Goal: Transaction & Acquisition: Purchase product/service

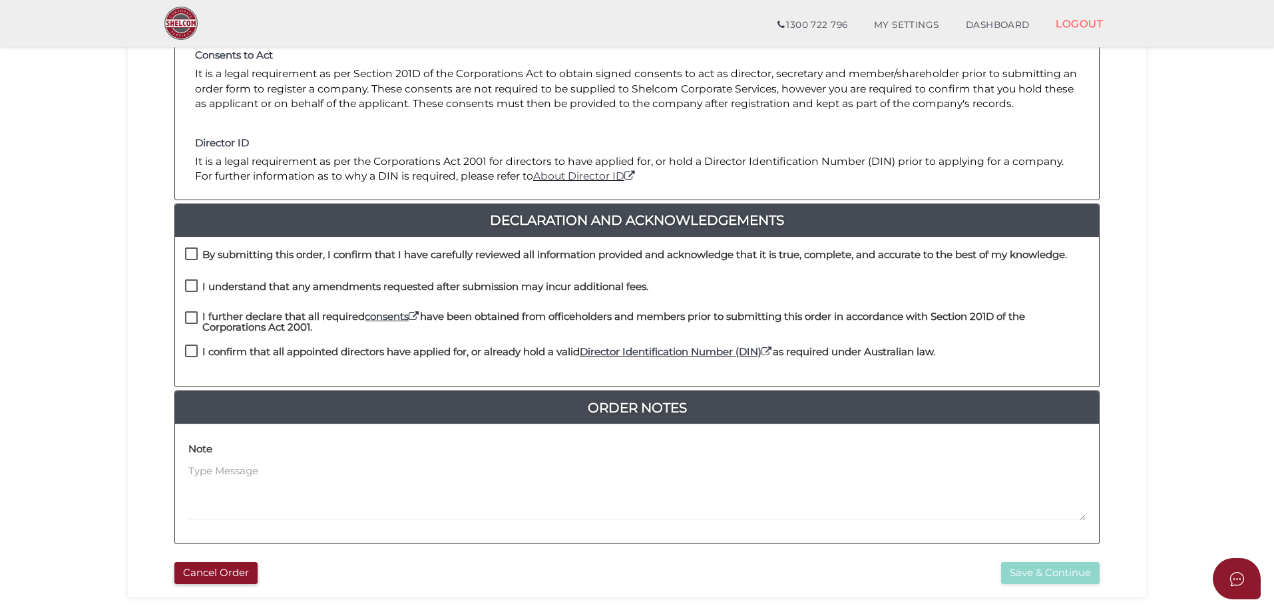
scroll to position [200, 0]
click at [192, 250] on label "By submitting this order, I confirm that I have carefully reviewed all informat…" at bounding box center [626, 257] width 882 height 17
checkbox input "true"
click at [190, 289] on label "I understand that any amendments requested after submission may incur additiona…" at bounding box center [416, 289] width 463 height 17
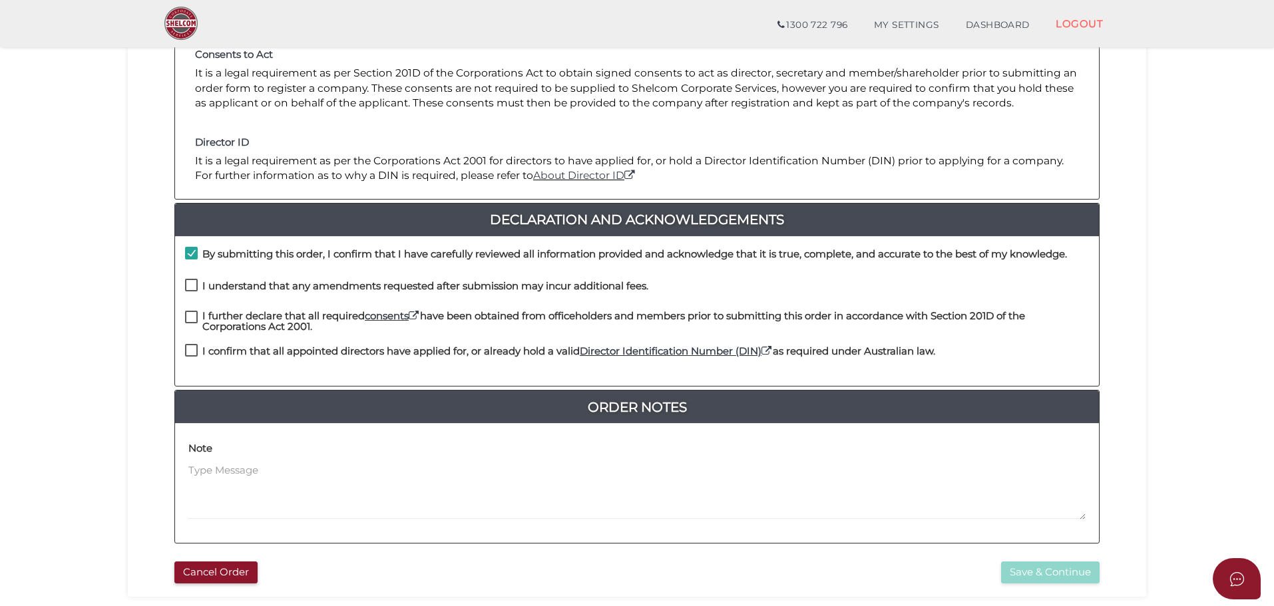
checkbox input "true"
click at [192, 319] on label "I further declare that all required consents have been obtained from officehold…" at bounding box center [637, 319] width 904 height 17
checkbox input "true"
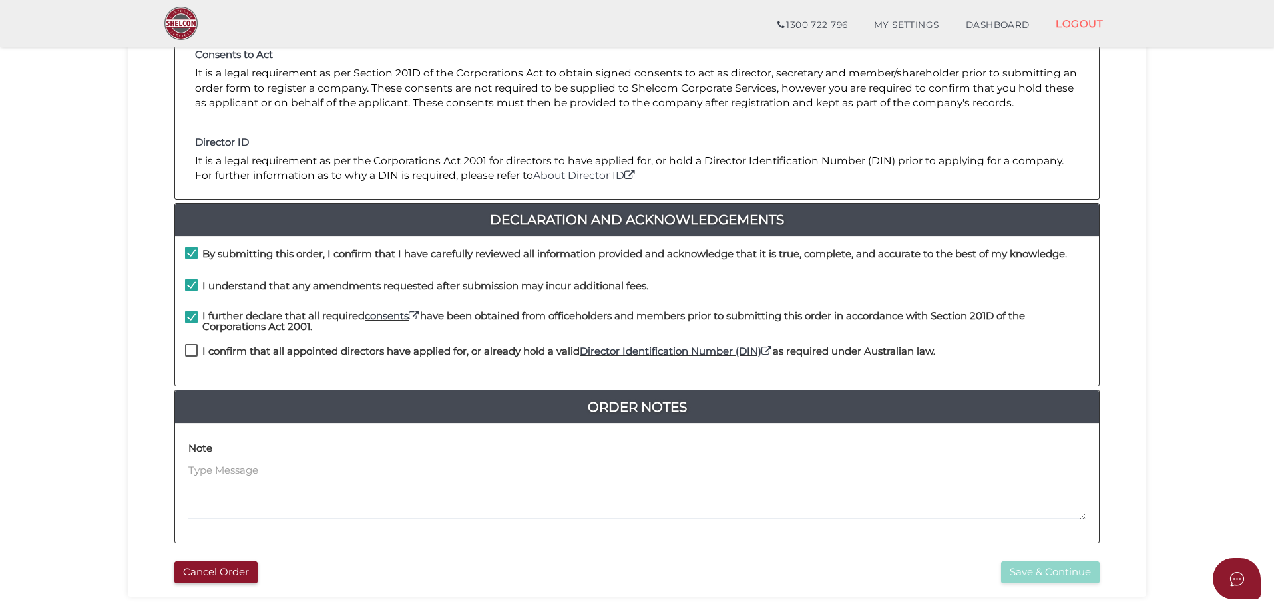
click at [194, 351] on label "I confirm that all appointed directors have applied for, or already hold a vali…" at bounding box center [560, 354] width 750 height 17
checkbox input "true"
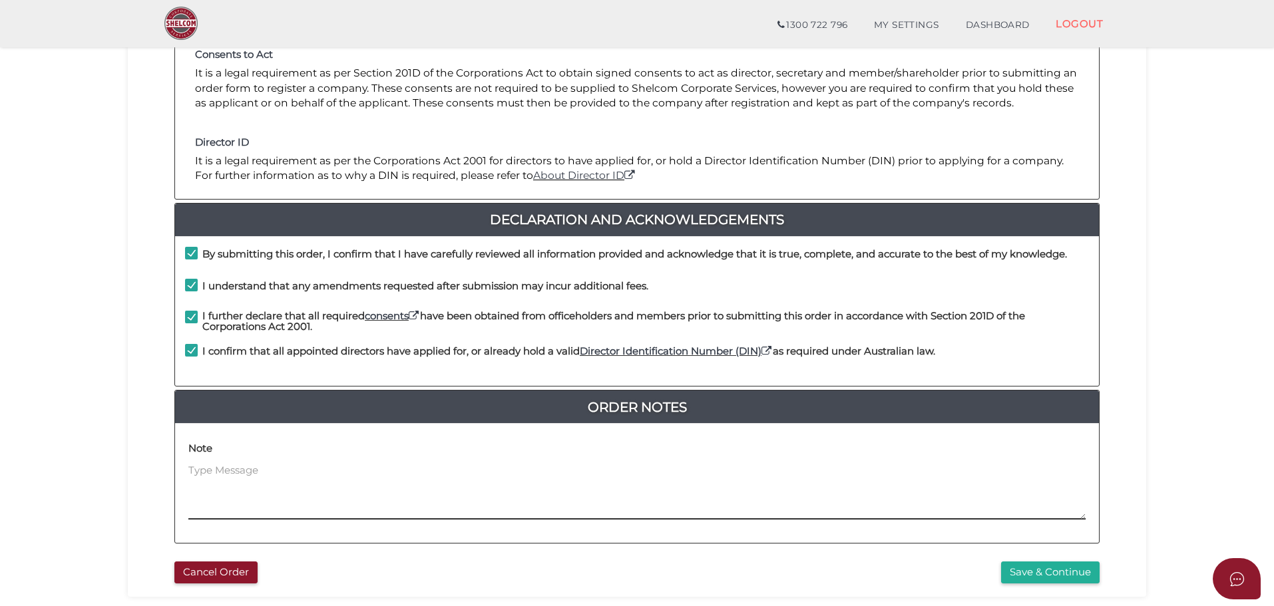
click at [201, 467] on textarea at bounding box center [636, 491] width 897 height 57
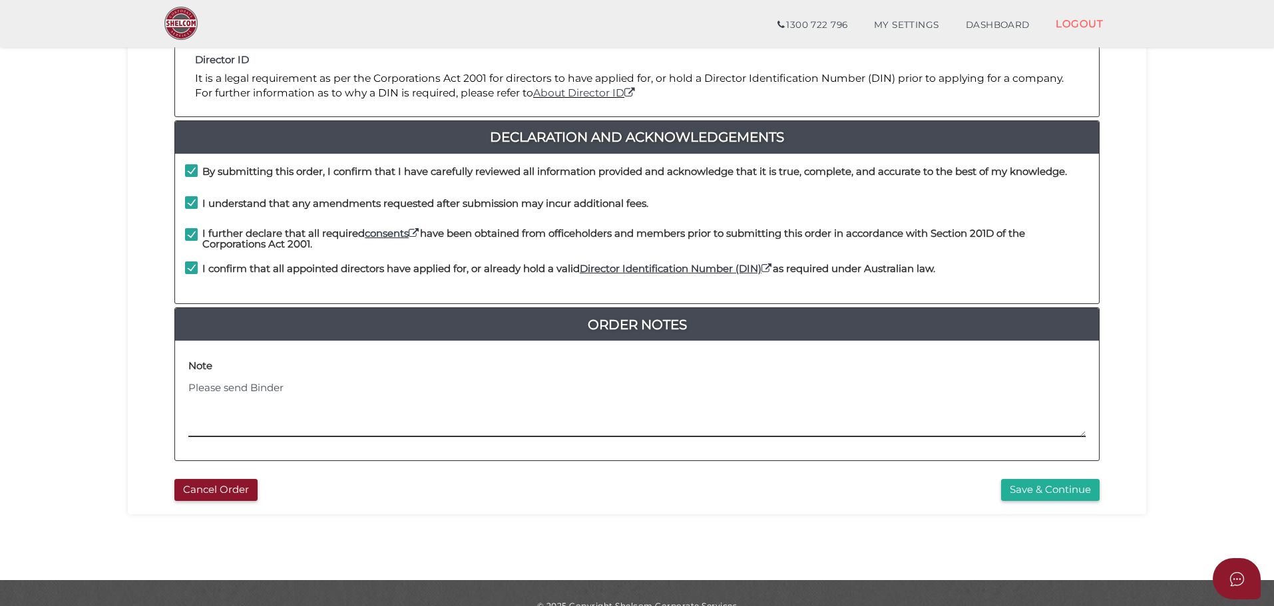
scroll to position [307, 0]
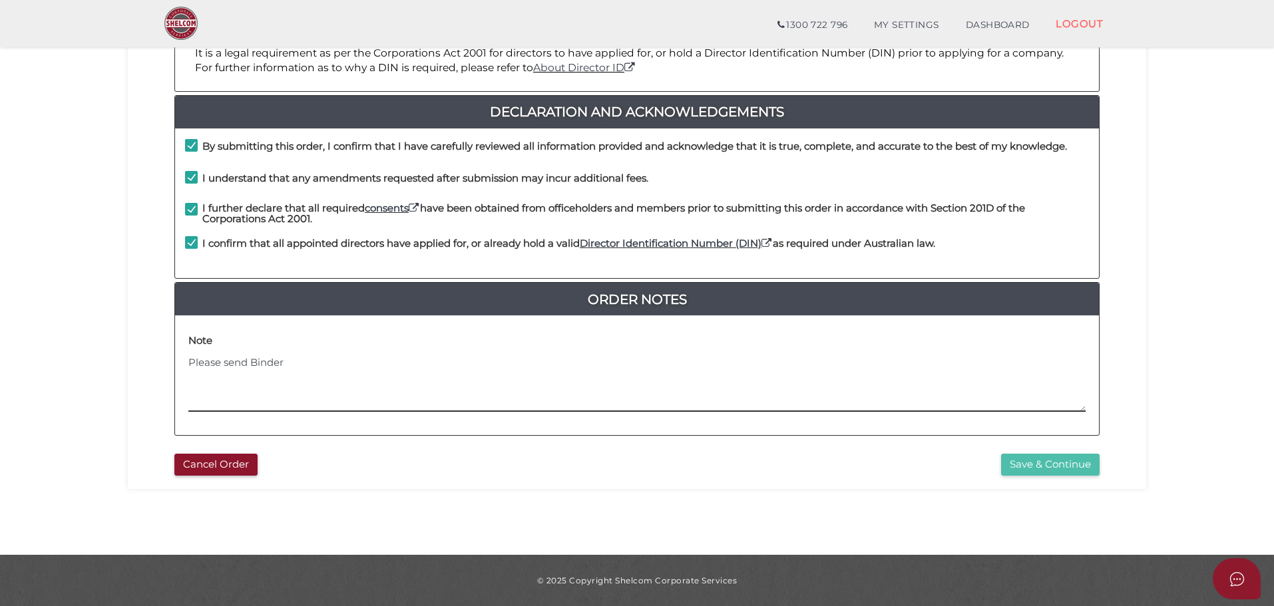
type textarea "Please send Binder"
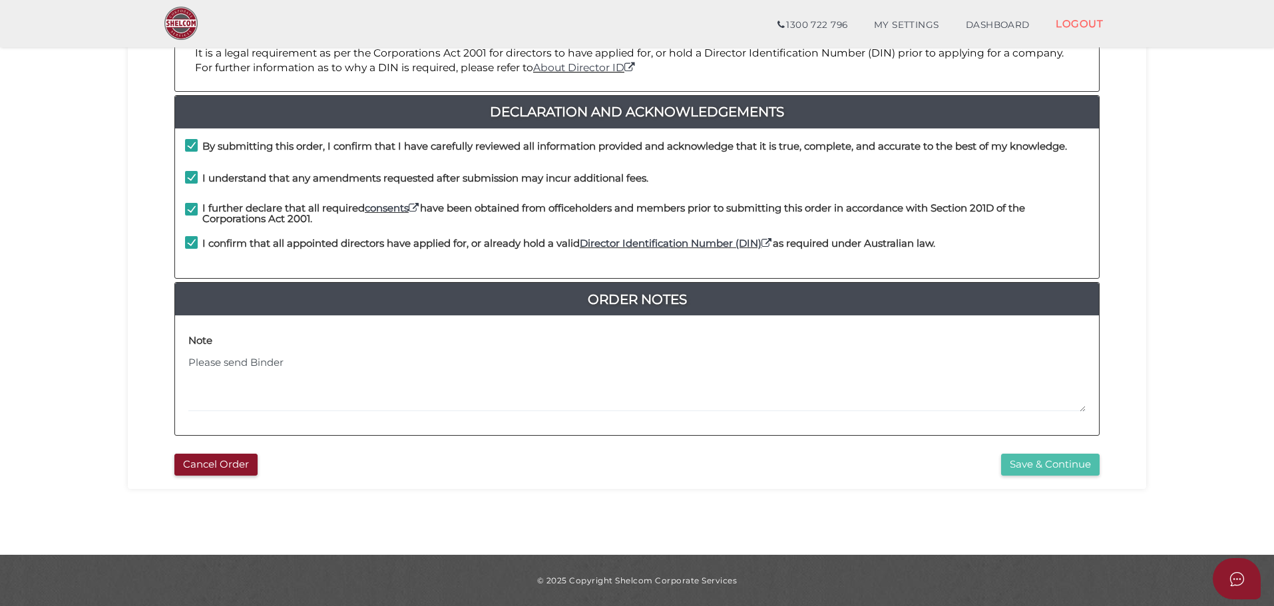
click at [1050, 468] on button "Save & Continue" at bounding box center [1050, 465] width 98 height 22
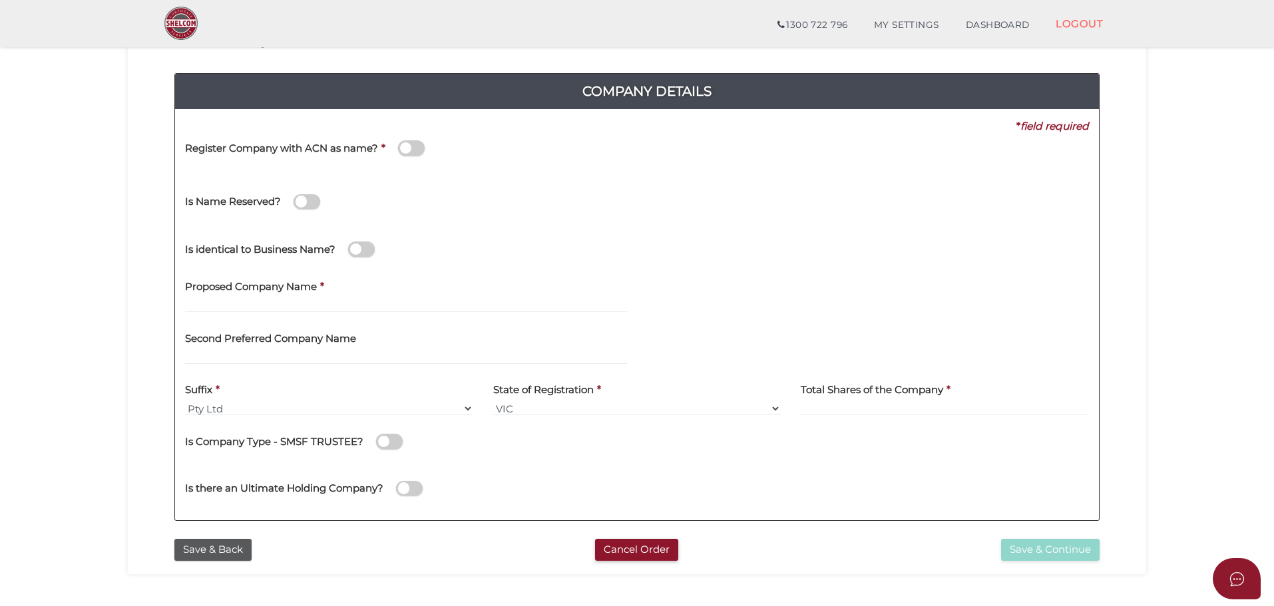
scroll to position [133, 0]
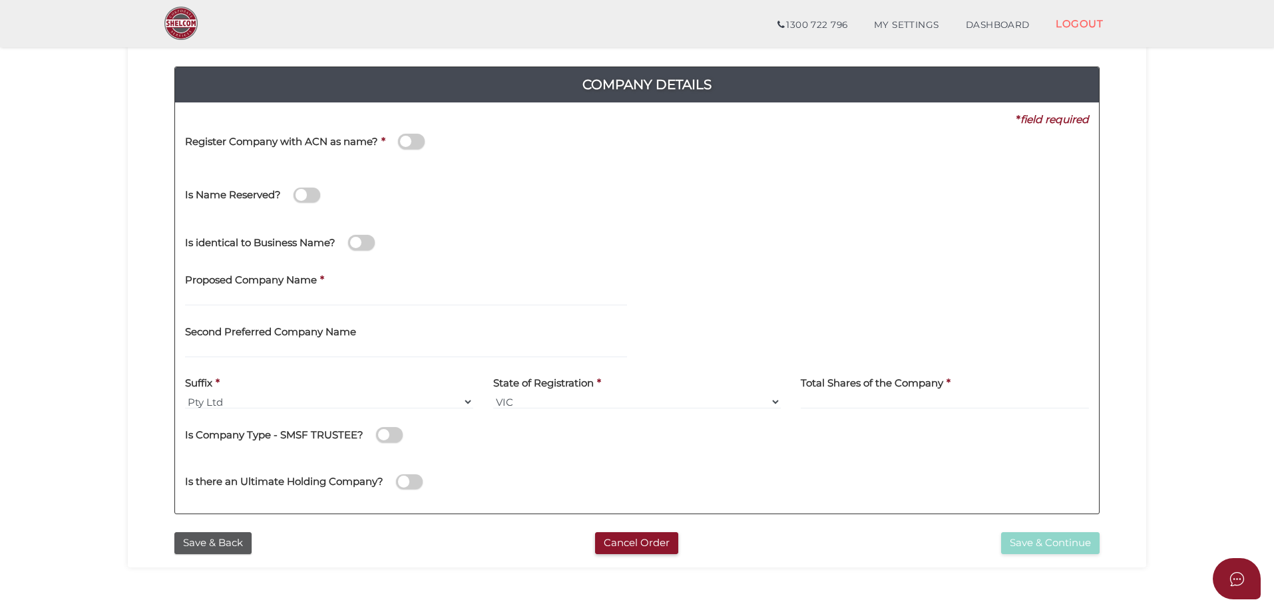
click at [210, 286] on label "Proposed Company Name" at bounding box center [251, 278] width 132 height 27
click at [205, 294] on input "text" at bounding box center [406, 299] width 442 height 15
click at [223, 297] on input "text" at bounding box center [406, 299] width 442 height 15
type input "BOOTSNBILLY 2"
click at [230, 398] on select "Pty Ltd Pty Ltd Pty. Ltd. Pty Limited Proprietary Limited Proprietary Ltd" at bounding box center [329, 402] width 288 height 15
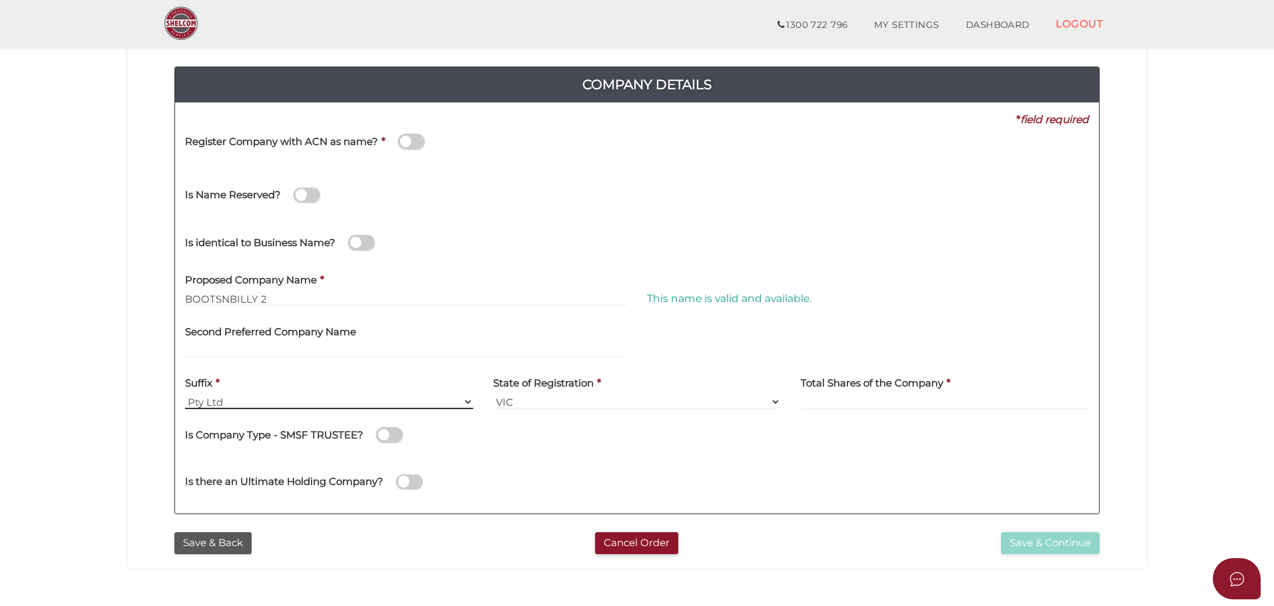
click at [230, 401] on select "Pty Ltd Pty Ltd Pty. Ltd. Pty Limited Proprietary Limited Proprietary Ltd" at bounding box center [329, 402] width 288 height 15
click at [839, 396] on input at bounding box center [945, 402] width 288 height 15
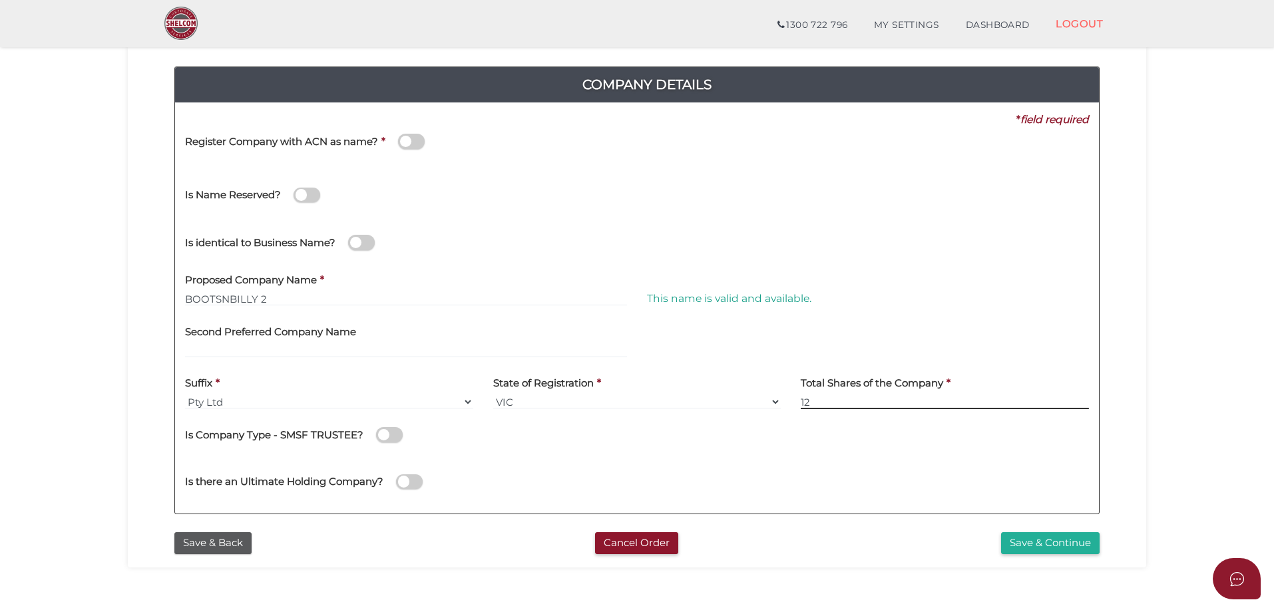
type input "12"
click at [550, 465] on div "Is there an Ultimate Holding Company?" at bounding box center [416, 475] width 462 height 37
click at [1063, 544] on button "Save & Continue" at bounding box center [1050, 543] width 98 height 22
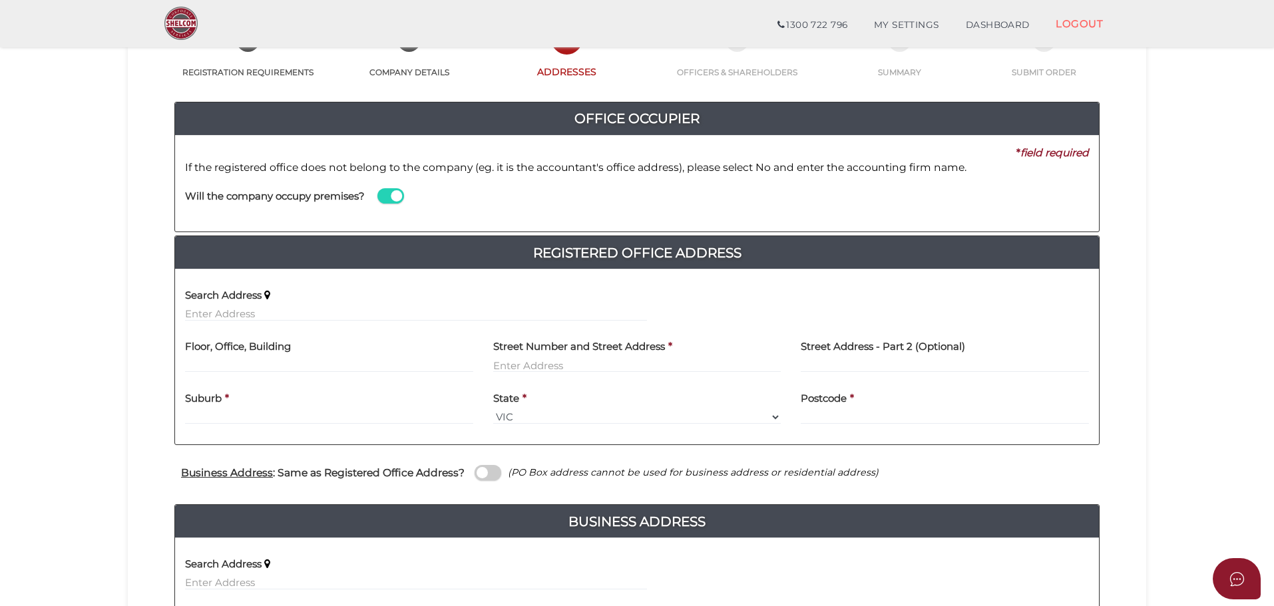
scroll to position [133, 0]
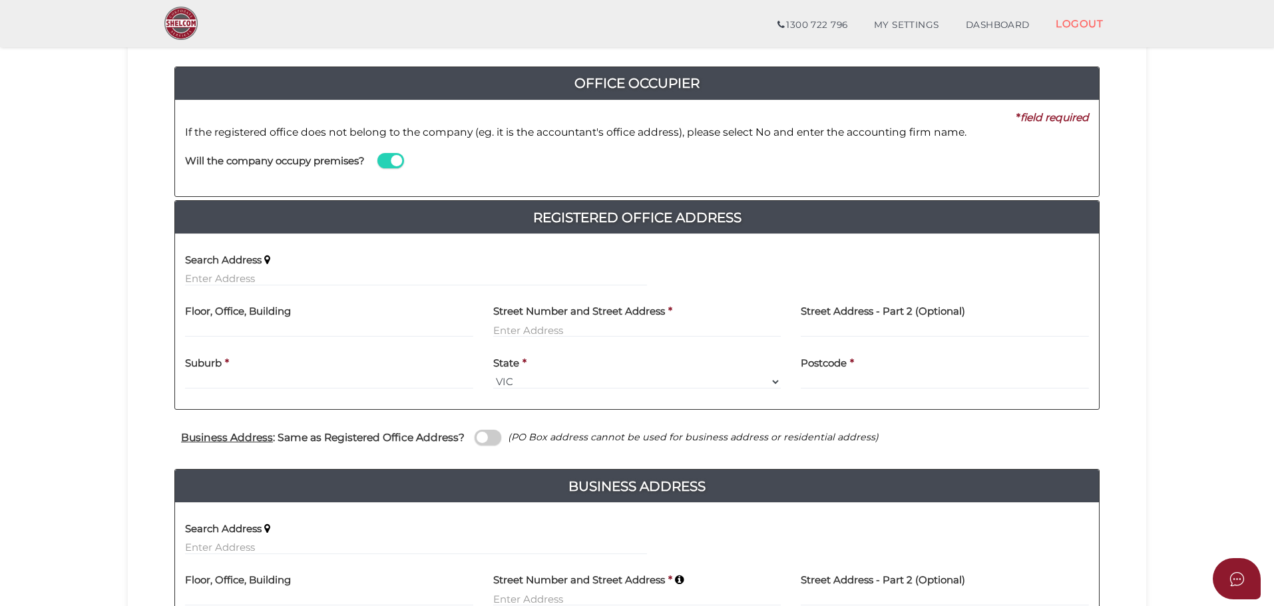
click at [397, 163] on span at bounding box center [390, 160] width 27 height 15
click at [0, 0] on input "checkbox" at bounding box center [0, 0] width 0 height 0
click at [662, 172] on input at bounding box center [868, 174] width 442 height 15
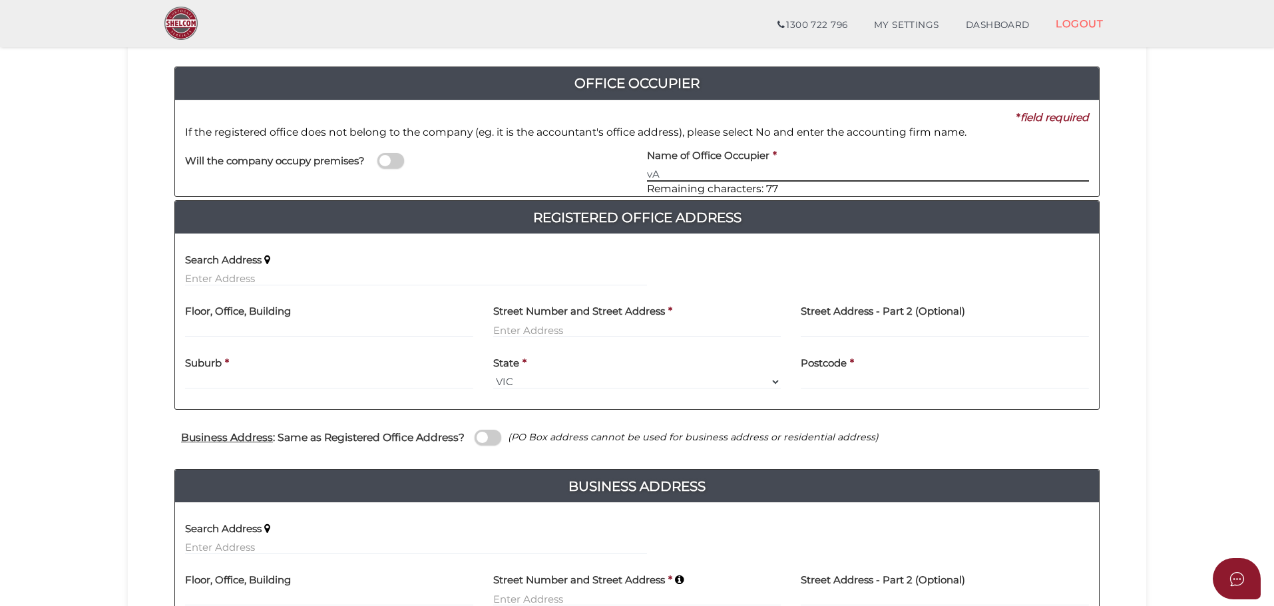
type input "v"
type input "[PERSON_NAME] & Associates Pty Ltd"
click at [198, 326] on input "text" at bounding box center [329, 330] width 288 height 15
type input "1"
click at [526, 332] on input "text" at bounding box center [637, 330] width 288 height 15
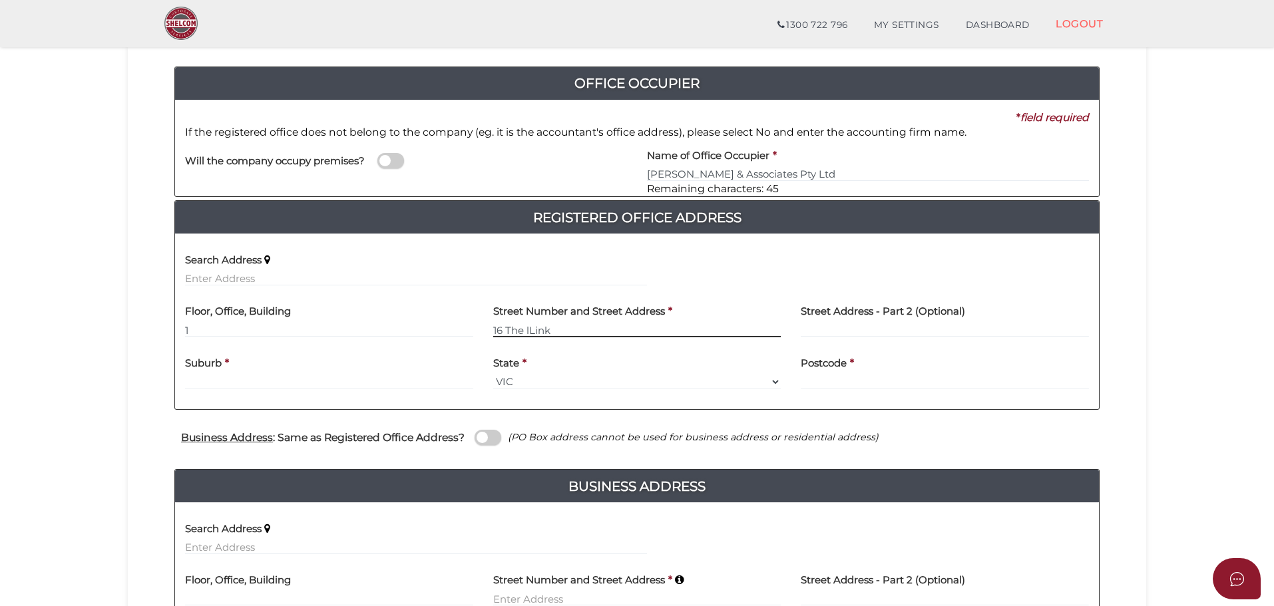
drag, startPoint x: 562, startPoint y: 329, endPoint x: 528, endPoint y: 333, distance: 34.2
click at [528, 333] on input "16 The lLink" at bounding box center [637, 330] width 288 height 15
type input "16 The Link"
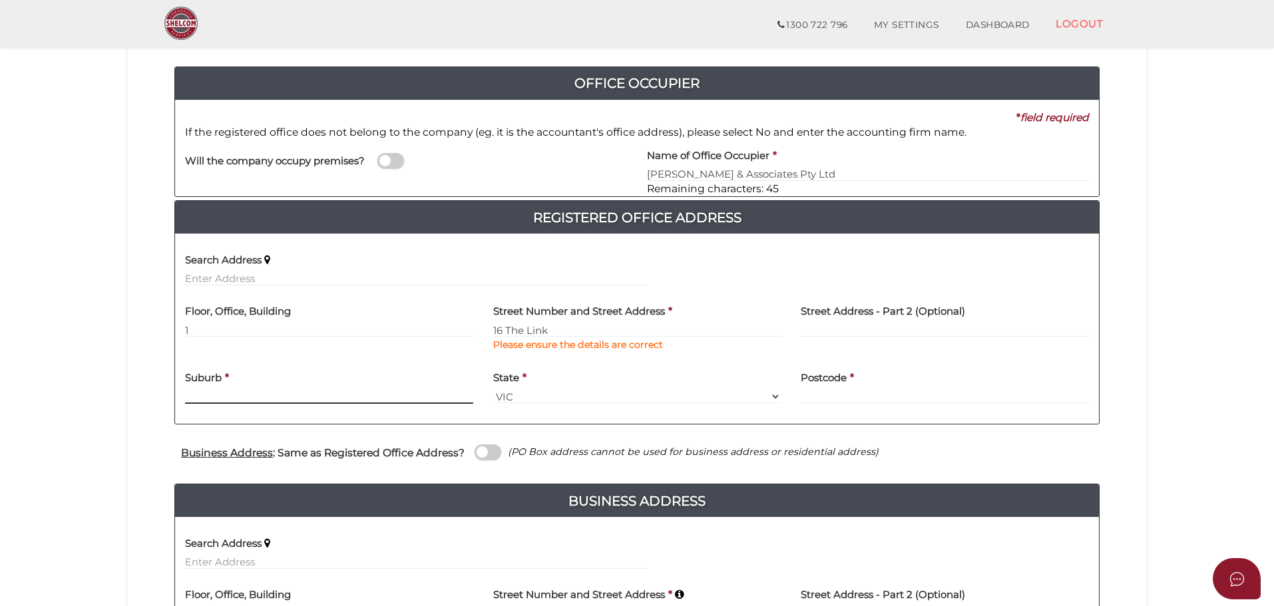
click at [282, 376] on div "Suburb *" at bounding box center [329, 384] width 288 height 42
type input "Mill Park"
click at [845, 394] on input "text" at bounding box center [945, 396] width 288 height 15
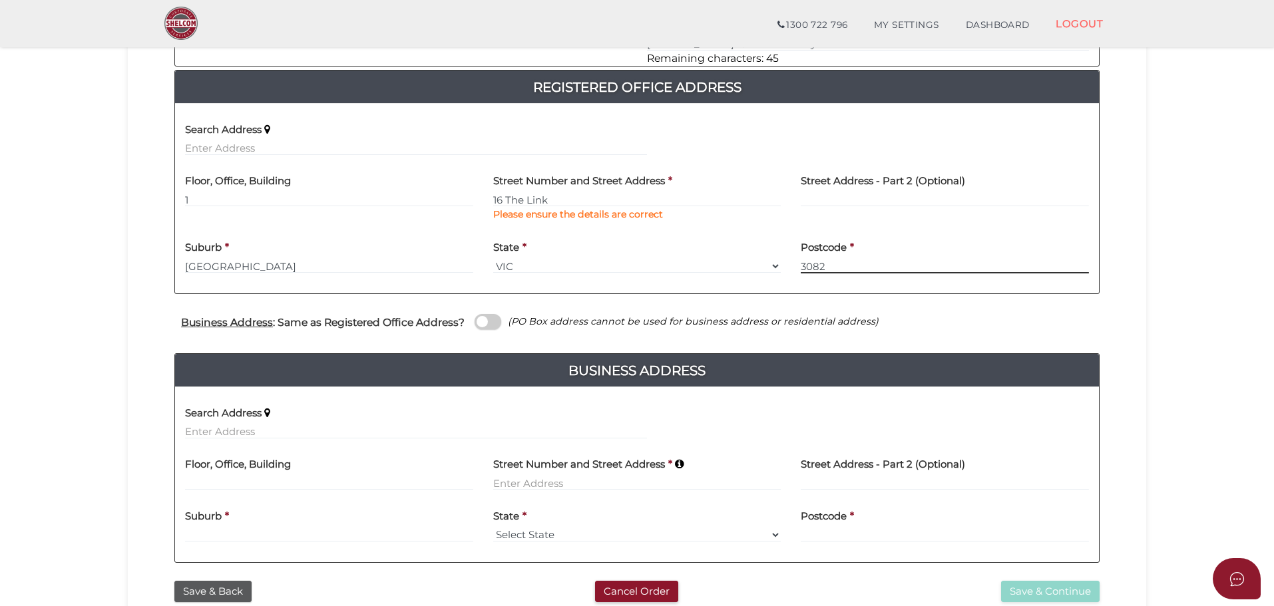
scroll to position [266, 0]
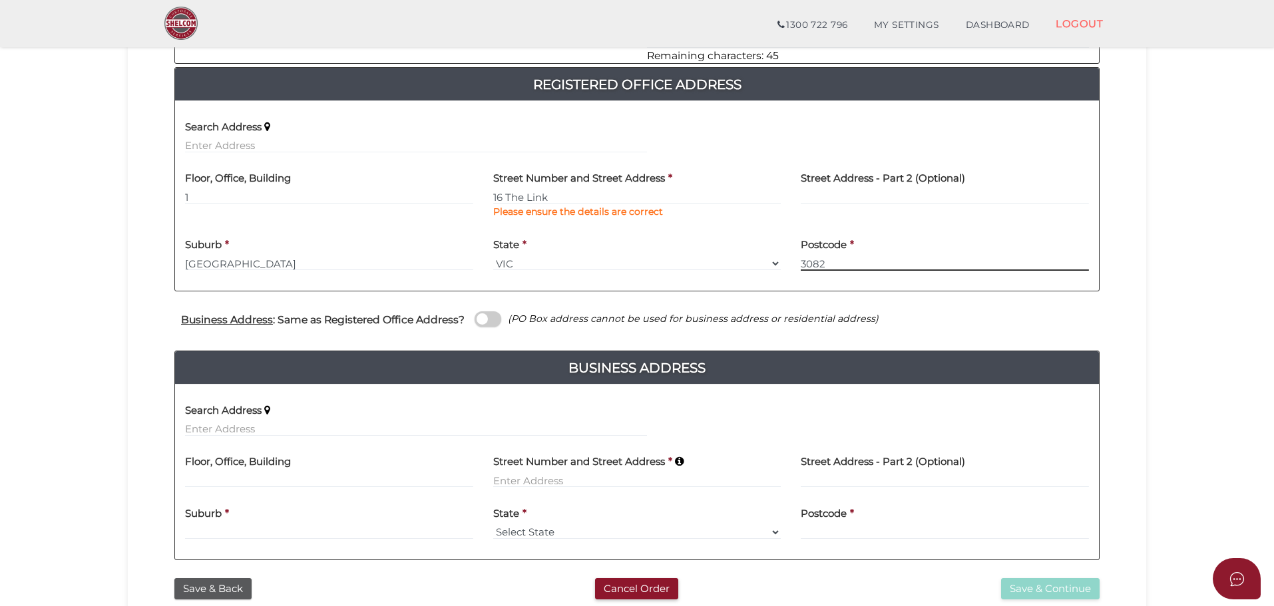
type input "3082"
click at [479, 319] on span at bounding box center [488, 318] width 27 height 15
click at [0, 0] on input "checkbox" at bounding box center [0, 0] width 0 height 0
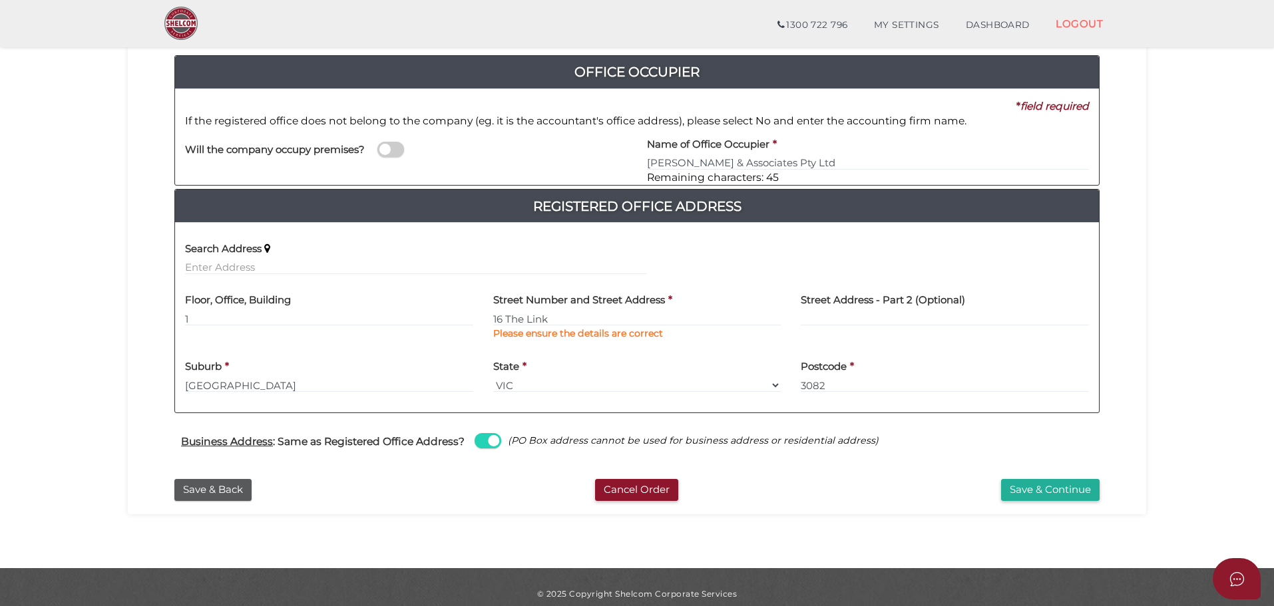
scroll to position [158, 0]
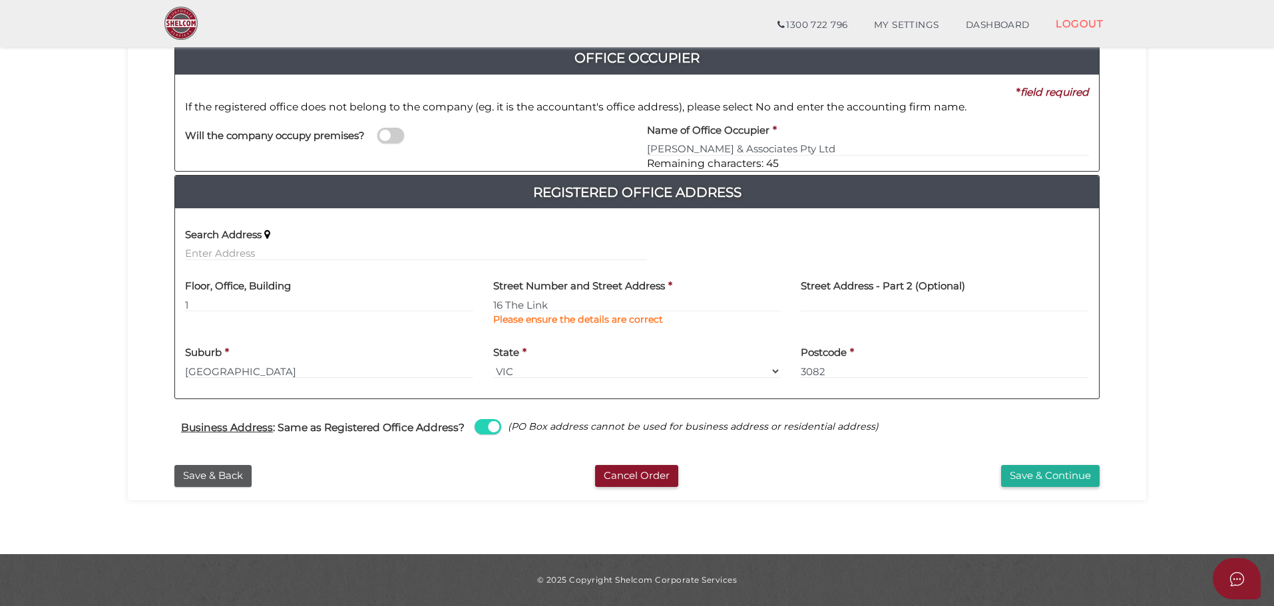
click at [486, 425] on span at bounding box center [488, 426] width 27 height 15
click at [0, 0] on input "checkbox" at bounding box center [0, 0] width 0 height 0
select select
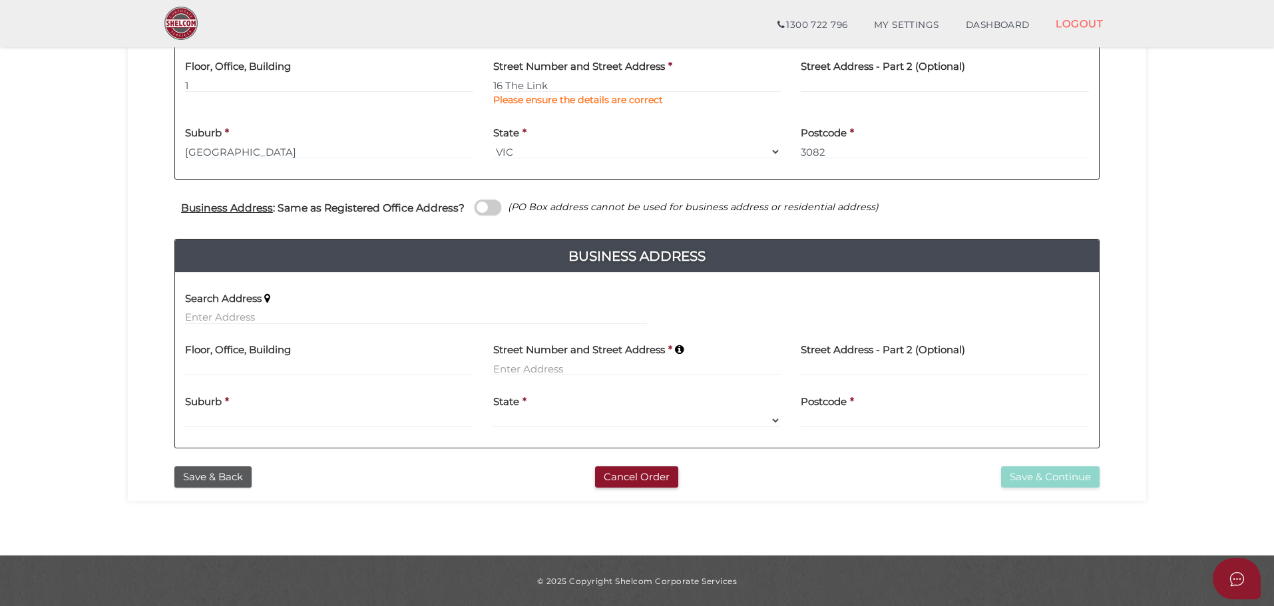
scroll to position [379, 0]
click at [560, 363] on input at bounding box center [637, 368] width 288 height 15
type input "[STREET_ADDRESS]"
click at [252, 413] on input at bounding box center [329, 420] width 288 height 15
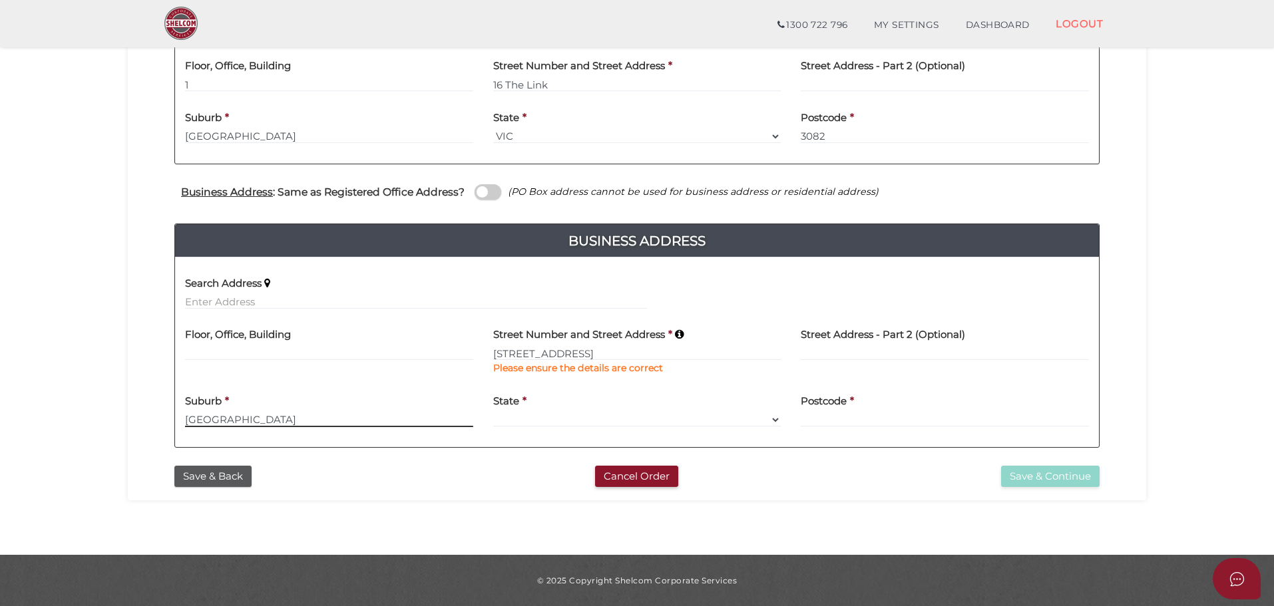
type input "Eltham North"
click at [519, 418] on select "Select State VIC ACT NSW NT QLD TAS WA SA" at bounding box center [637, 420] width 288 height 15
select select "VIC"
click at [493, 413] on select "Select State VIC ACT NSW NT QLD TAS WA SA" at bounding box center [637, 420] width 288 height 15
click at [813, 414] on input at bounding box center [945, 420] width 288 height 15
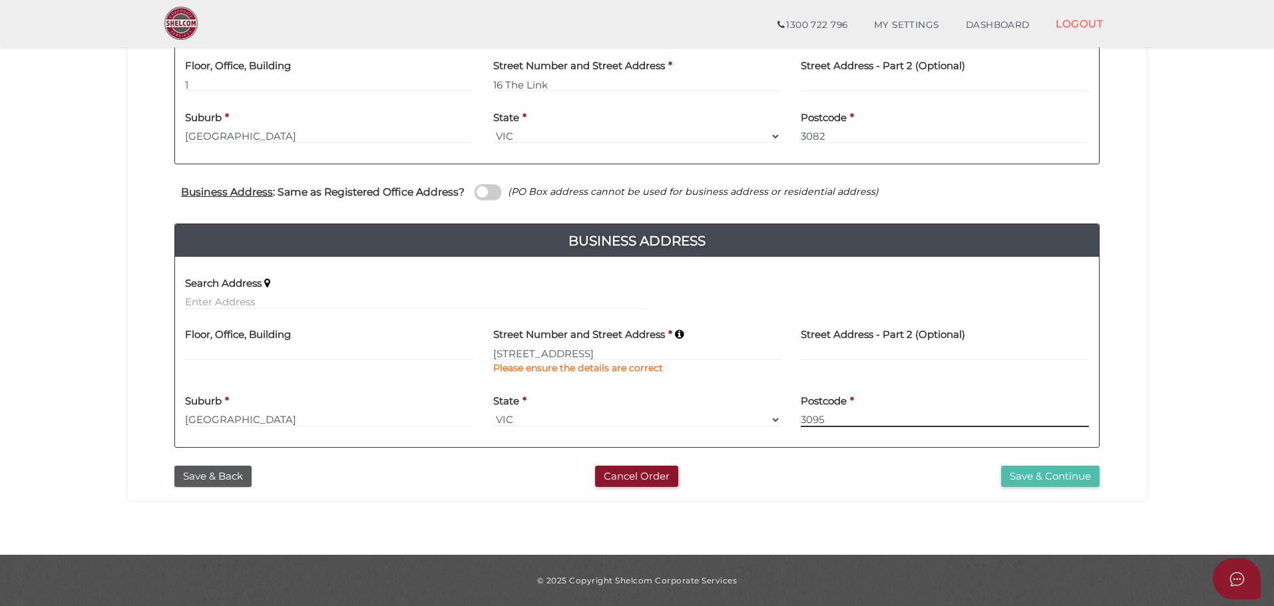
type input "3095"
click at [1040, 479] on button "Save & Continue" at bounding box center [1050, 477] width 98 height 22
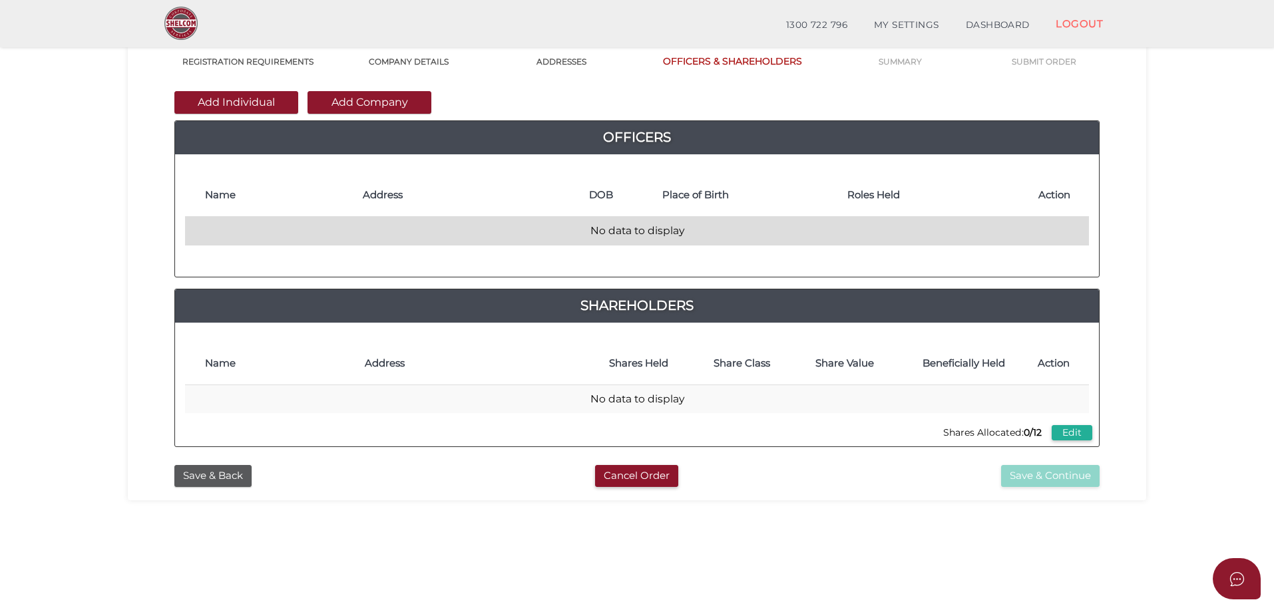
scroll to position [133, 0]
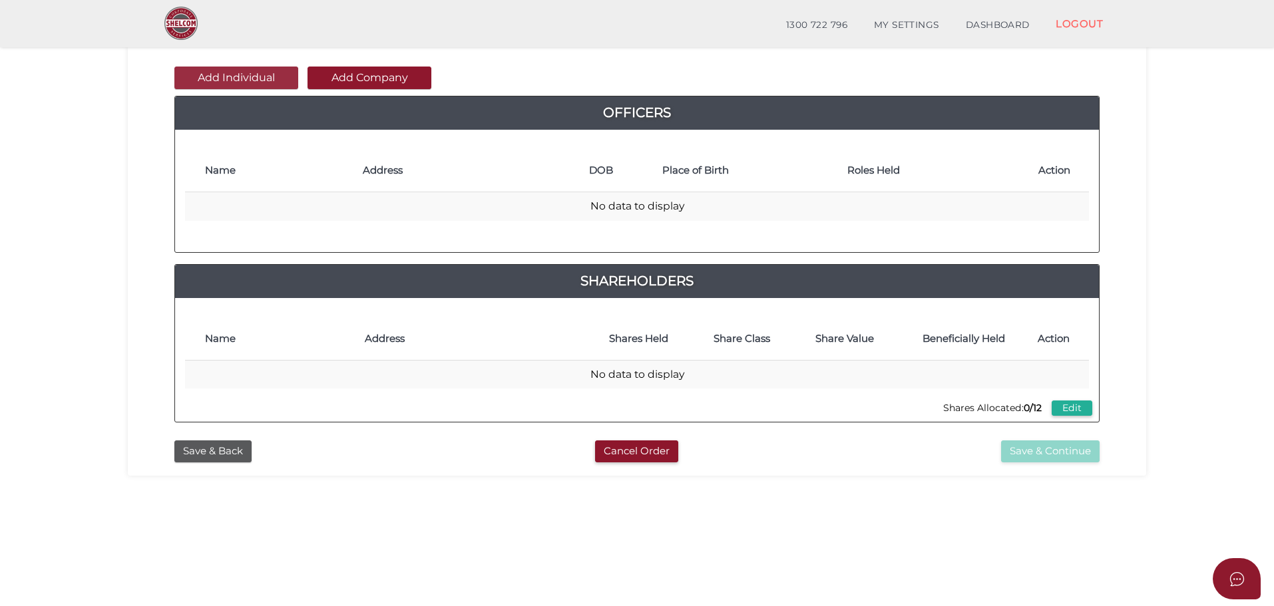
click at [239, 77] on button "Add Individual" at bounding box center [236, 78] width 124 height 23
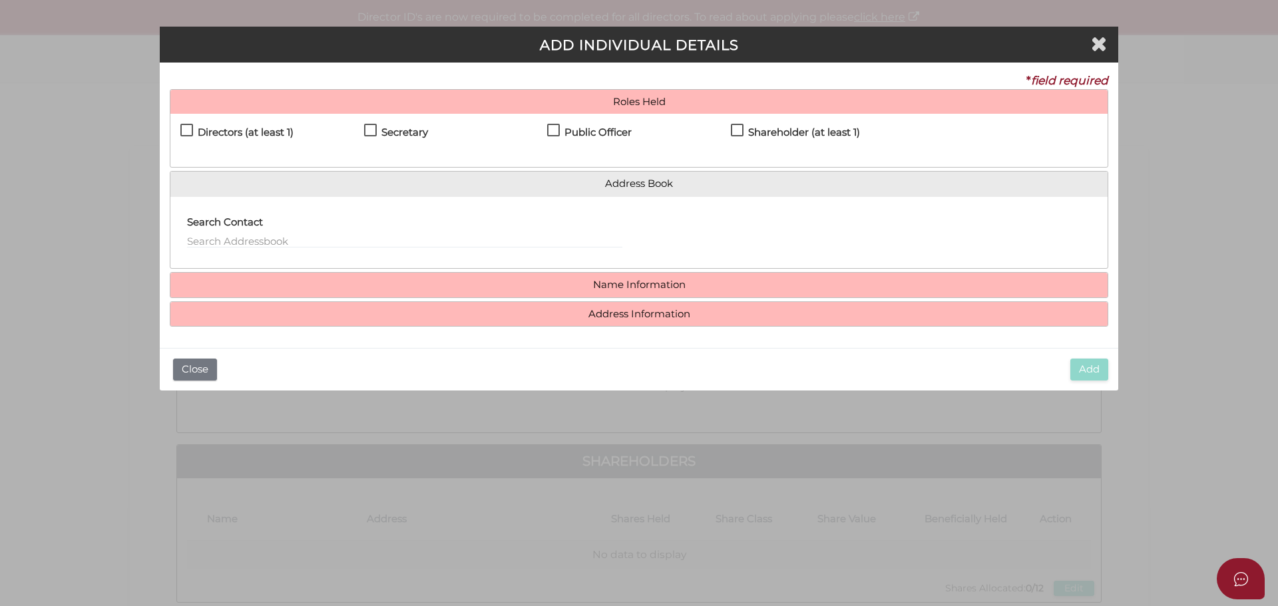
click at [186, 132] on label "Directors (at least 1)" at bounding box center [236, 135] width 113 height 17
checkbox input "true"
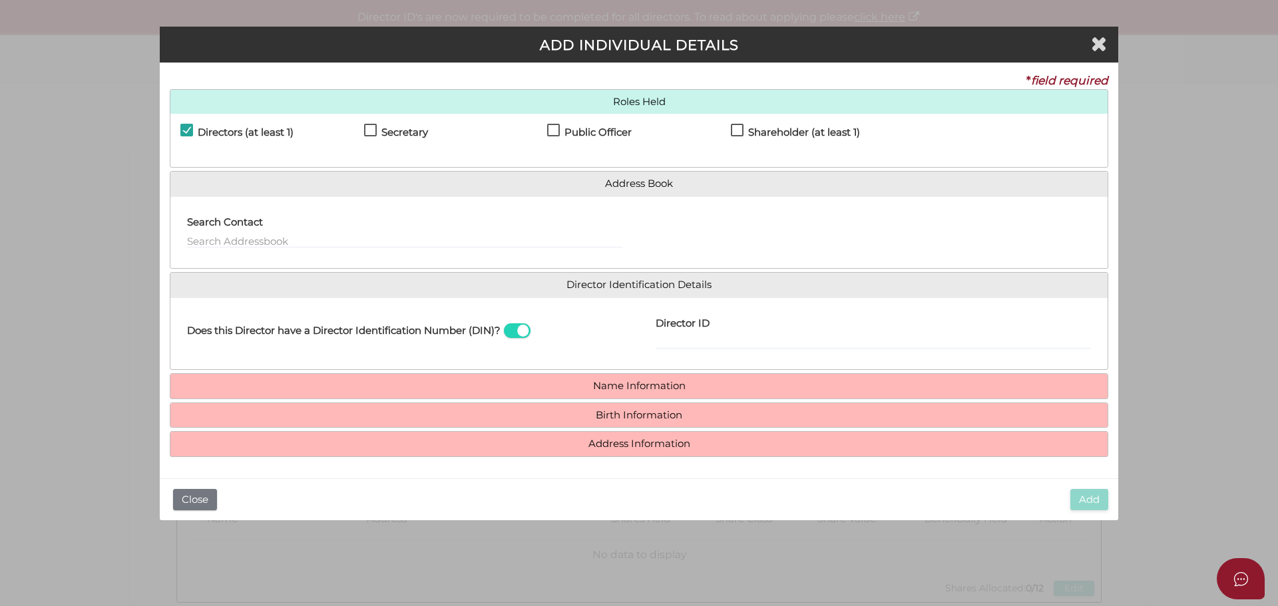
click at [366, 132] on label "Secretary" at bounding box center [396, 135] width 64 height 17
checkbox input "true"
click at [558, 130] on label "Public Officer" at bounding box center [589, 135] width 85 height 17
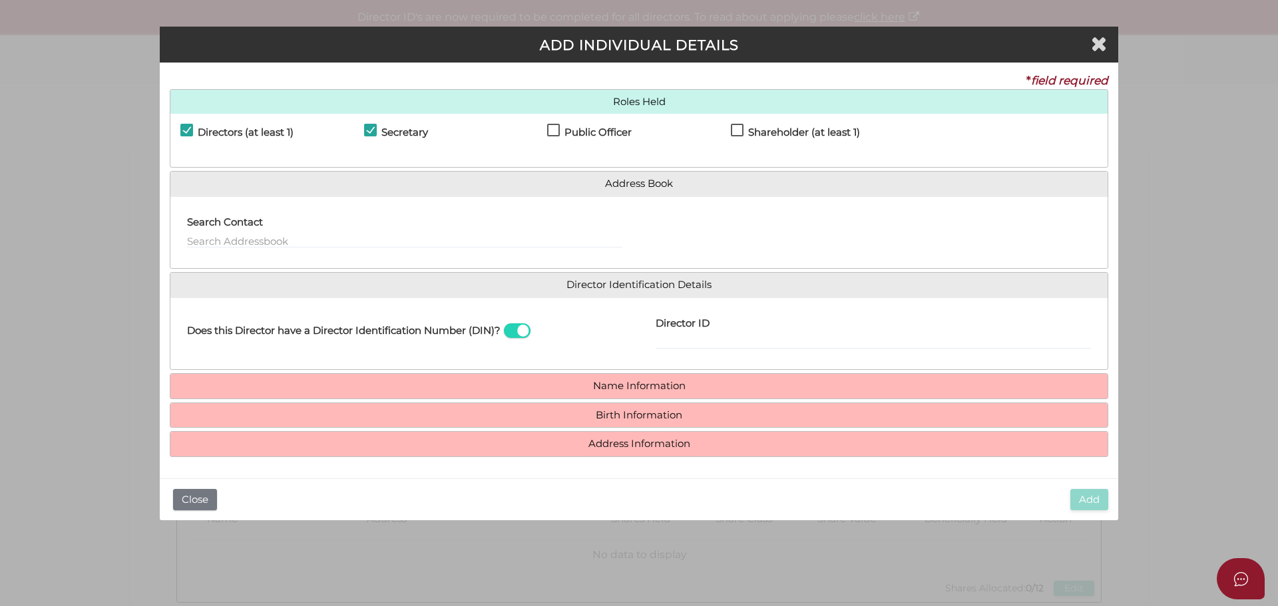
checkbox input "true"
click at [734, 129] on label "Shareholder (at least 1)" at bounding box center [795, 135] width 129 height 17
checkbox input "true"
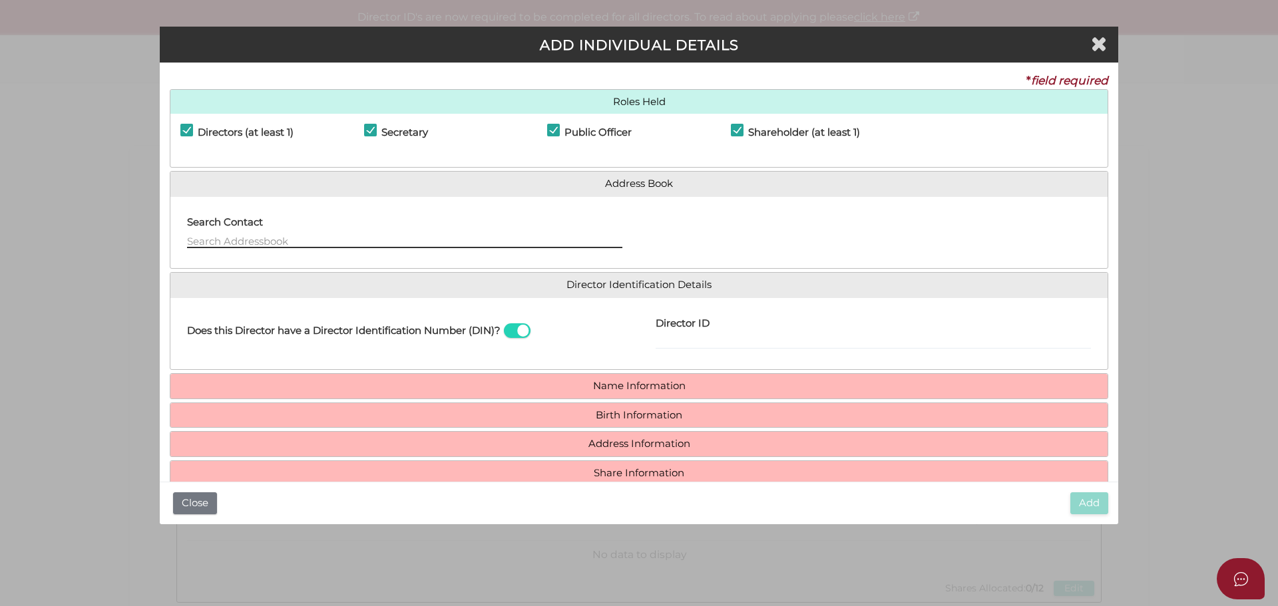
click at [216, 237] on input "text" at bounding box center [404, 241] width 435 height 15
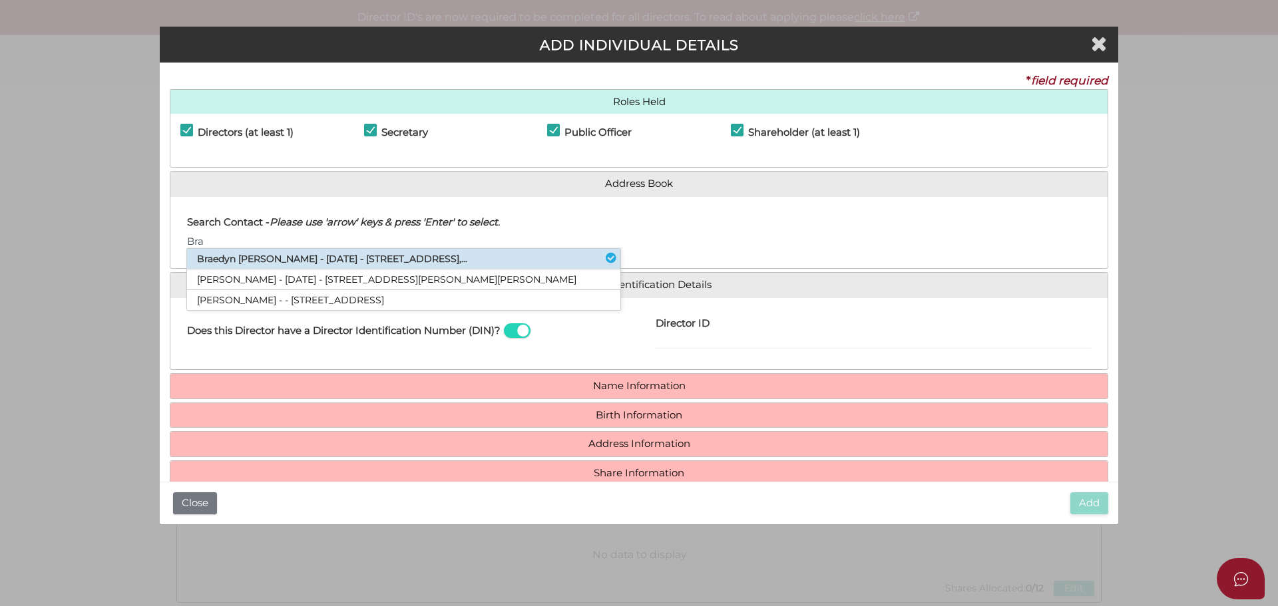
click at [290, 258] on li "Braedyn Jasper Gillard - 14/11/2000 - 41 Kelway Crescent, Eltham North, VIC,..." at bounding box center [403, 259] width 433 height 21
type input "Braedyn"
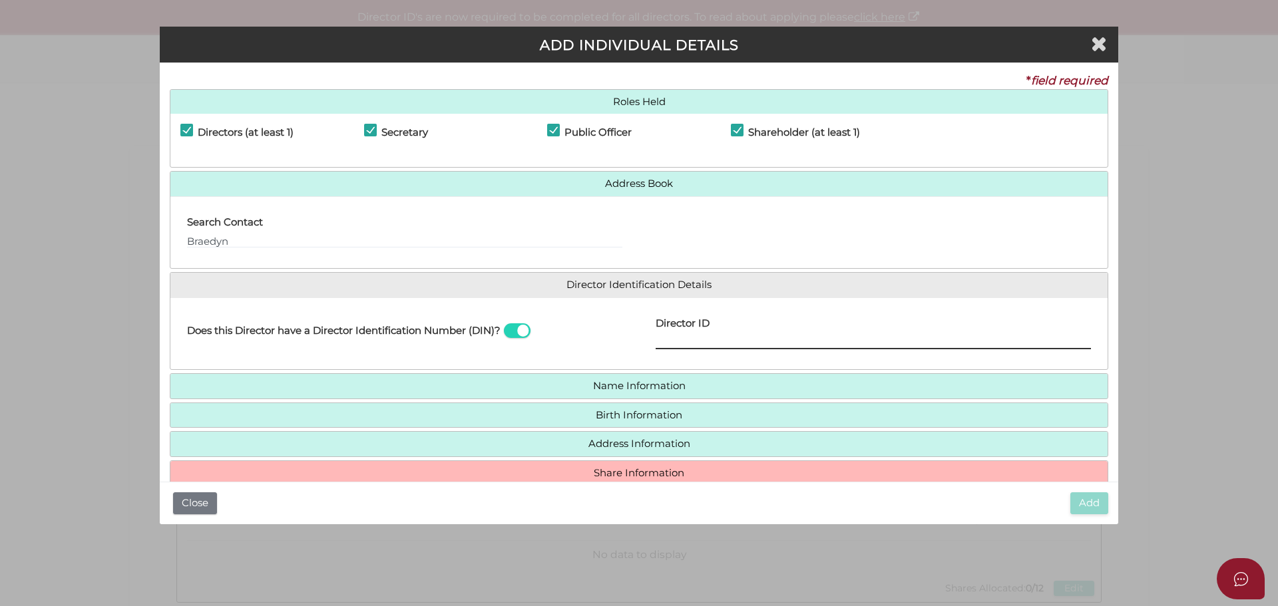
click at [663, 336] on input "Director ID" at bounding box center [873, 342] width 435 height 15
type input "036088124096796"
click at [799, 356] on div "Director ID 036088124096796 Email Director About How To Apply for DIN" at bounding box center [873, 334] width 469 height 52
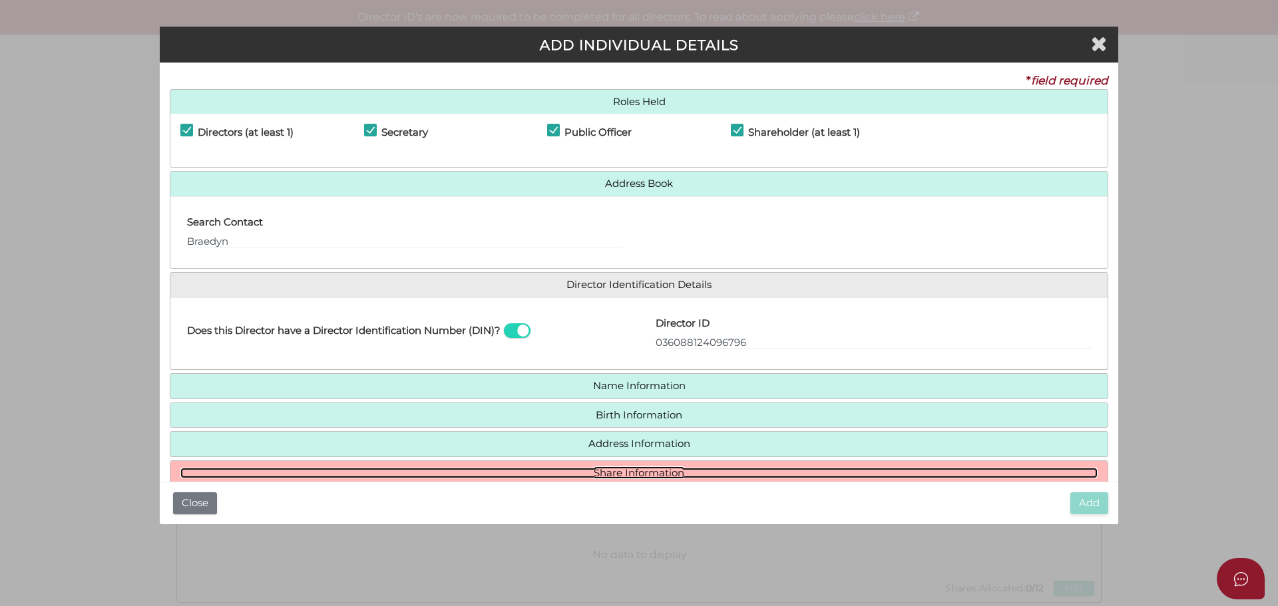
click at [644, 474] on link "Share Information" at bounding box center [638, 473] width 917 height 11
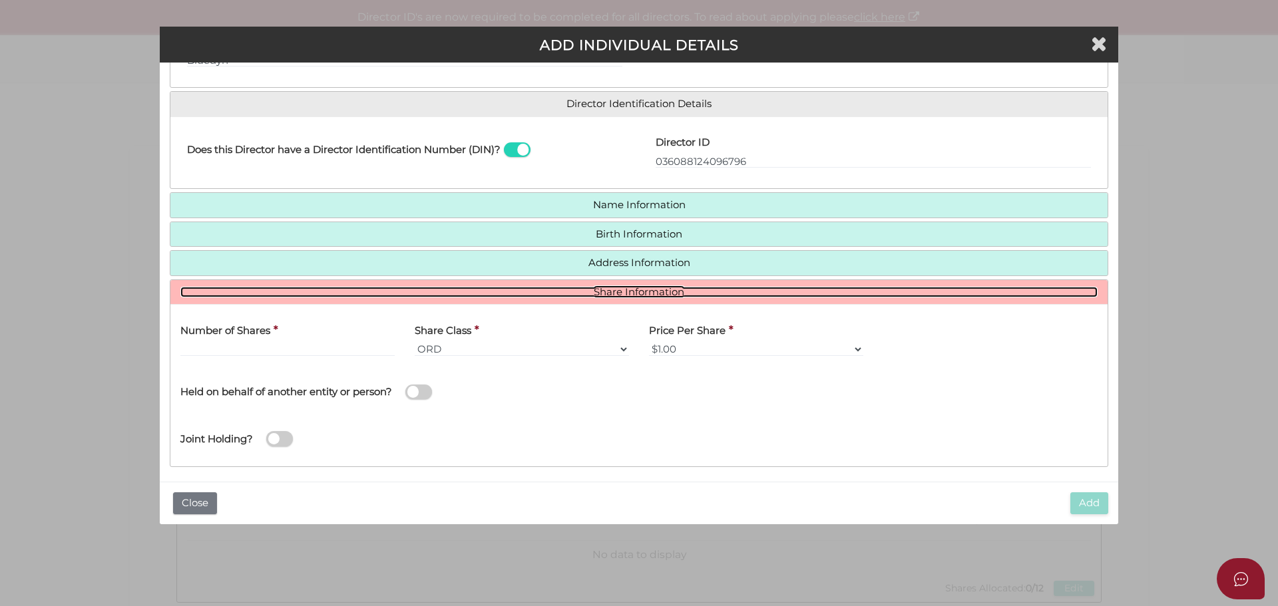
scroll to position [188, 0]
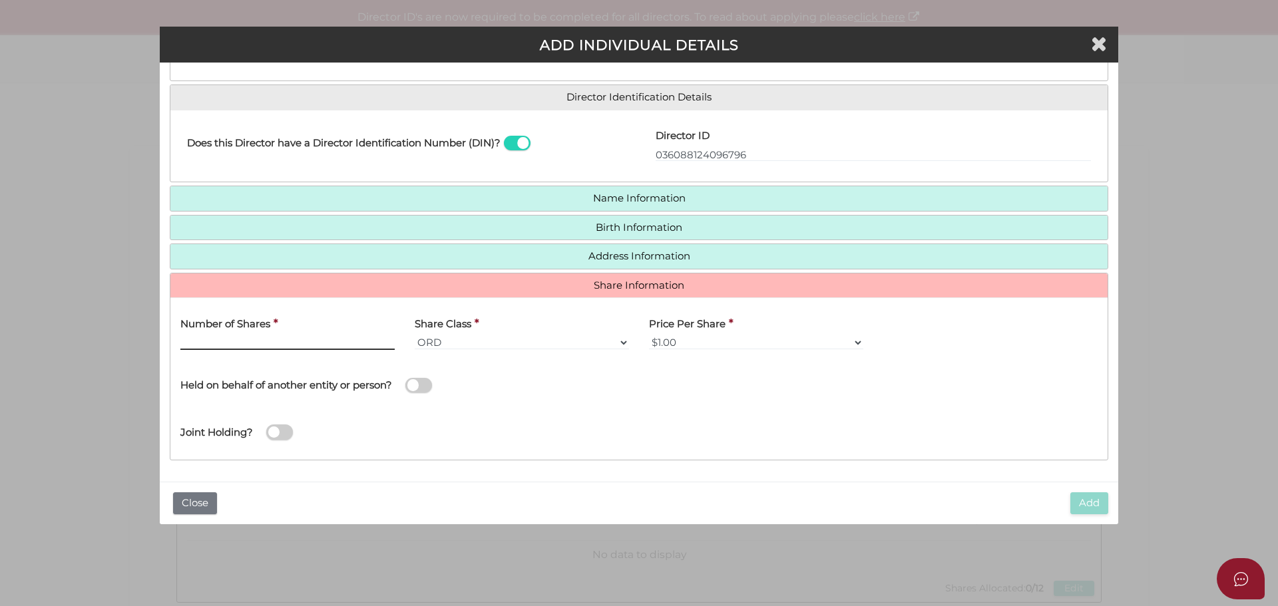
click at [233, 341] on input "text" at bounding box center [287, 342] width 214 height 15
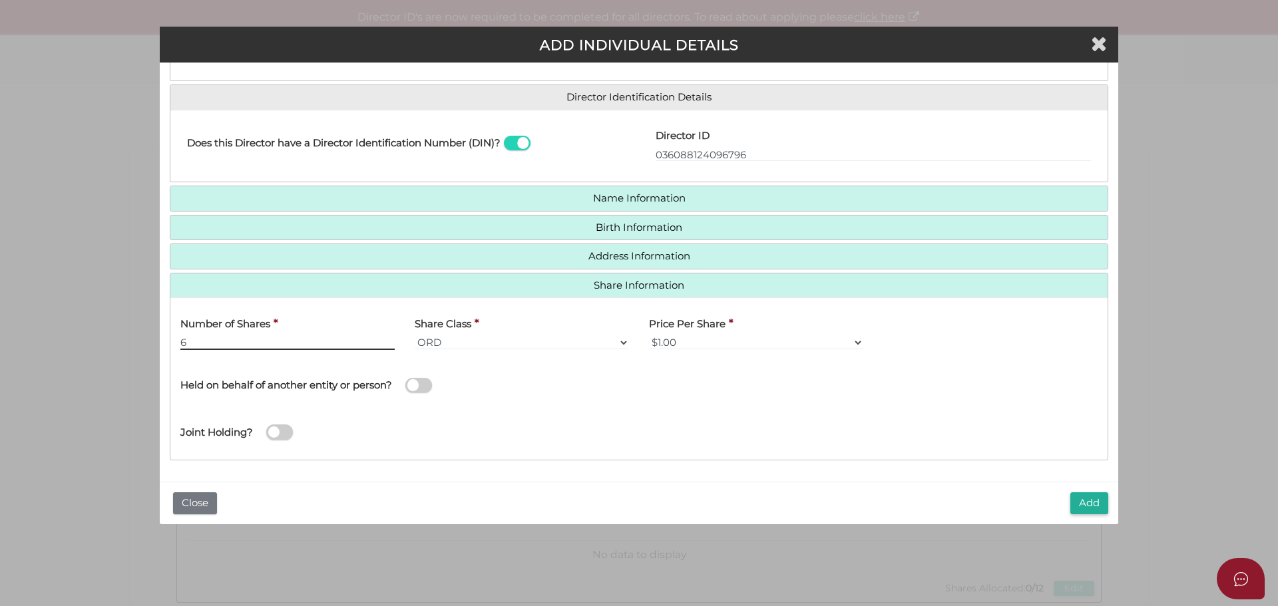
type input "6"
click at [414, 386] on span at bounding box center [418, 385] width 27 height 15
click at [0, 0] on input "checkbox" at bounding box center [0, 0] width 0 height 0
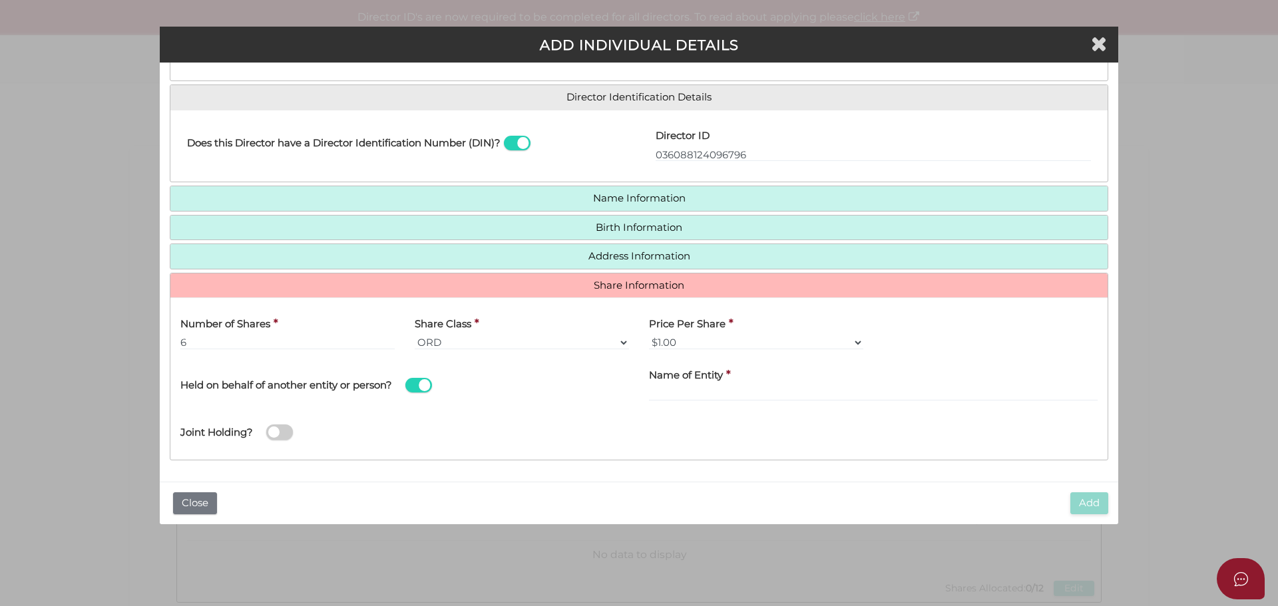
click at [417, 383] on span at bounding box center [418, 385] width 27 height 15
click at [0, 0] on input "checkbox" at bounding box center [0, 0] width 0 height 0
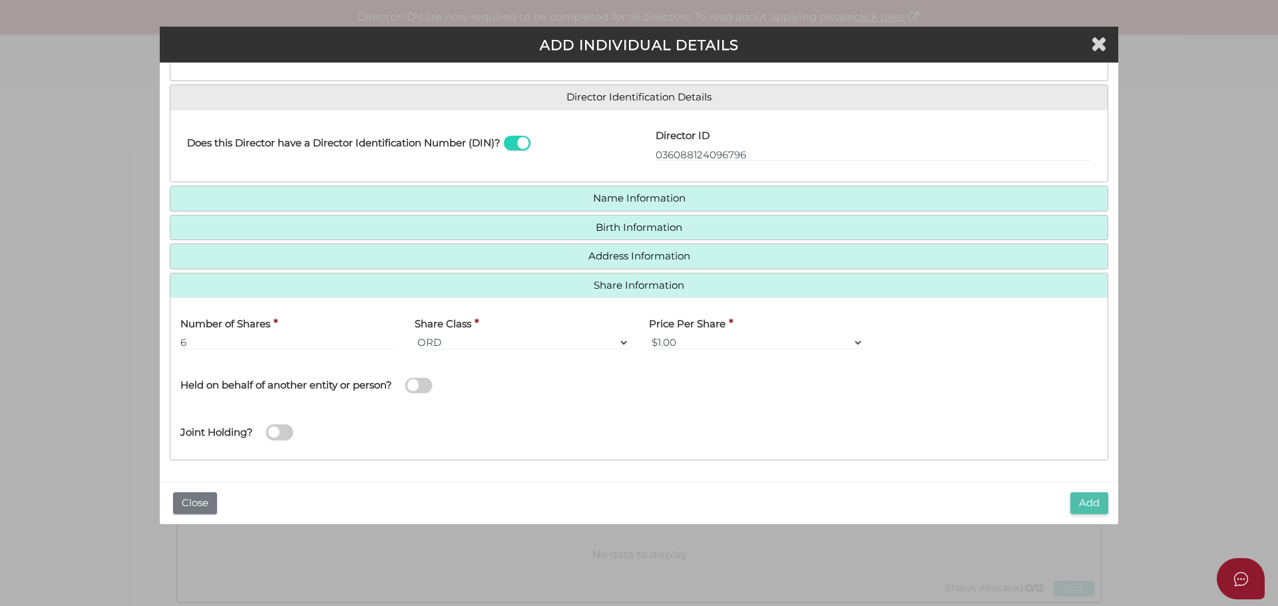
click at [1090, 502] on button "Add" at bounding box center [1089, 503] width 38 height 22
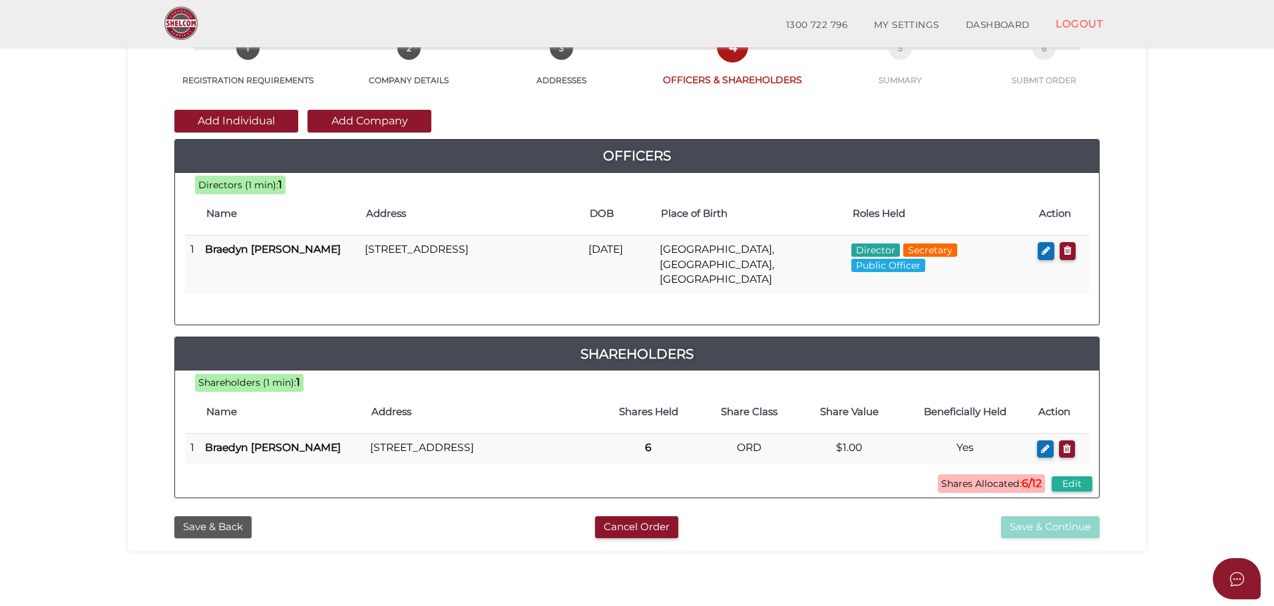
scroll to position [67, 0]
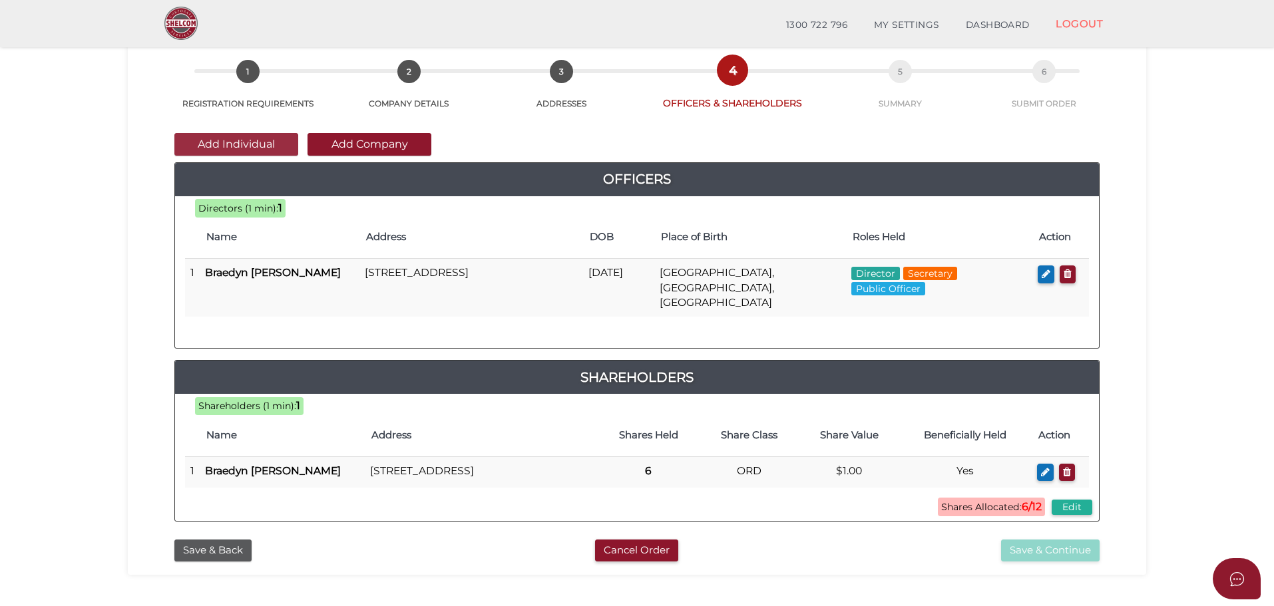
click at [252, 146] on button "Add Individual" at bounding box center [236, 144] width 124 height 23
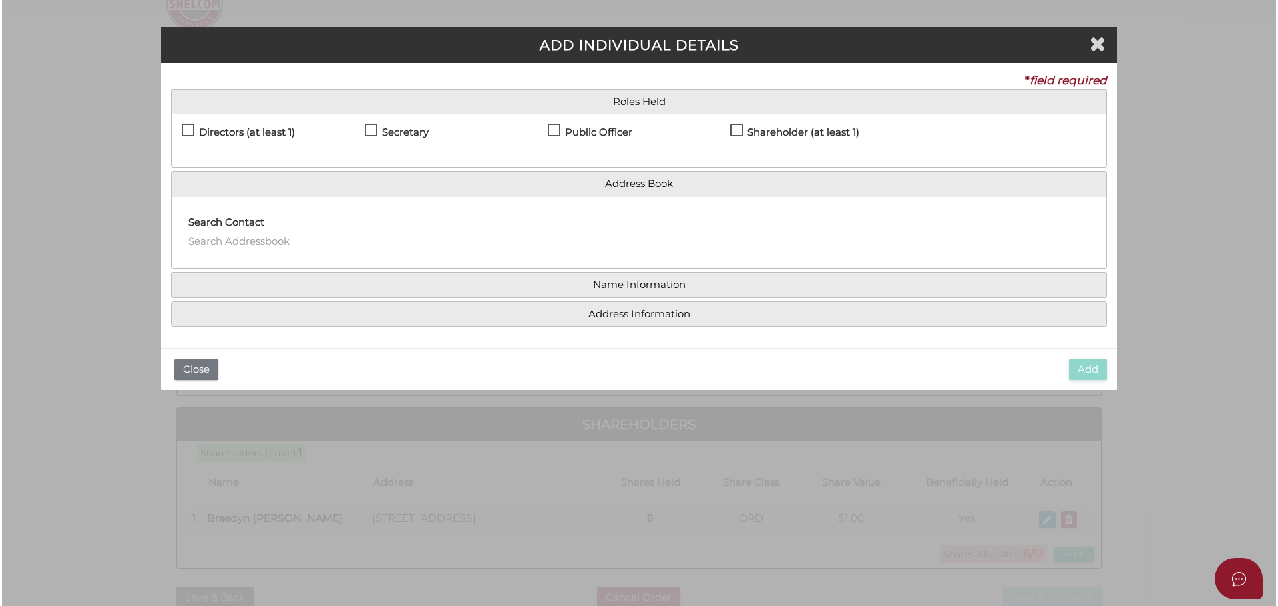
scroll to position [0, 0]
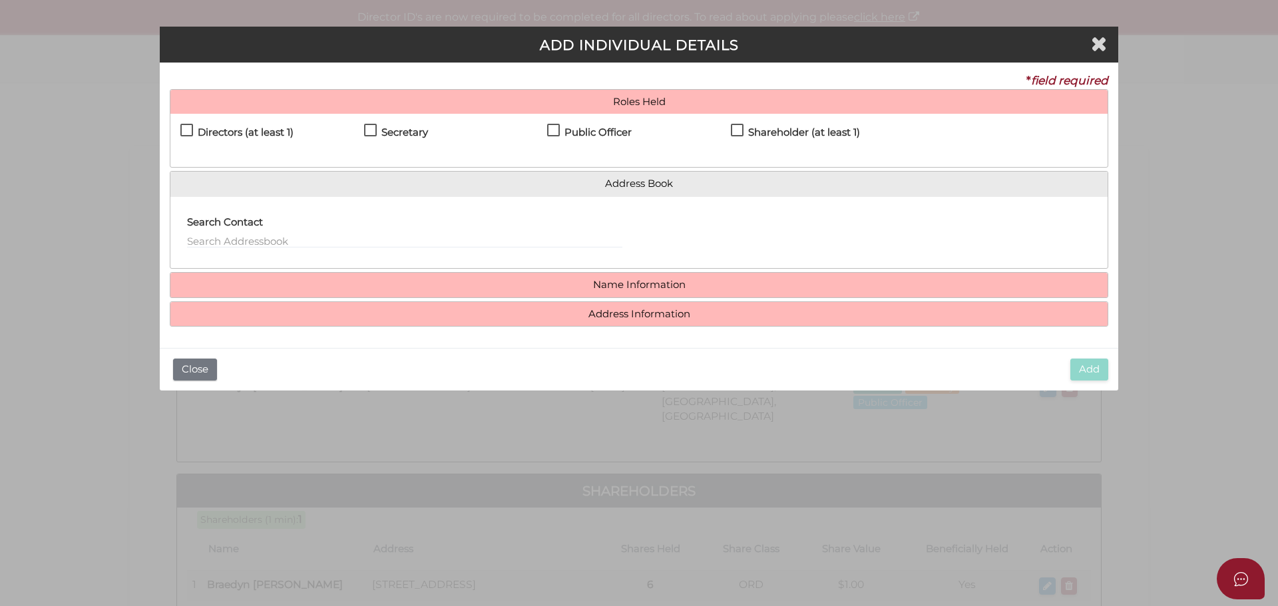
click at [741, 131] on label "Shareholder (at least 1)" at bounding box center [795, 135] width 129 height 17
checkbox input "true"
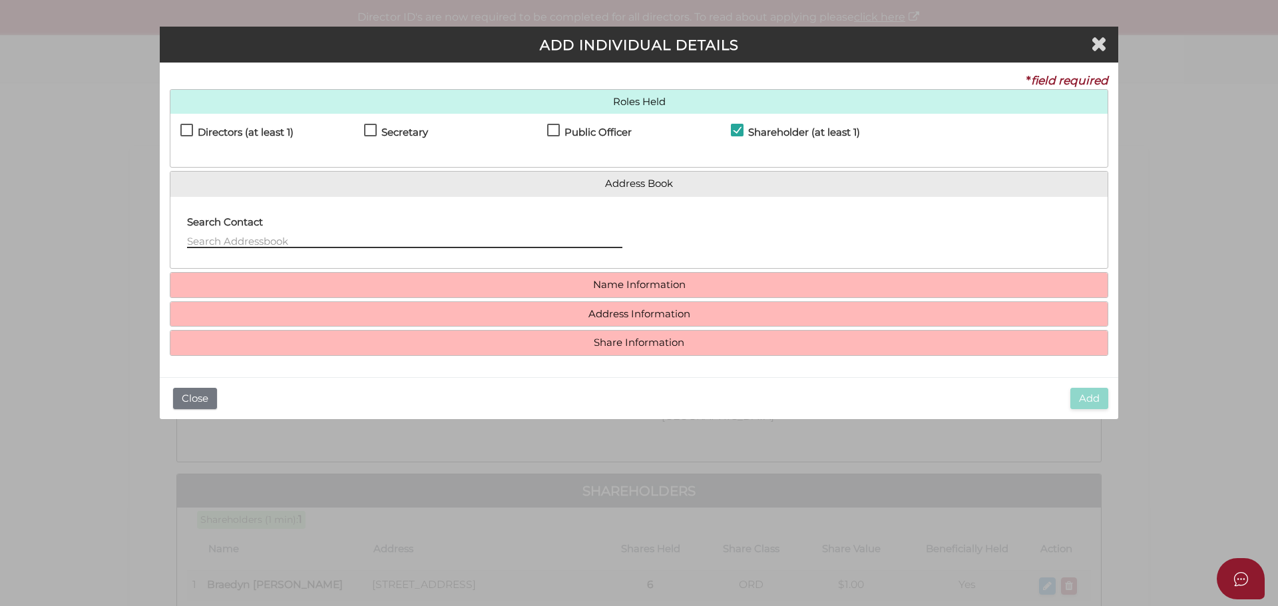
click at [205, 240] on input "text" at bounding box center [404, 241] width 435 height 15
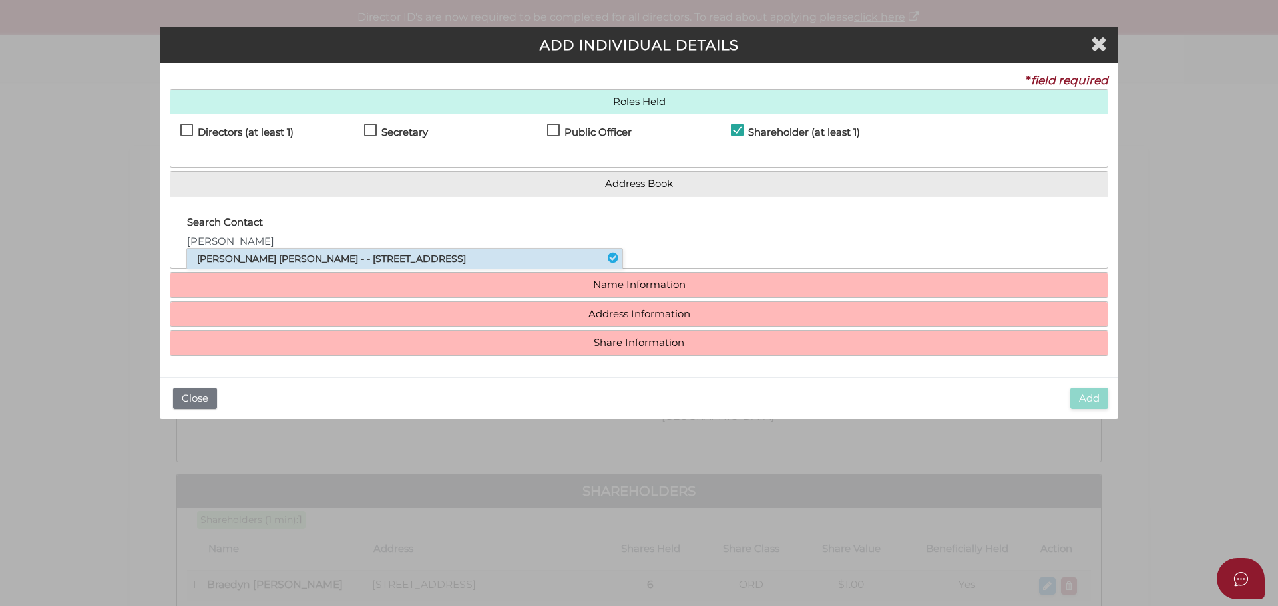
click at [231, 258] on li "Alexandra Kathryn Russell - - 20 Haldane Road, Eltham, VIC, 3095" at bounding box center [404, 259] width 435 height 20
type input "Alexandra"
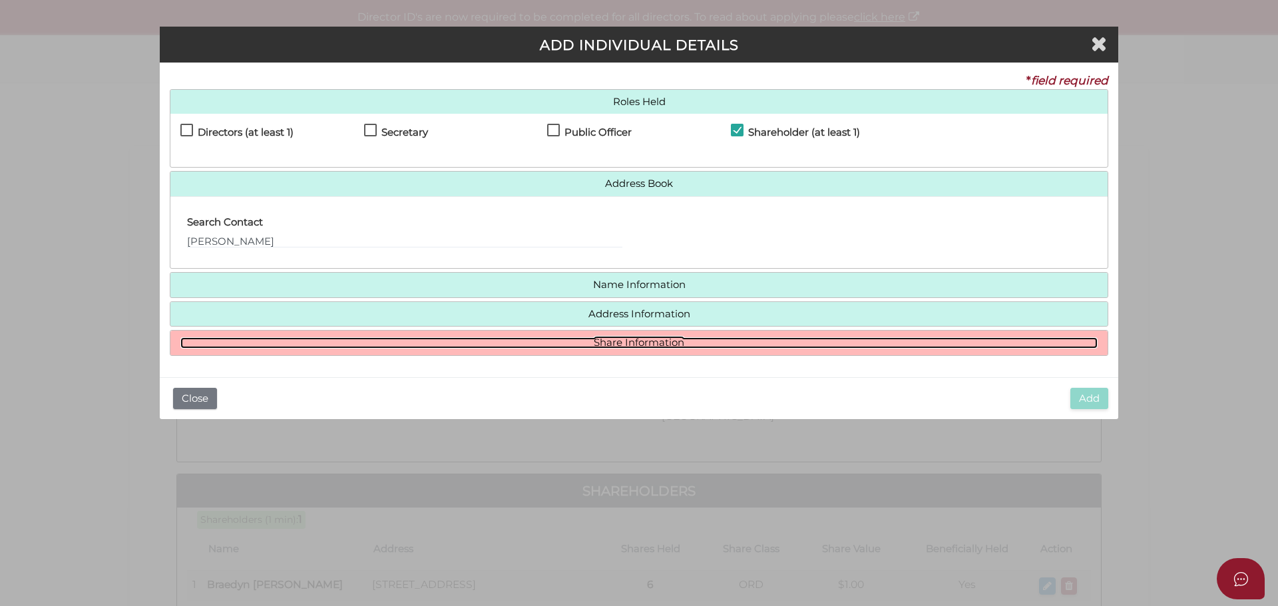
click at [555, 347] on link "Share Information" at bounding box center [638, 342] width 917 height 11
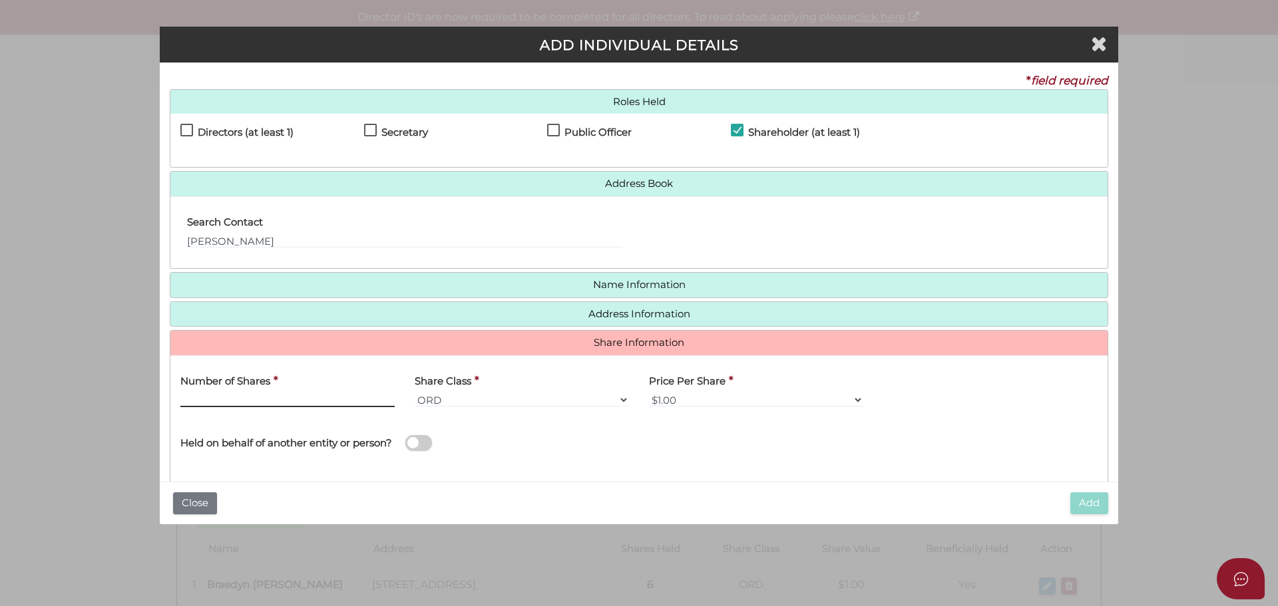
click at [323, 403] on input "text" at bounding box center [287, 400] width 214 height 15
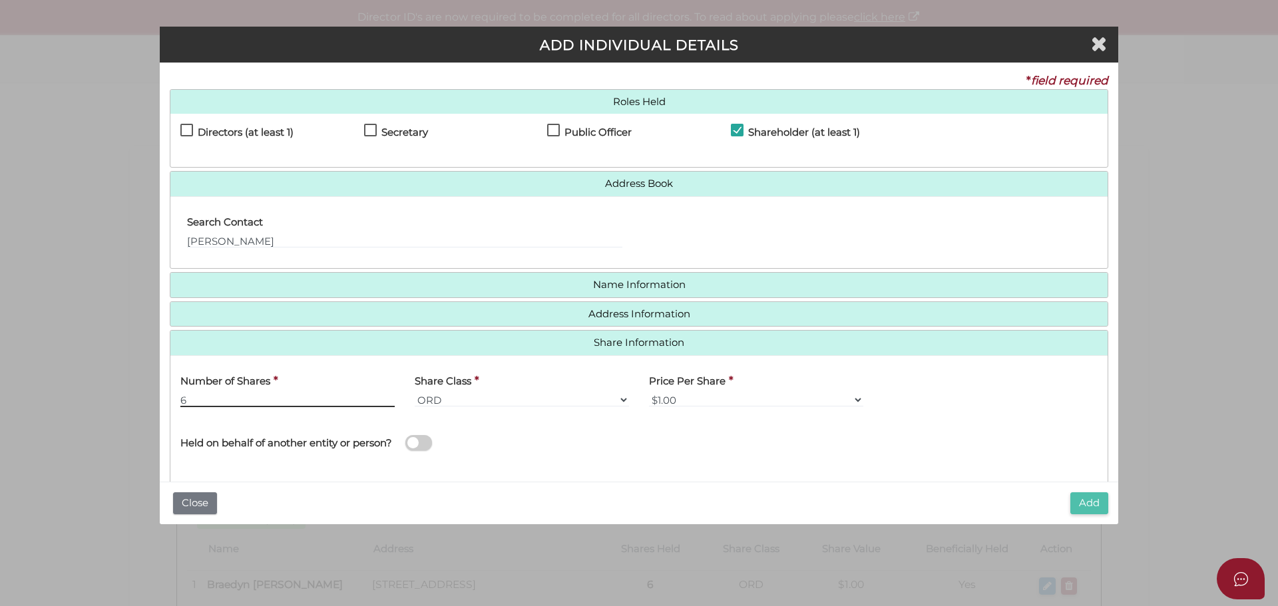
type input "6"
click at [1078, 497] on button "Add" at bounding box center [1089, 503] width 38 height 22
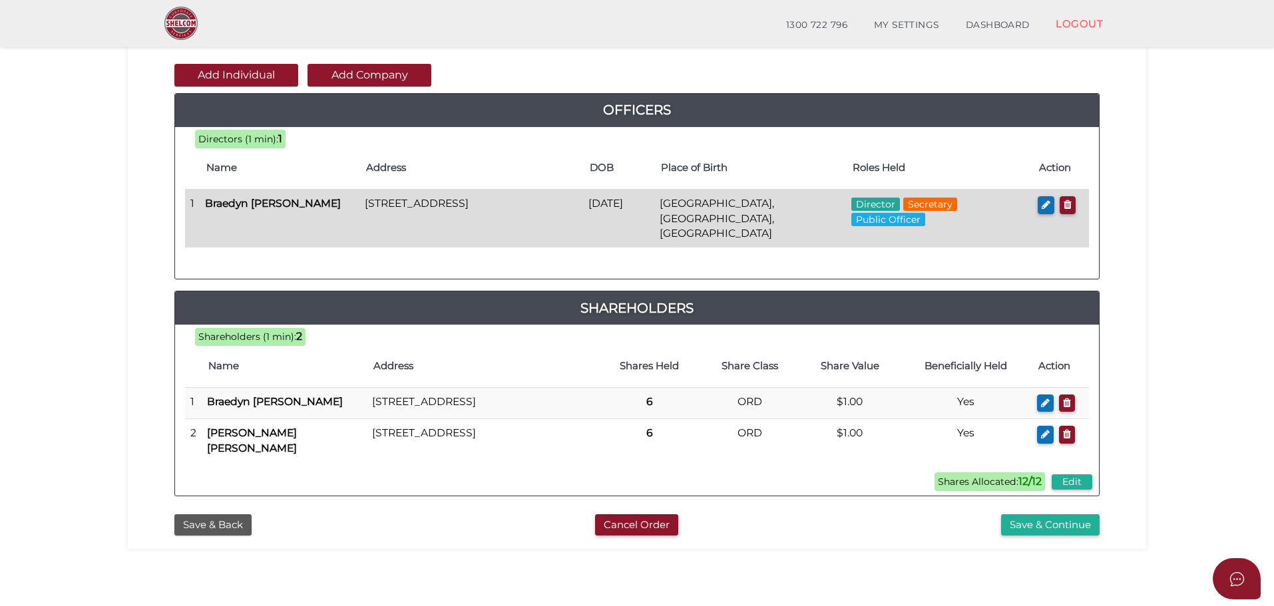
scroll to position [200, 0]
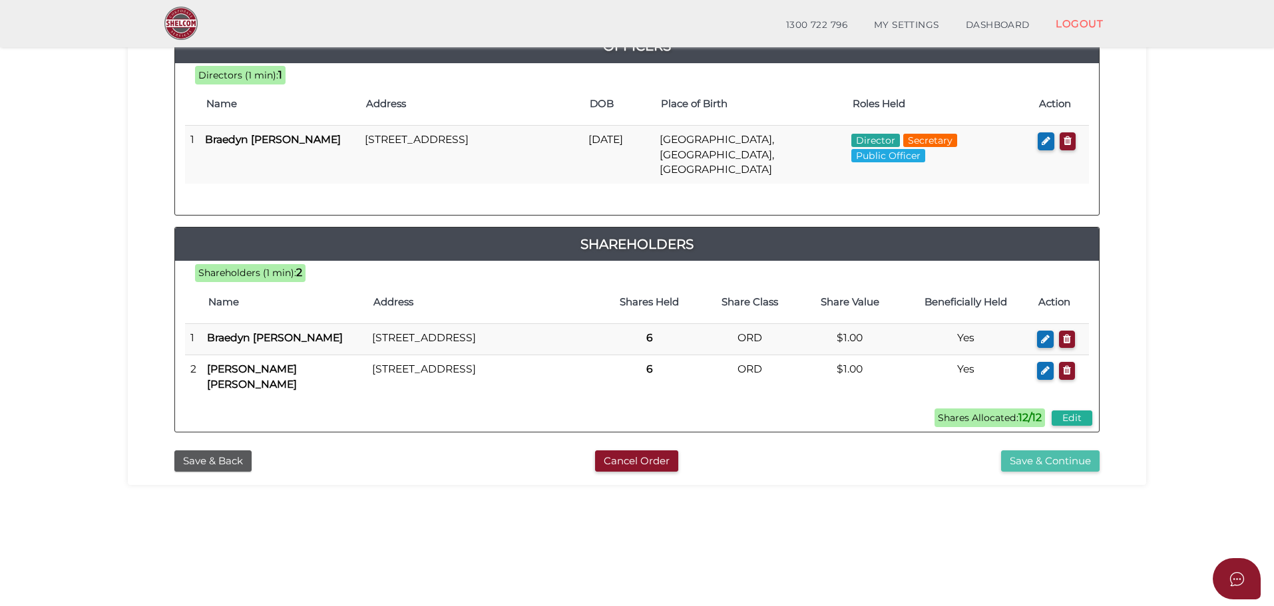
click at [1042, 457] on button "Save & Continue" at bounding box center [1050, 462] width 98 height 22
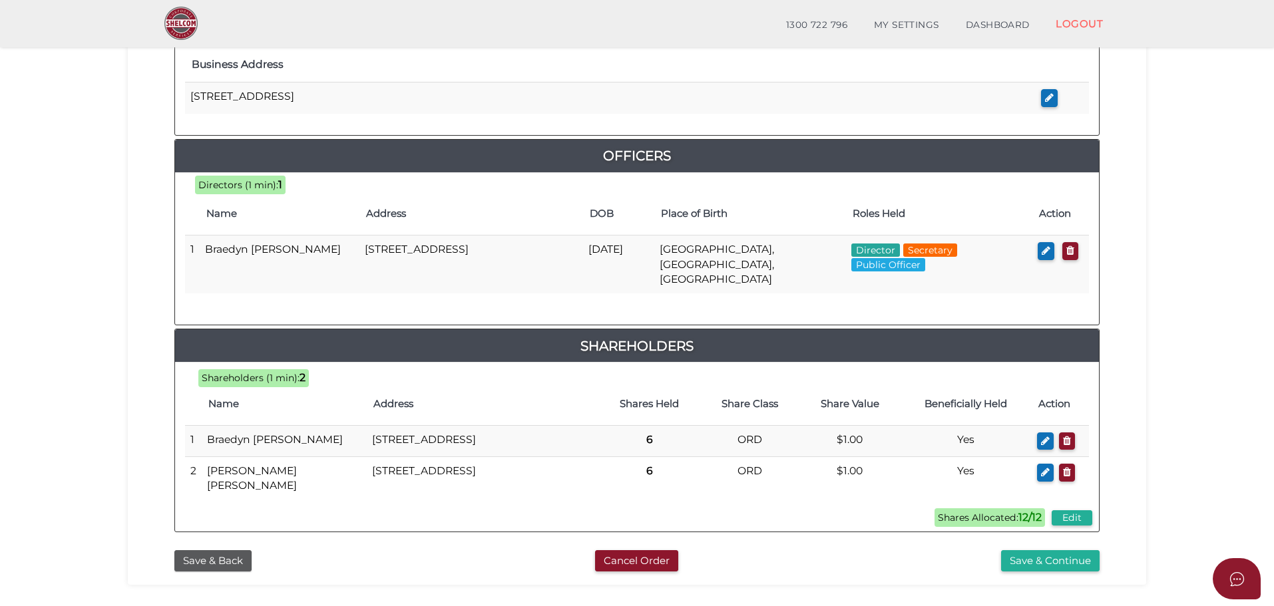
scroll to position [599, 0]
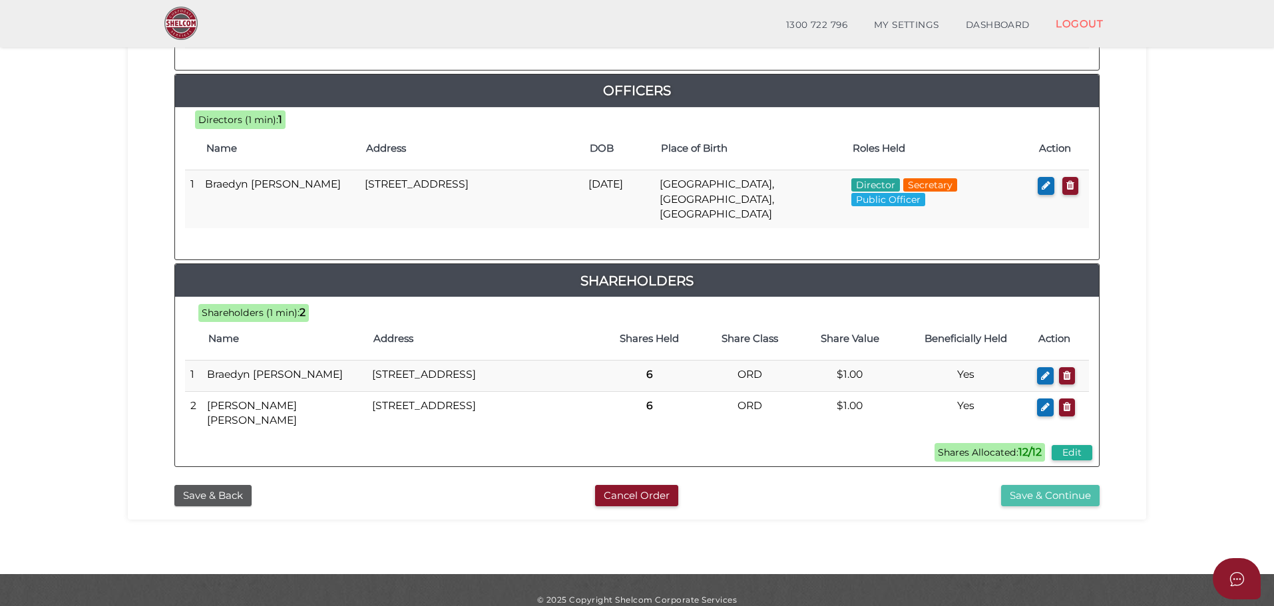
click at [1040, 488] on button "Save & Continue" at bounding box center [1050, 496] width 98 height 22
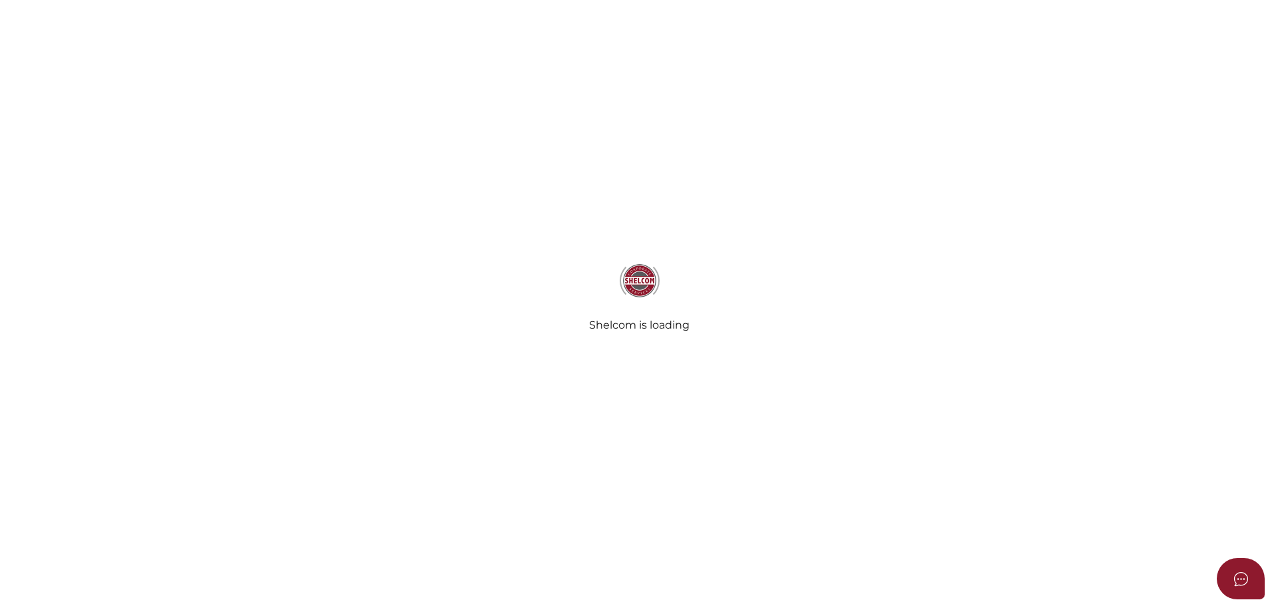
select select "Comb Binding"
select select "No"
radio input "true"
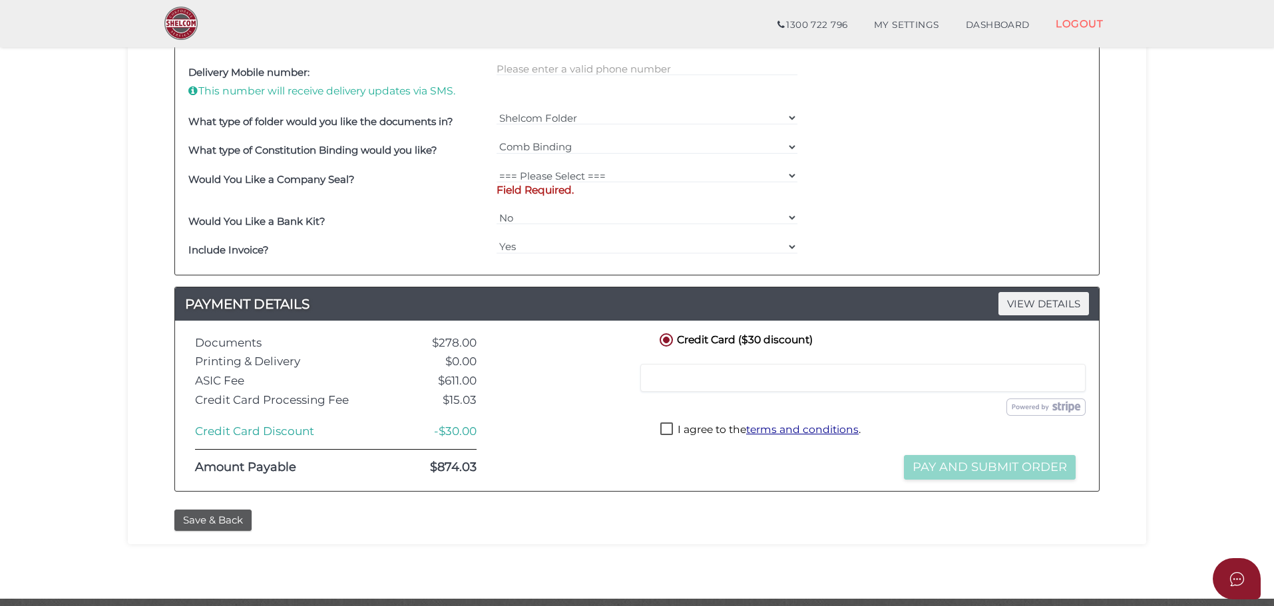
scroll to position [523, 0]
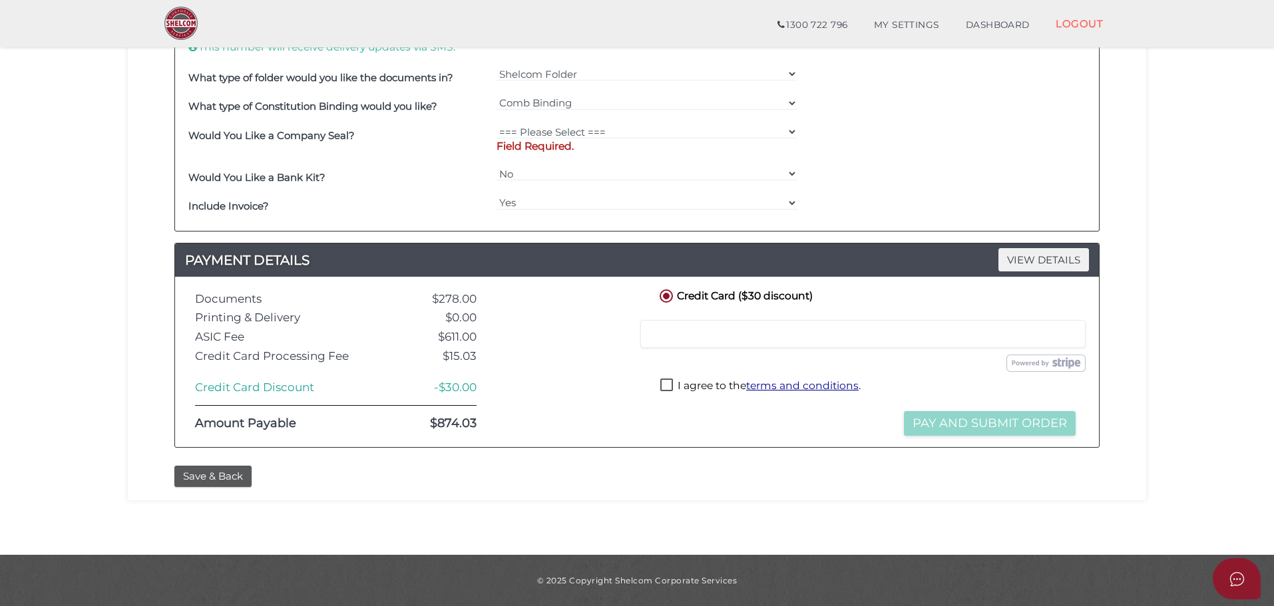
click at [651, 514] on section "Company Registration eeb5ac9dc2dc1aede214cfdc924b21cd 1 REGISTRATION REQUIREMEN…" at bounding box center [637, 33] width 1274 height 1043
click at [216, 478] on button "Save & Back" at bounding box center [212, 477] width 77 height 22
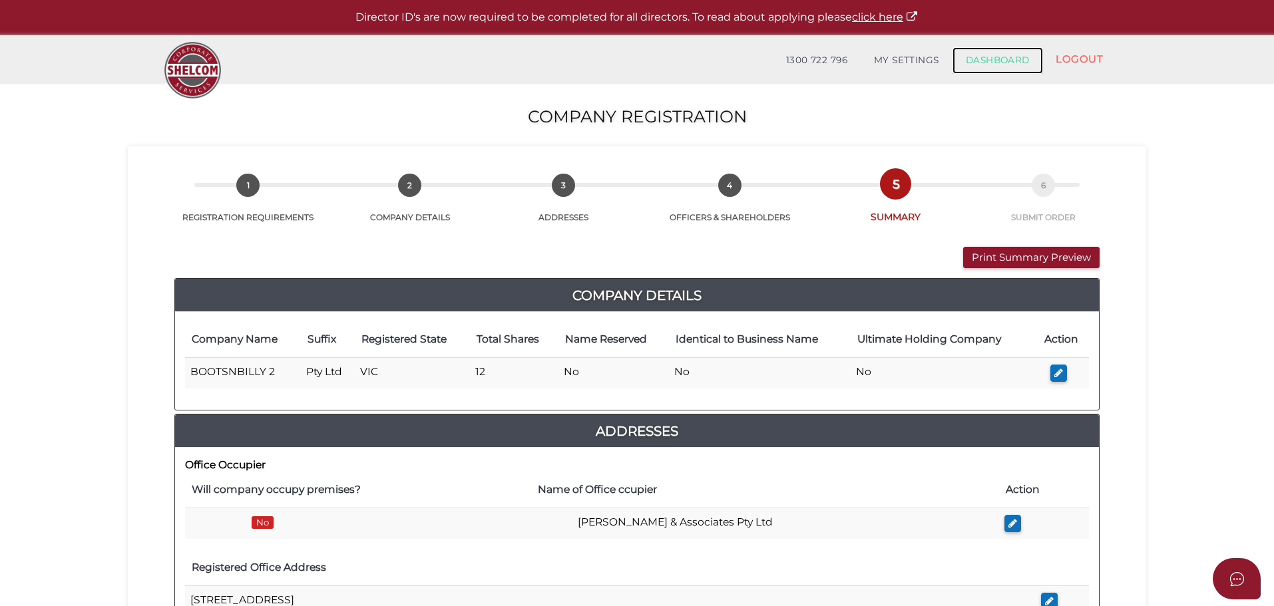
click at [1018, 61] on link "DASHBOARD" at bounding box center [997, 60] width 91 height 27
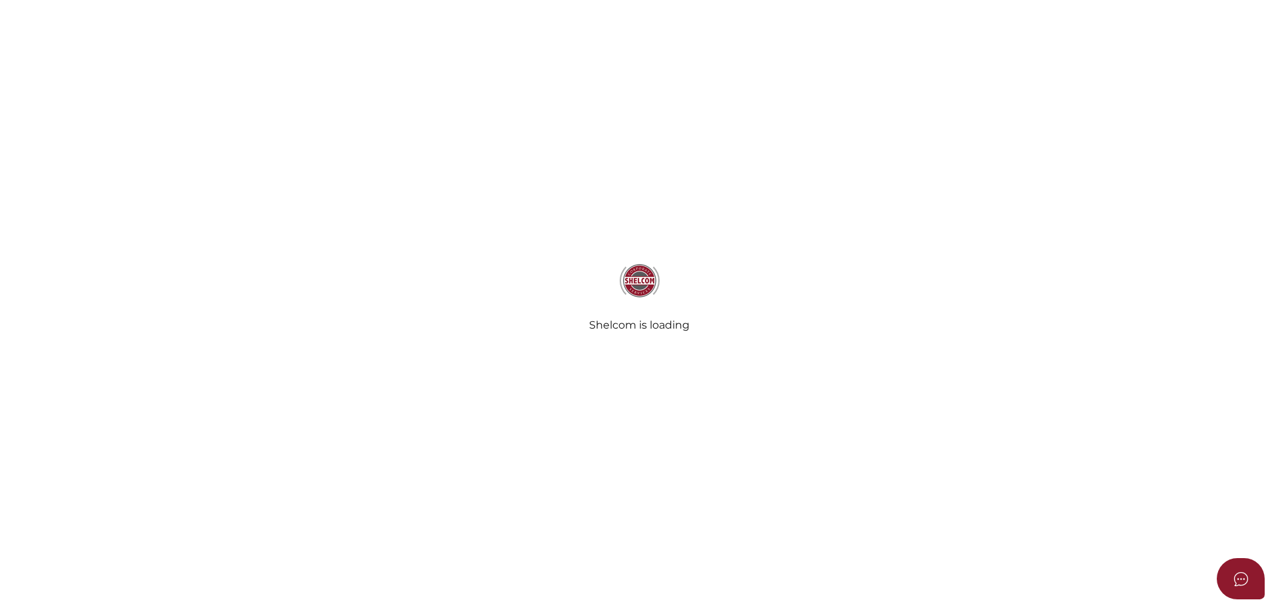
select select
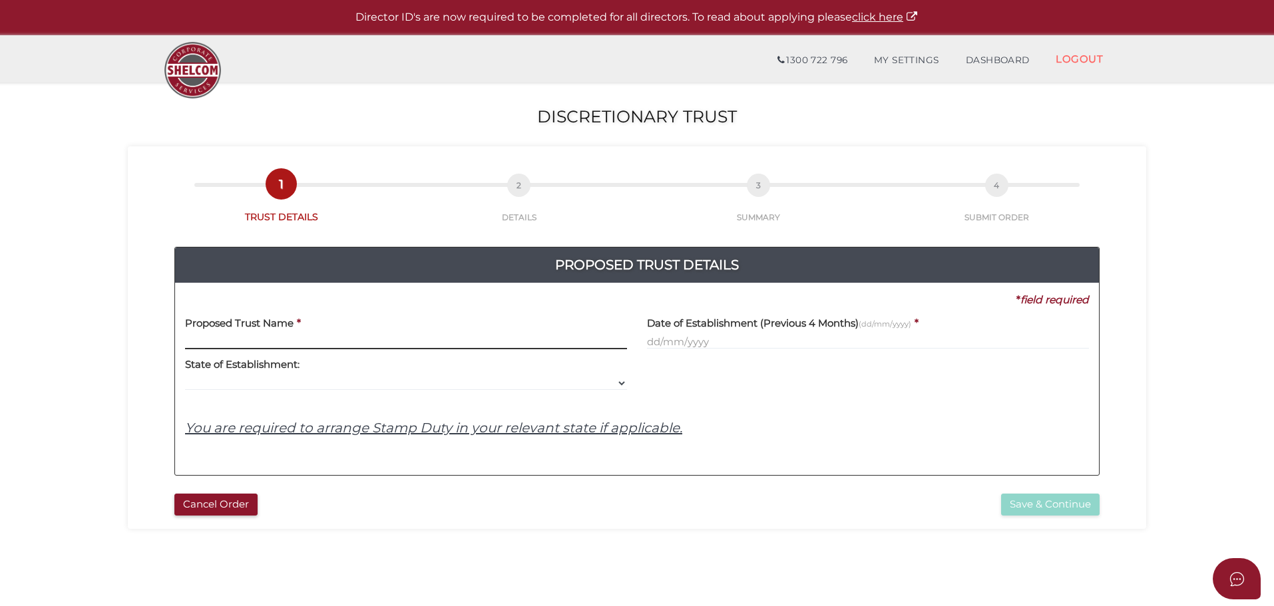
click at [191, 335] on input "text" at bounding box center [406, 342] width 442 height 15
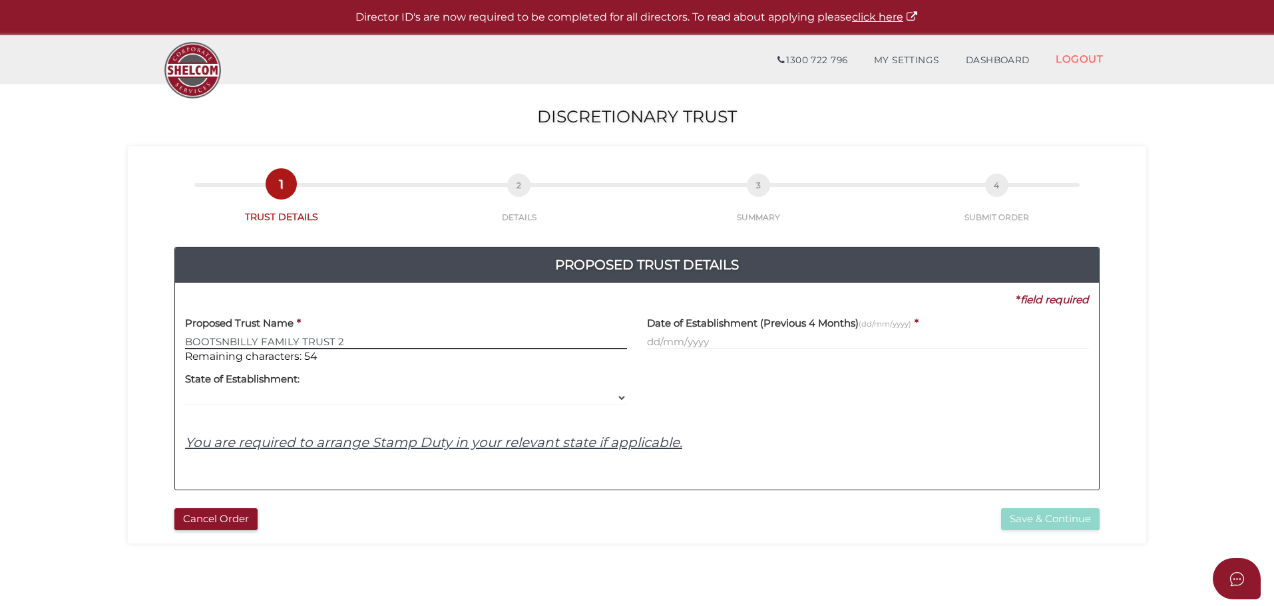
type input "BOOTSNBILLY FAMILY TRUST 2"
click at [663, 343] on input "text" at bounding box center [868, 342] width 442 height 15
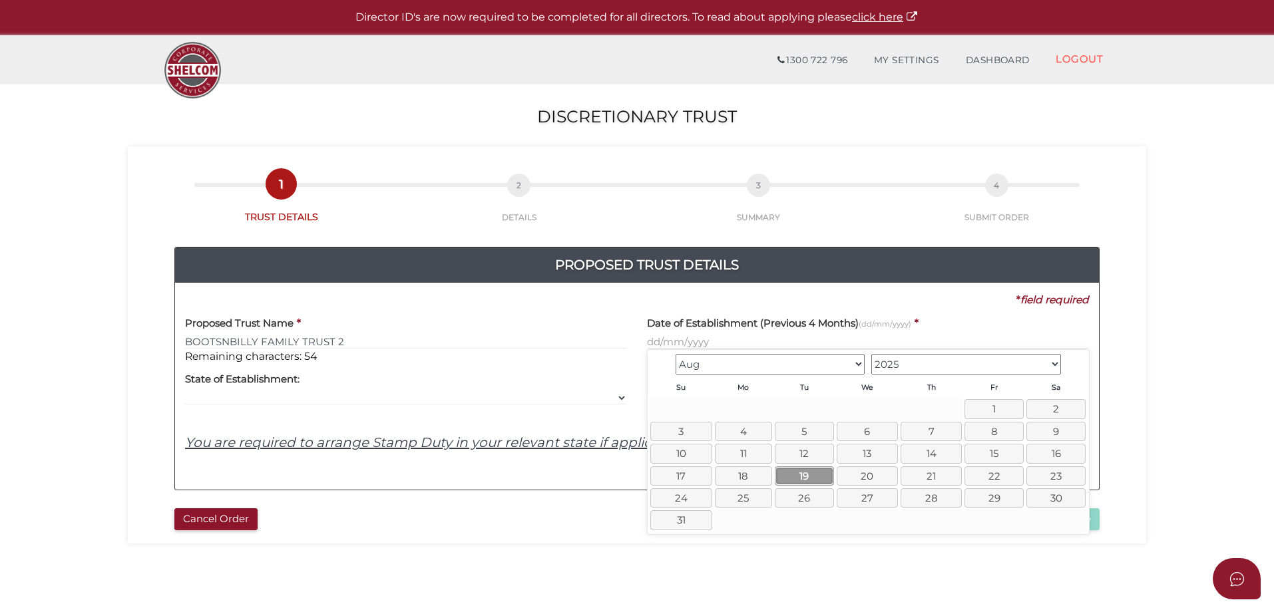
click at [793, 472] on link "19" at bounding box center [804, 476] width 59 height 19
type input "[DATE]"
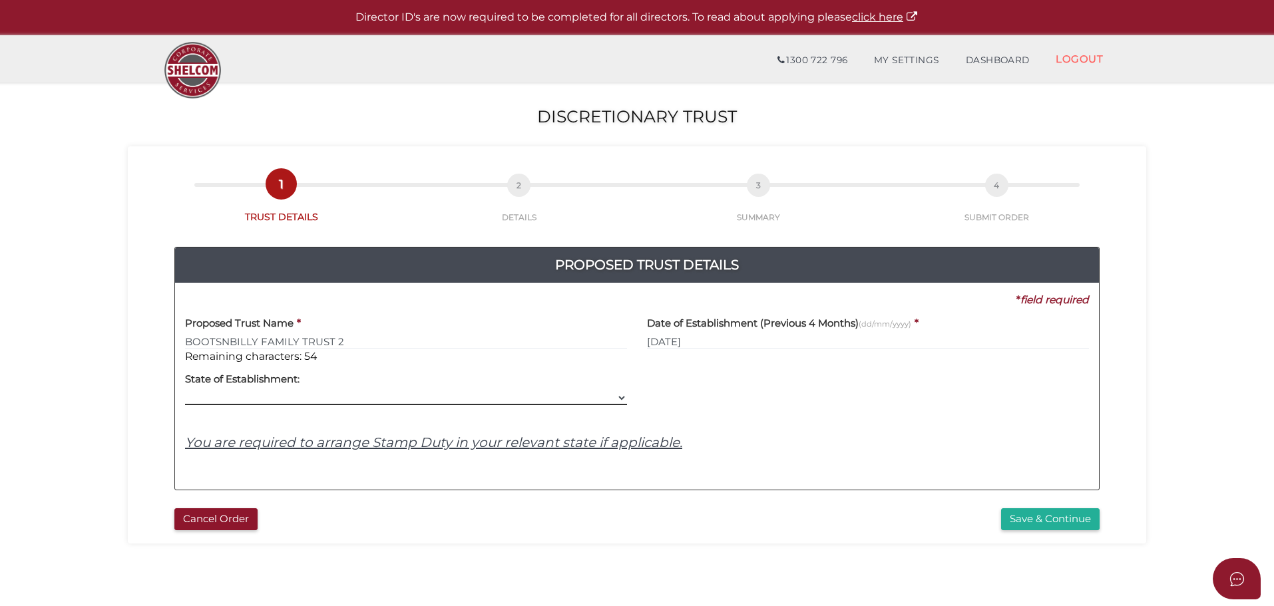
click at [282, 395] on select "VIC ACT [GEOGRAPHIC_DATA] [GEOGRAPHIC_DATA] QLD [GEOGRAPHIC_DATA] [GEOGRAPHIC_D…" at bounding box center [406, 398] width 442 height 15
select select "VIC"
click at [185, 391] on select "VIC ACT [GEOGRAPHIC_DATA] [GEOGRAPHIC_DATA] QLD [GEOGRAPHIC_DATA] [GEOGRAPHIC_D…" at bounding box center [406, 398] width 442 height 15
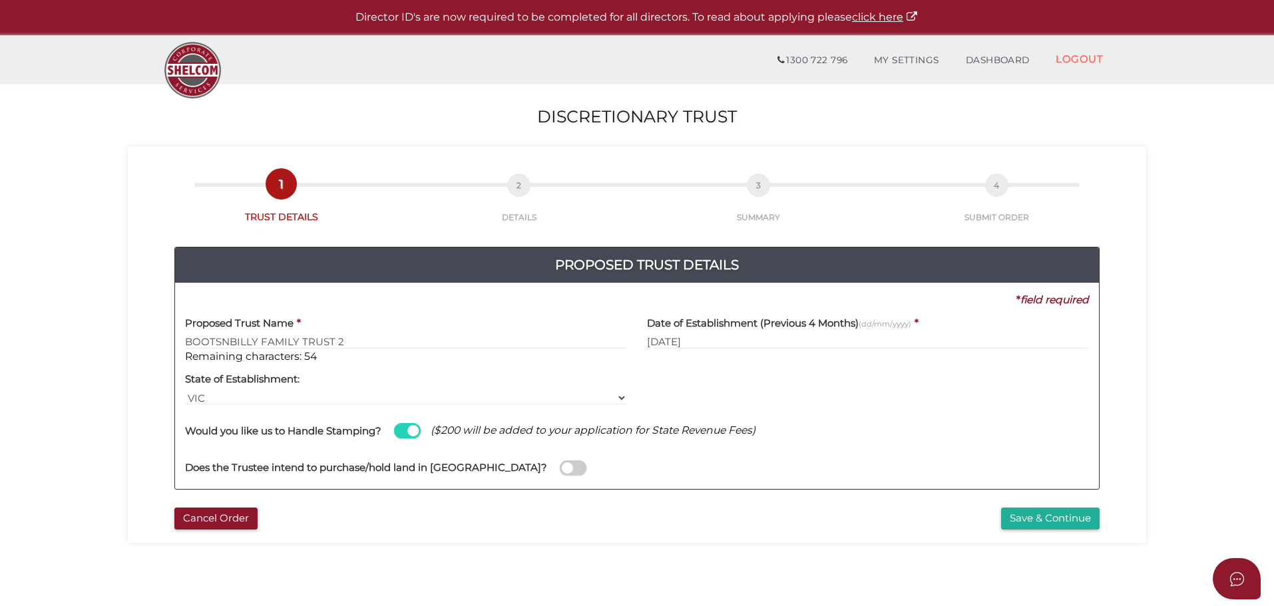
click at [560, 469] on span at bounding box center [573, 468] width 27 height 15
click at [0, 0] on input "checkbox" at bounding box center [0, 0] width 0 height 0
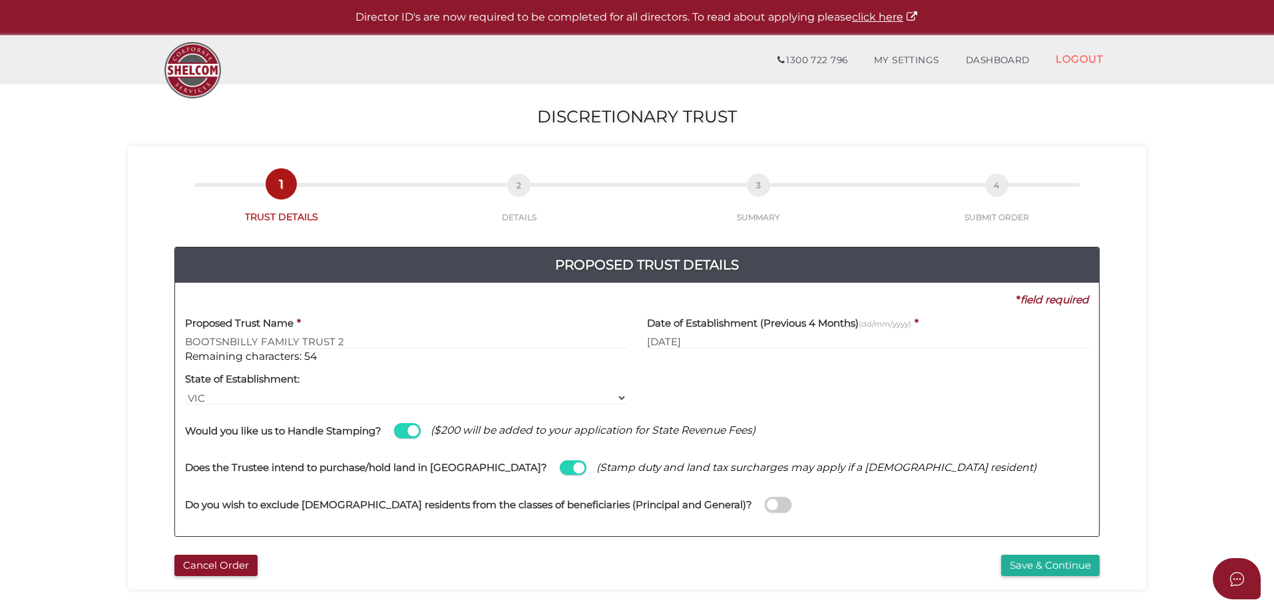
click at [765, 508] on span at bounding box center [778, 504] width 27 height 15
click at [0, 0] on input "checkbox" at bounding box center [0, 0] width 0 height 0
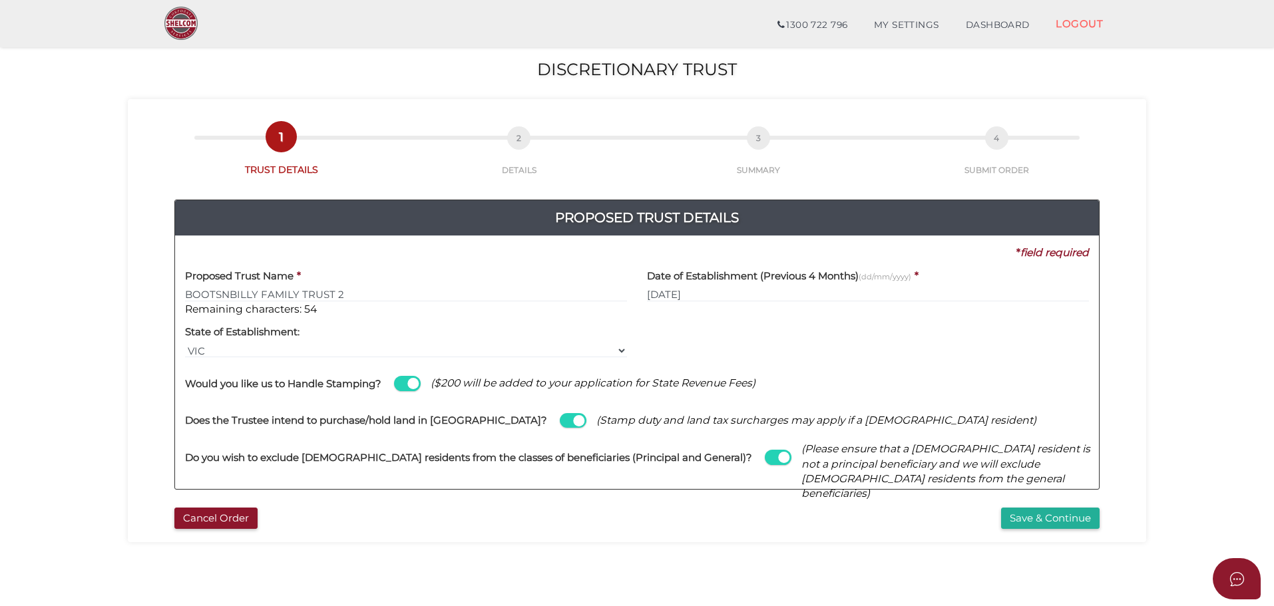
scroll to position [67, 0]
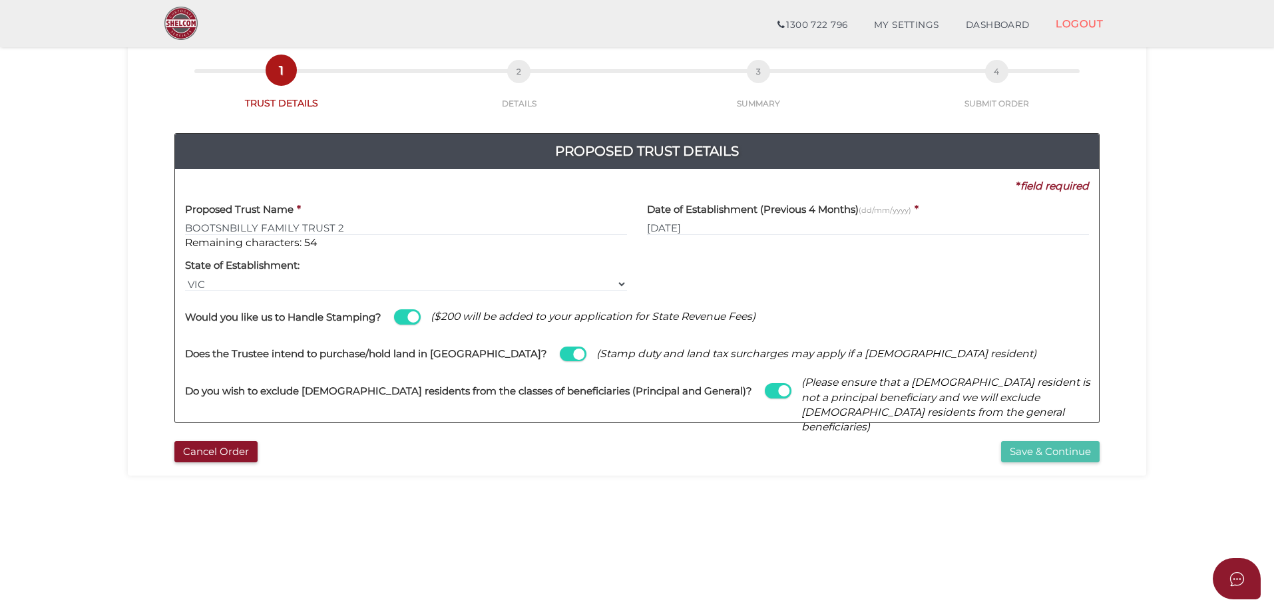
click at [1026, 457] on button "Save & Continue" at bounding box center [1050, 452] width 98 height 22
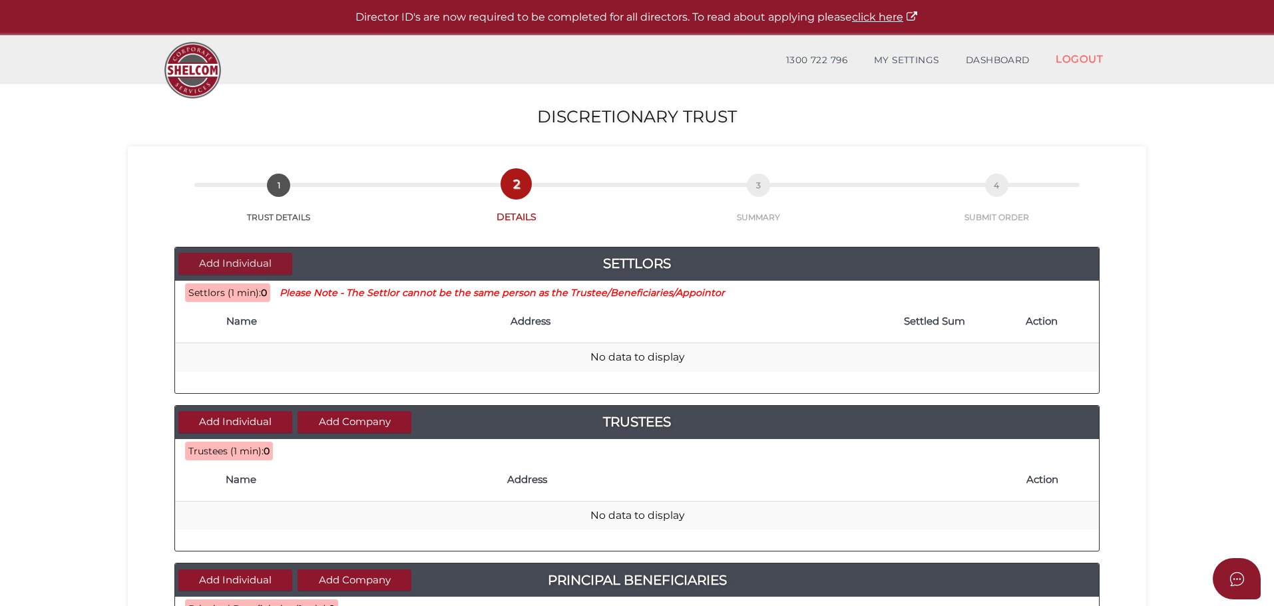
click at [204, 263] on button "Add Individual" at bounding box center [235, 264] width 114 height 22
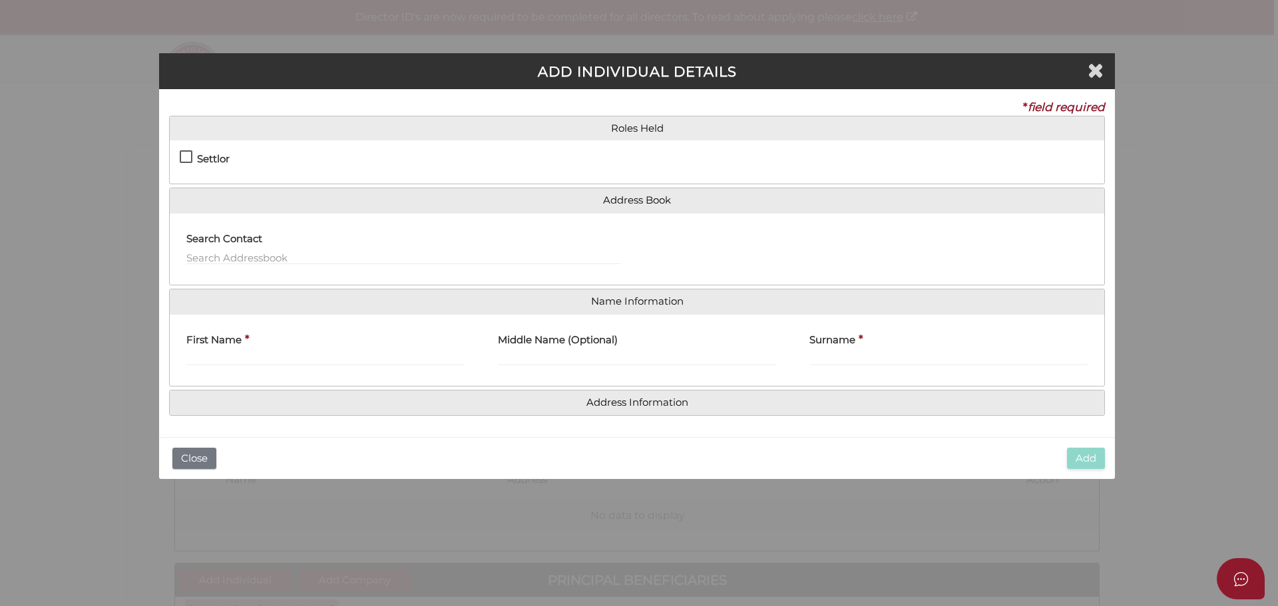
click at [188, 157] on label "Settlor" at bounding box center [205, 162] width 50 height 17
checkbox input "true"
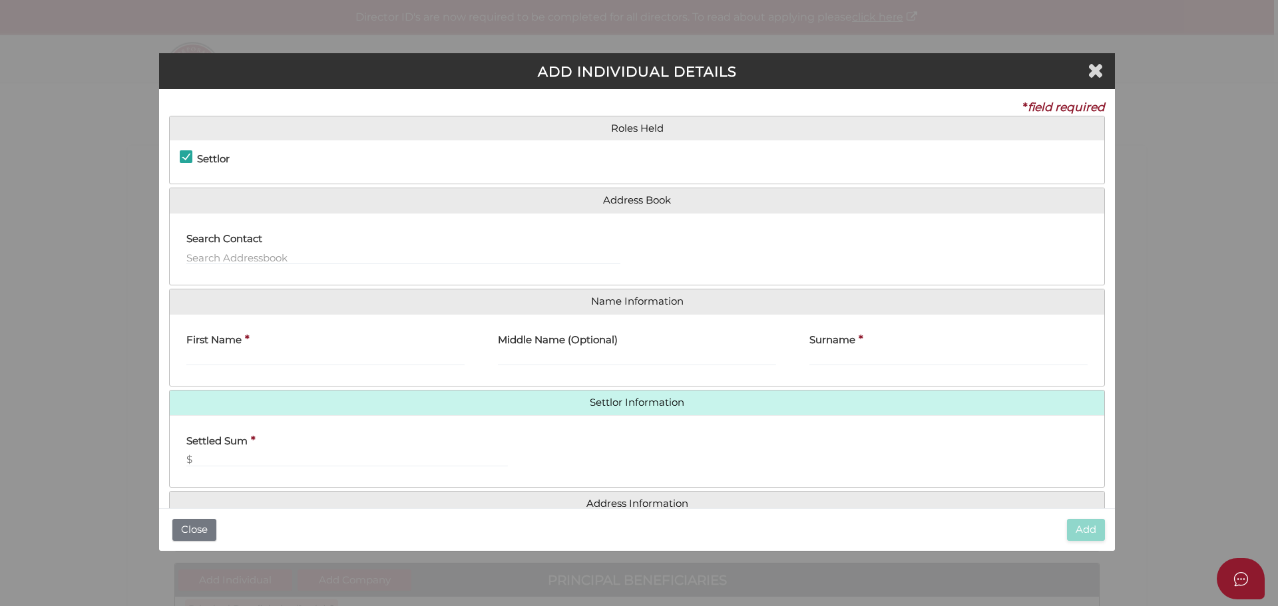
type input "10"
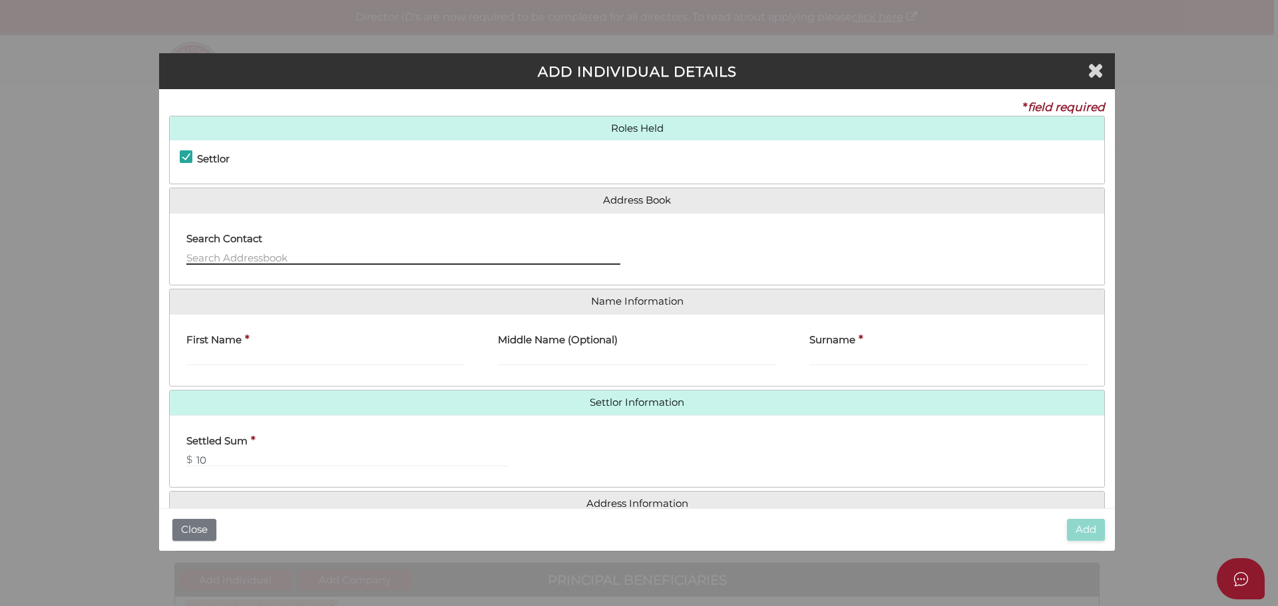
click at [214, 252] on input "text" at bounding box center [403, 257] width 434 height 15
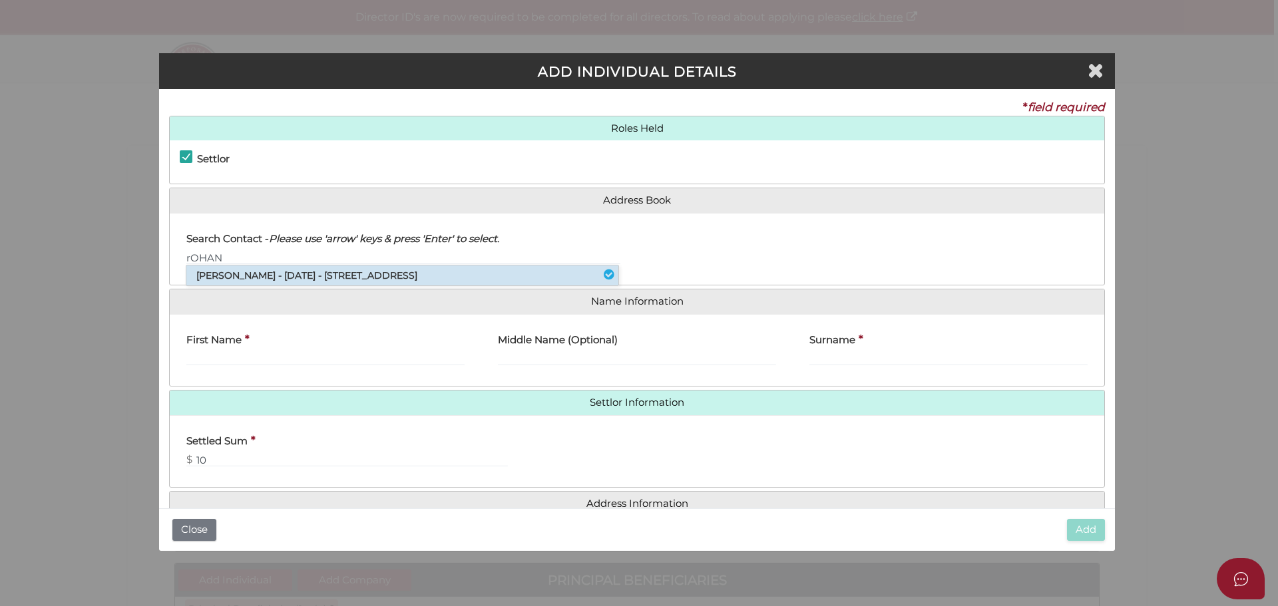
click at [227, 278] on li "Rohan William Dyson - 10/02/1971 - 32 Woodstock Drive, Doreen, VIC, 3754" at bounding box center [402, 276] width 432 height 20
type input "Rohan"
type input "William"
type input "Dyson"
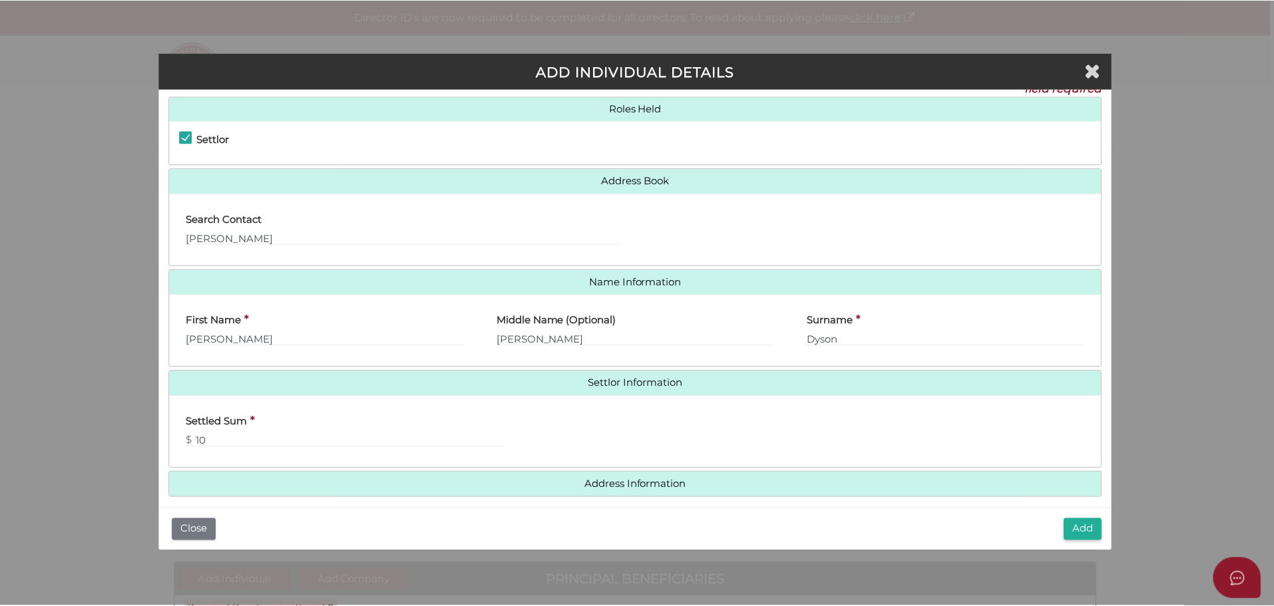
scroll to position [30, 0]
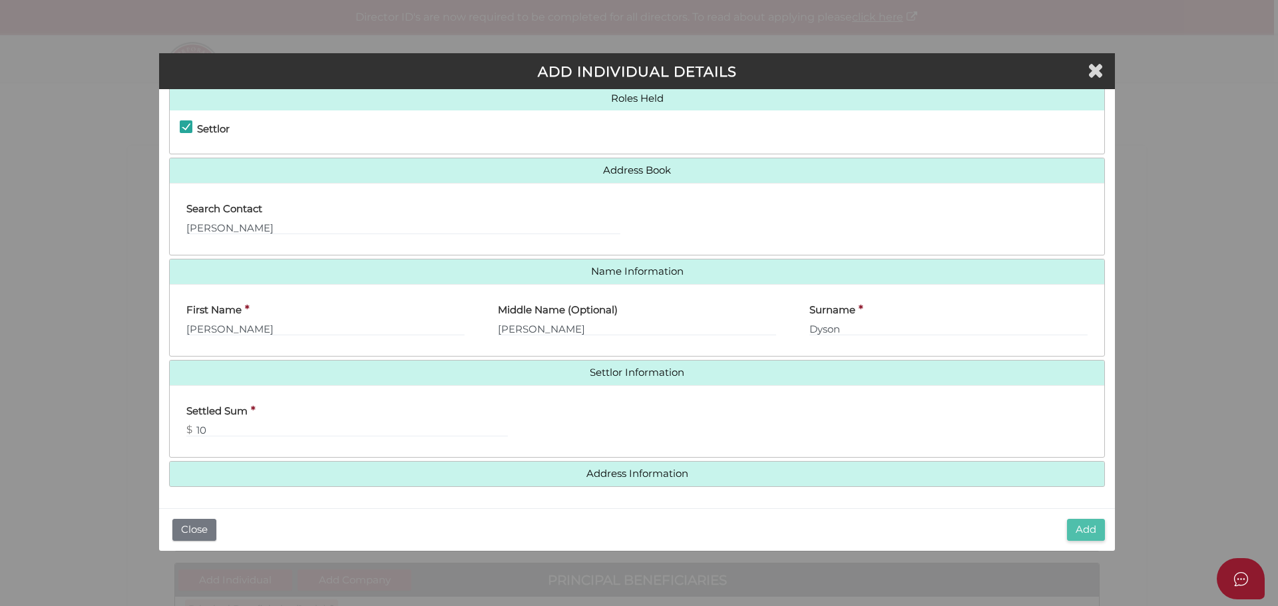
click at [1076, 529] on button "Add" at bounding box center [1086, 530] width 38 height 22
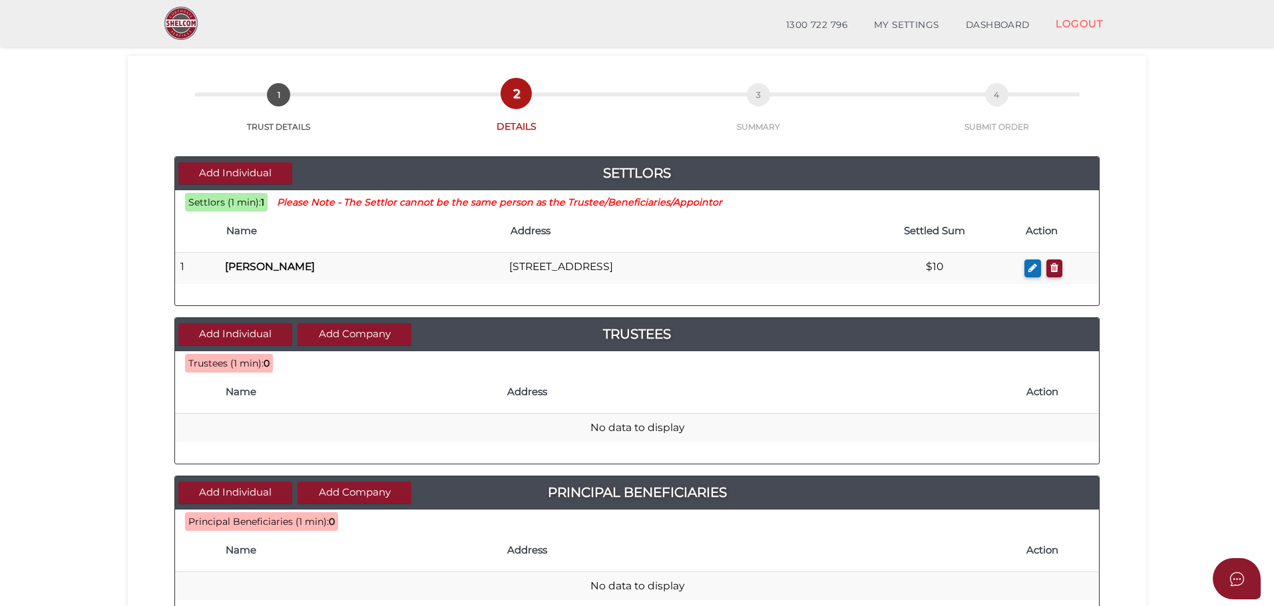
scroll to position [67, 0]
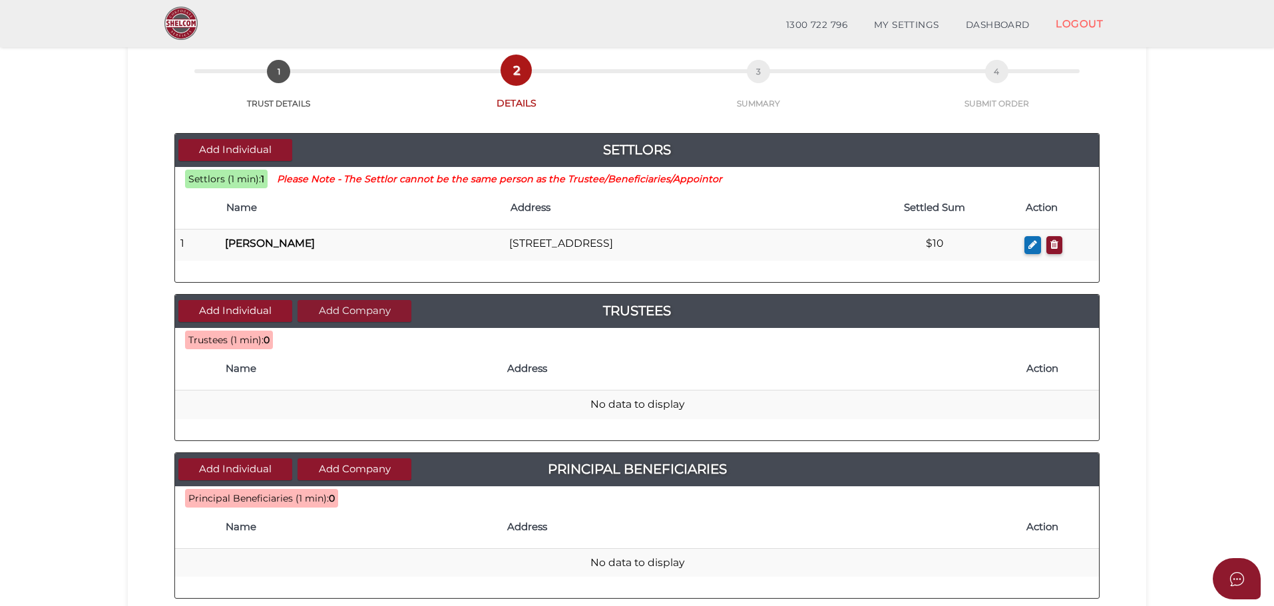
click at [359, 313] on button "Add Company" at bounding box center [354, 311] width 114 height 22
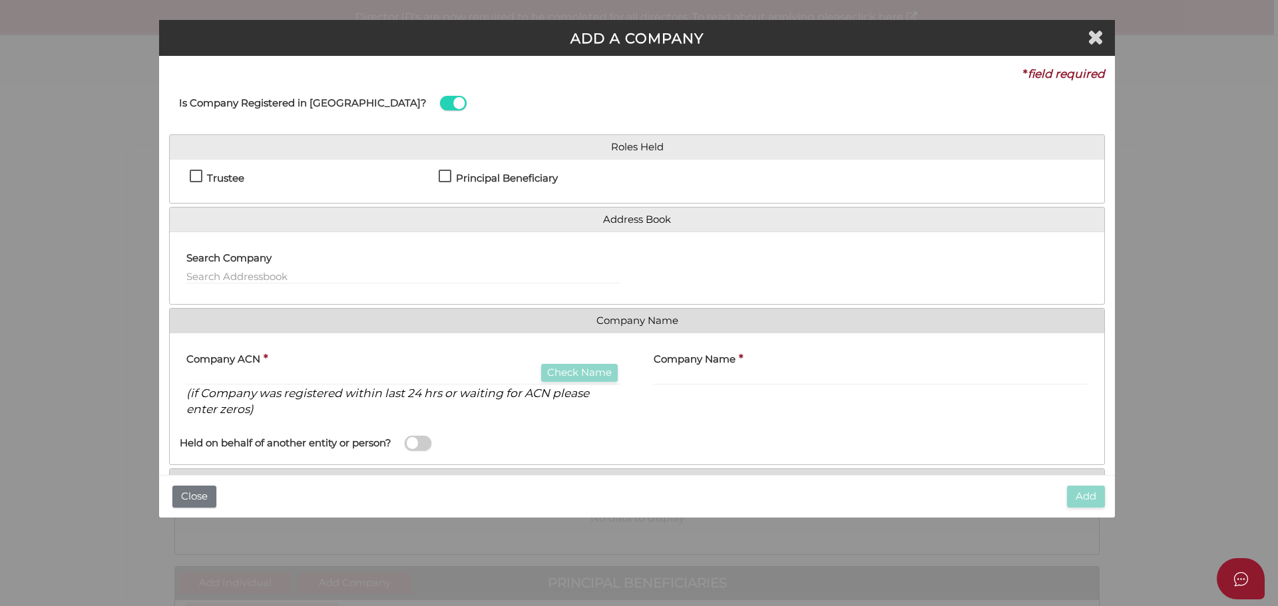
click at [197, 174] on label "Trustee" at bounding box center [217, 181] width 55 height 17
checkbox input "true"
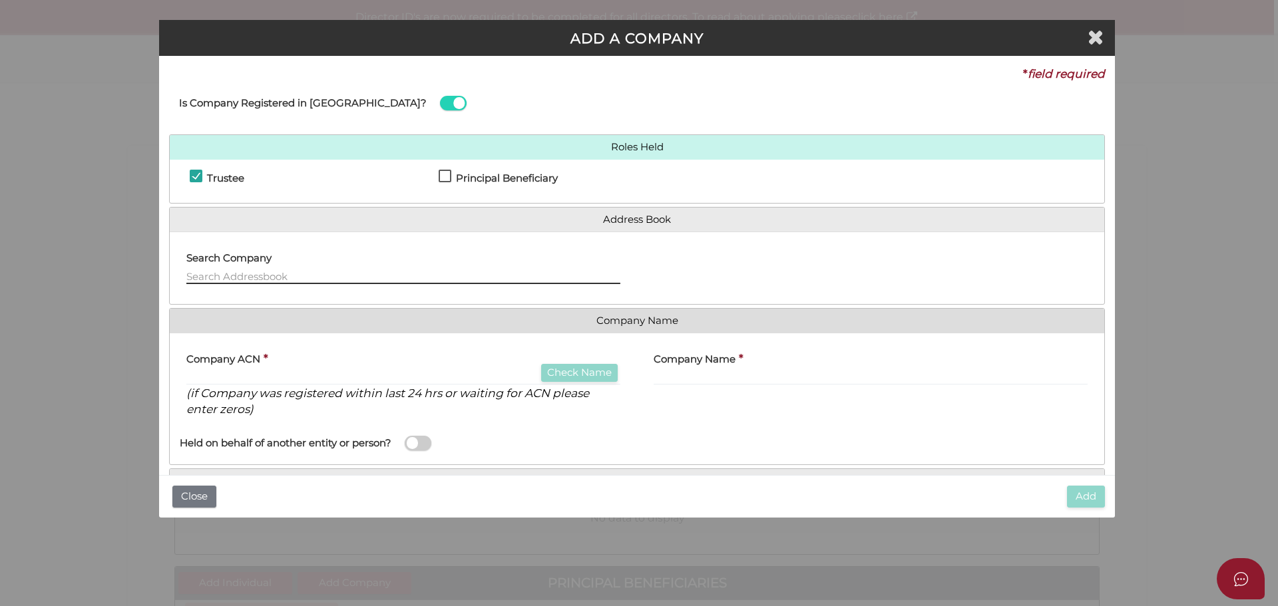
click at [207, 271] on input "text" at bounding box center [403, 277] width 434 height 15
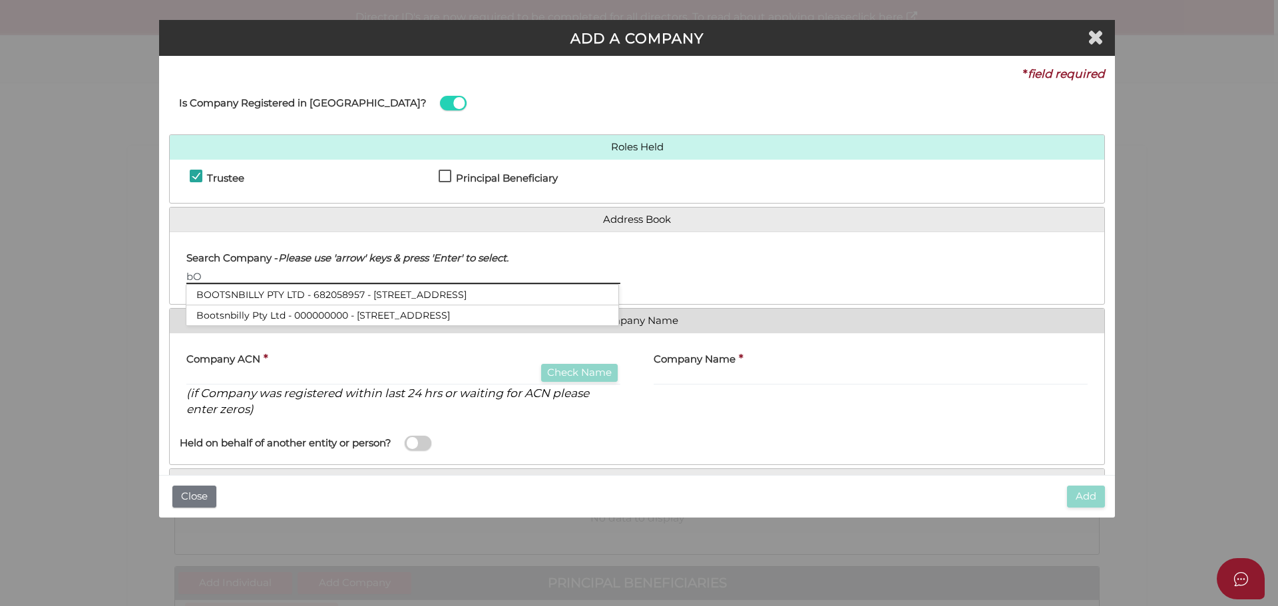
type input "b"
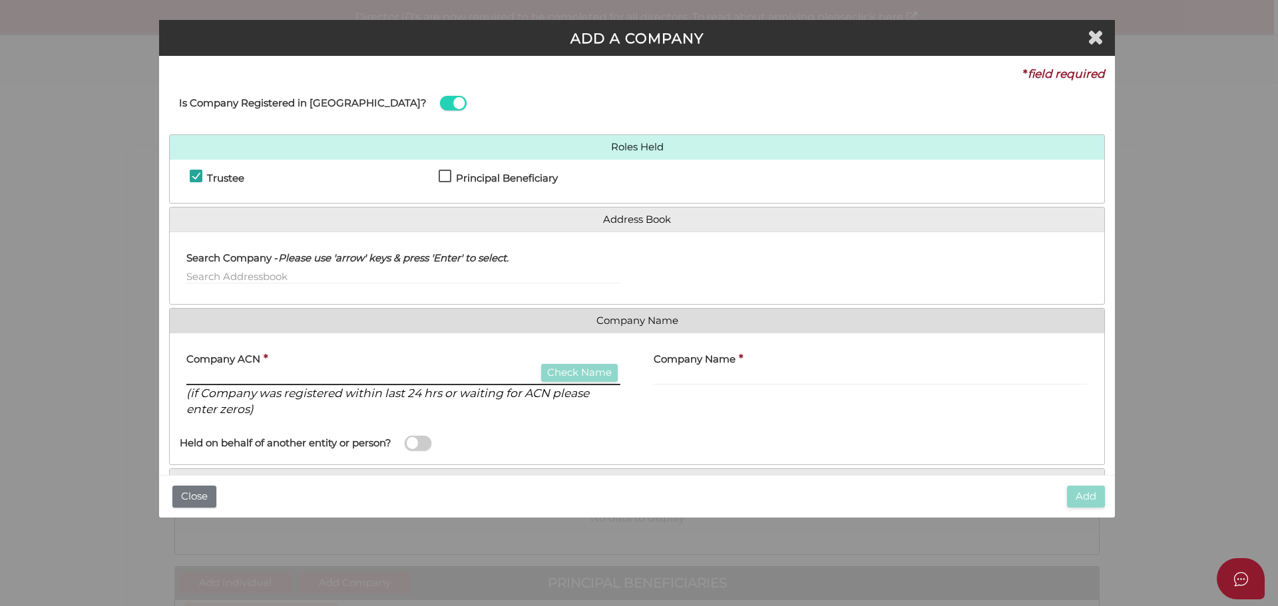
click at [214, 377] on input "text" at bounding box center [403, 378] width 434 height 15
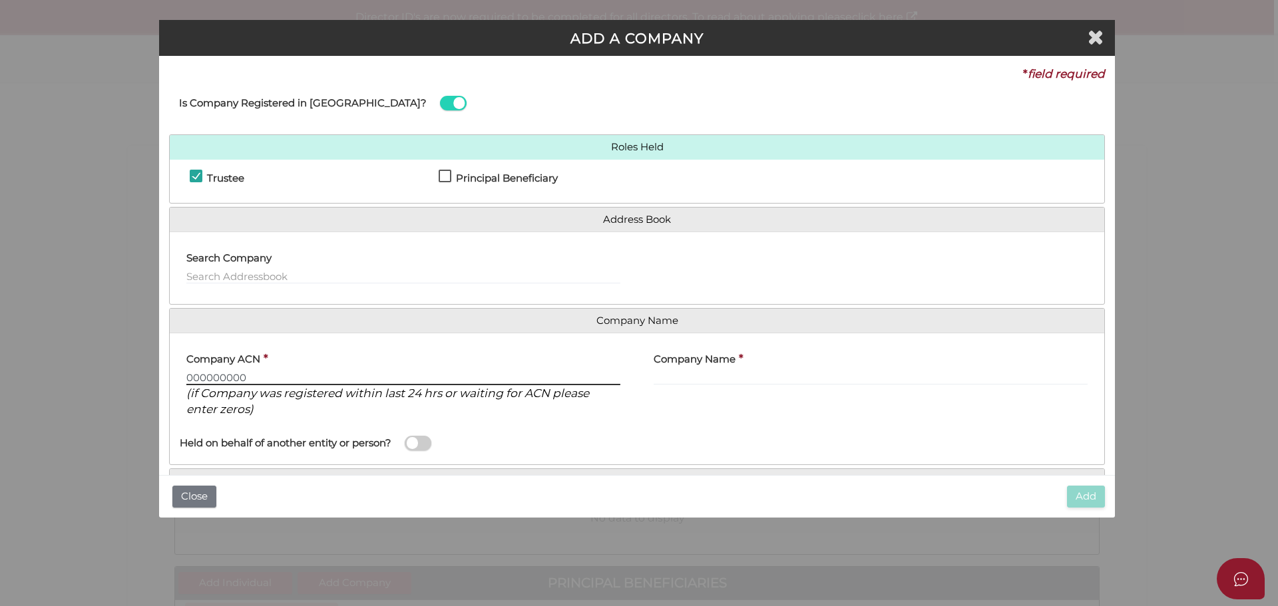
type input "000000000"
click at [695, 376] on input "text" at bounding box center [871, 378] width 434 height 15
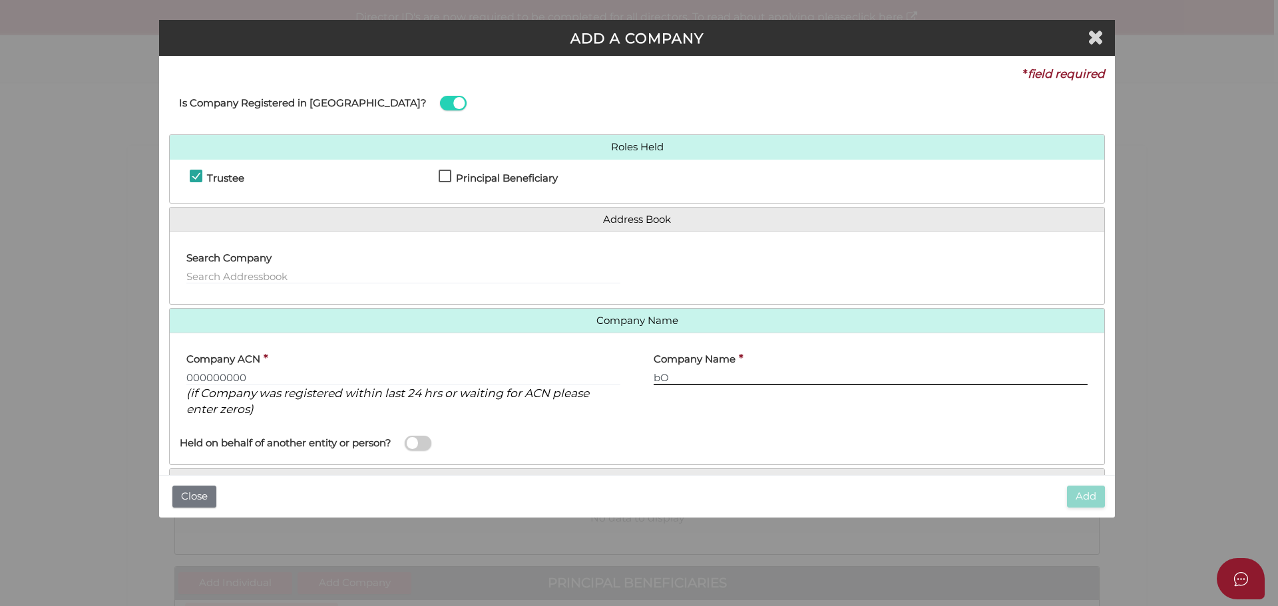
type input "b"
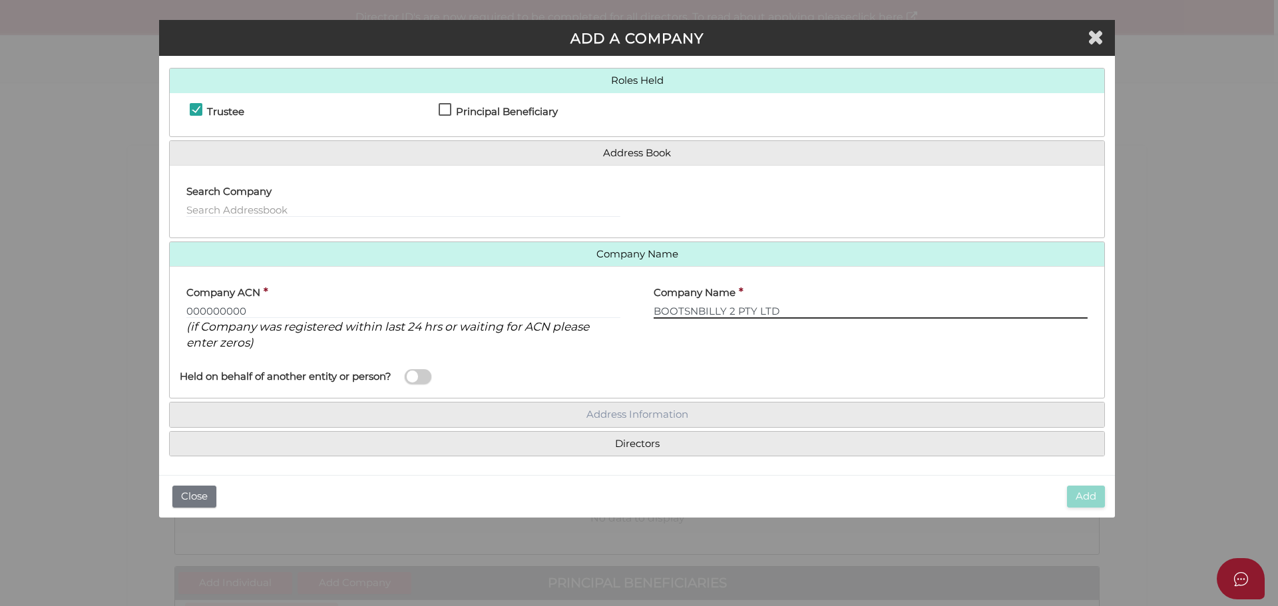
type input "BOOTSNBILLY 2 PTY LTD"
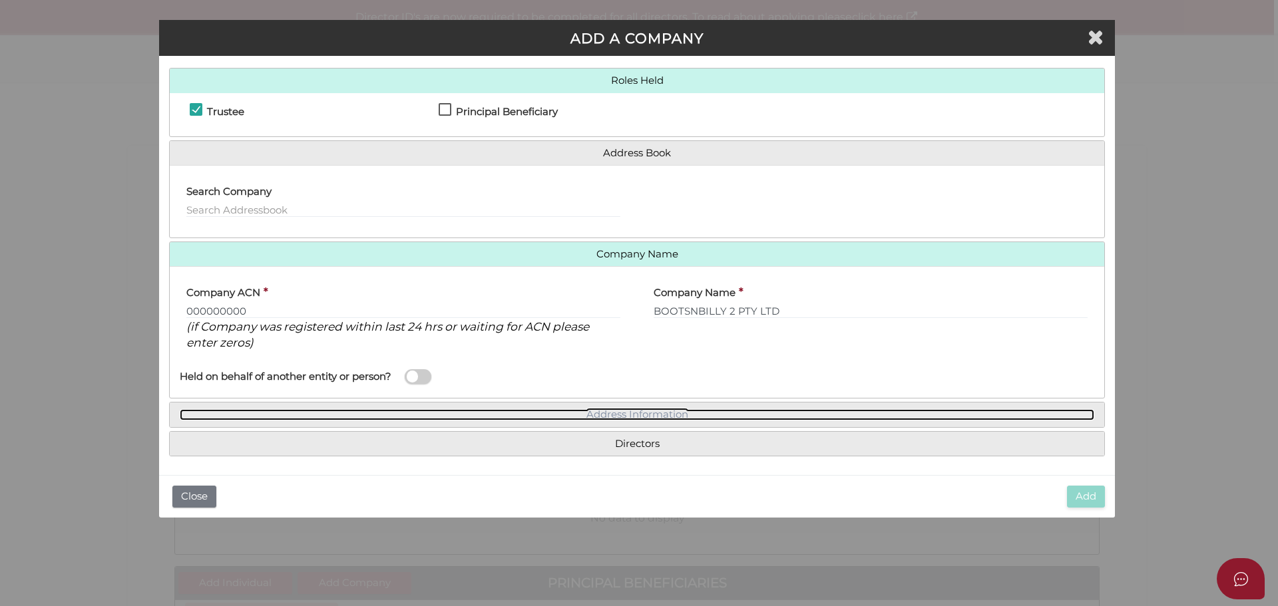
click at [520, 418] on link "Address Information" at bounding box center [637, 414] width 914 height 11
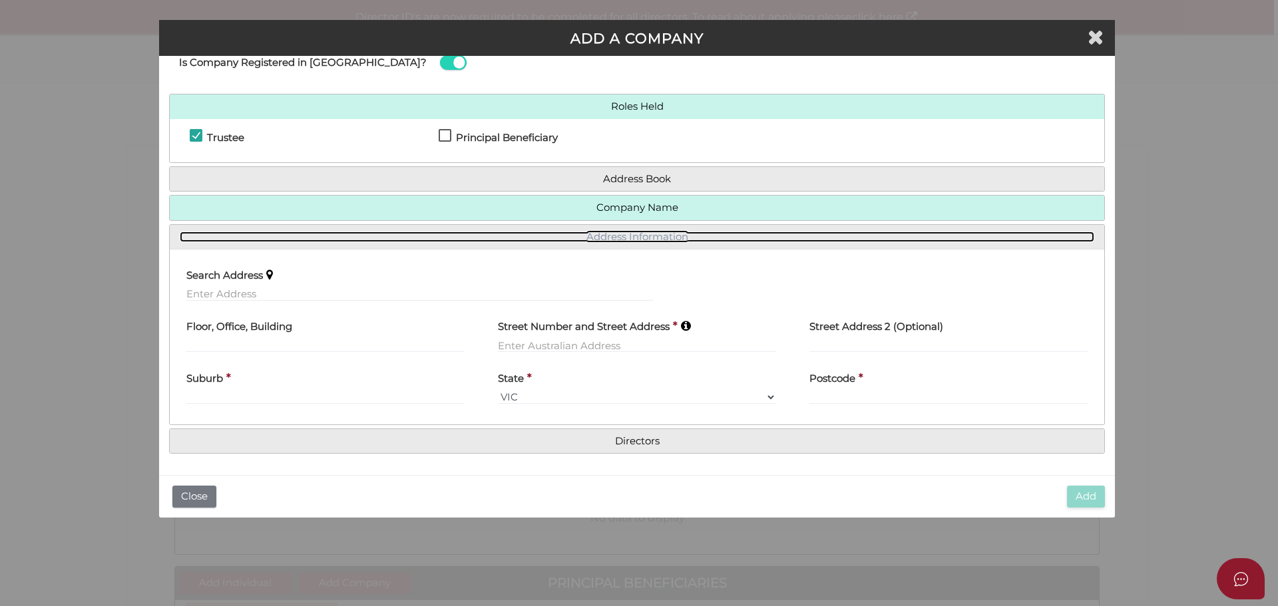
scroll to position [41, 0]
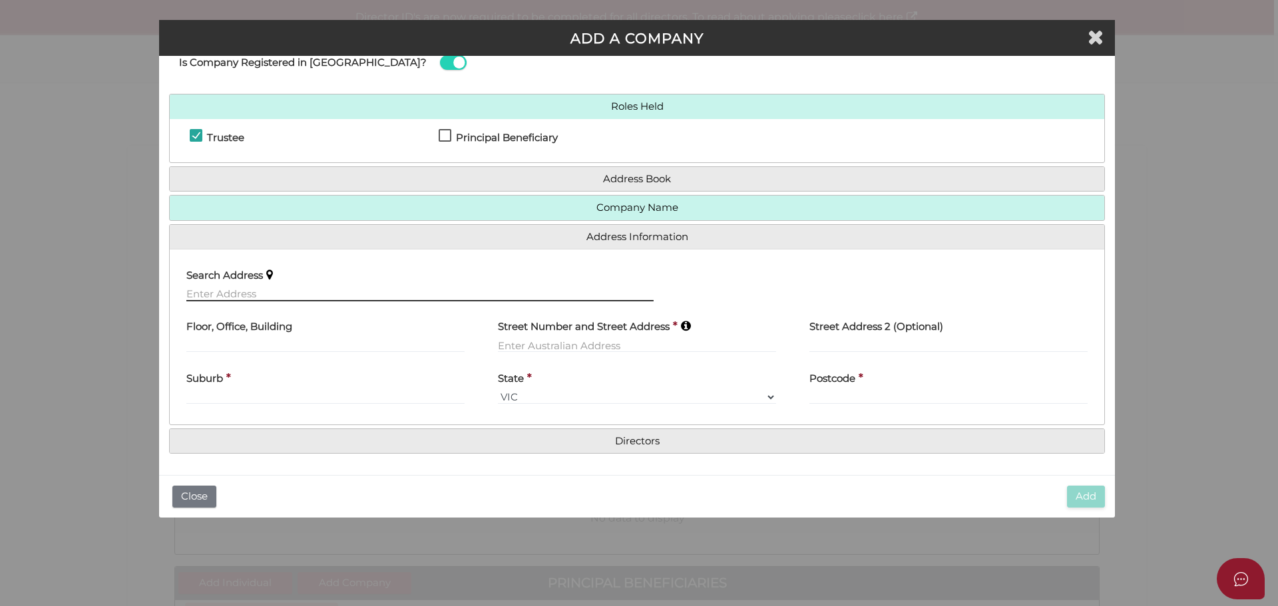
click at [239, 291] on input "text" at bounding box center [419, 294] width 467 height 15
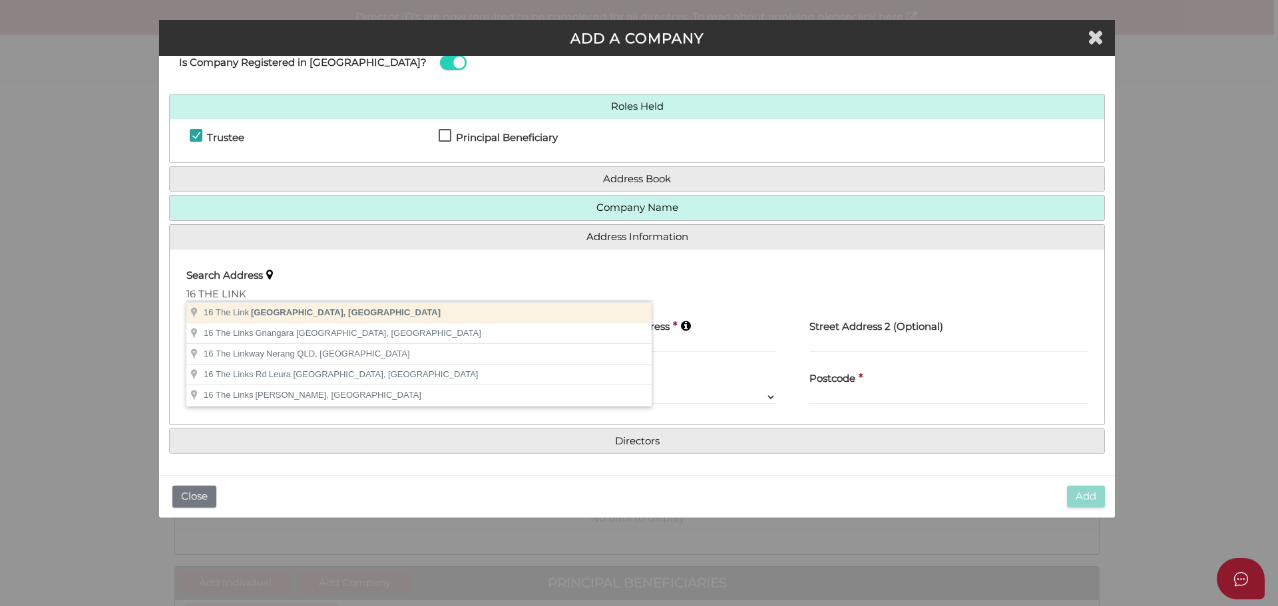
type input "16 The Link, Mill Park VIC, Australia"
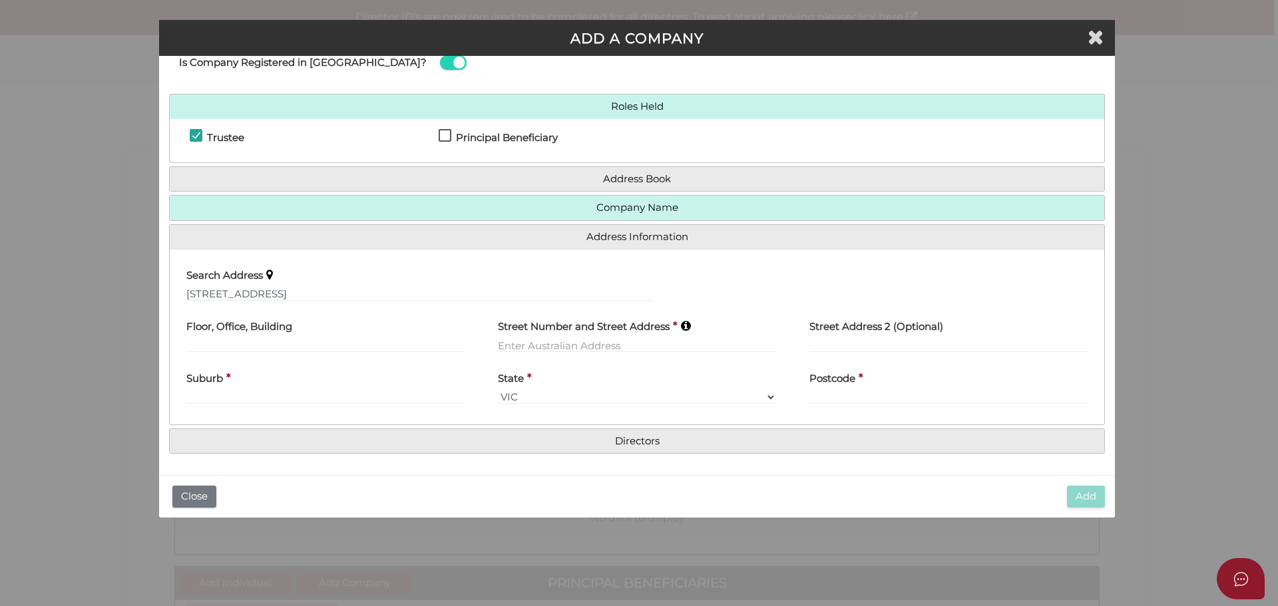
type input "16 The Link"
type input "Mill Park"
select select "VIC"
type input "3082"
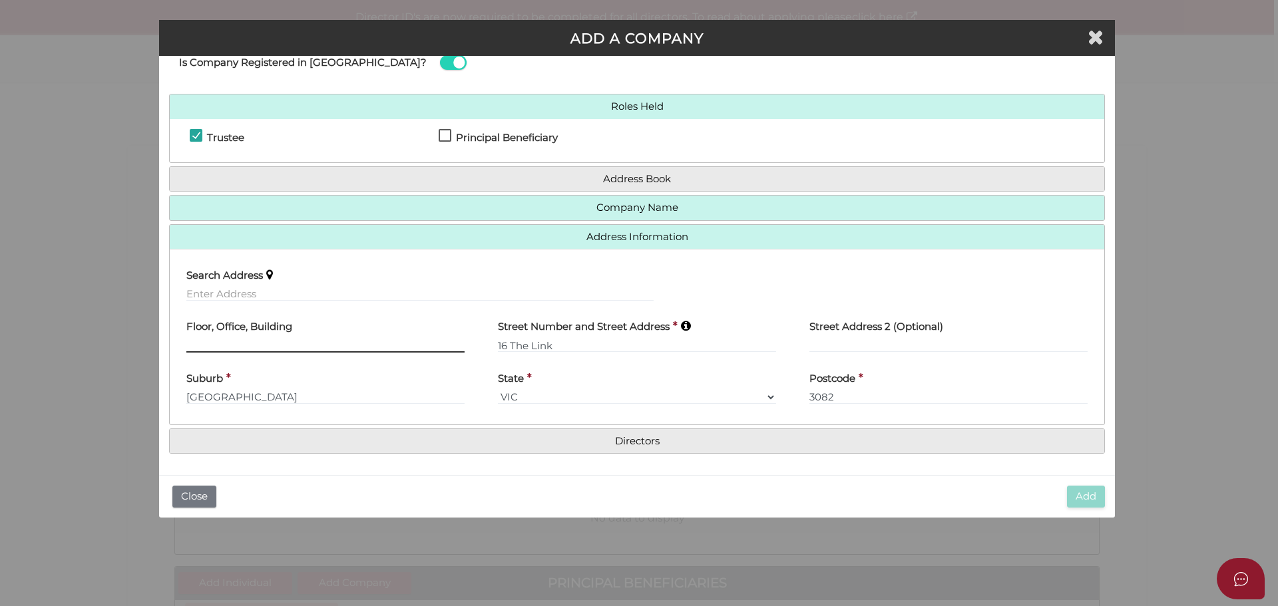
click at [216, 340] on input "text" at bounding box center [325, 345] width 278 height 15
type input "1"
click at [413, 413] on div "Suburb * Mill Park" at bounding box center [325, 389] width 311 height 52
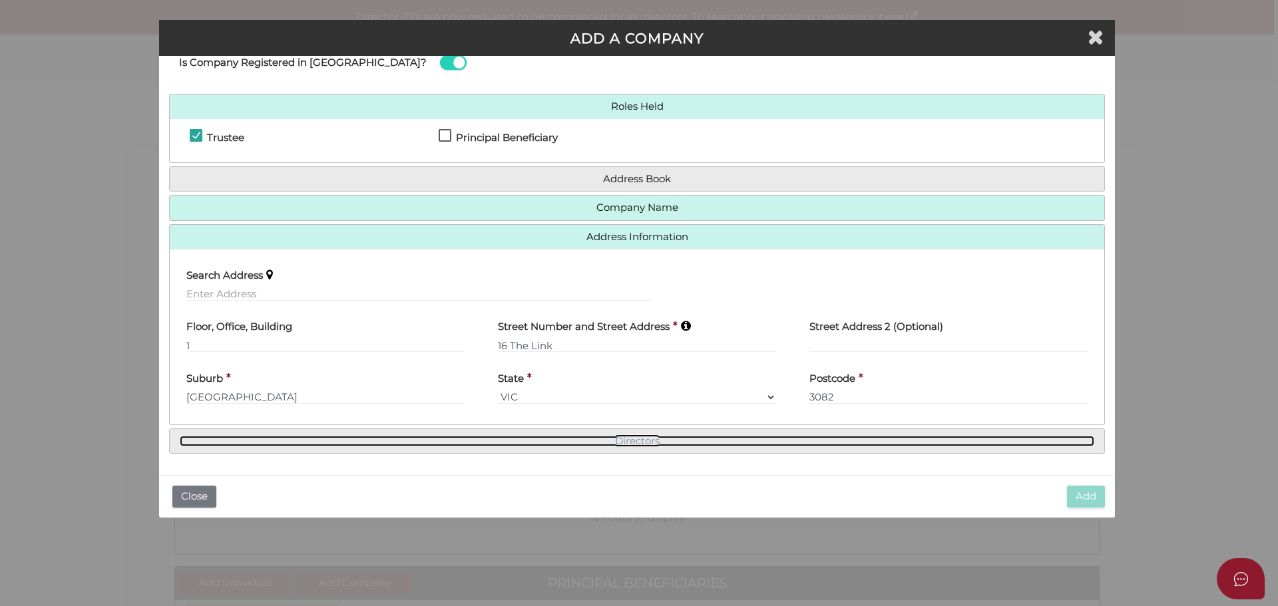
click at [472, 443] on link "Directors" at bounding box center [637, 441] width 914 height 11
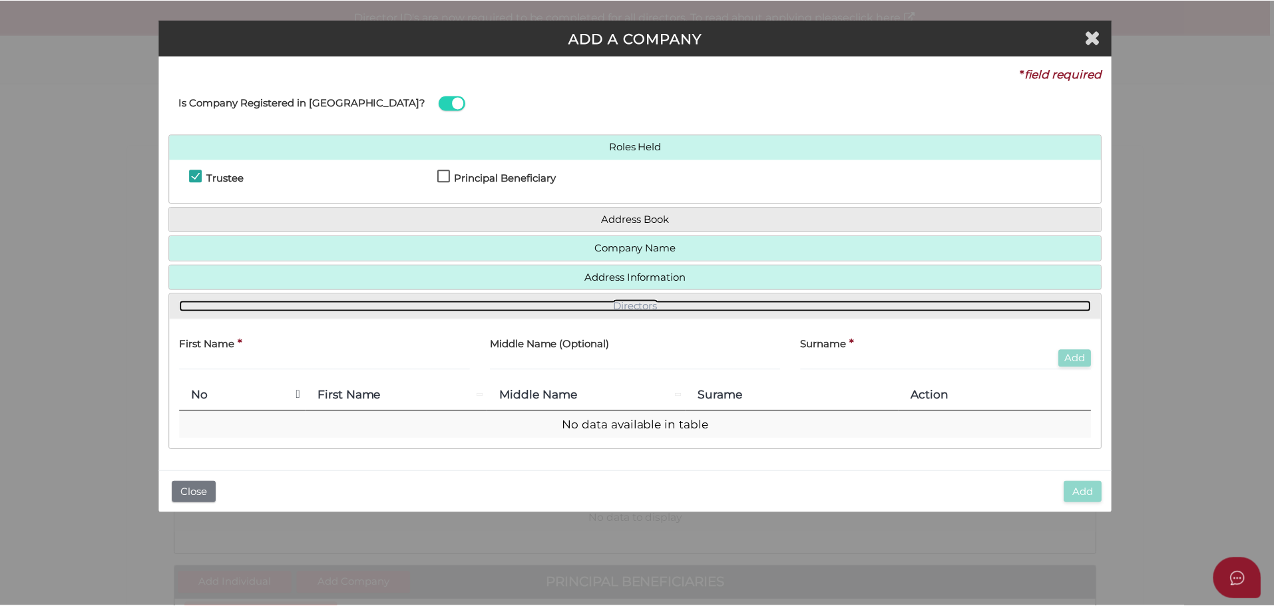
scroll to position [0, 0]
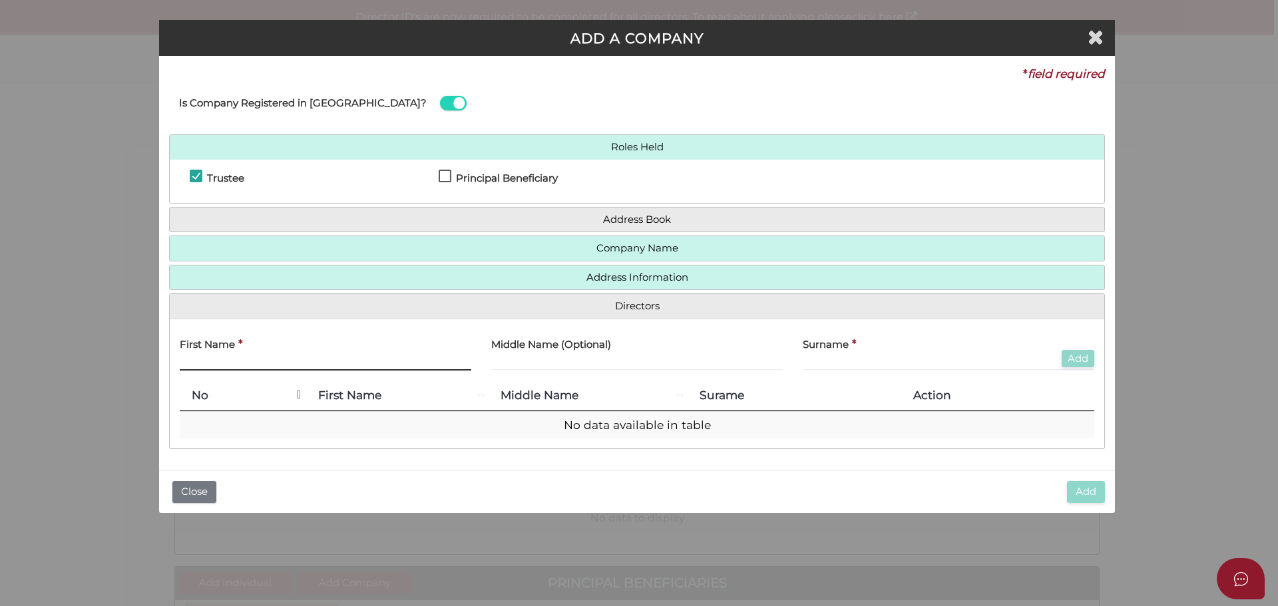
click at [242, 358] on input "text" at bounding box center [326, 363] width 292 height 15
type input "BRAEDYN"
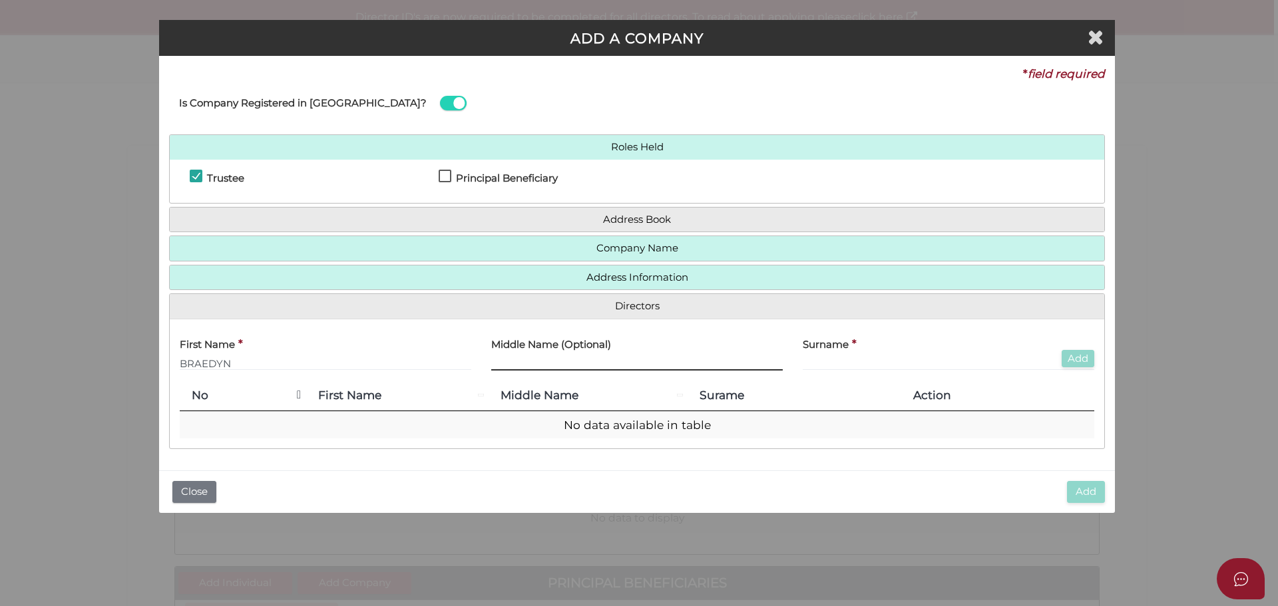
click at [543, 360] on input "text" at bounding box center [637, 363] width 292 height 15
type input "JASPER"
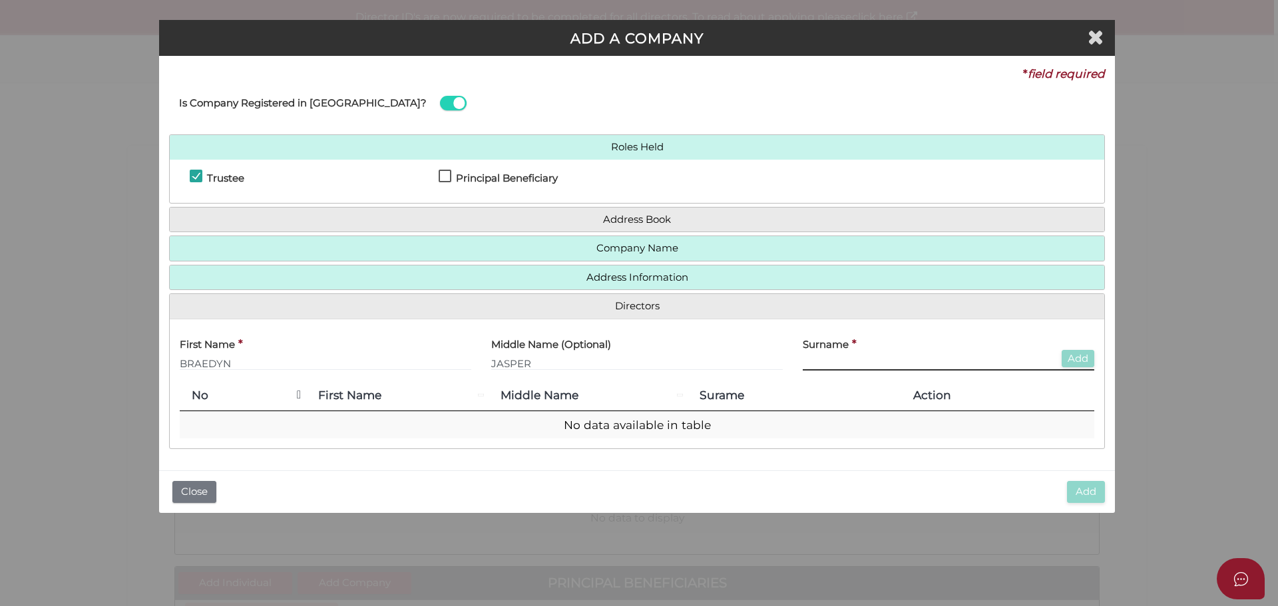
click at [823, 357] on input "text" at bounding box center [949, 363] width 292 height 15
type input "GILLARD"
click at [855, 398] on th "Surame" at bounding box center [794, 396] width 214 height 31
click at [1087, 357] on button "Add" at bounding box center [1078, 359] width 33 height 18
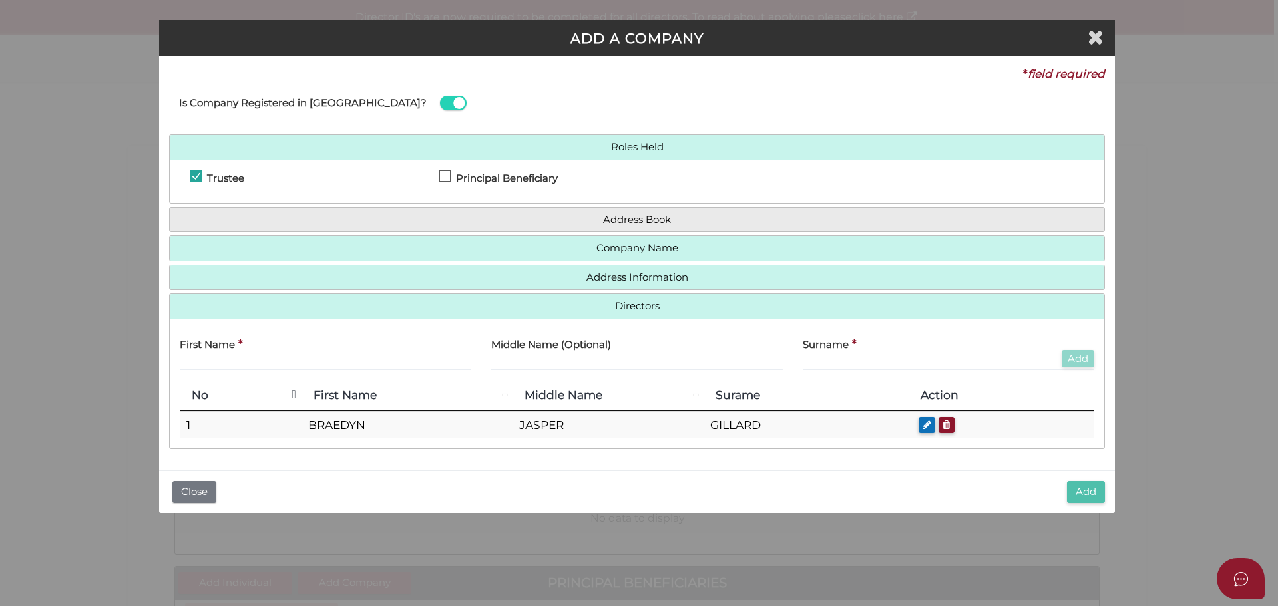
click at [1079, 494] on button "Add" at bounding box center [1086, 492] width 38 height 22
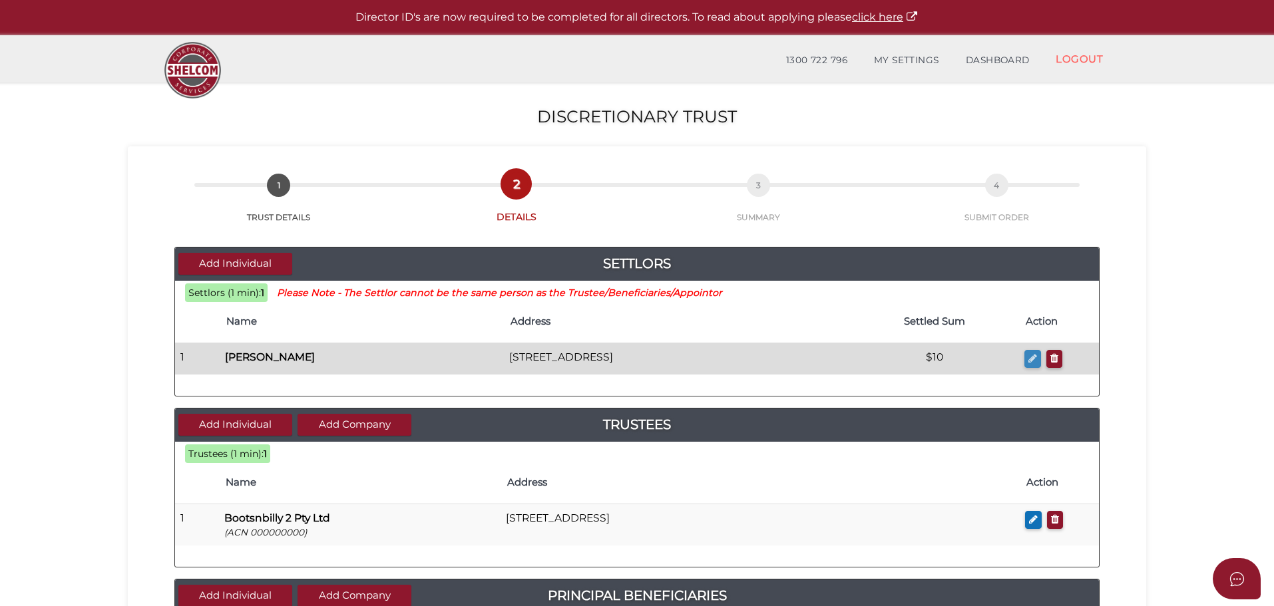
click at [1028, 360] on icon "button" at bounding box center [1032, 358] width 9 height 10
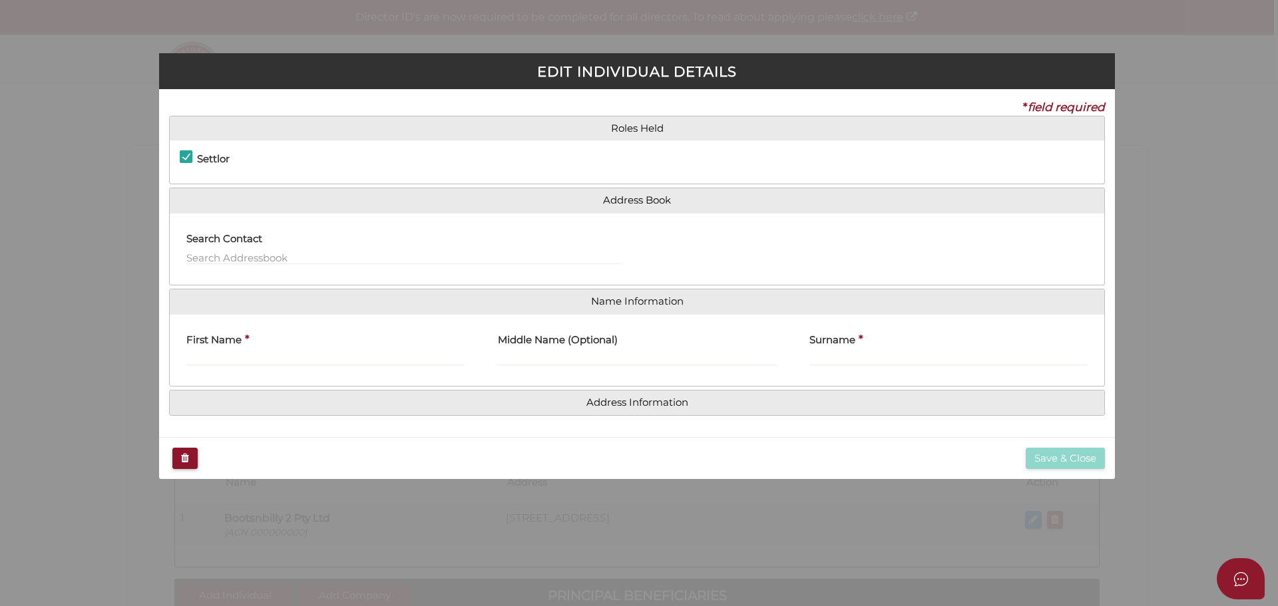
checkbox input "true"
type input "Rohan"
type input "William"
type input "Dyson"
type input "10"
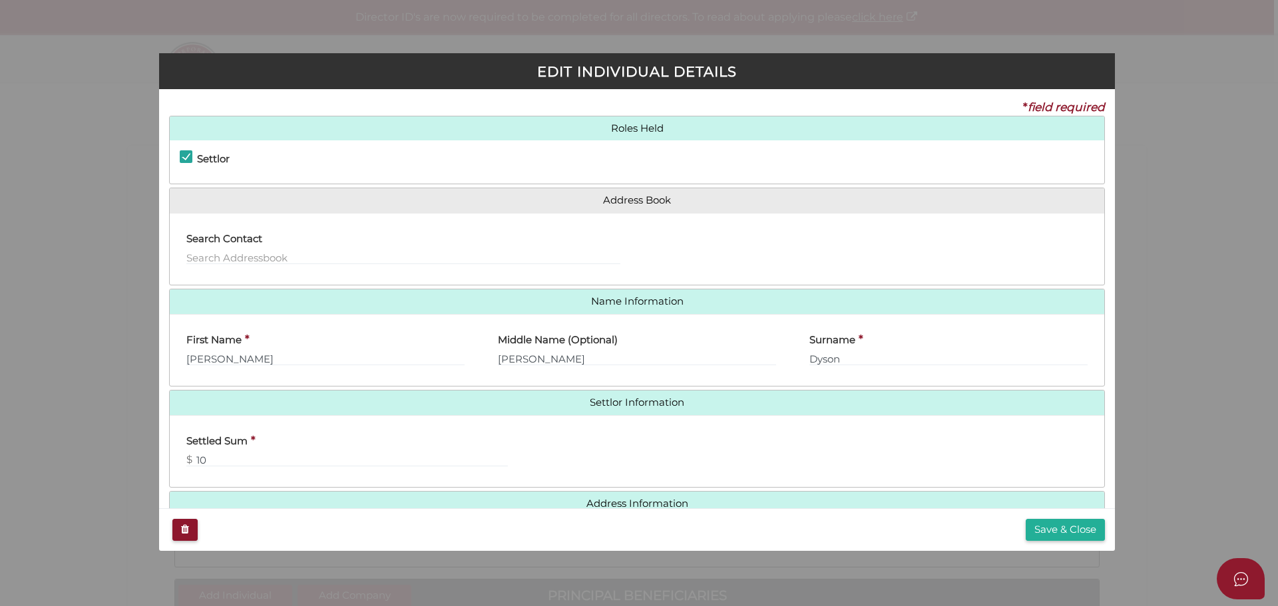
scroll to position [30, 0]
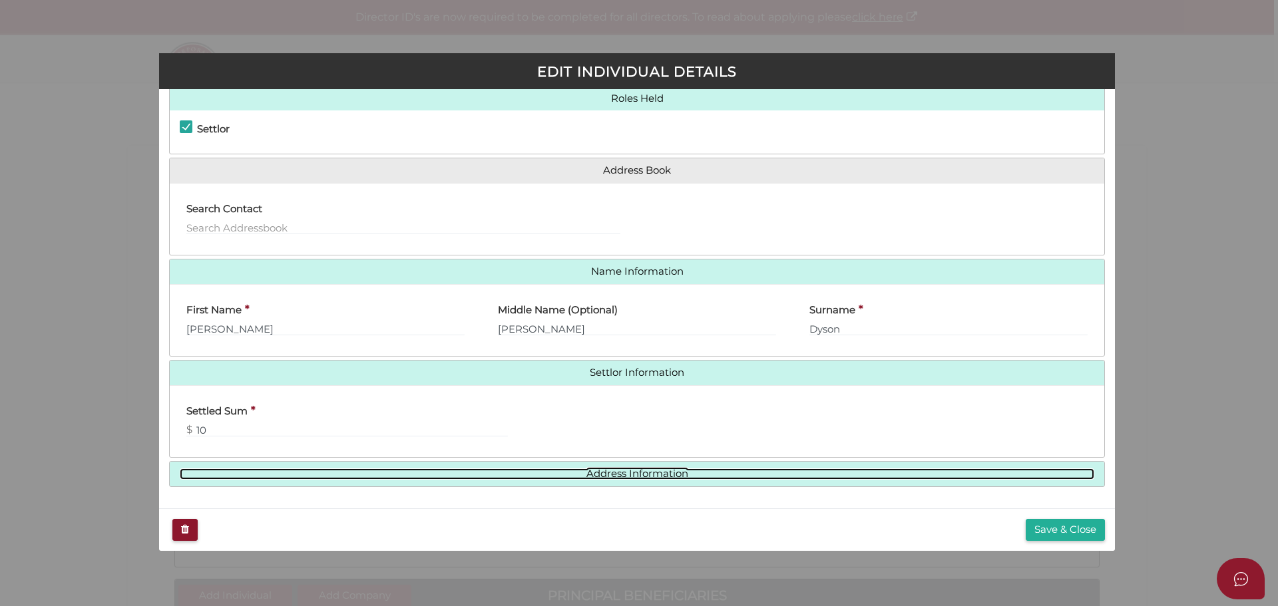
click at [543, 476] on link "Address Information" at bounding box center [637, 474] width 914 height 11
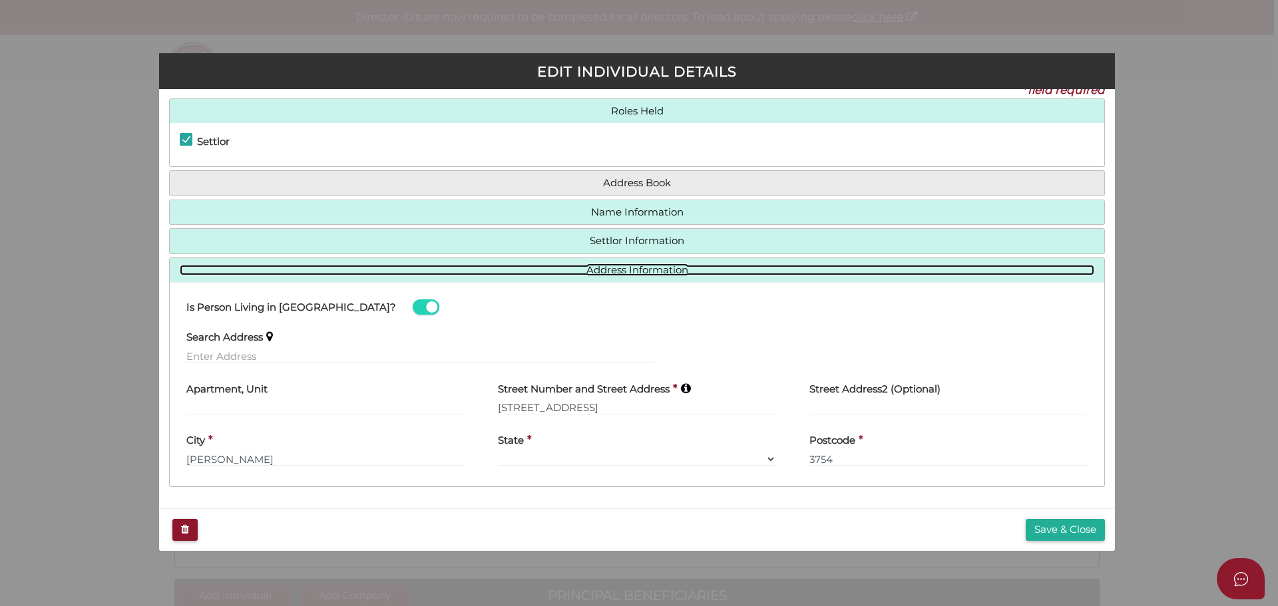
scroll to position [17, 0]
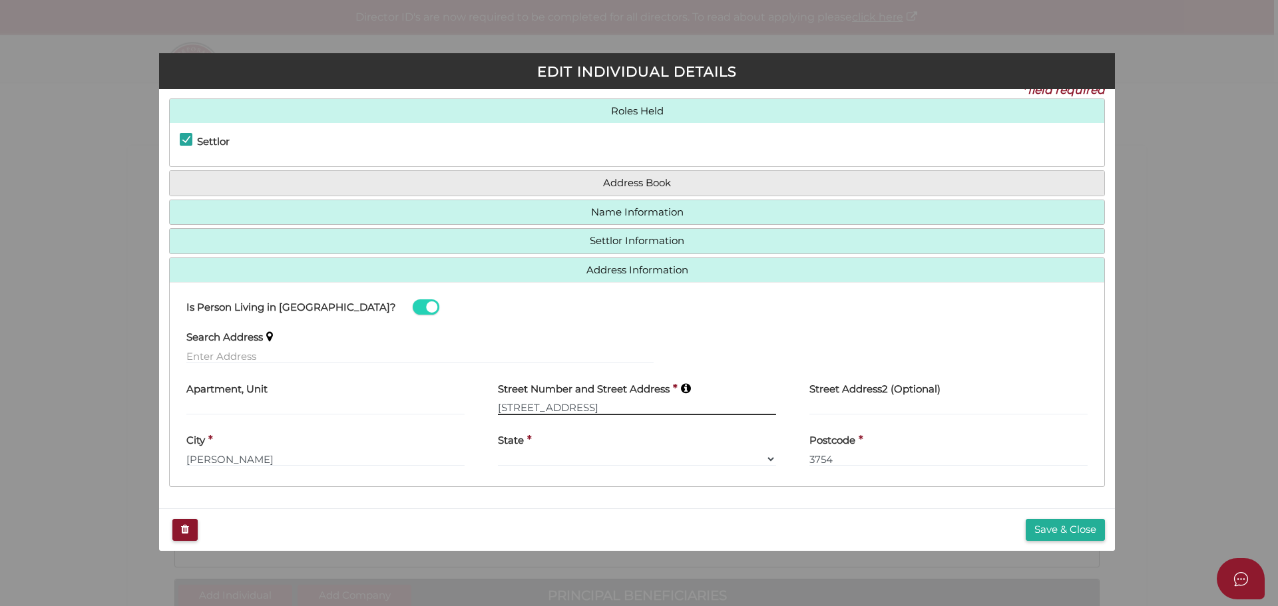
click at [598, 407] on input "32 Woodstock Drive" at bounding box center [637, 408] width 278 height 15
drag, startPoint x: 598, startPoint y: 407, endPoint x: 498, endPoint y: 419, distance: 100.5
click at [498, 419] on div "Street Number and Street Address * 32 Woodstock Drive" at bounding box center [636, 399] width 311 height 52
type input "229 Cookes Road"
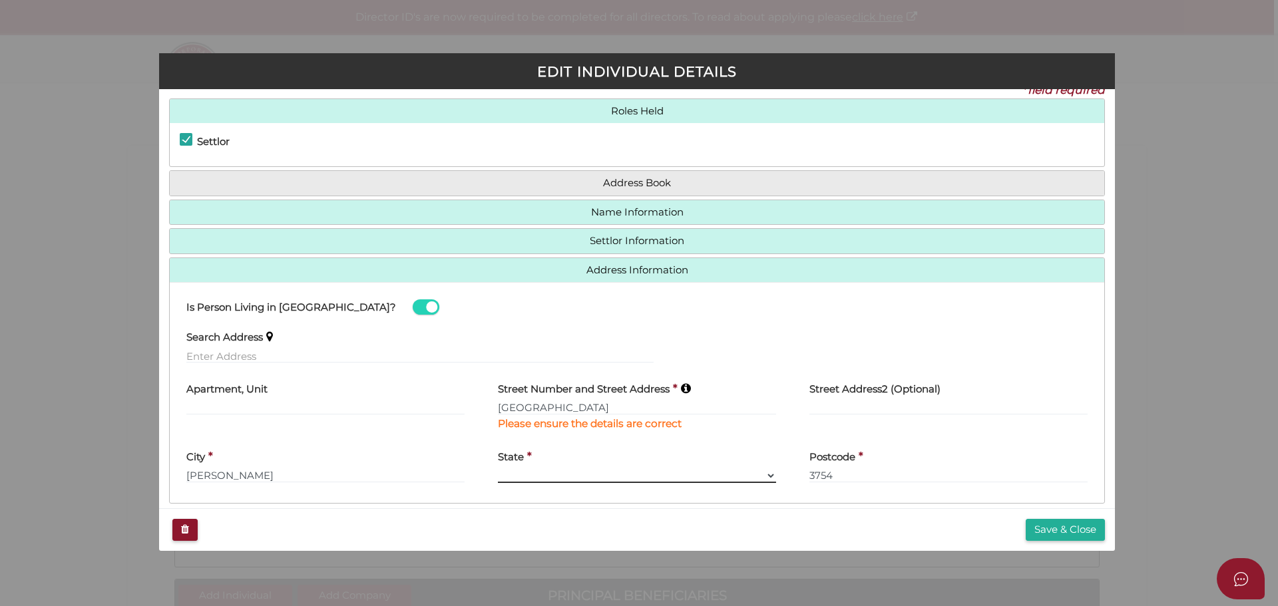
click at [512, 455] on div "State * VIC ACT NSW NT QLD TAS WA SA" at bounding box center [637, 462] width 278 height 42
select select "VIC"
click at [498, 469] on select "VIC ACT NSW NT QLD TAS WA SA" at bounding box center [637, 476] width 278 height 15
click at [1041, 528] on button "Save & Close" at bounding box center [1065, 530] width 79 height 22
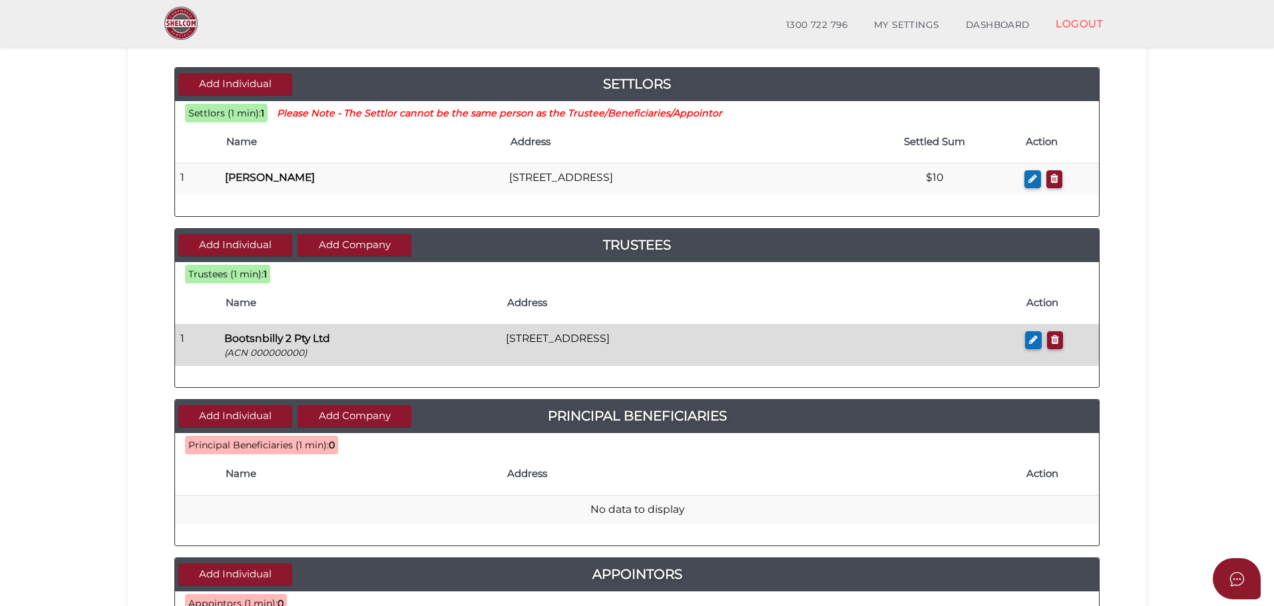
scroll to position [133, 0]
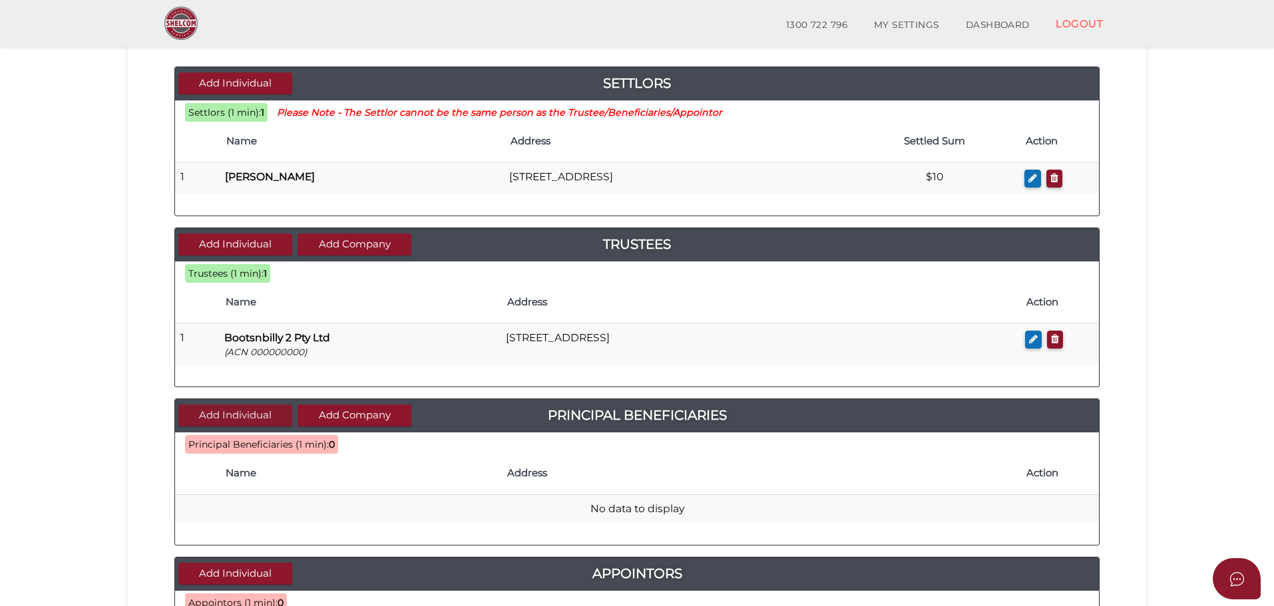
click at [218, 415] on button "Add Individual" at bounding box center [235, 416] width 114 height 22
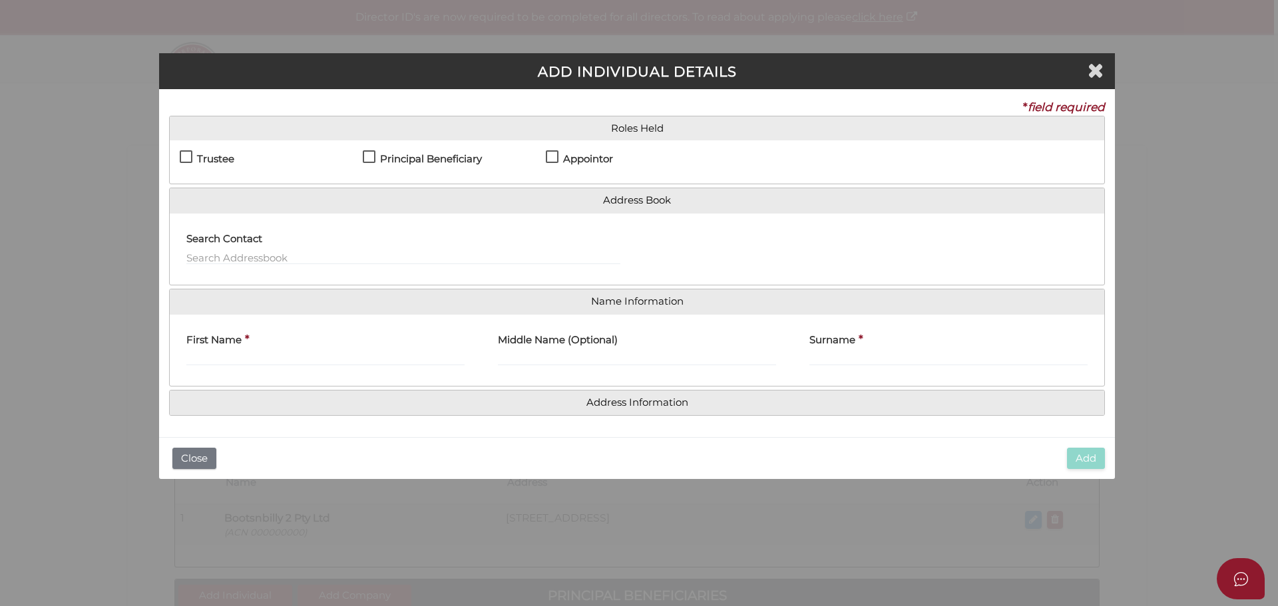
click at [369, 154] on label "Principal Beneficiary" at bounding box center [422, 162] width 119 height 17
checkbox input "true"
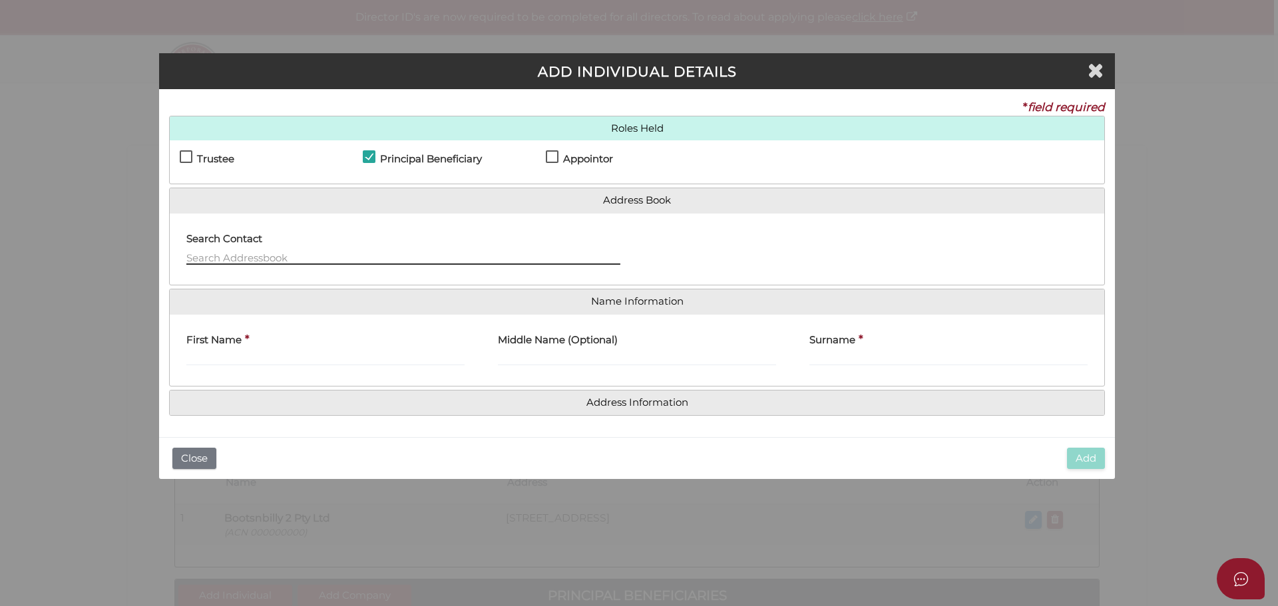
click at [234, 258] on input "text" at bounding box center [403, 257] width 434 height 15
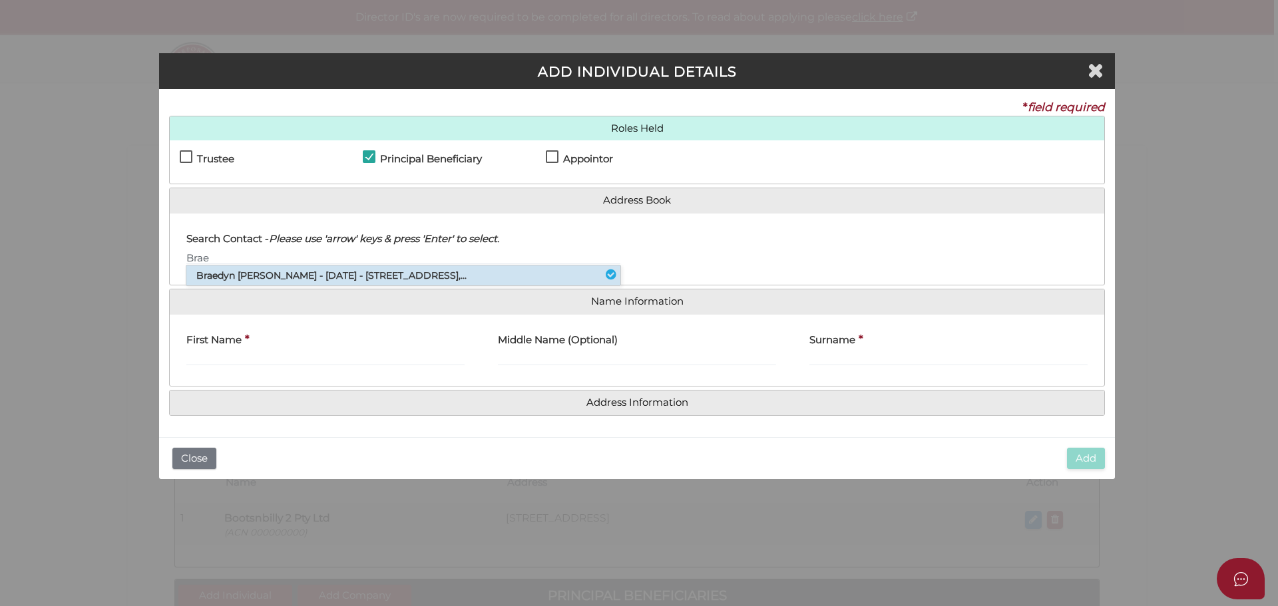
click at [236, 274] on li "Braedyn Jasper Gillard - 14/11/2000 - 41 Kelway Crescent, Eltham North, VIC,..." at bounding box center [403, 276] width 434 height 20
type input "Braedyn"
type input "Jasper"
type input "Gillard"
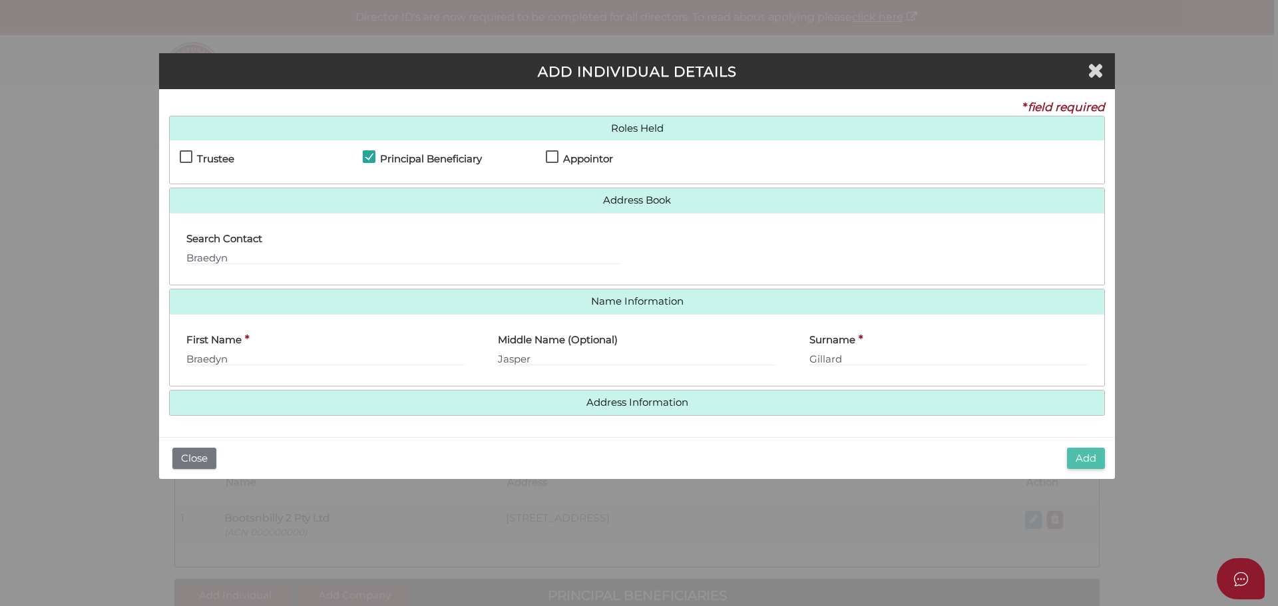
click at [1073, 461] on button "Add" at bounding box center [1086, 459] width 38 height 22
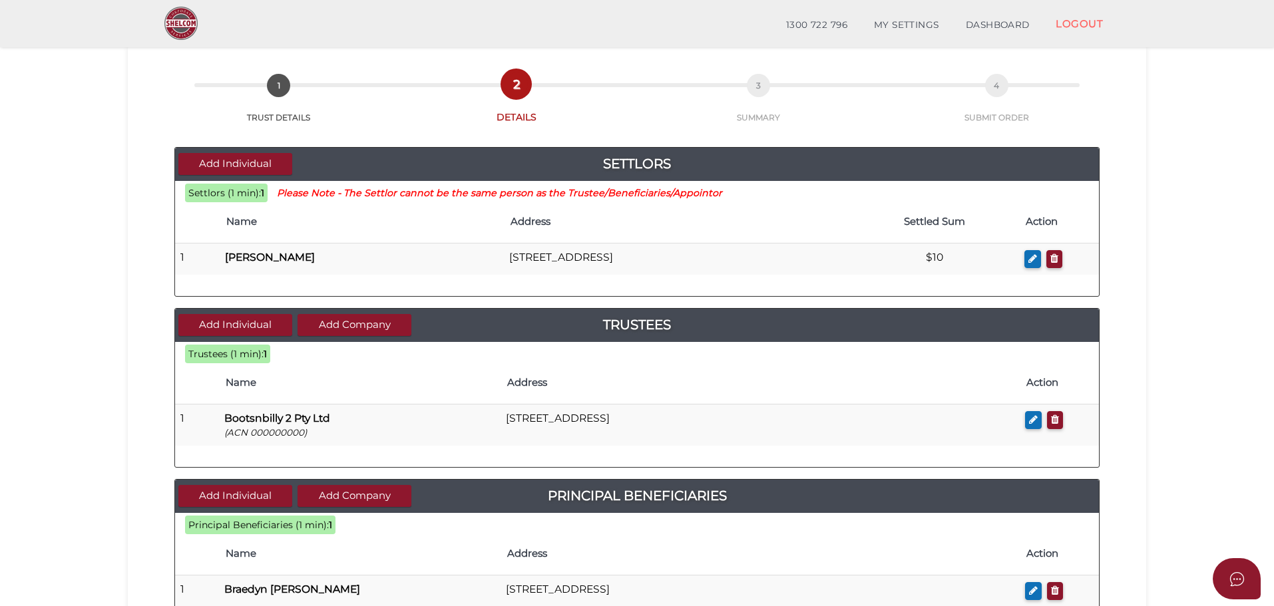
scroll to position [133, 0]
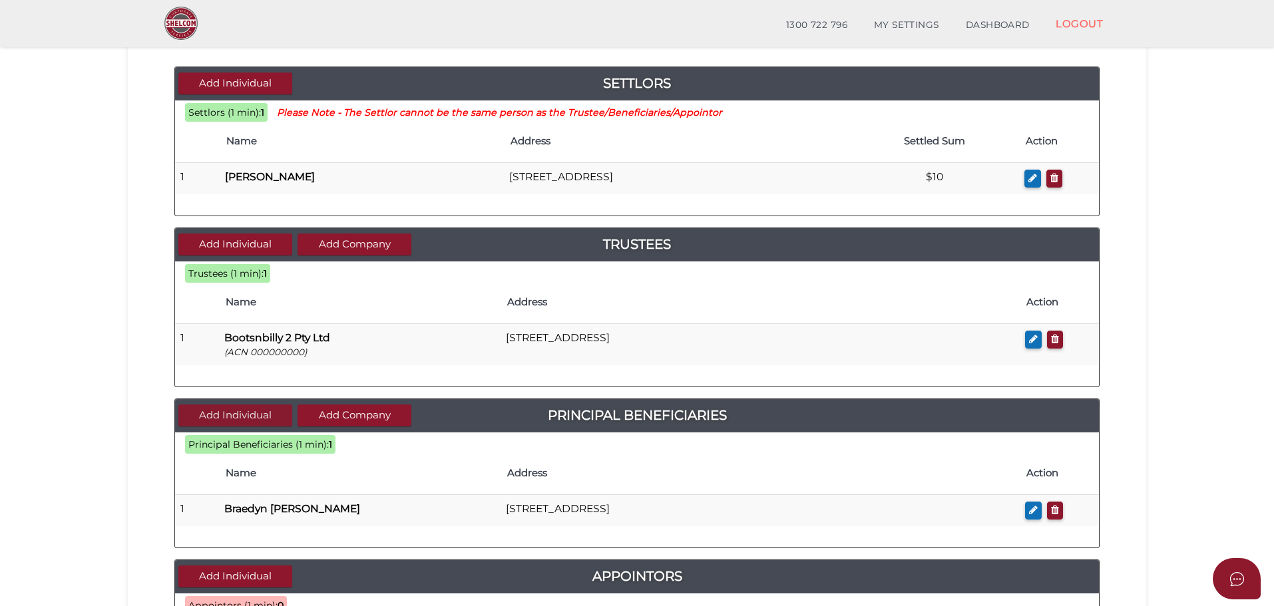
click at [238, 415] on button "Add Individual" at bounding box center [235, 416] width 114 height 22
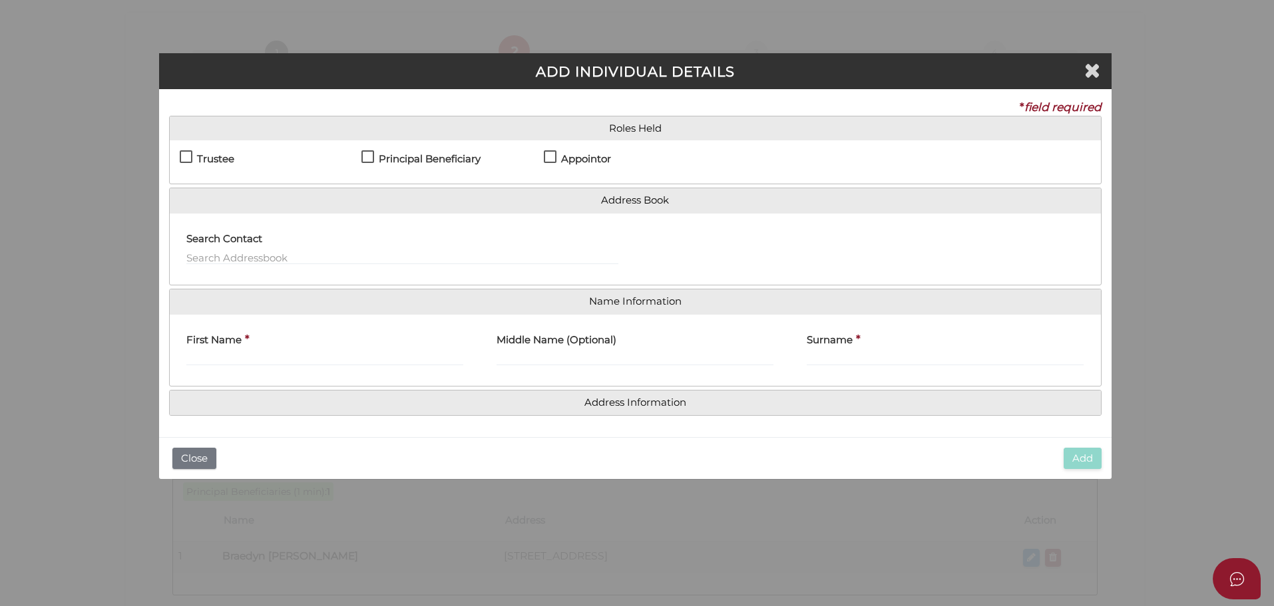
scroll to position [0, 0]
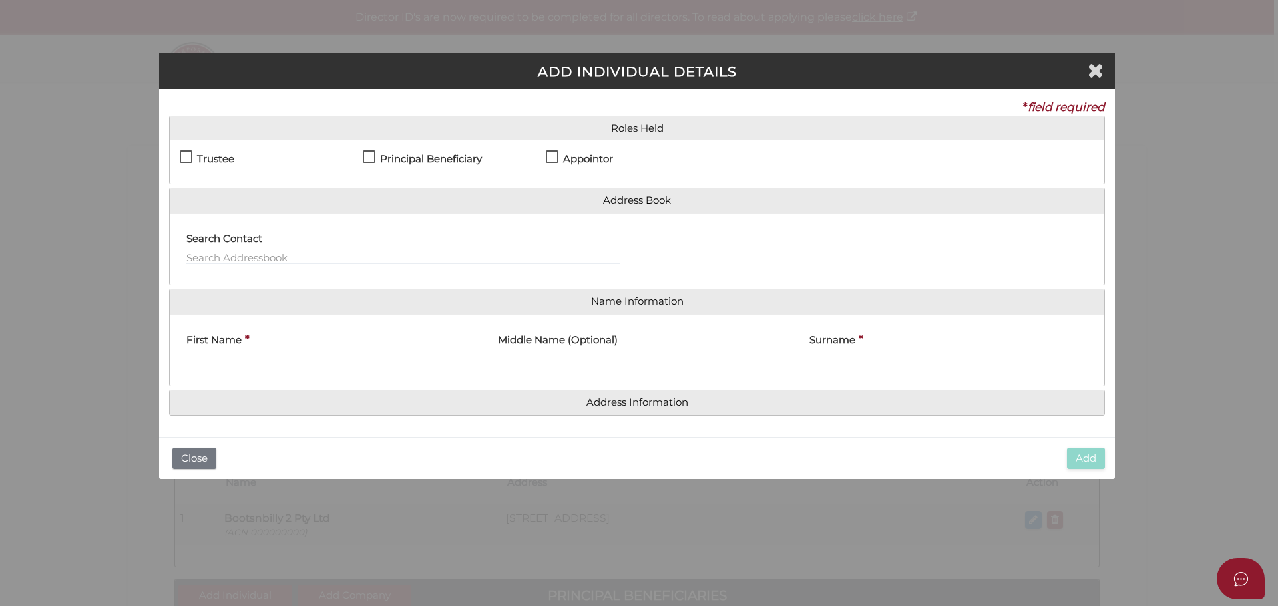
click at [375, 154] on label "Principal Beneficiary" at bounding box center [422, 162] width 119 height 17
checkbox input "true"
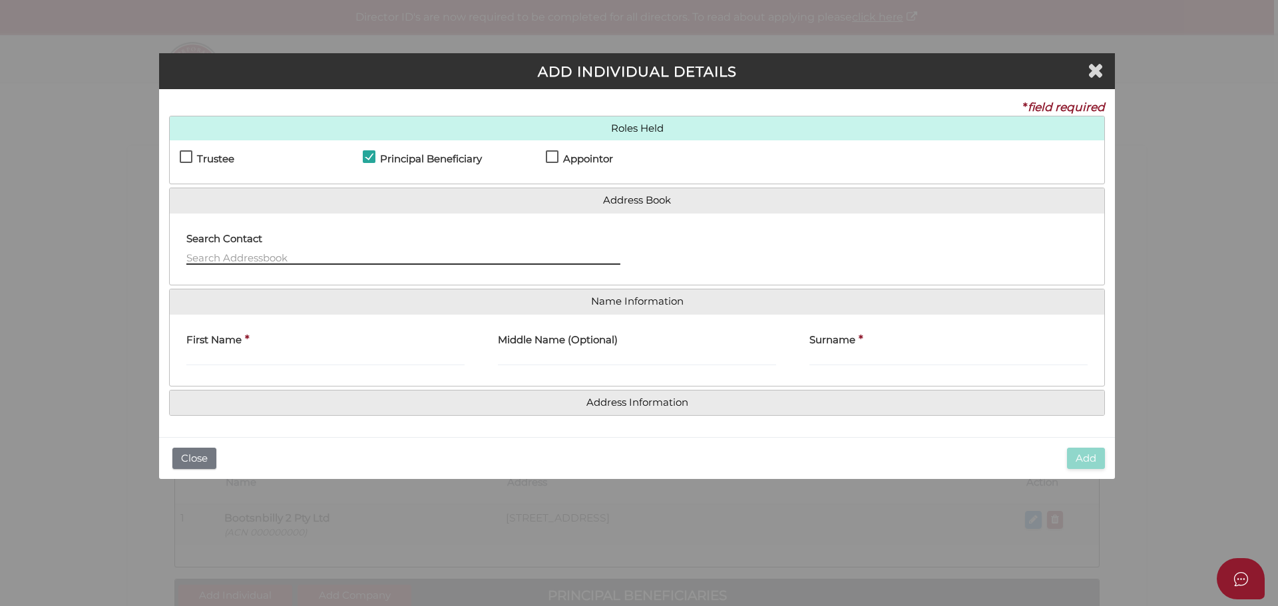
click at [262, 258] on input "text" at bounding box center [403, 257] width 434 height 15
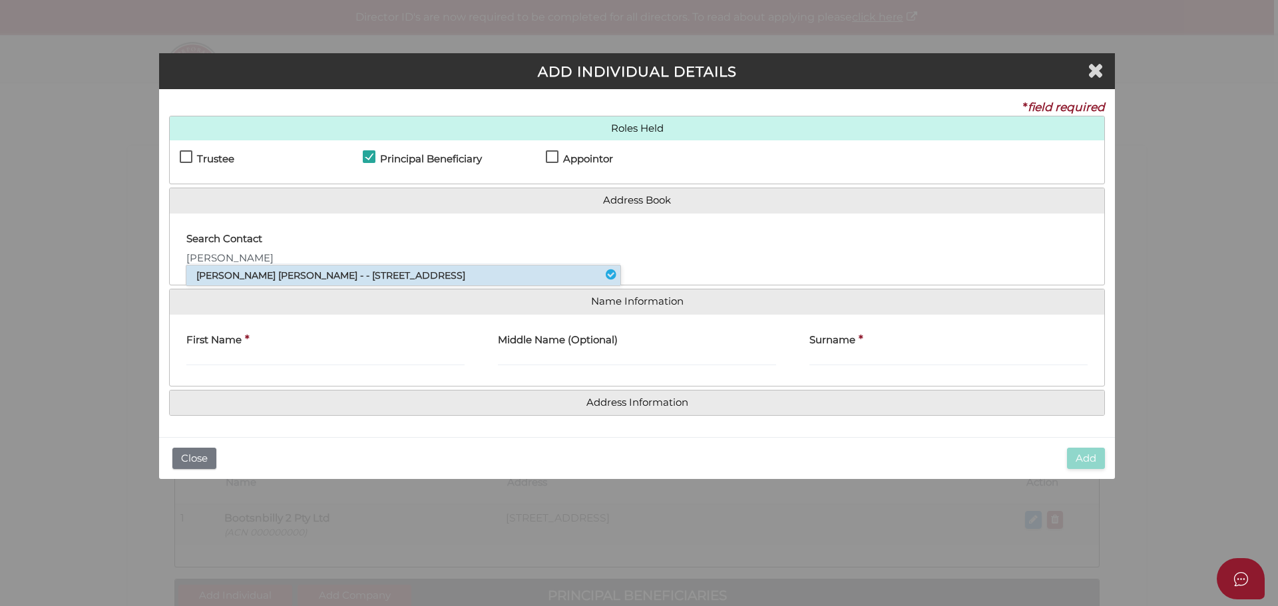
click at [271, 274] on li "[PERSON_NAME] [PERSON_NAME] - - [STREET_ADDRESS]" at bounding box center [403, 276] width 434 height 20
type input "[PERSON_NAME]"
type input "Russell"
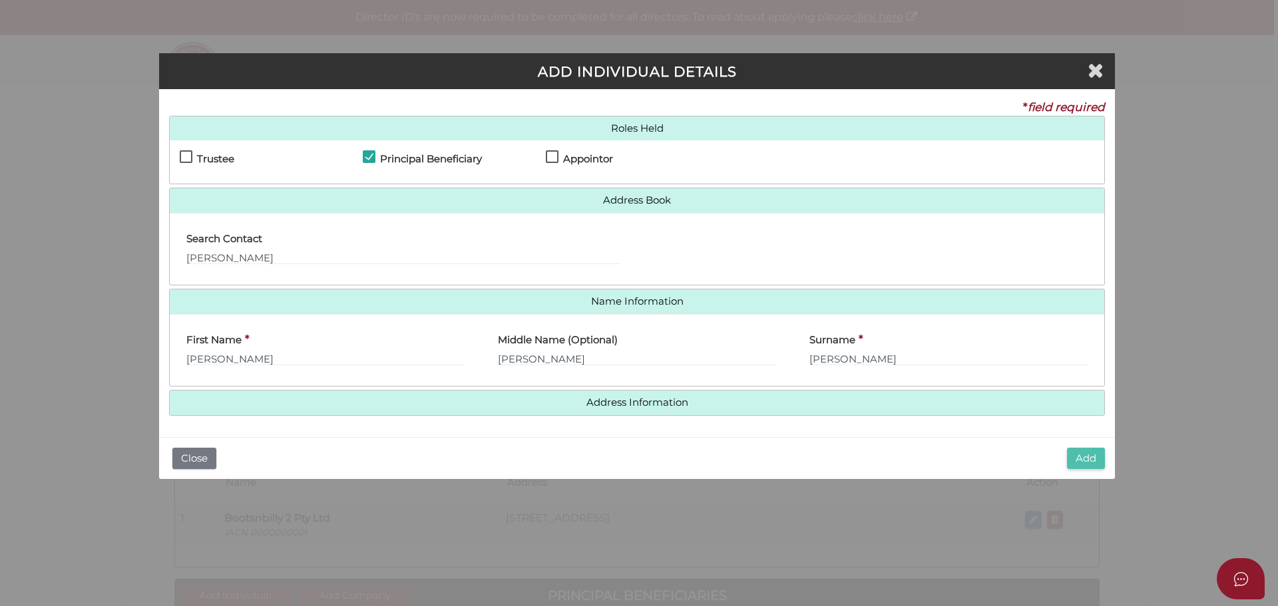
click at [1080, 455] on button "Add" at bounding box center [1086, 459] width 38 height 22
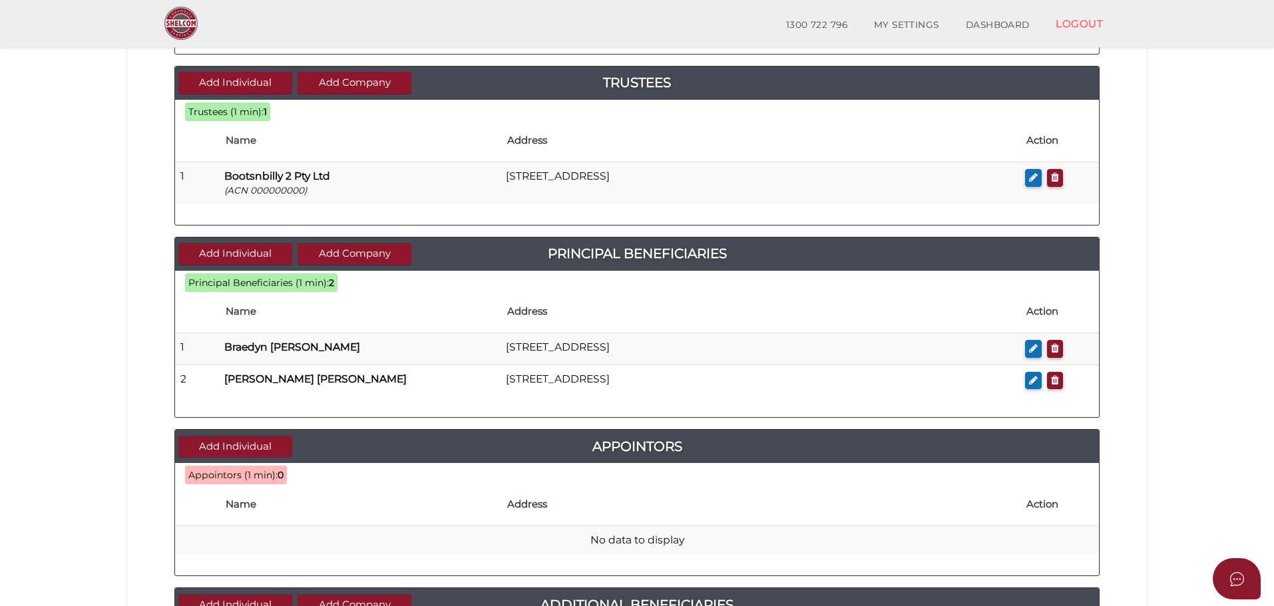
scroll to position [333, 0]
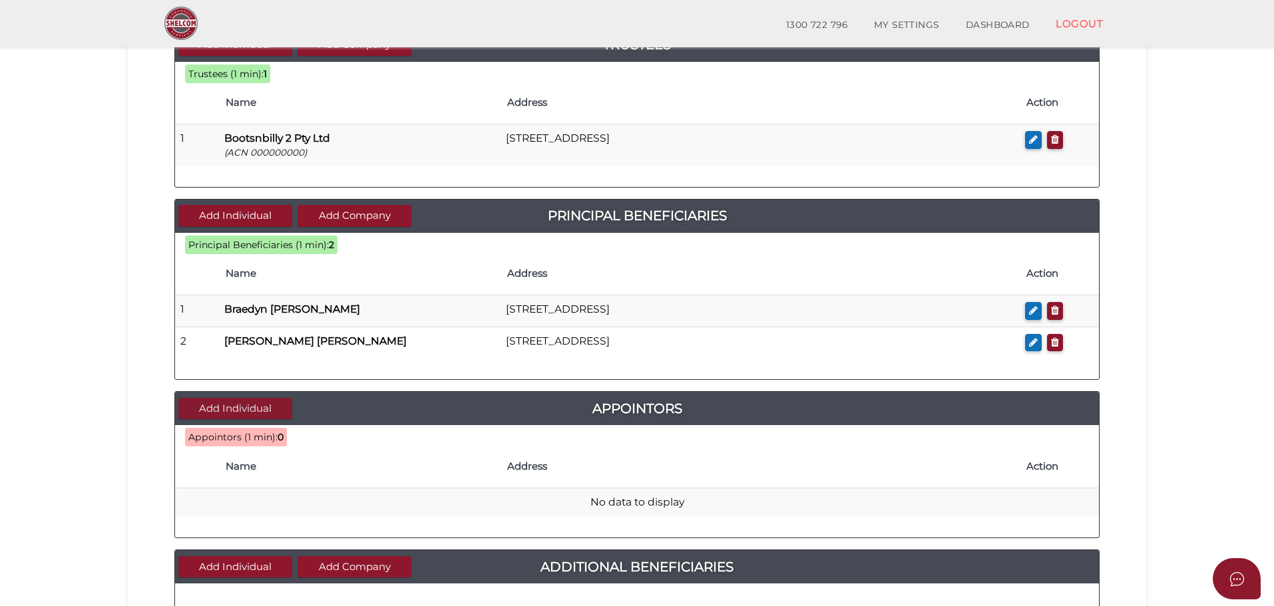
click at [250, 406] on button "Add Individual" at bounding box center [235, 409] width 114 height 22
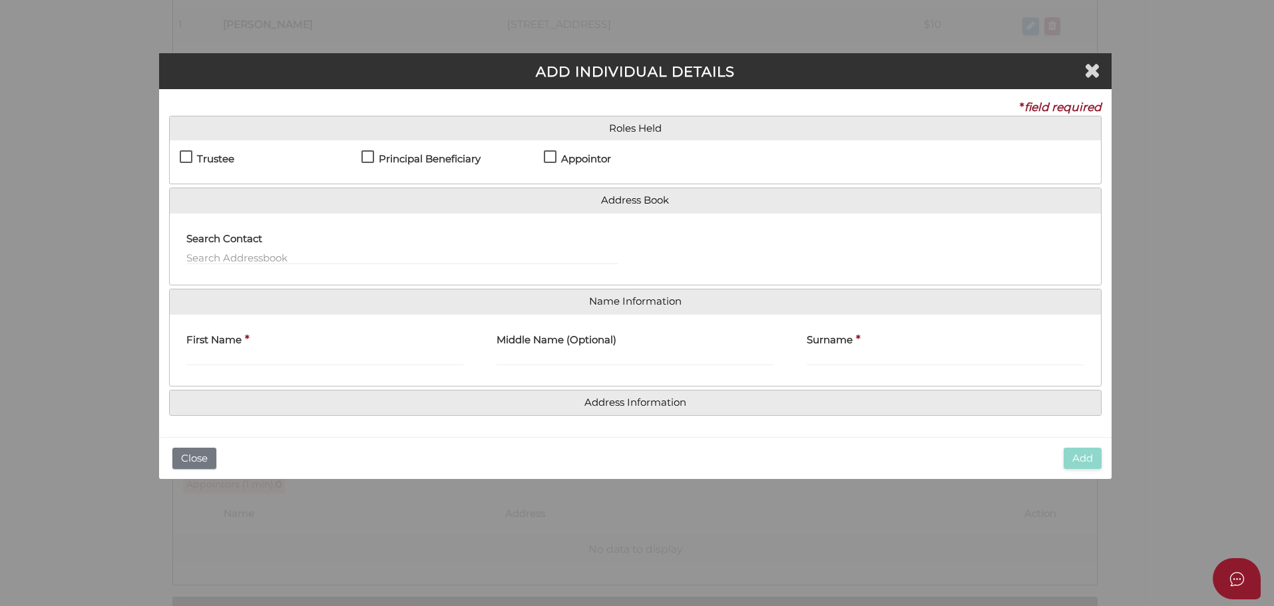
scroll to position [0, 0]
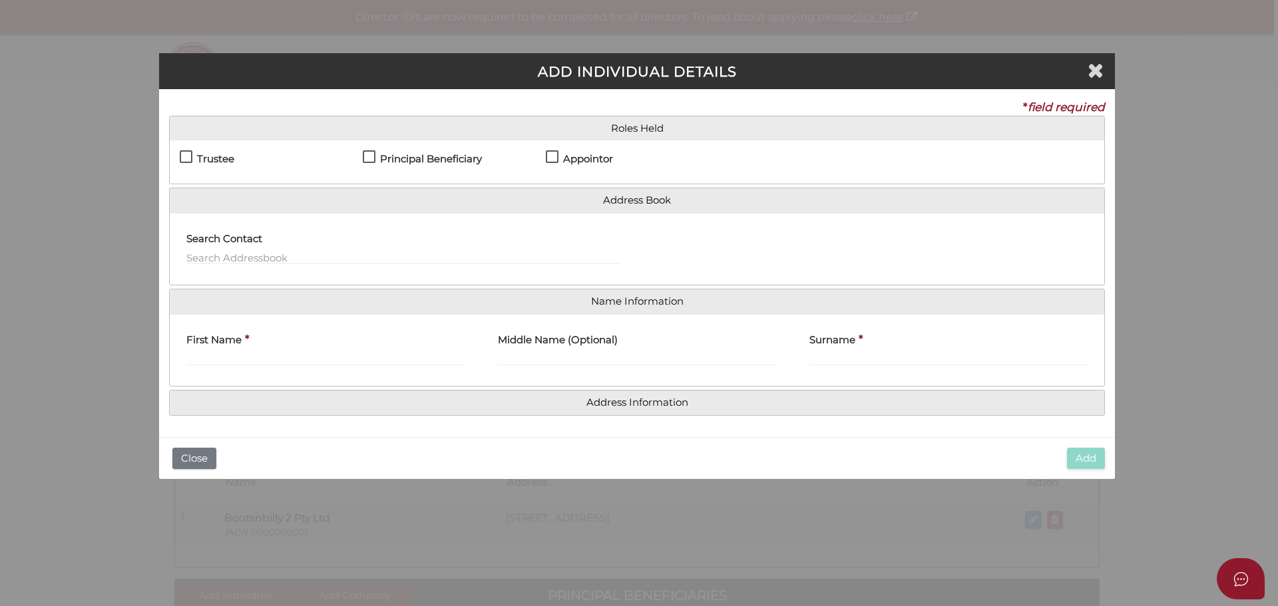
click at [552, 155] on label "Appointor" at bounding box center [579, 162] width 67 height 17
checkbox input "true"
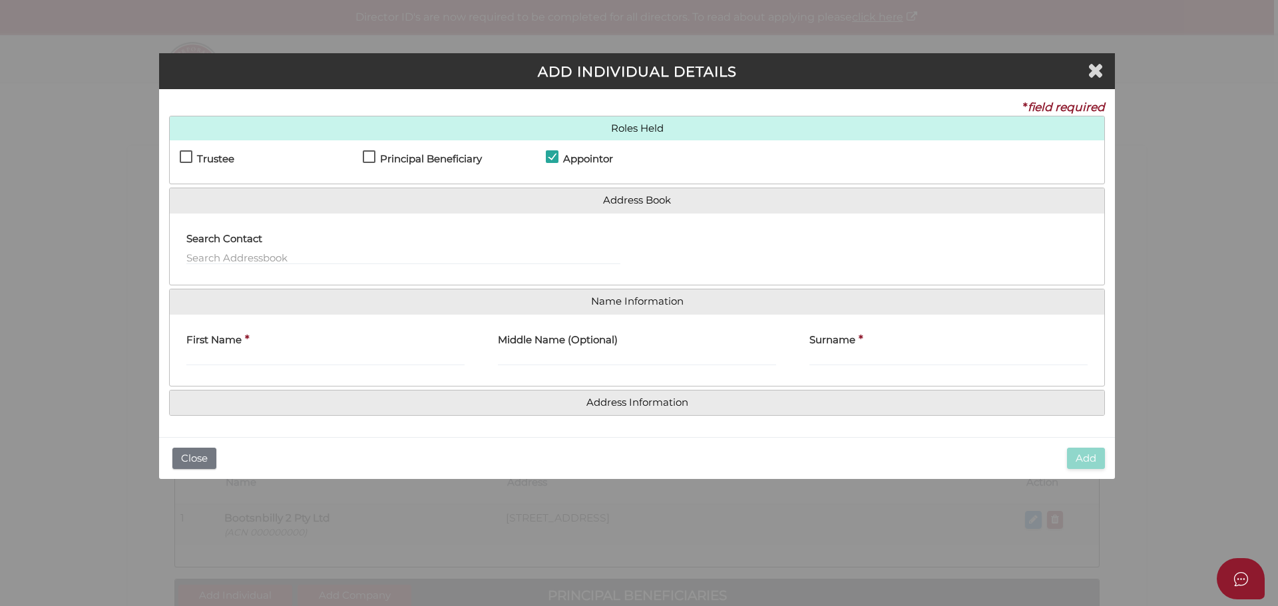
click at [244, 250] on label "Search Contact" at bounding box center [224, 237] width 76 height 27
click at [240, 258] on input "text" at bounding box center [403, 257] width 434 height 15
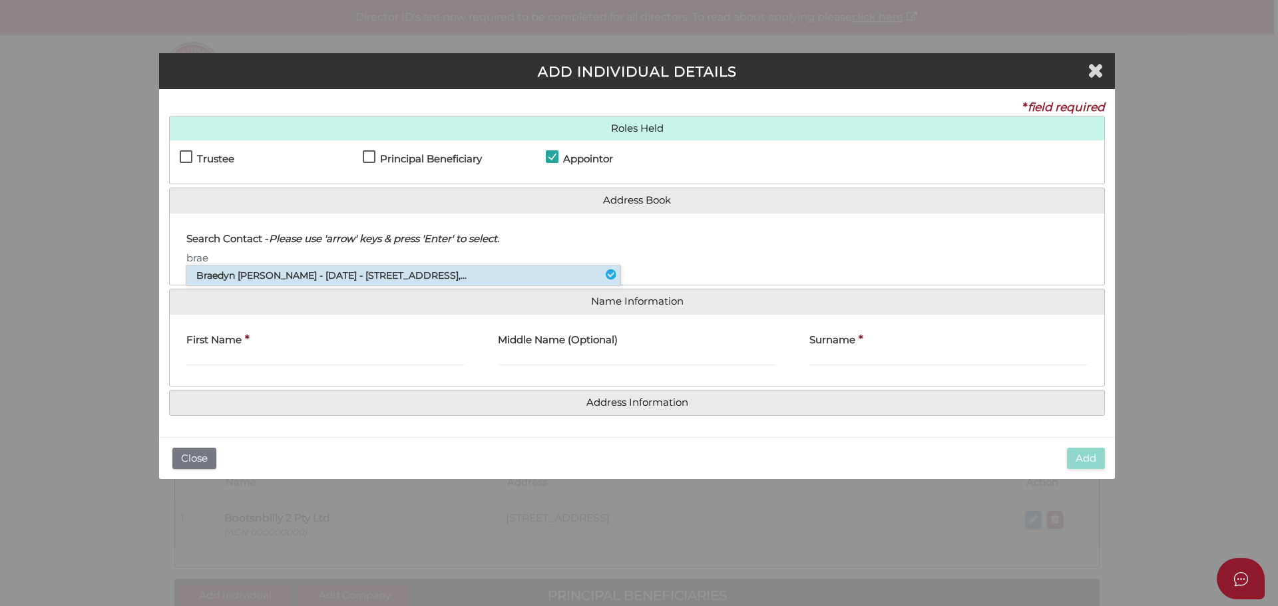
click at [242, 281] on li "Braedyn Jasper Gillard - 14/11/2000 - 41 Kelway Crescent, Eltham North, VIC,..." at bounding box center [403, 276] width 434 height 20
type input "Braedyn"
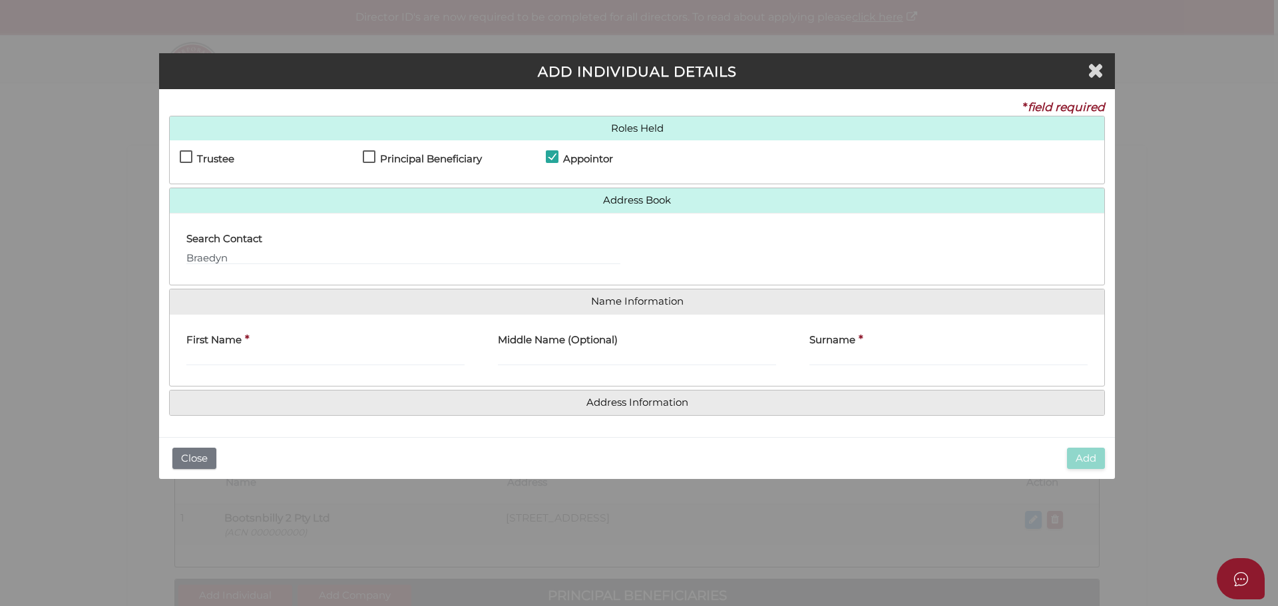
type input "Braedyn"
type input "Jasper"
type input "Gillard"
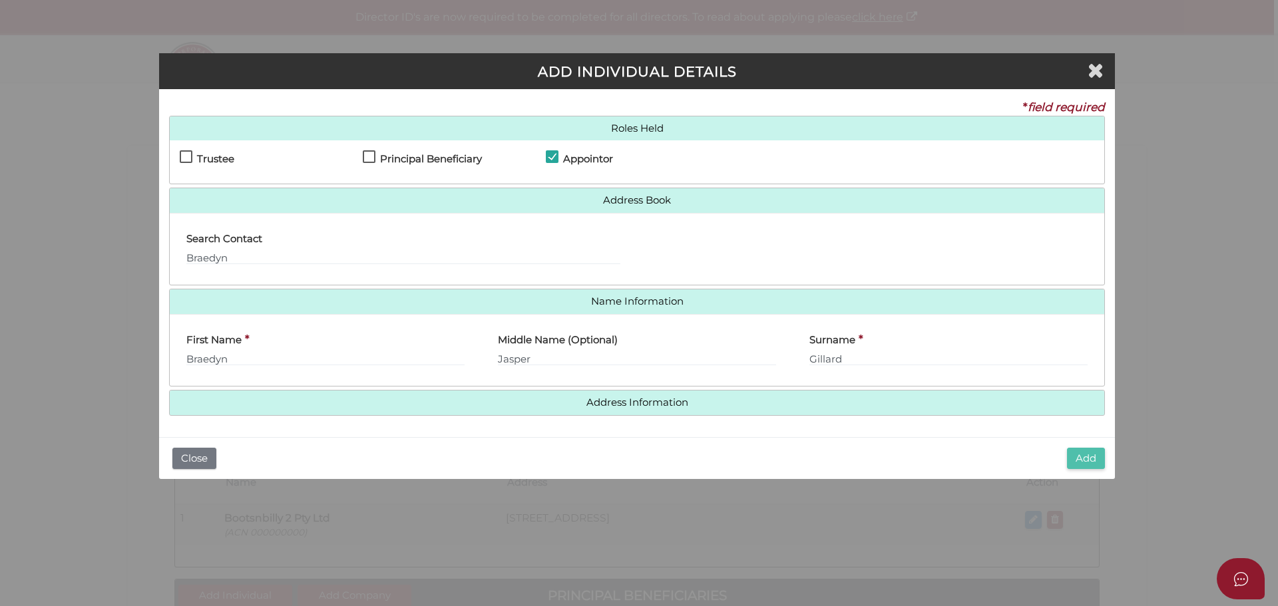
click at [1089, 456] on button "Add" at bounding box center [1086, 459] width 38 height 22
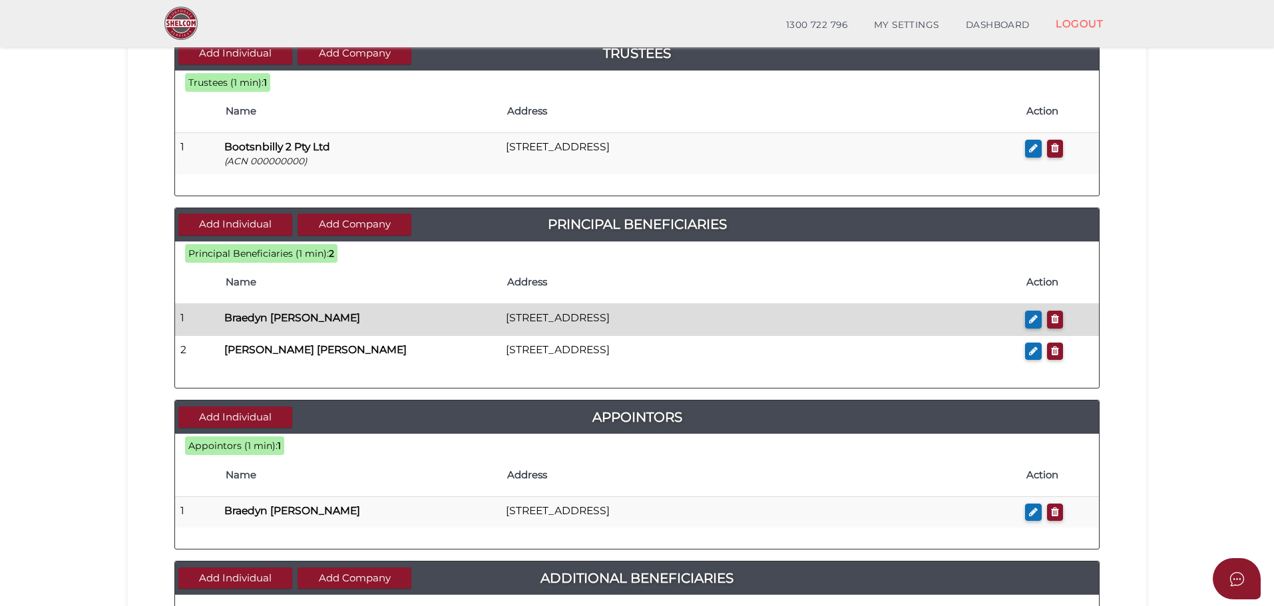
scroll to position [333, 0]
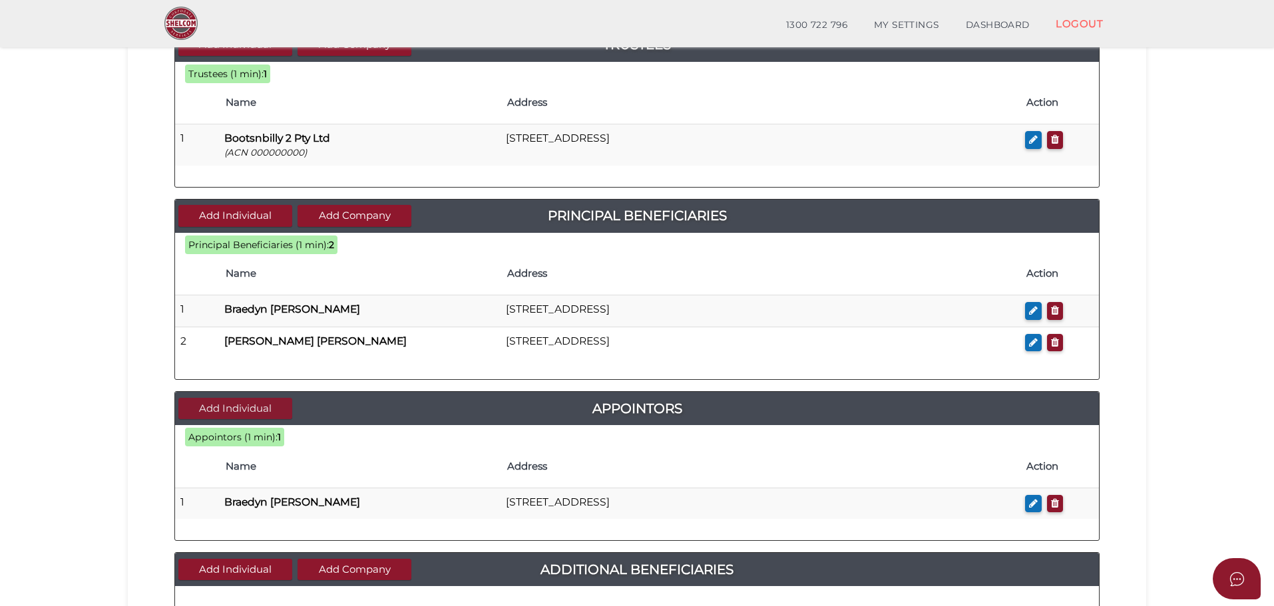
click at [238, 409] on button "Add Individual" at bounding box center [235, 409] width 114 height 22
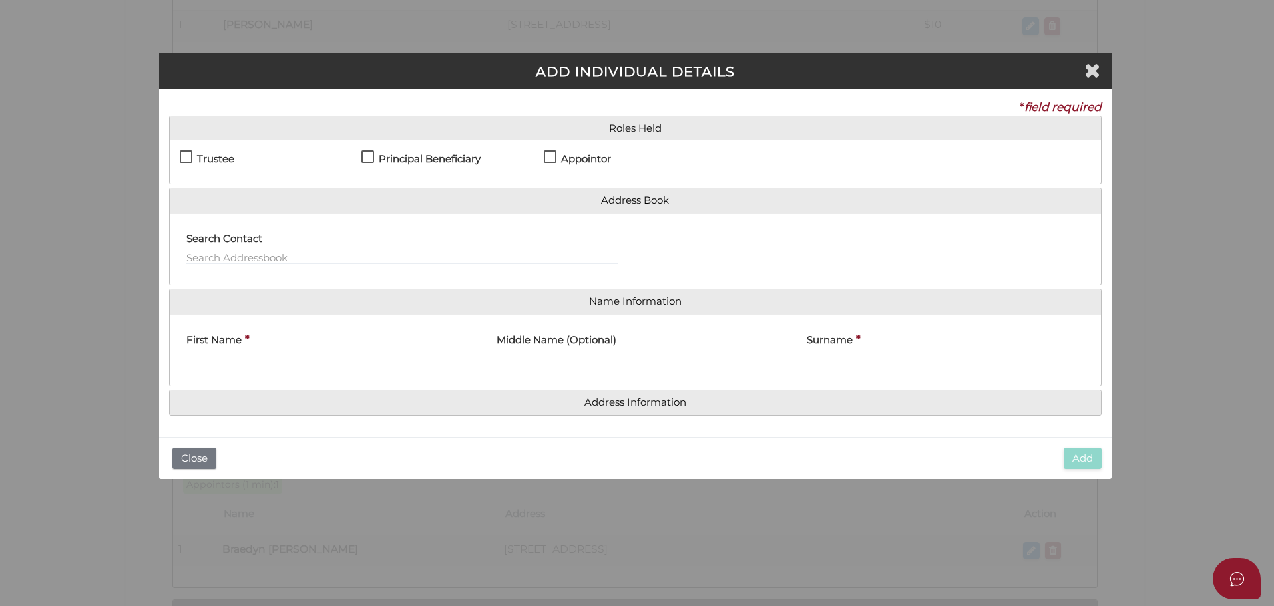
scroll to position [0, 0]
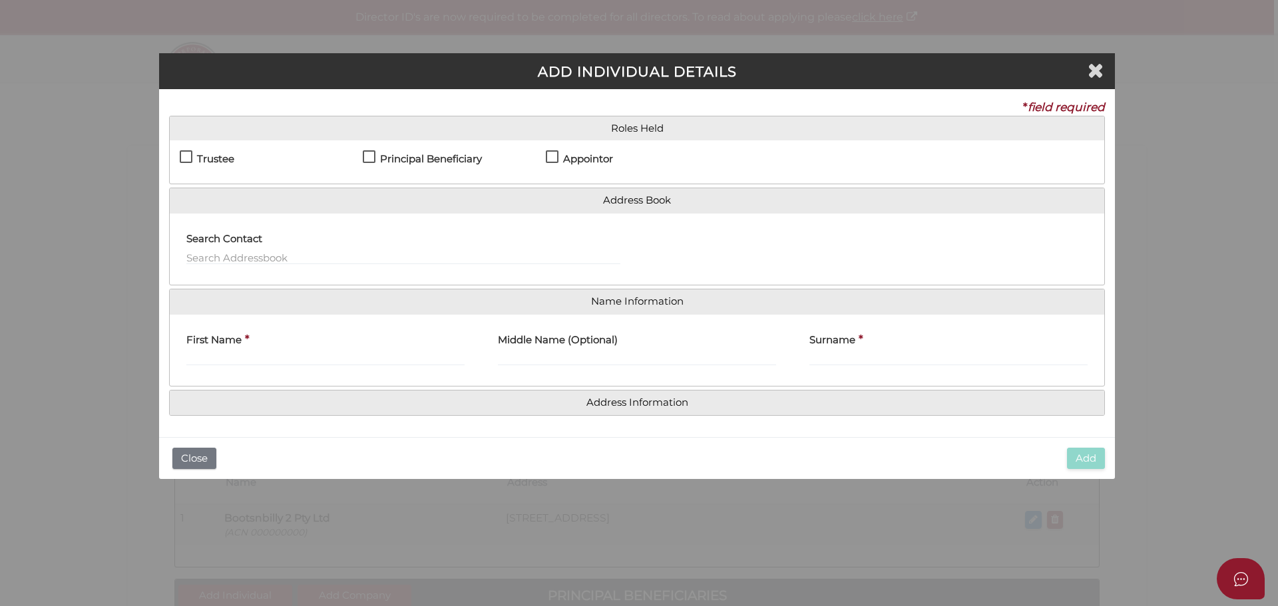
click at [553, 156] on label "Appointor" at bounding box center [579, 162] width 67 height 17
checkbox input "true"
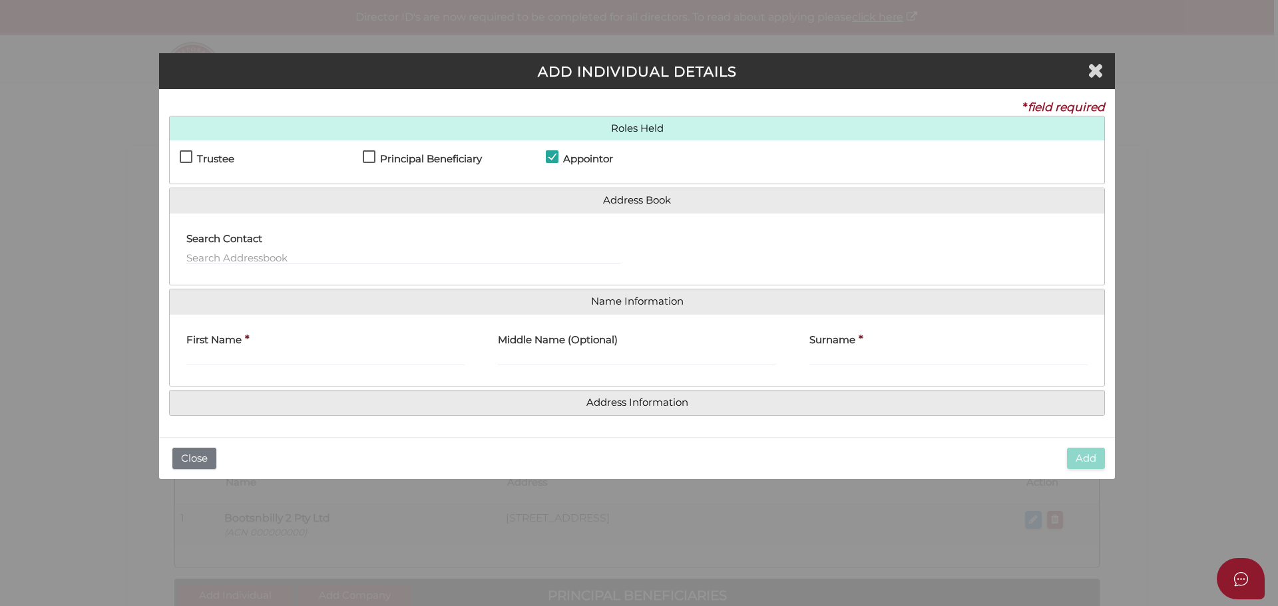
click at [208, 250] on label "Search Contact" at bounding box center [224, 237] width 76 height 27
click at [208, 258] on input "text" at bounding box center [403, 257] width 434 height 15
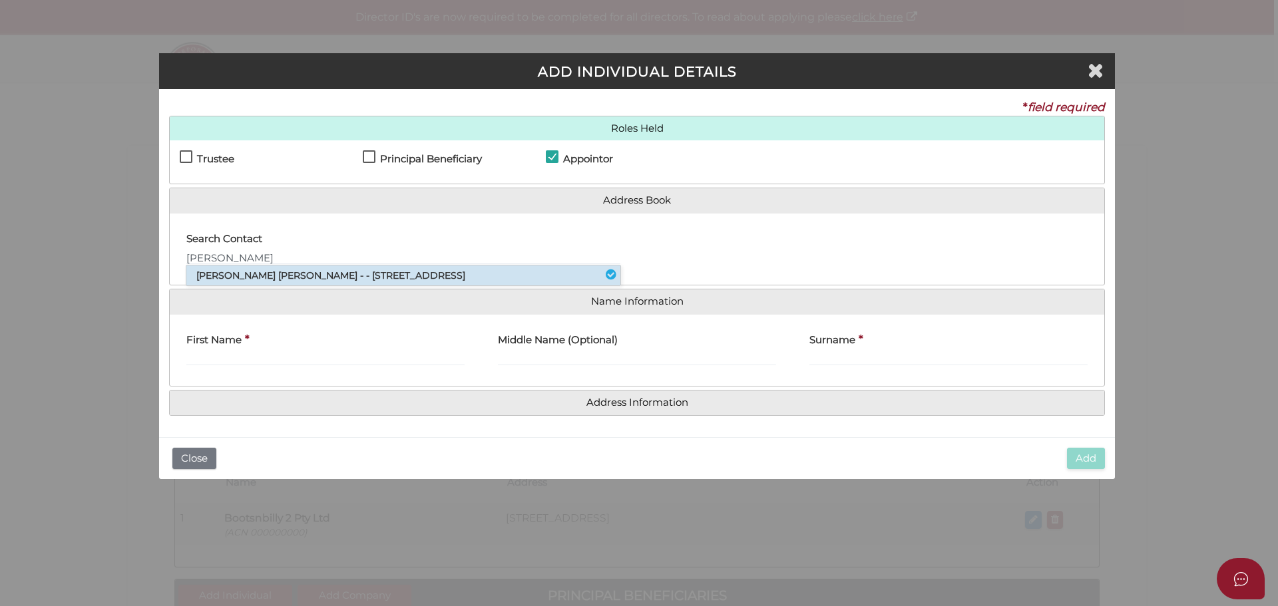
click at [225, 275] on li "[PERSON_NAME] [PERSON_NAME] - - [STREET_ADDRESS]" at bounding box center [403, 276] width 434 height 20
type input "[PERSON_NAME]"
type input "Alexandra"
type input "Kathryn"
type input "Russell"
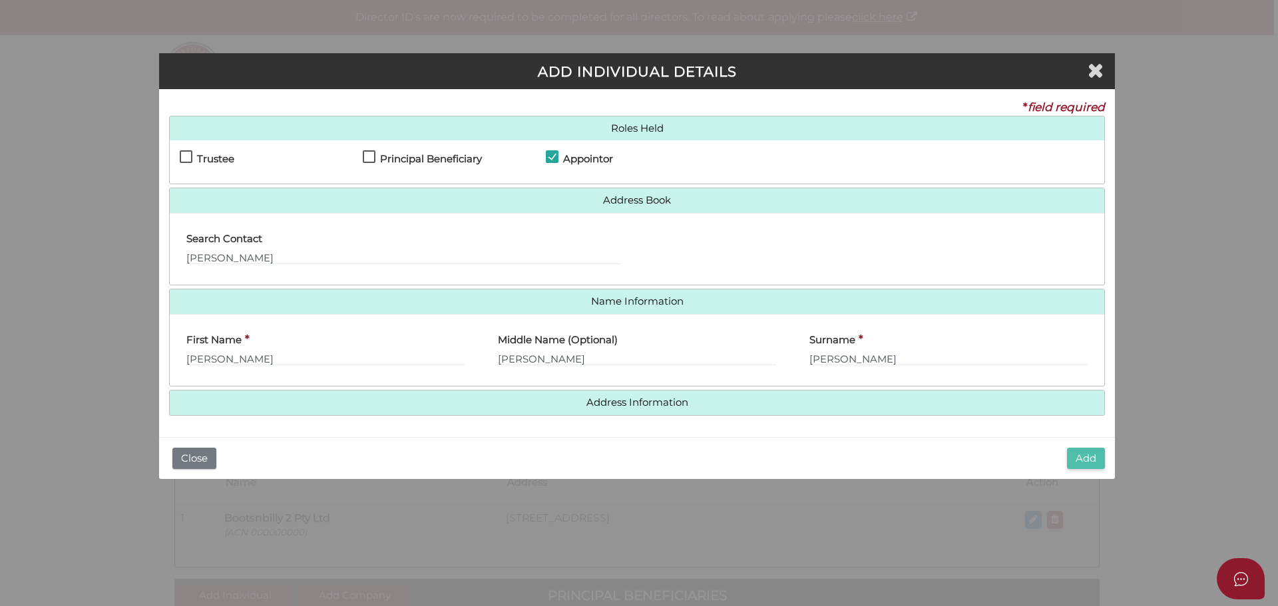
click at [1089, 454] on button "Add" at bounding box center [1086, 459] width 38 height 22
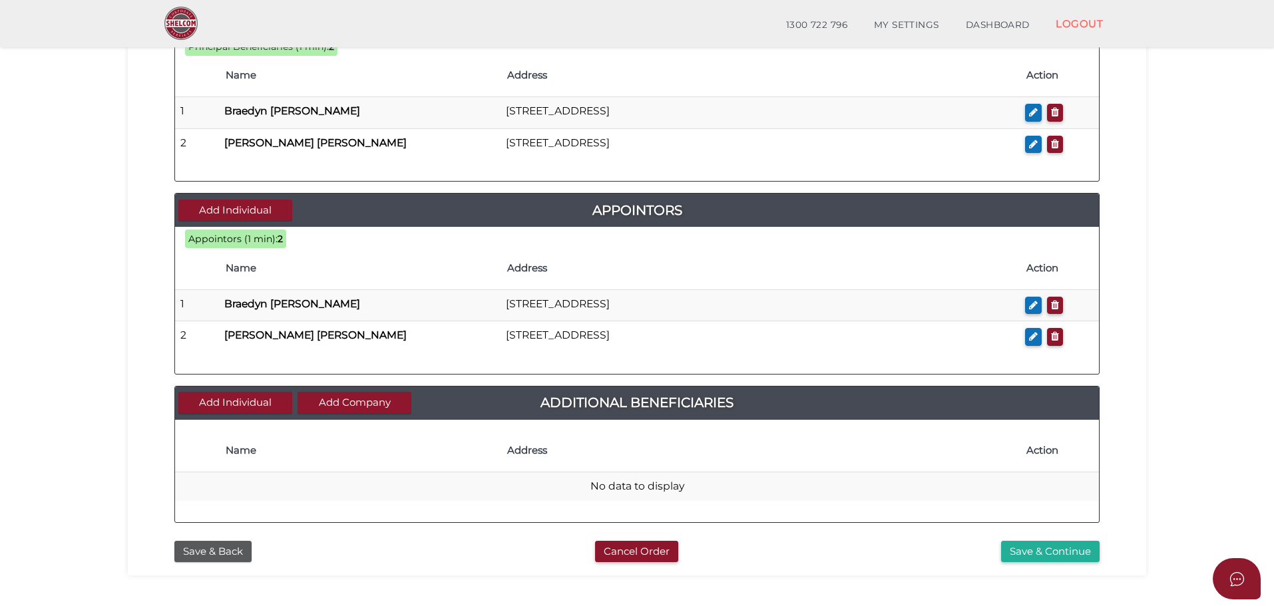
scroll to position [606, 0]
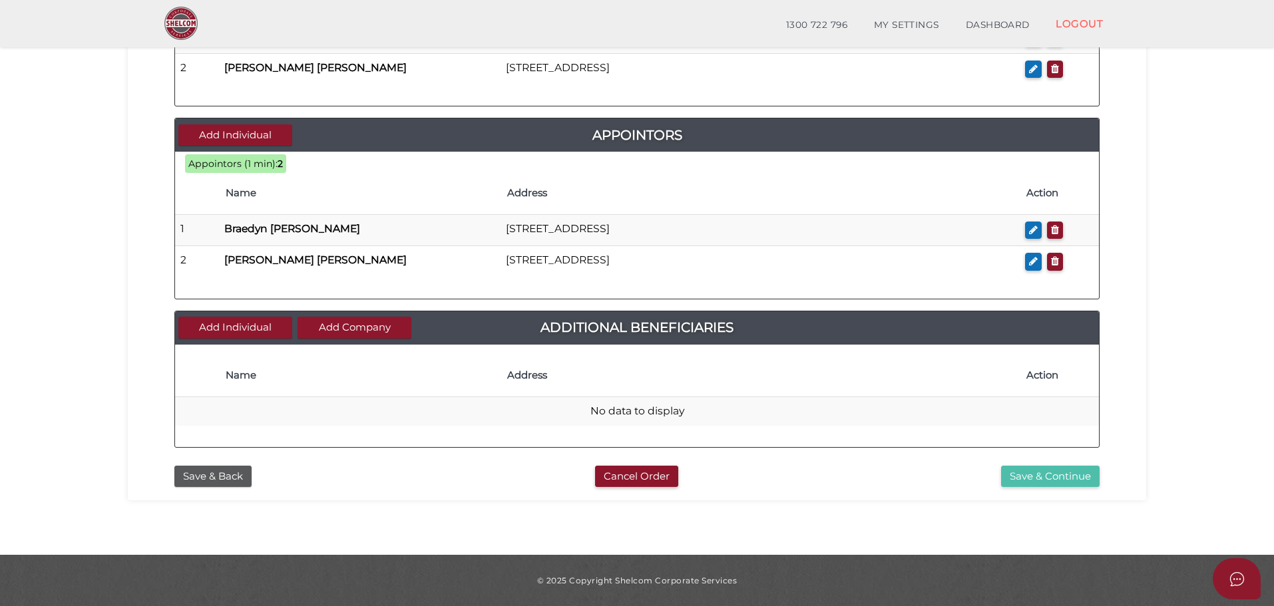
click at [1040, 478] on button "Save & Continue" at bounding box center [1050, 477] width 98 height 22
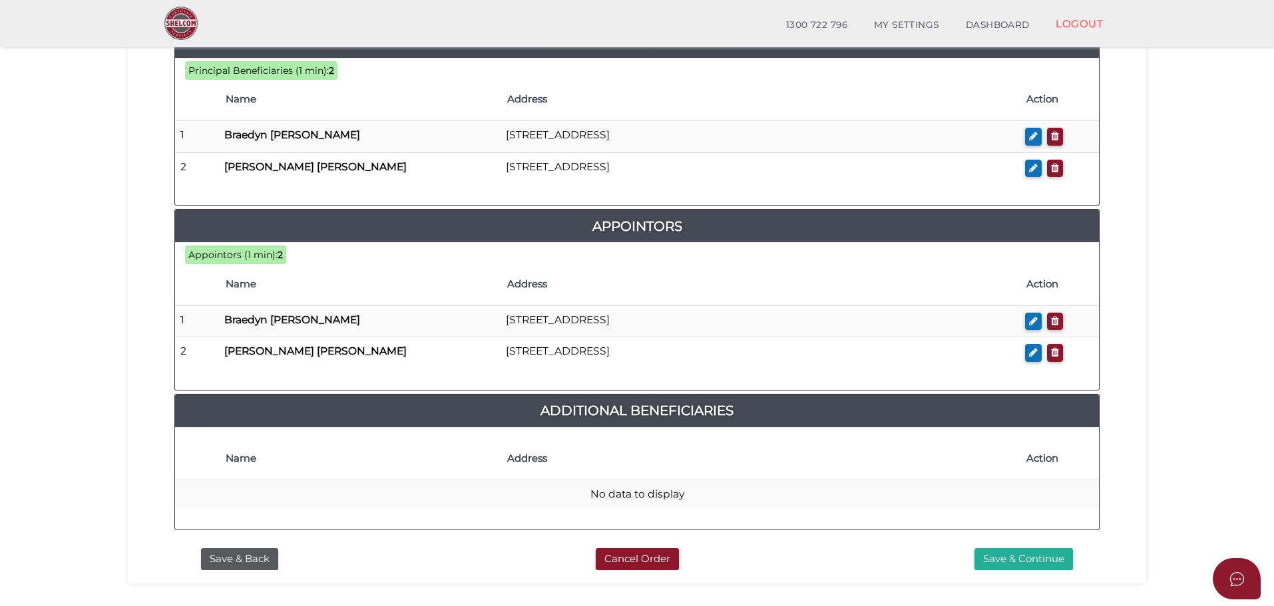
scroll to position [739, 0]
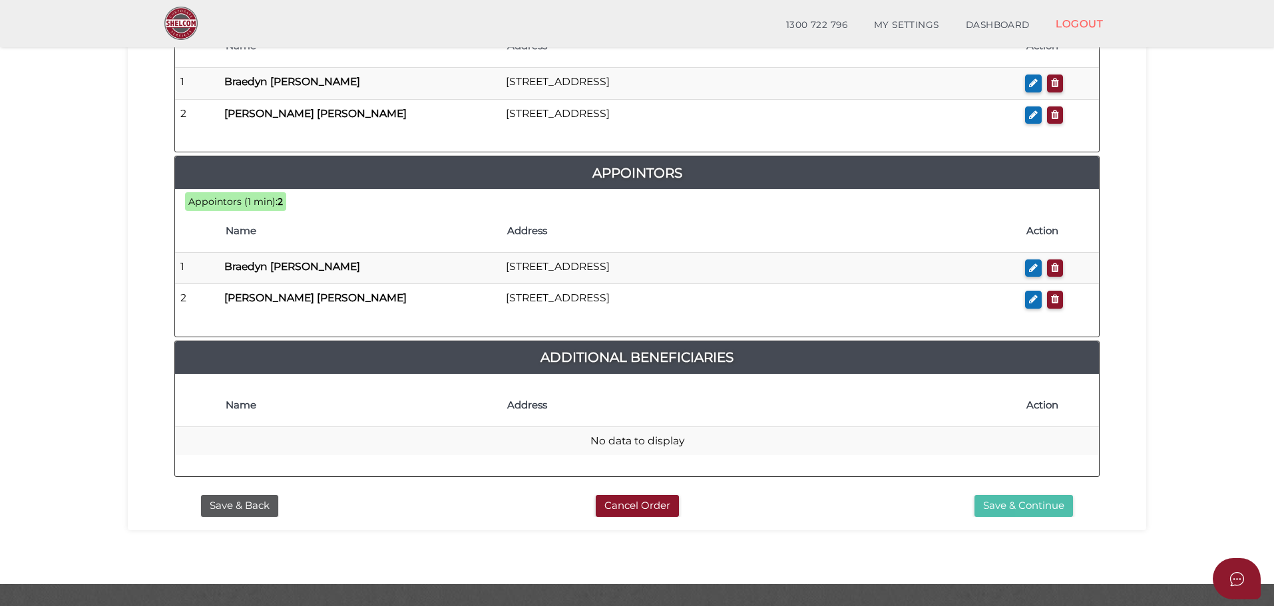
click at [1001, 495] on button "Save & Continue" at bounding box center [1023, 506] width 98 height 22
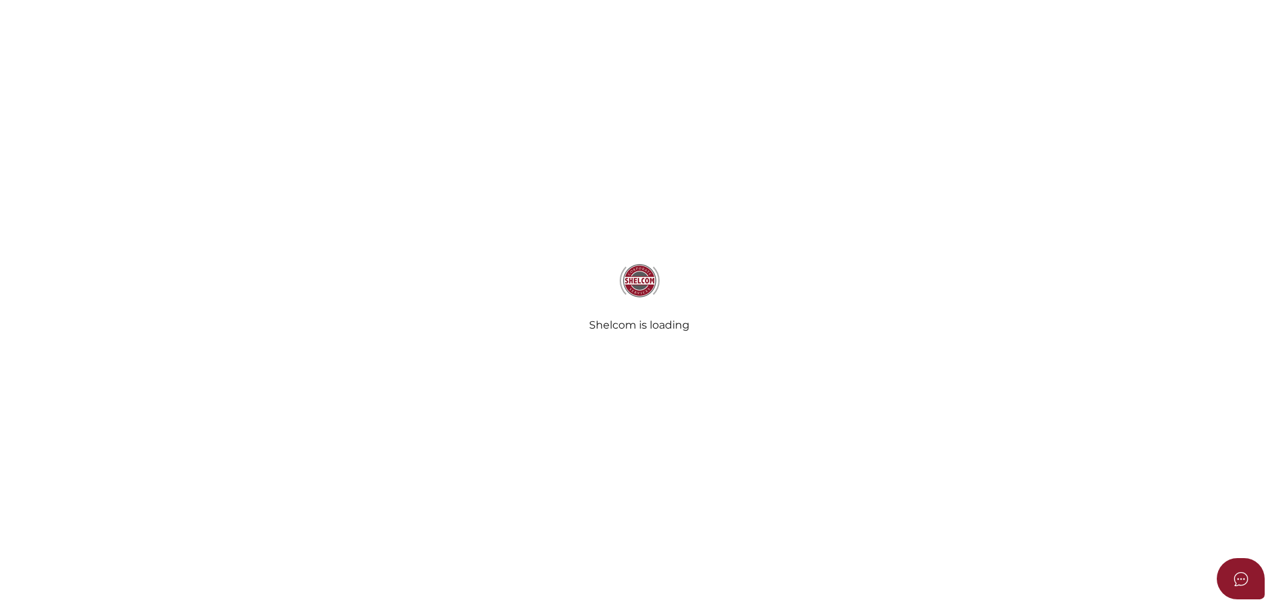
select select "Comb Binding"
radio input "true"
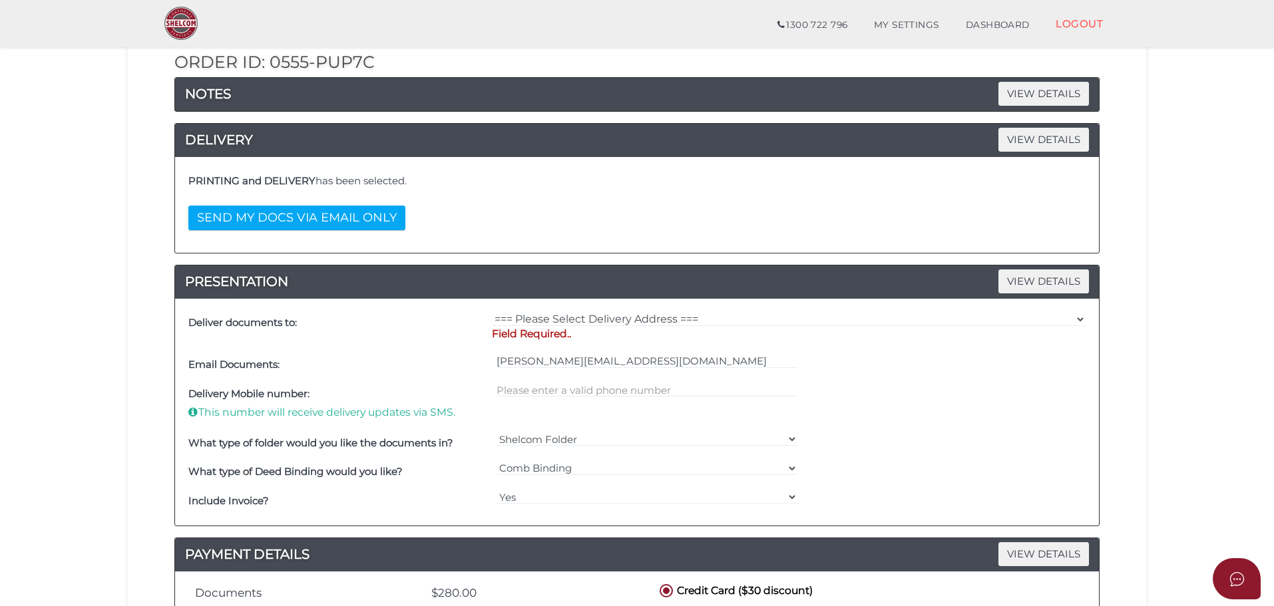
scroll to position [200, 0]
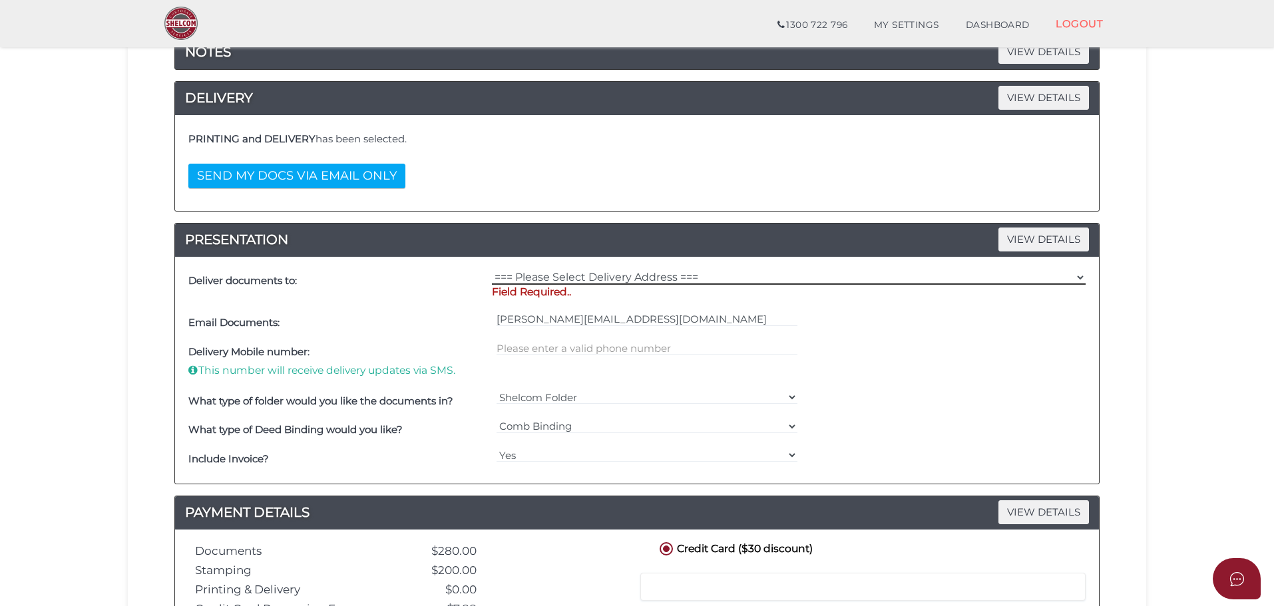
click at [628, 280] on select "=== Please Select Delivery Address === (User Address - Sheree Gatherer) Suite 1…" at bounding box center [789, 277] width 594 height 15
select select "0"
click at [492, 270] on select "=== Please Select Delivery Address === (User Address - Sheree Gatherer) Suite 1…" at bounding box center [789, 277] width 594 height 15
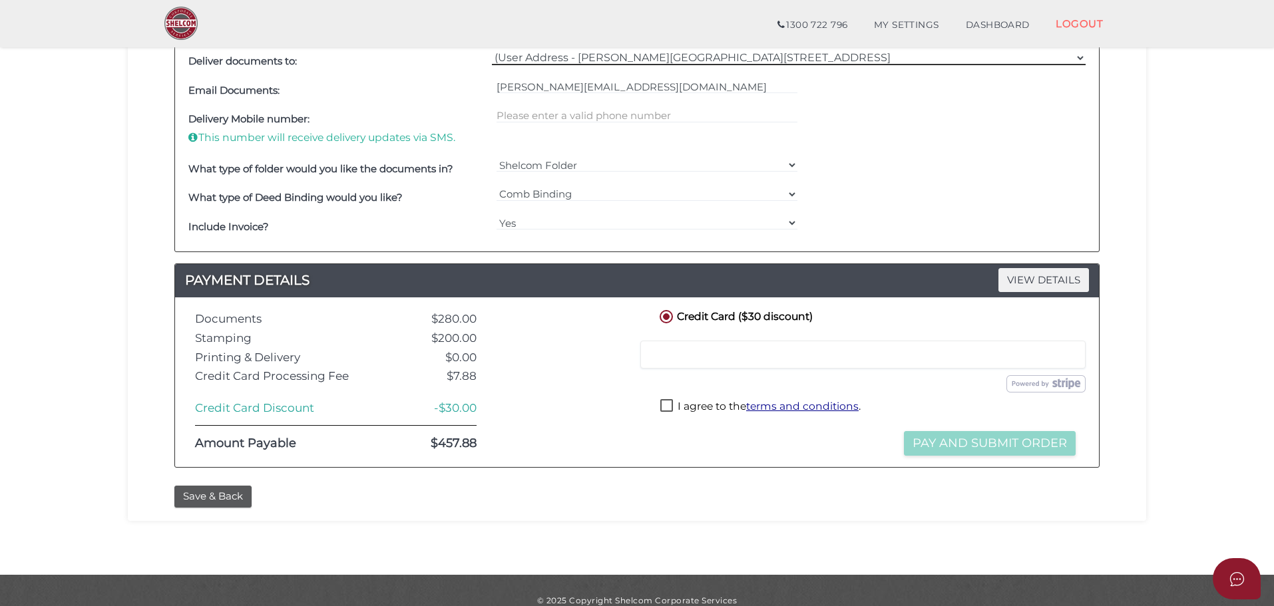
scroll to position [439, 0]
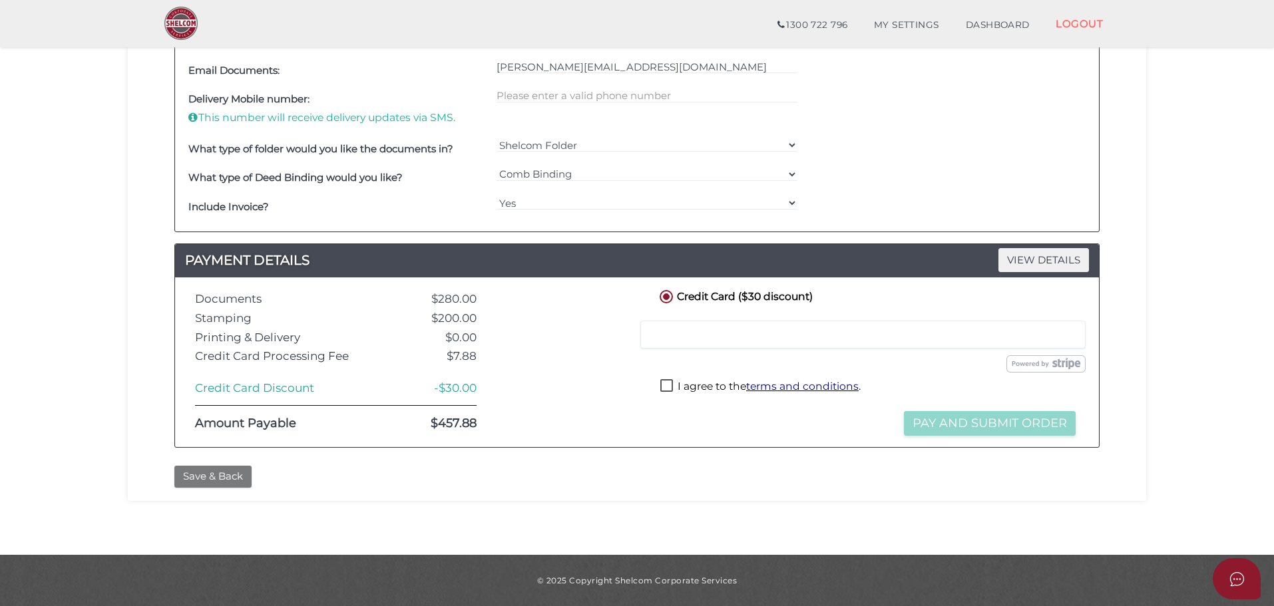
click at [227, 474] on button "Save & Back" at bounding box center [212, 477] width 77 height 22
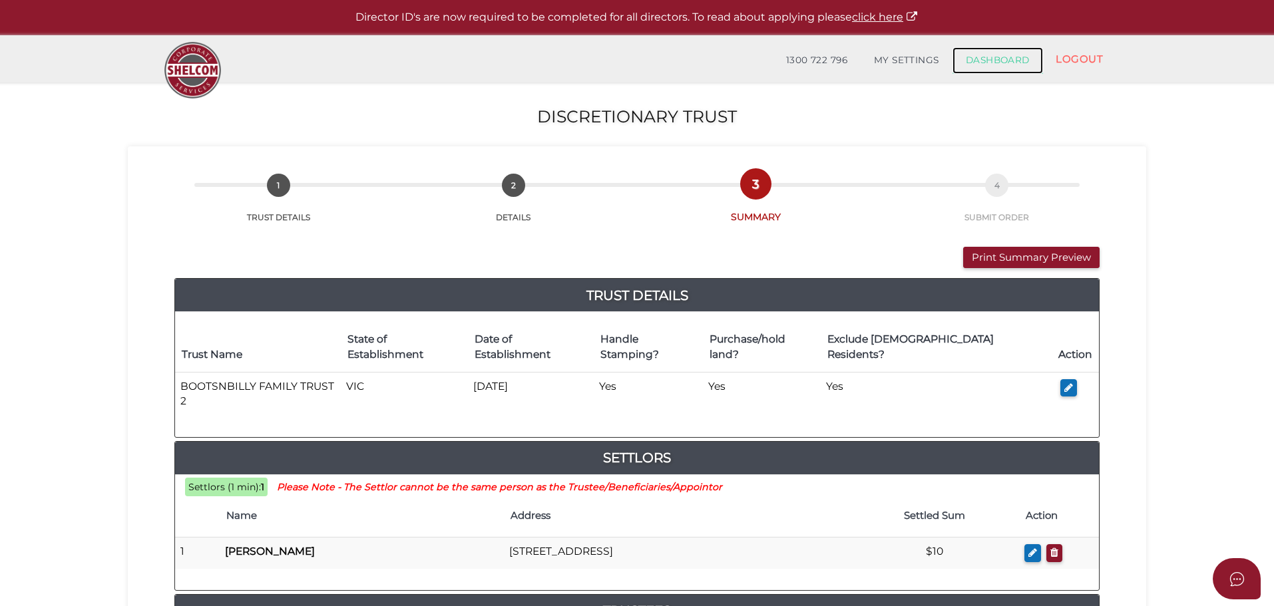
click at [974, 63] on link "DASHBOARD" at bounding box center [997, 60] width 91 height 27
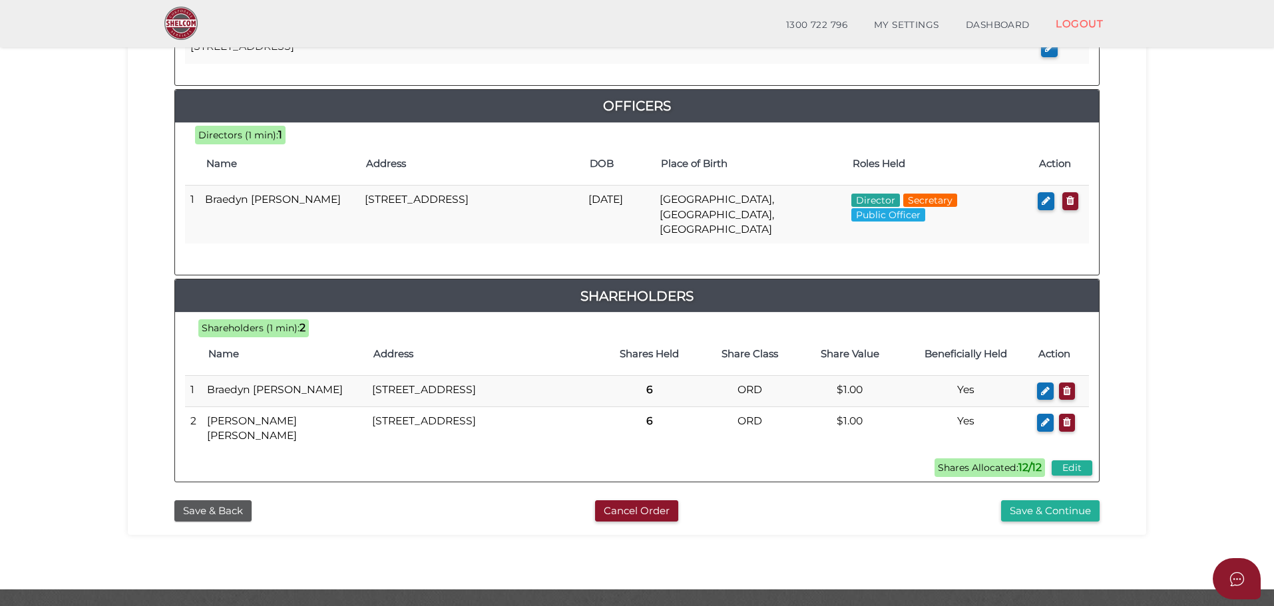
scroll to position [616, 0]
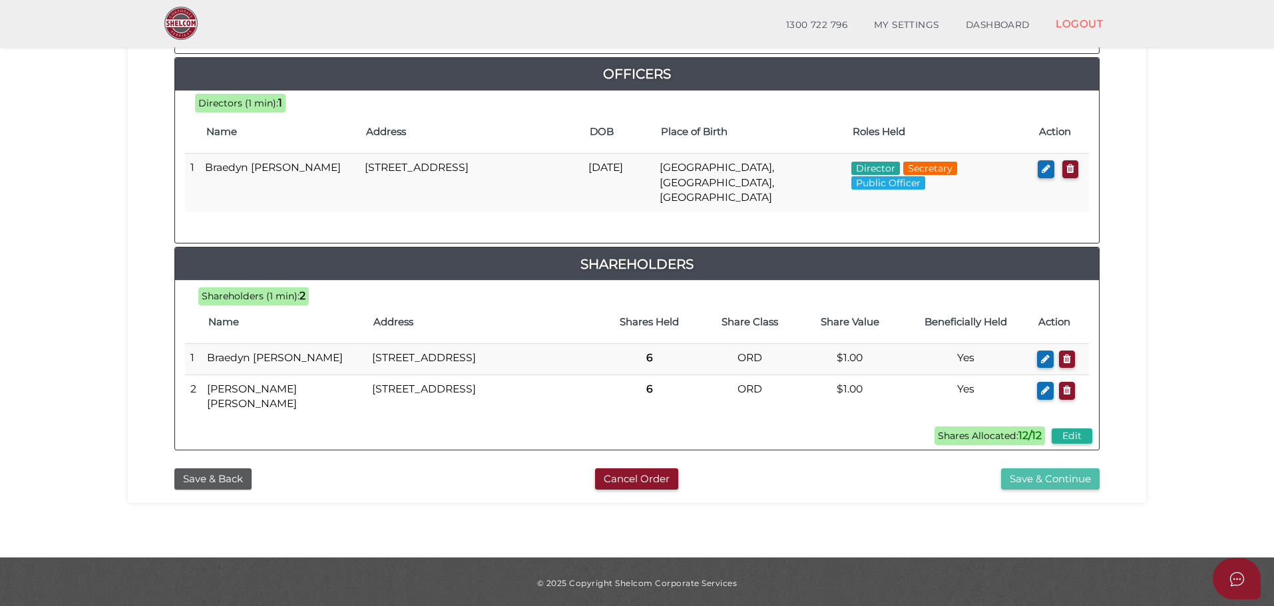
click at [1038, 476] on button "Save & Continue" at bounding box center [1050, 480] width 98 height 22
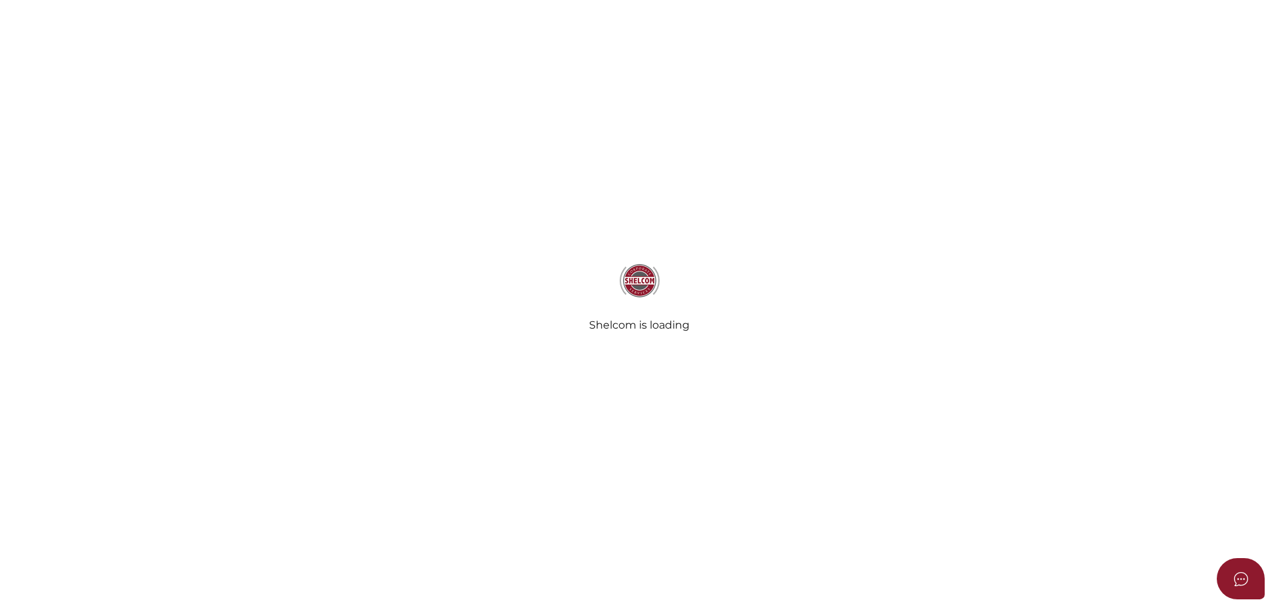
select select "Comb Binding"
select select "No"
radio input "true"
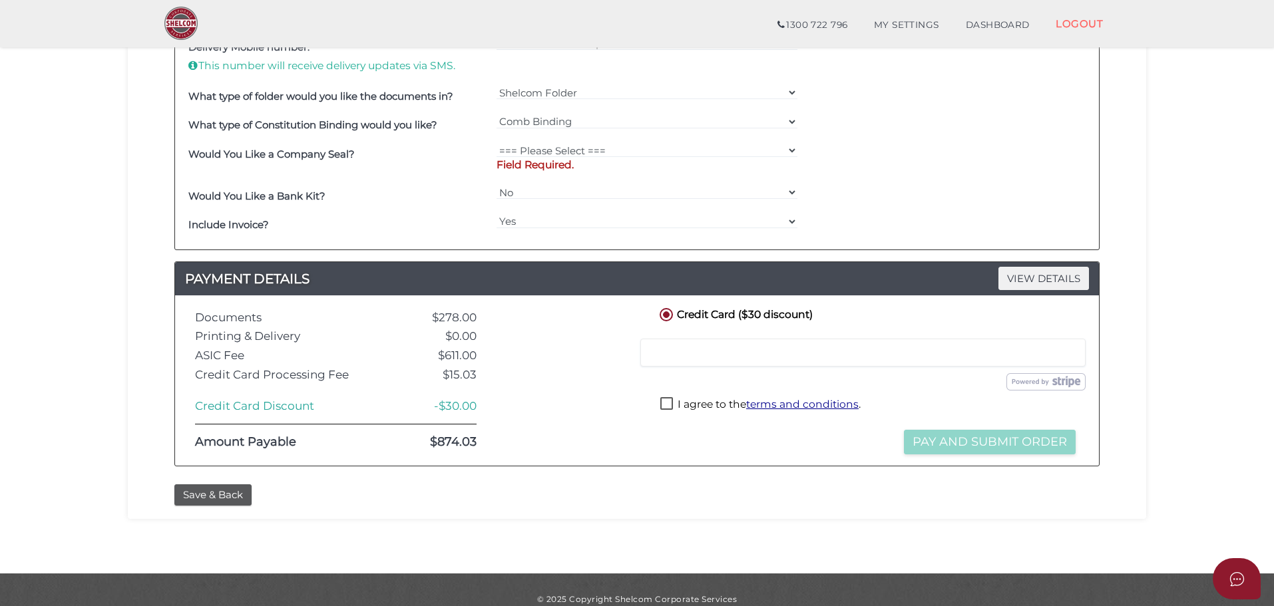
scroll to position [523, 0]
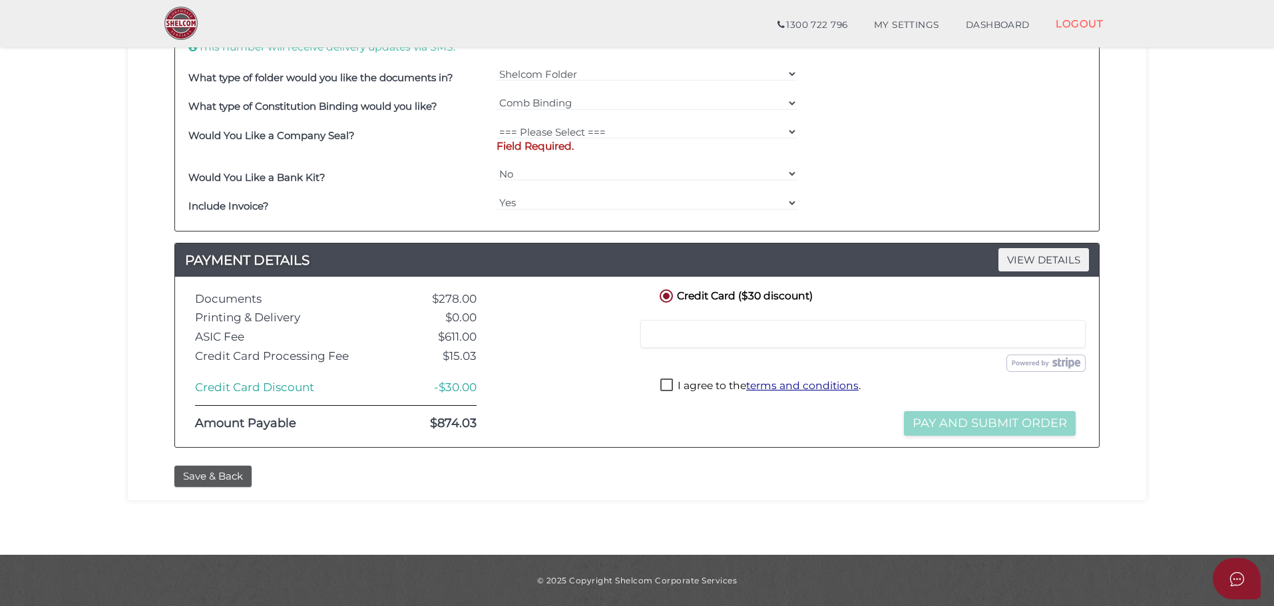
click at [664, 387] on label "I agree to the terms and conditions ." at bounding box center [760, 387] width 200 height 17
click at [1024, 259] on span "VIEW DETAILS" at bounding box center [1043, 259] width 91 height 23
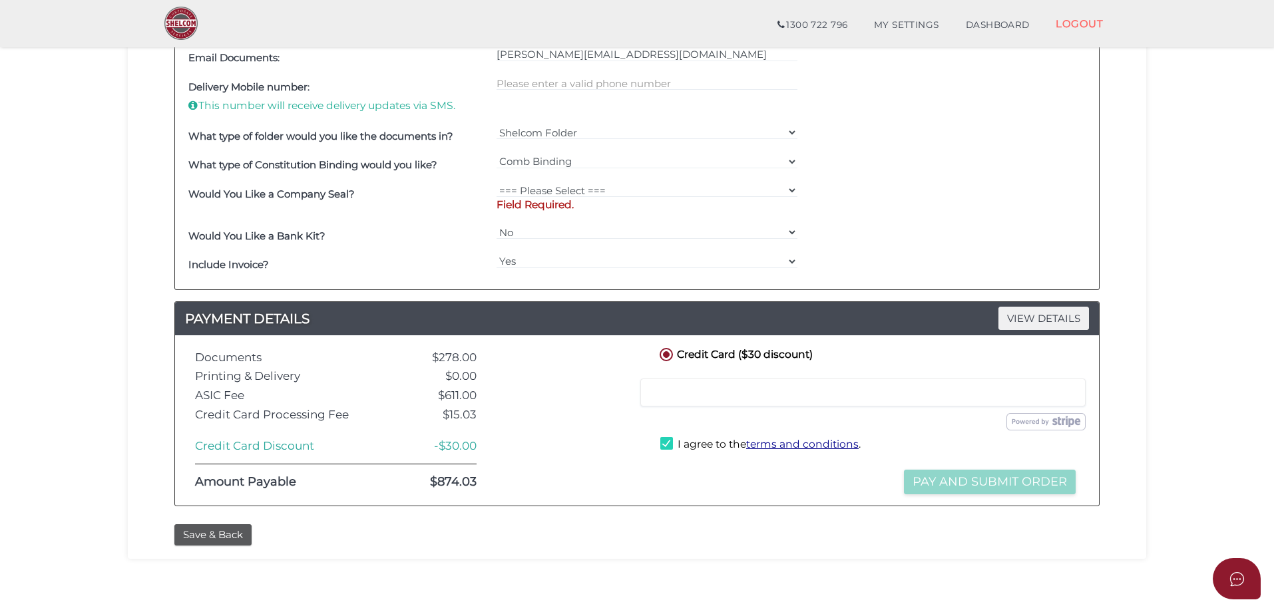
scroll to position [466, 0]
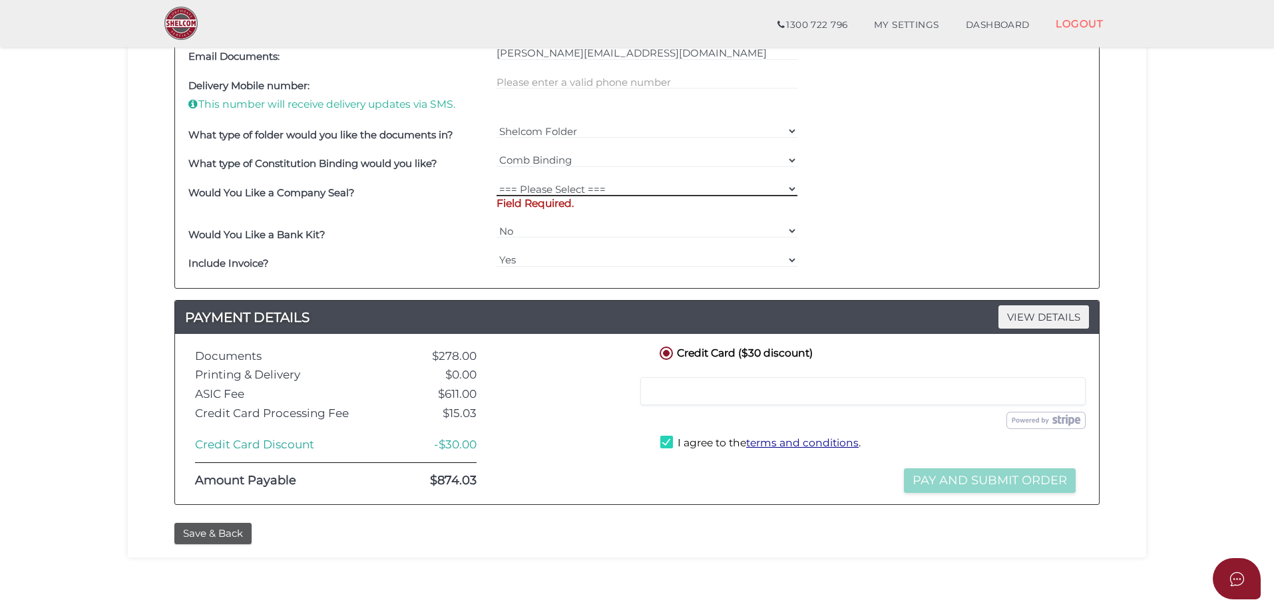
click at [791, 185] on select "=== Please Select === Fold Seal $50 No Seal" at bounding box center [646, 189] width 301 height 15
click at [886, 197] on div "Would You Like a Company Seal? === Please Select === Fold Seal $50 No Seal Fiel…" at bounding box center [637, 199] width 904 height 42
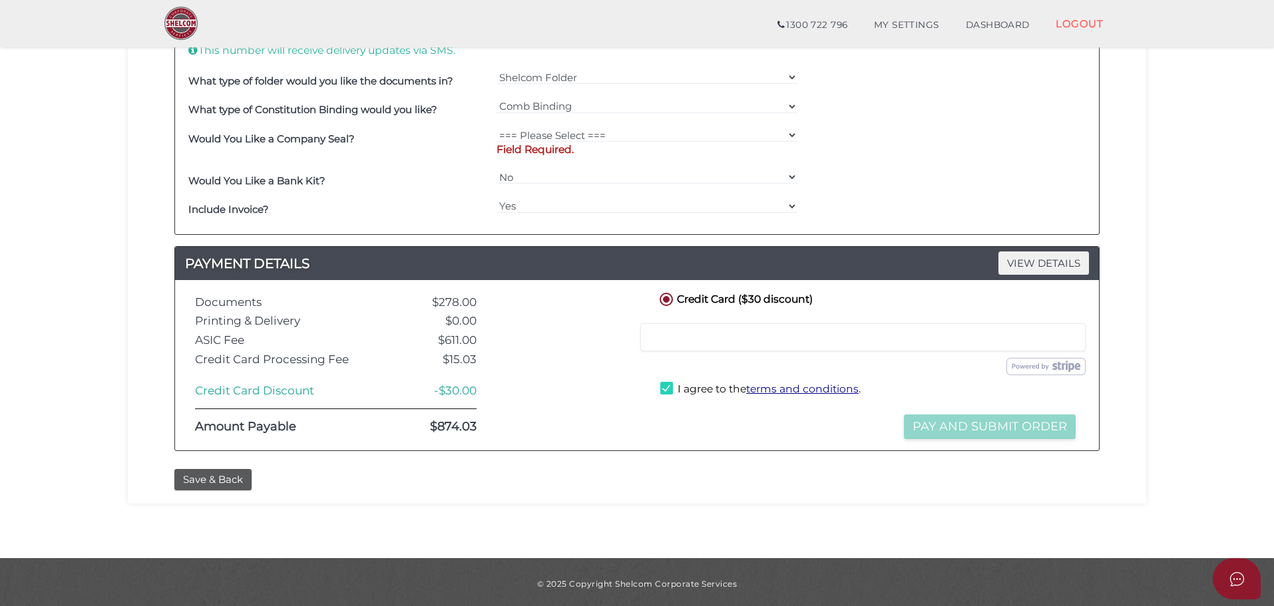
scroll to position [523, 0]
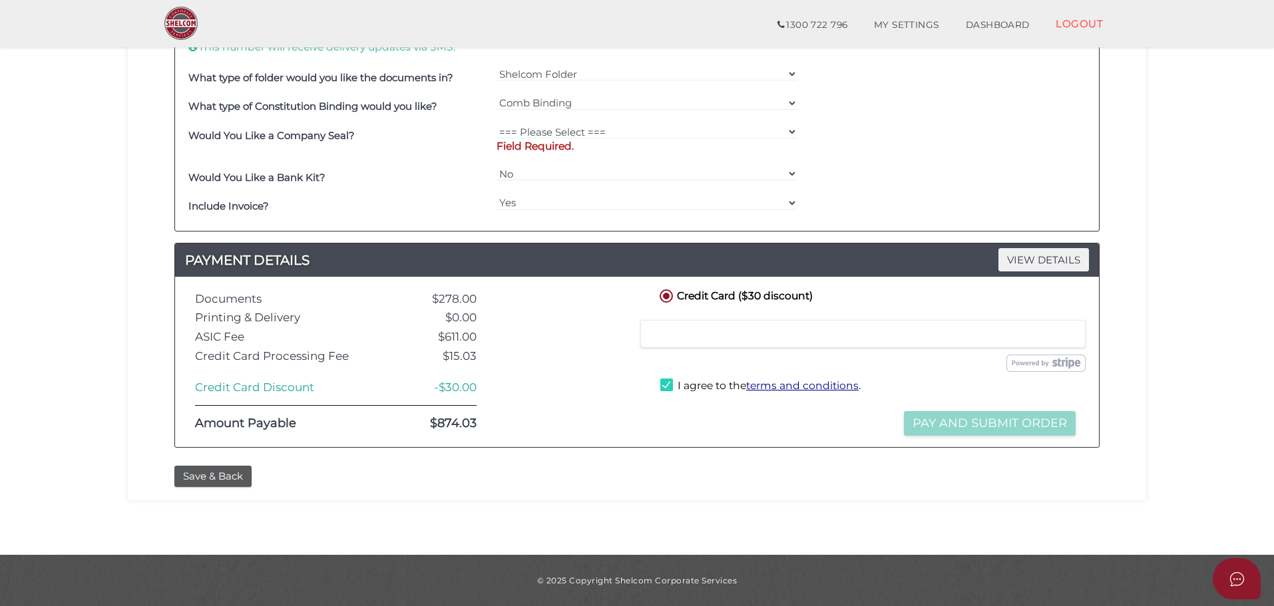
click at [882, 373] on div "Submit Order and Pay" at bounding box center [868, 363] width 462 height 24
click at [668, 387] on label "I agree to the terms and conditions ." at bounding box center [760, 387] width 200 height 17
click at [898, 341] on div at bounding box center [862, 334] width 445 height 28
click at [573, 413] on div at bounding box center [567, 362] width 160 height 150
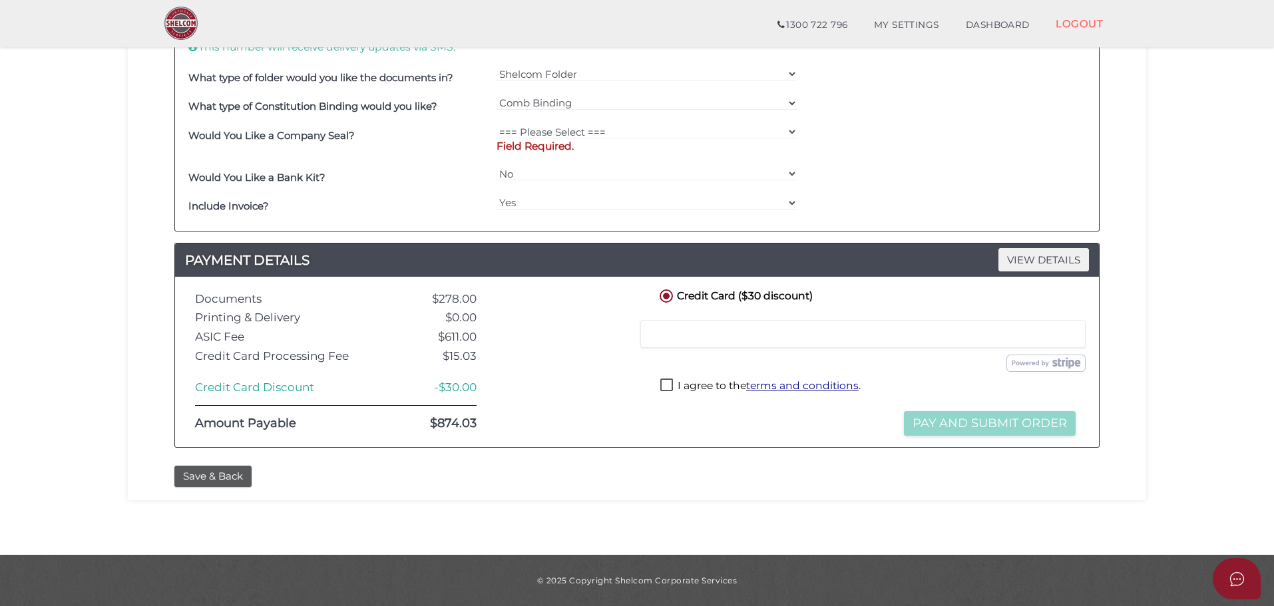
click at [666, 383] on label "I agree to the terms and conditions ." at bounding box center [760, 387] width 200 height 17
checkbox input "true"
click at [851, 422] on div "Credit Card ($30 discount) Credit or Debit Card Loading saved cards... Select a…" at bounding box center [868, 362] width 442 height 150
click at [843, 371] on div "Submit Order and Pay" at bounding box center [867, 363] width 455 height 17
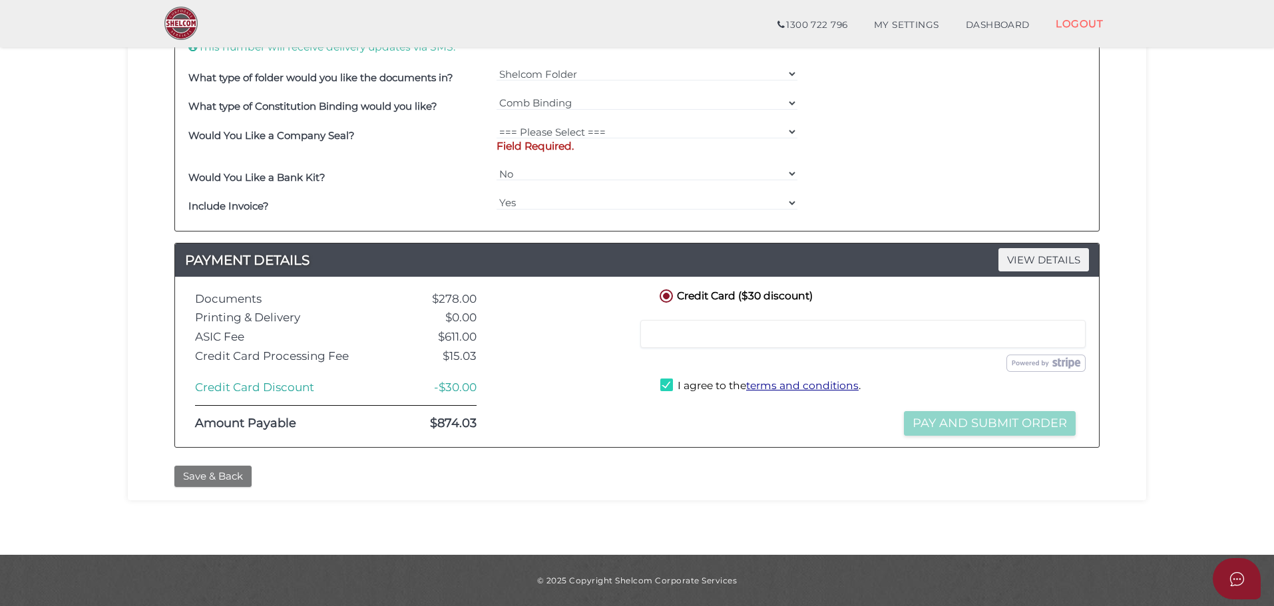
click at [190, 478] on button "Save & Back" at bounding box center [212, 477] width 77 height 22
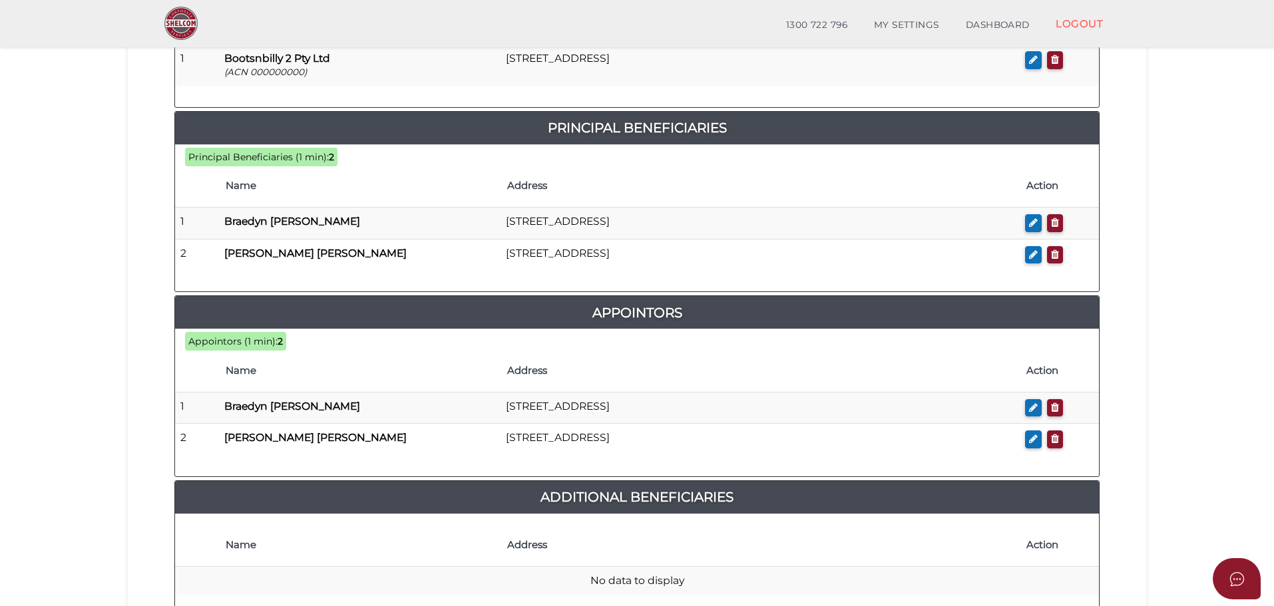
scroll to position [739, 0]
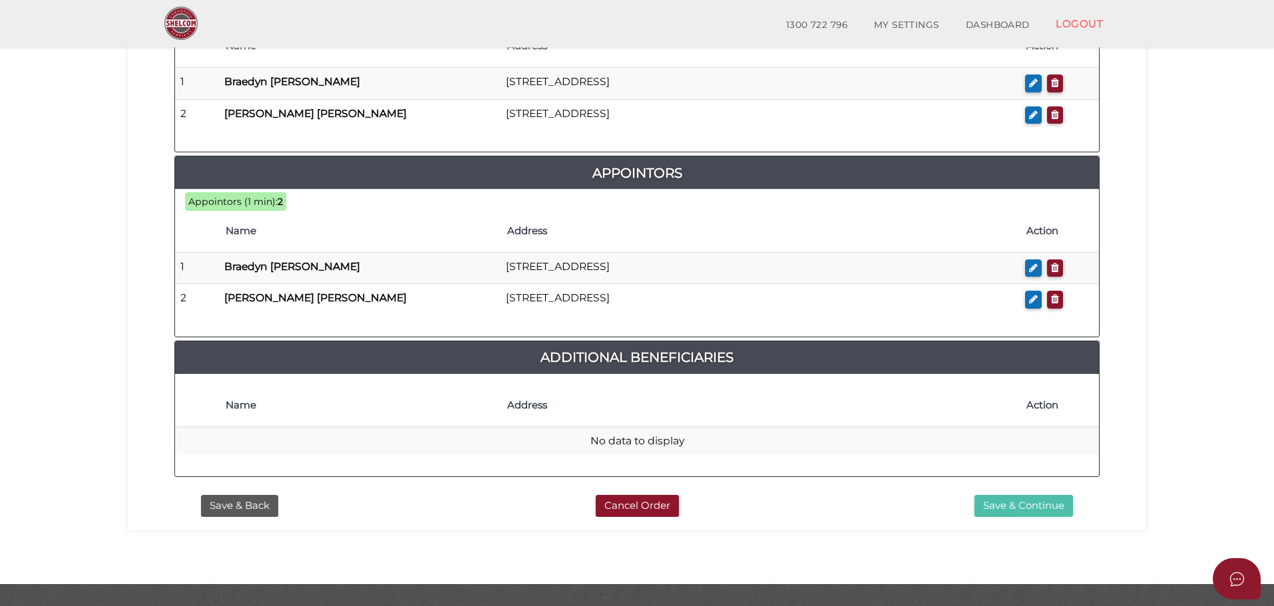
click at [1037, 495] on button "Save & Continue" at bounding box center [1023, 506] width 98 height 22
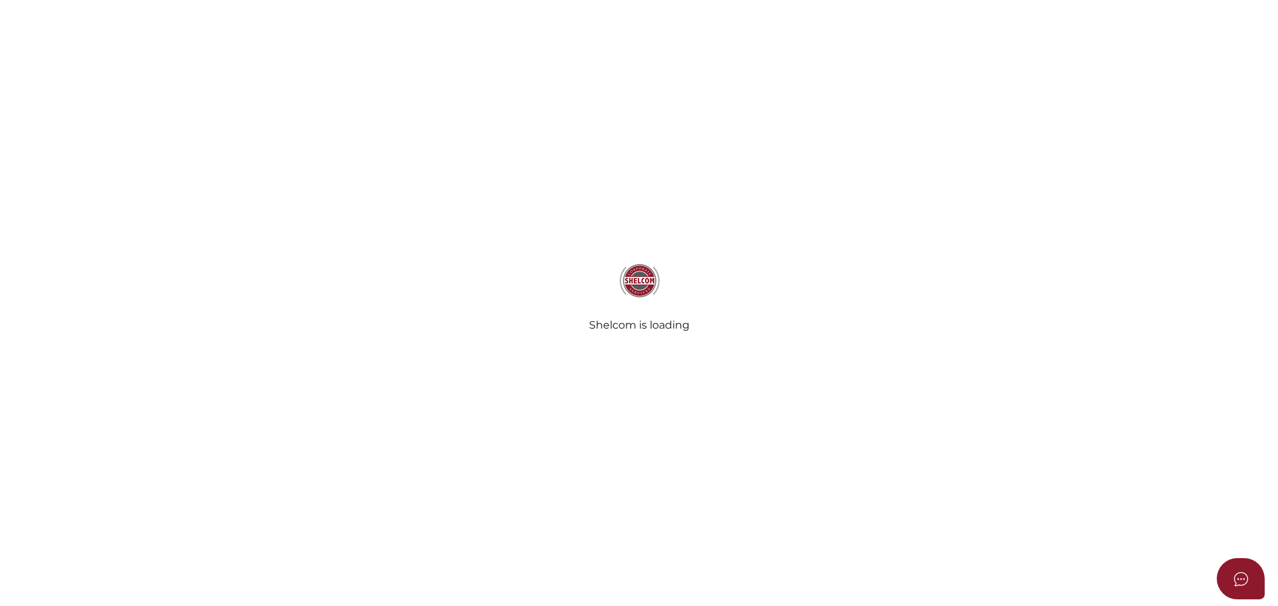
select select "Comb Binding"
radio input "true"
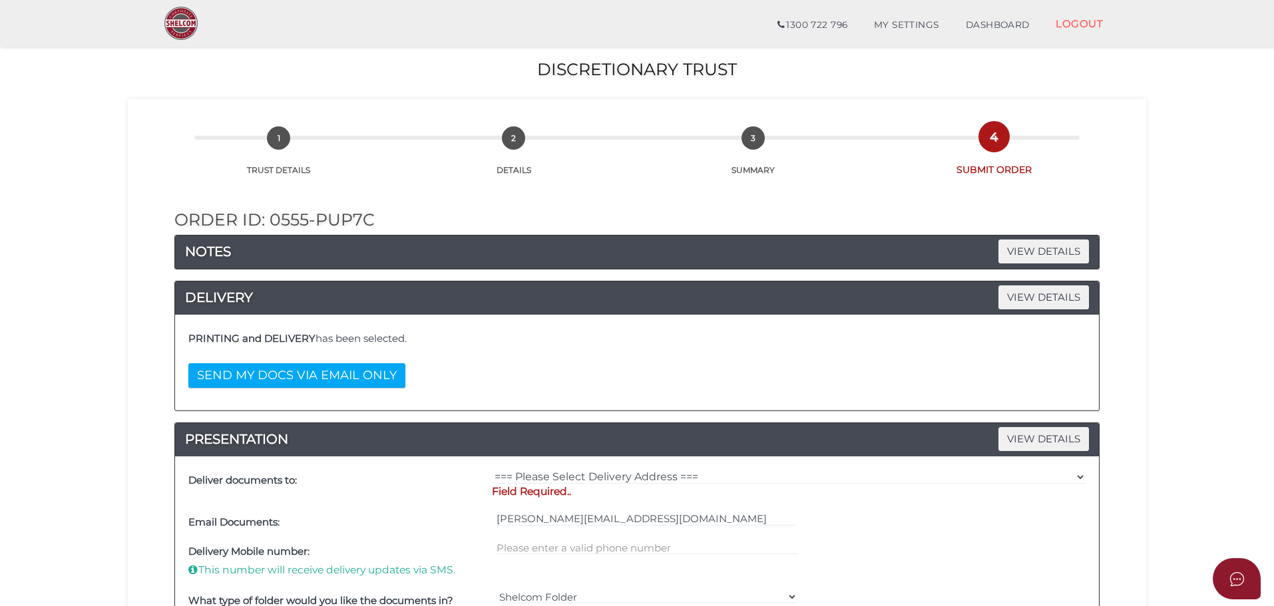
scroll to position [133, 0]
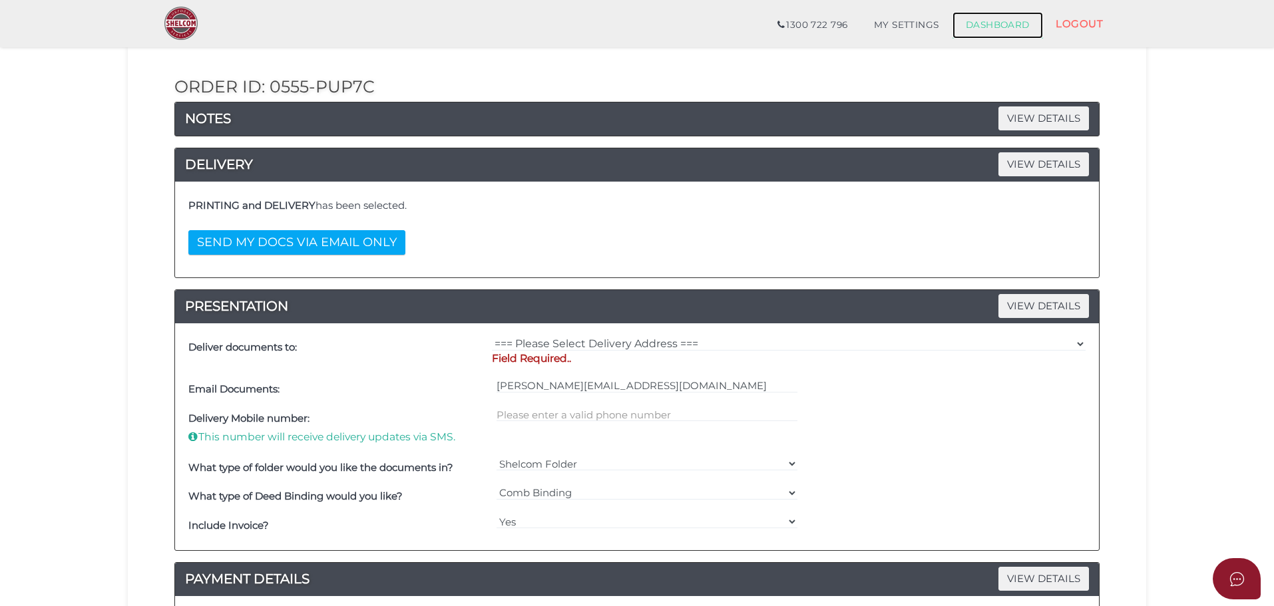
click at [982, 26] on link "DASHBOARD" at bounding box center [997, 25] width 91 height 27
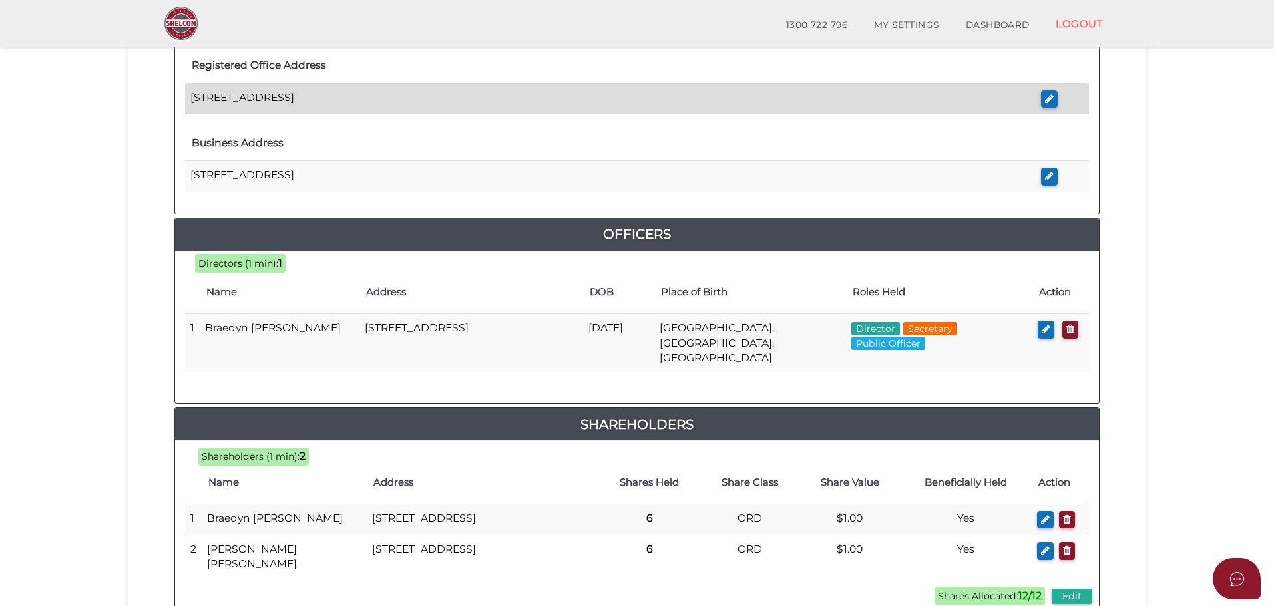
scroll to position [616, 0]
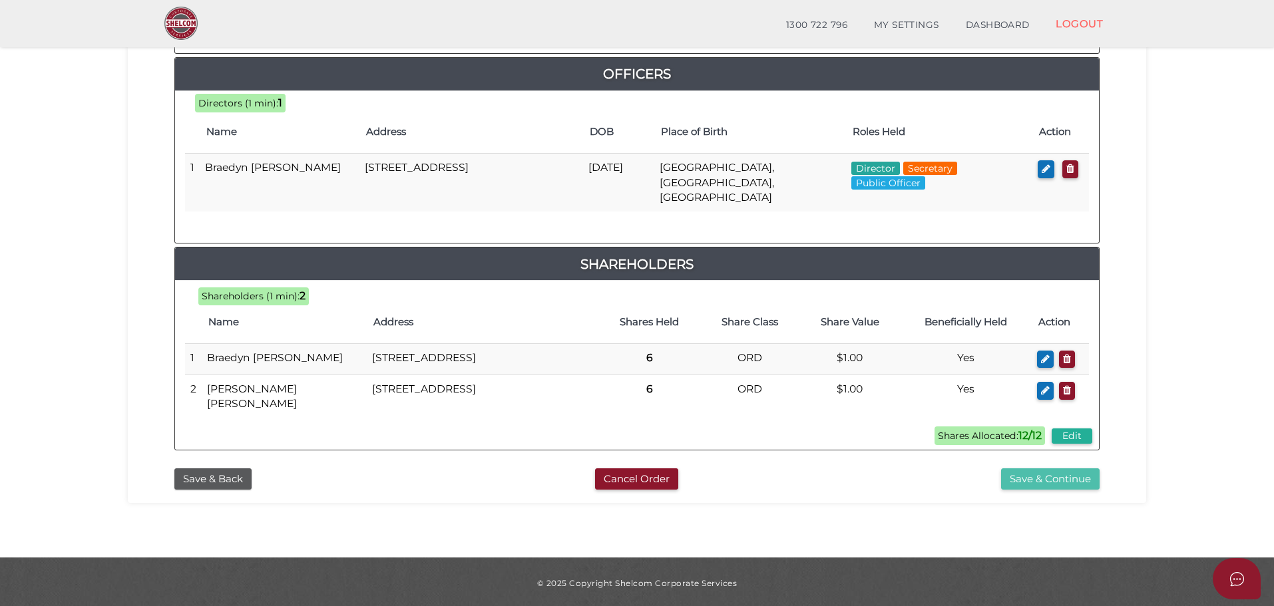
click at [1015, 475] on button "Save & Continue" at bounding box center [1050, 480] width 98 height 22
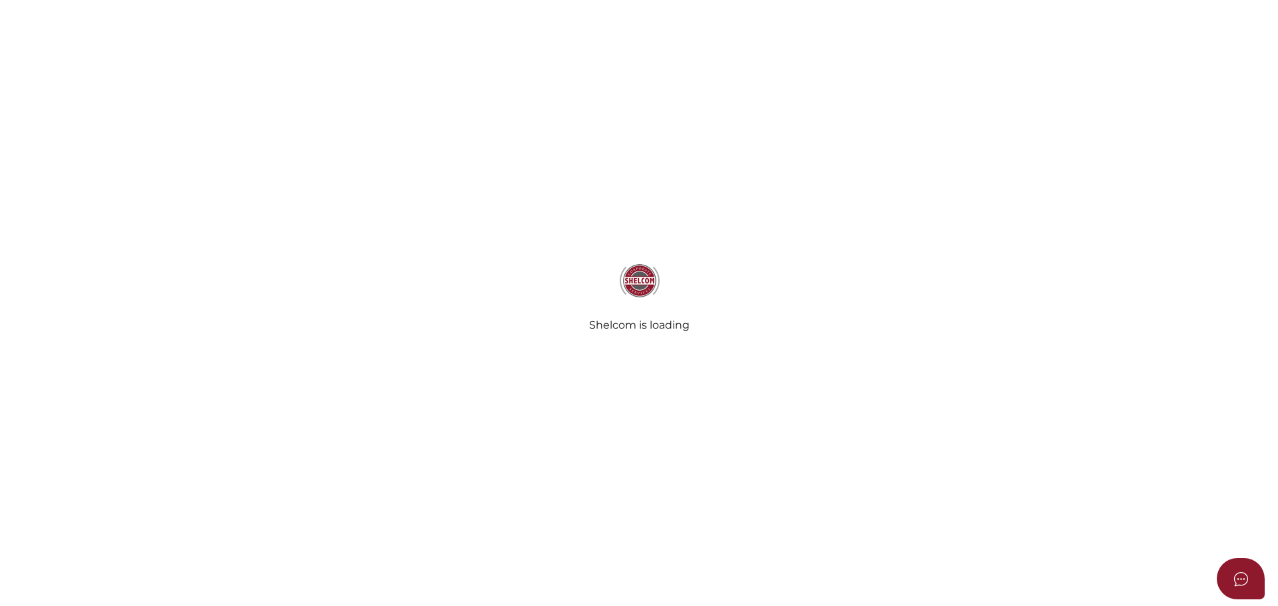
select select "Comb Binding"
select select "No"
radio input "true"
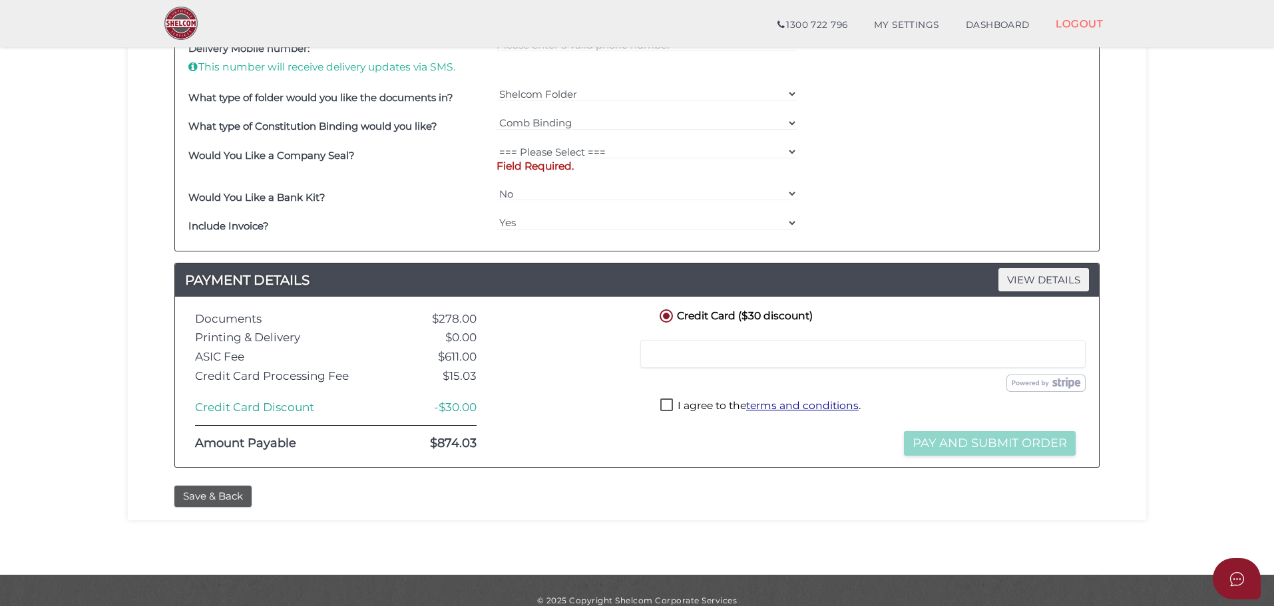
scroll to position [523, 0]
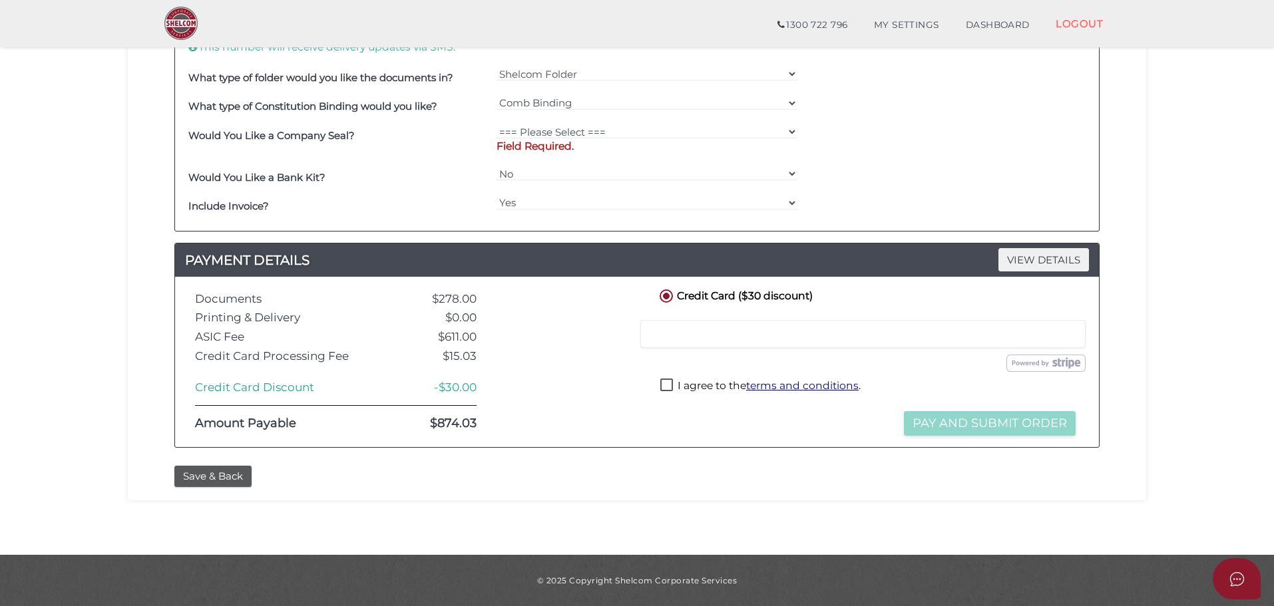
click at [813, 327] on div at bounding box center [862, 334] width 445 height 28
click at [669, 383] on label "I agree to the terms and conditions ." at bounding box center [760, 387] width 200 height 17
checkbox input "true"
click at [658, 426] on div "Credit Card ($30 discount) Credit or Debit Card Loading saved cards... Select a…" at bounding box center [868, 362] width 442 height 150
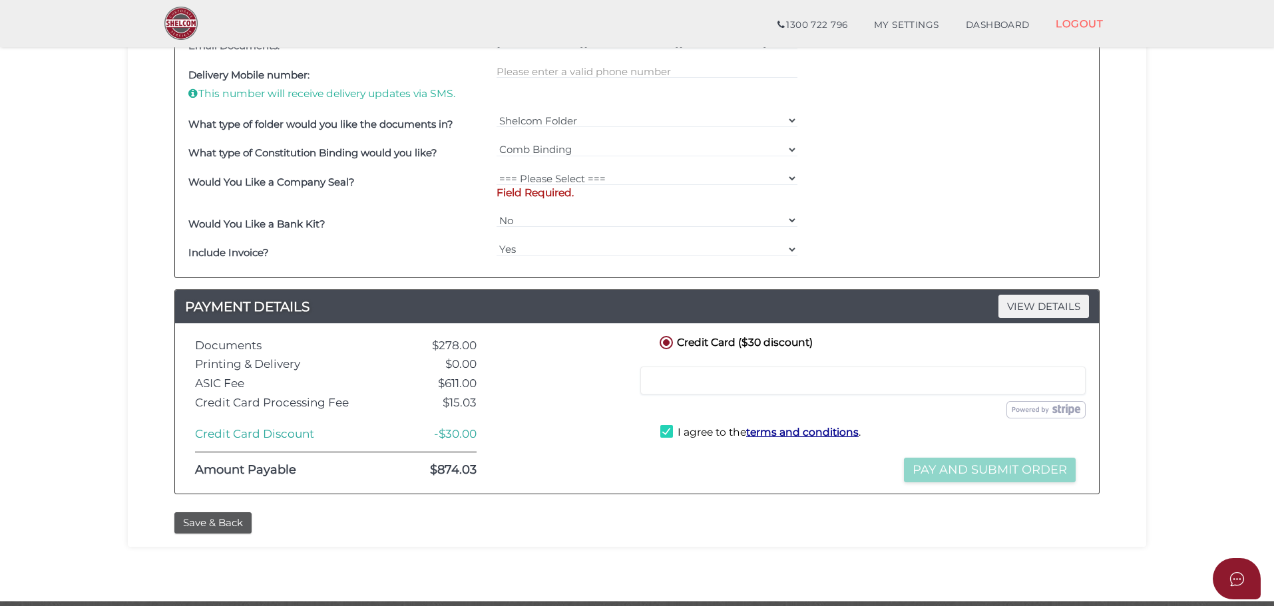
scroll to position [457, 0]
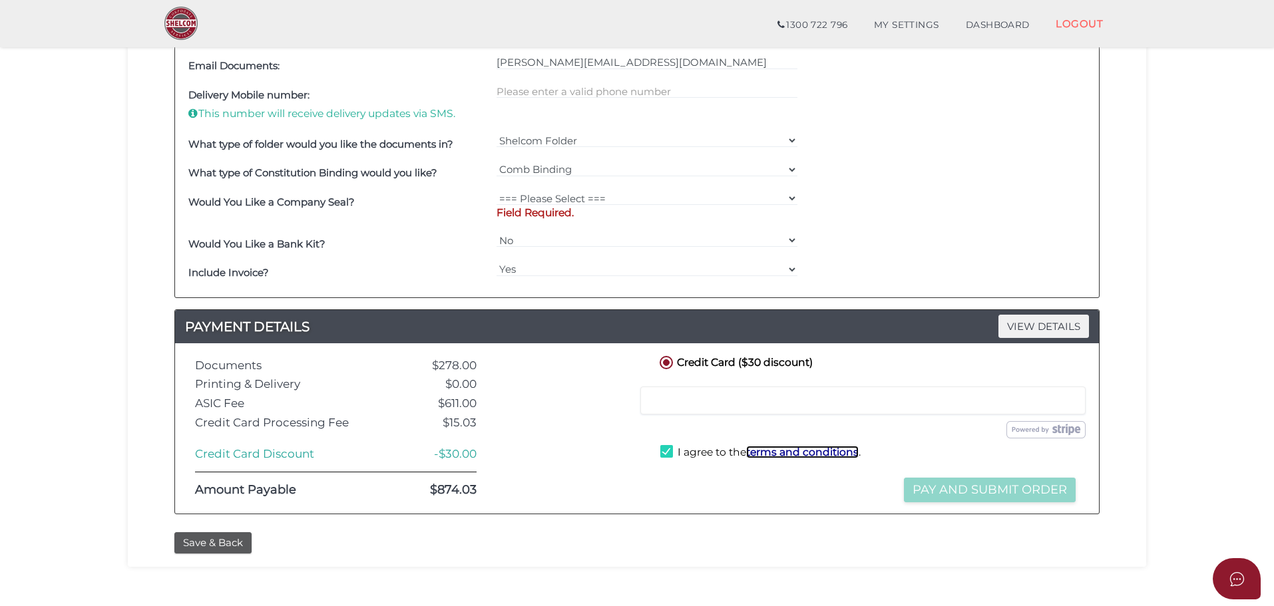
click at [823, 453] on u "terms and conditions" at bounding box center [802, 452] width 112 height 13
click at [799, 365] on label "Credit Card ($30 discount)" at bounding box center [735, 361] width 156 height 17
click at [1036, 319] on span "VIEW DETAILS" at bounding box center [1043, 326] width 91 height 23
click at [1036, 321] on span "VIEW DETAILS" at bounding box center [1043, 326] width 91 height 23
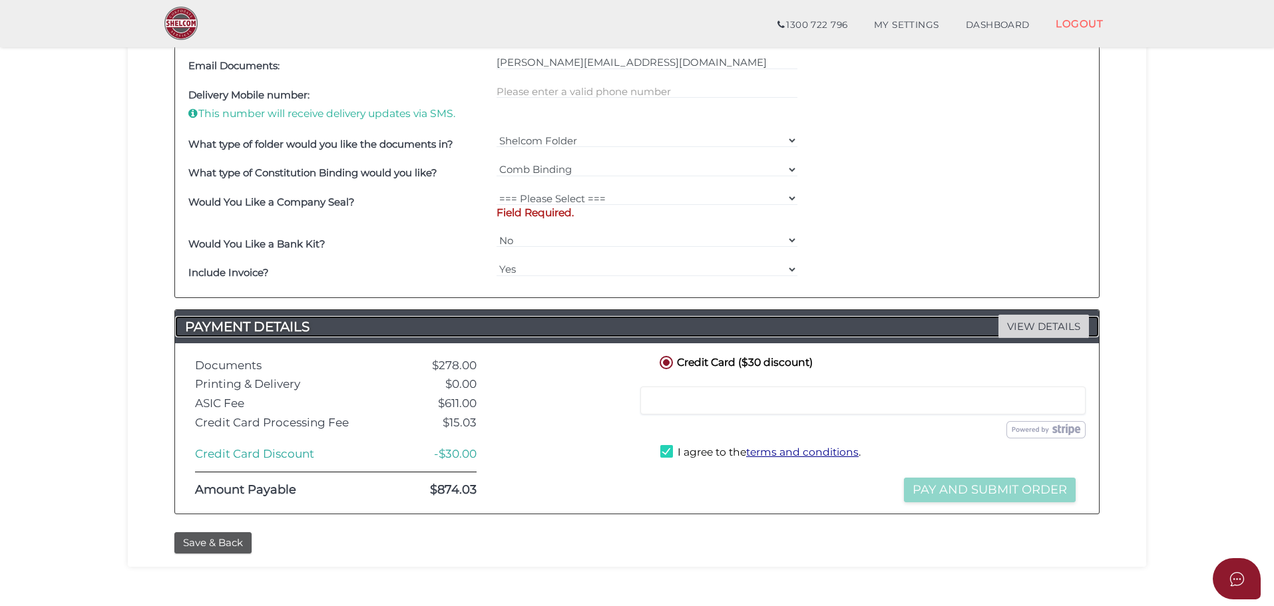
click at [1034, 326] on span "VIEW DETAILS" at bounding box center [1043, 326] width 91 height 23
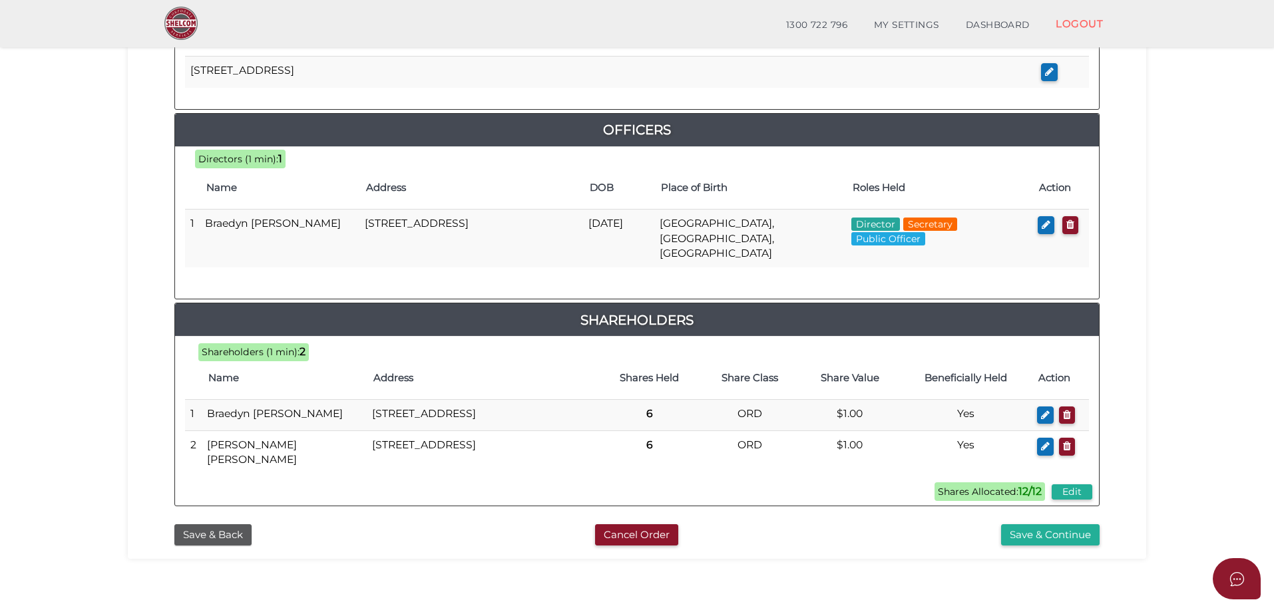
scroll to position [616, 0]
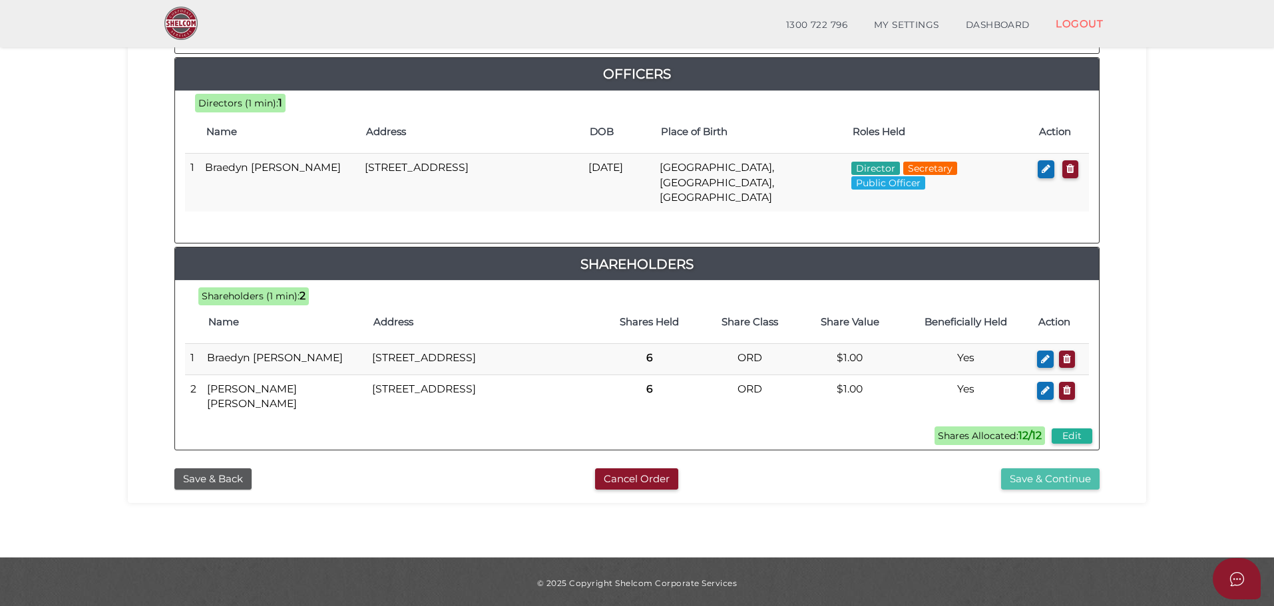
click at [1049, 471] on button "Save & Continue" at bounding box center [1050, 480] width 98 height 22
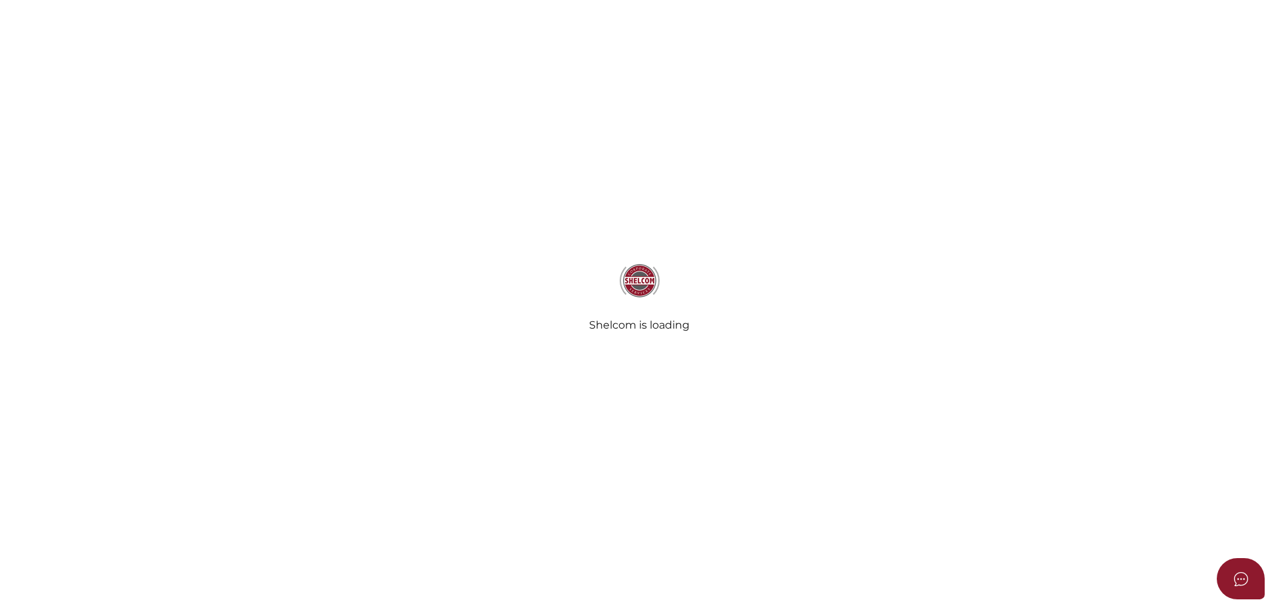
select select "Comb Binding"
select select "No"
radio input "true"
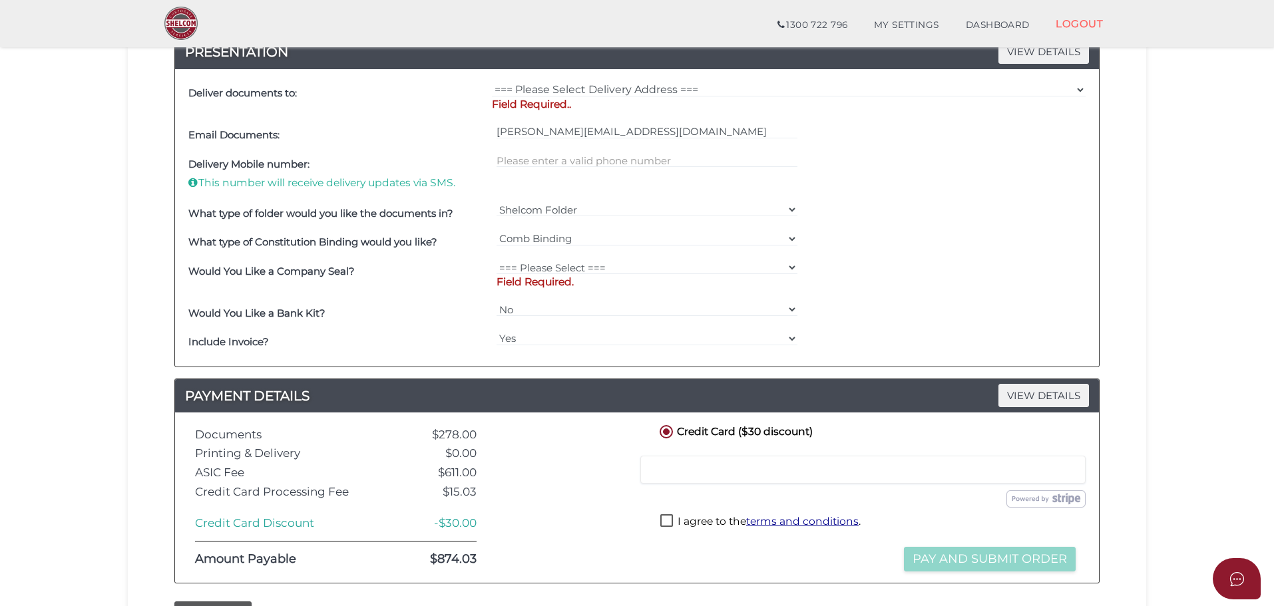
scroll to position [523, 0]
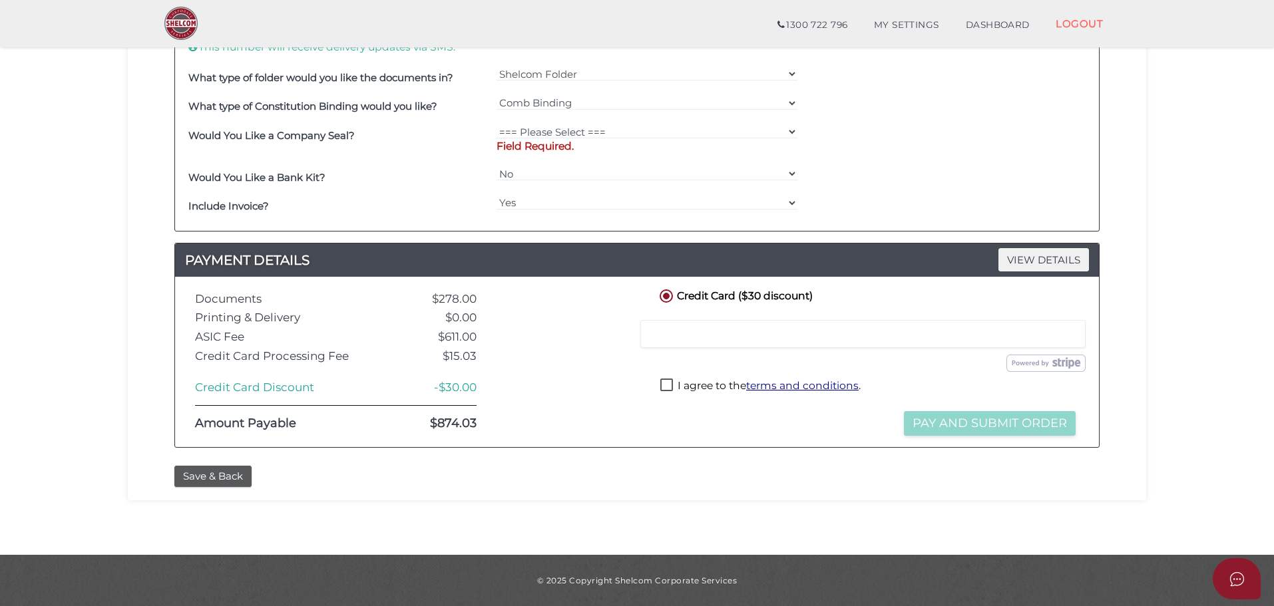
click at [672, 380] on label "I agree to the terms and conditions ." at bounding box center [760, 387] width 200 height 17
click at [1016, 363] on img at bounding box center [1045, 363] width 79 height 17
click at [964, 376] on div "I agree to the terms and conditions ." at bounding box center [868, 388] width 422 height 27
click at [667, 382] on label "I agree to the terms and conditions ." at bounding box center [760, 387] width 200 height 17
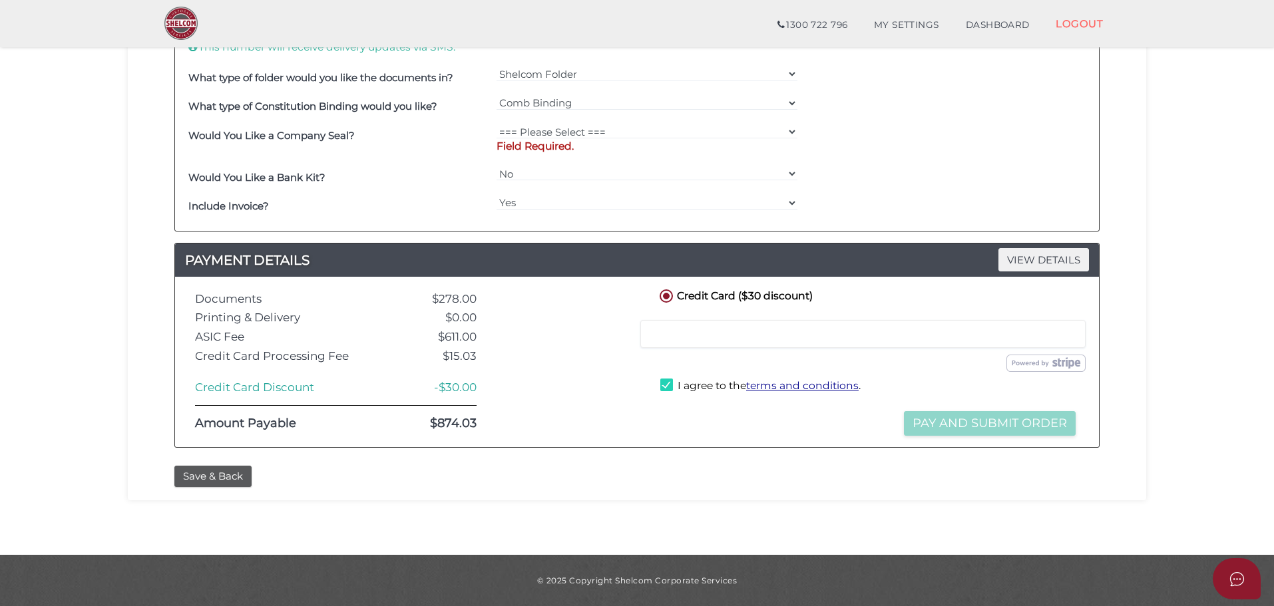
checkbox input "false"
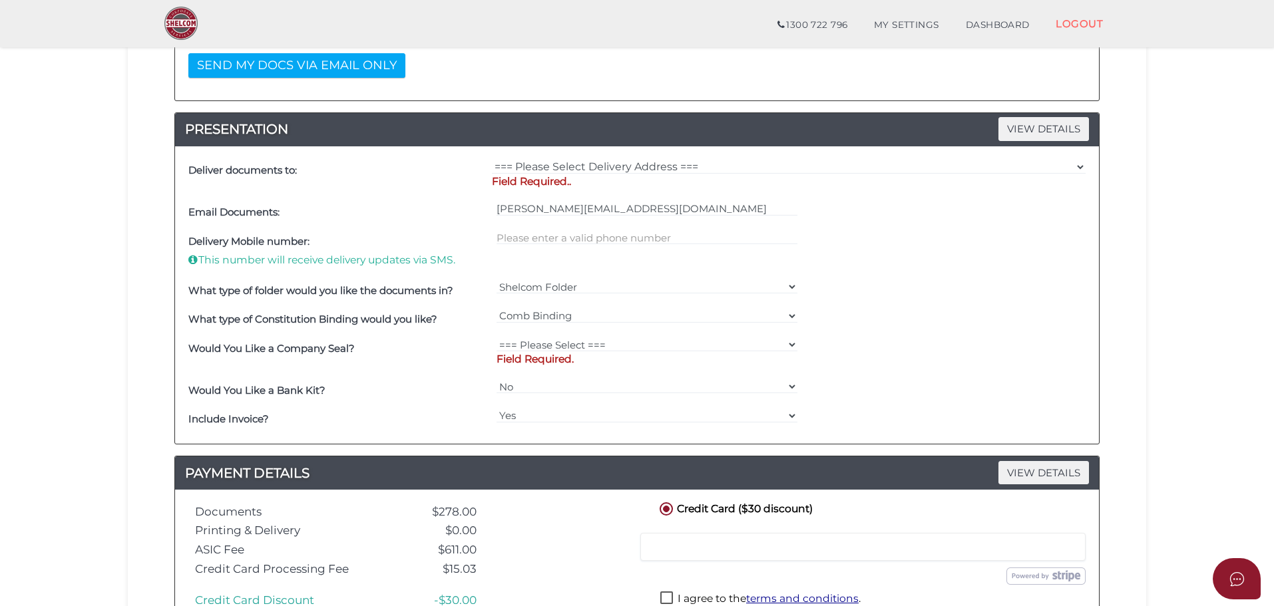
scroll to position [257, 0]
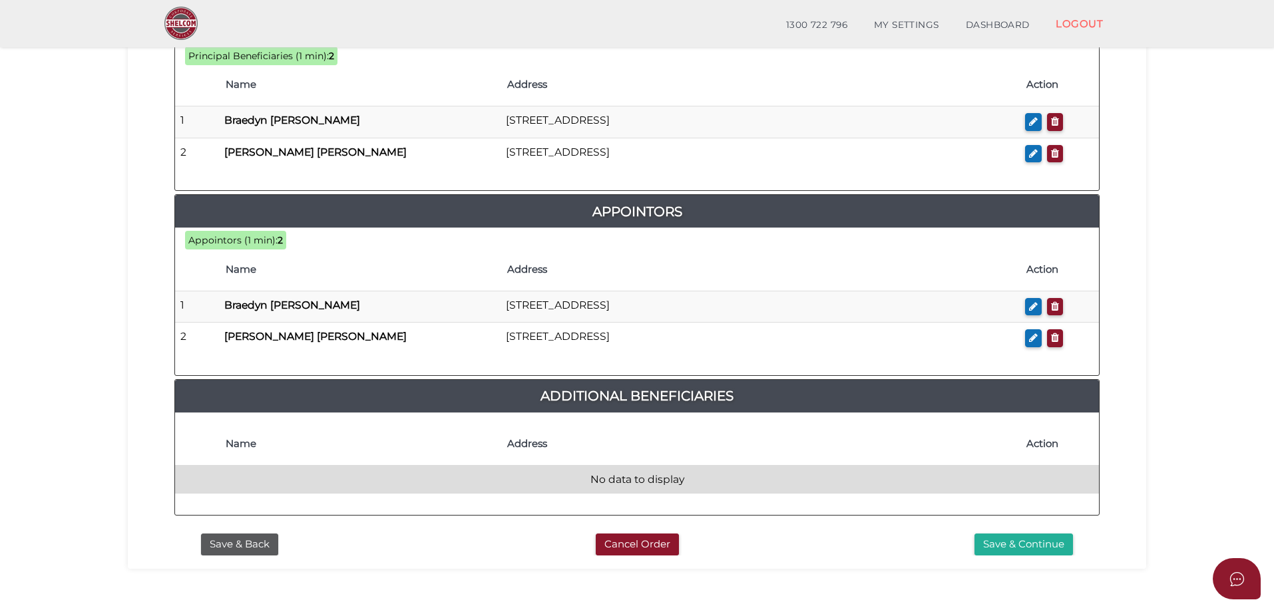
scroll to position [732, 0]
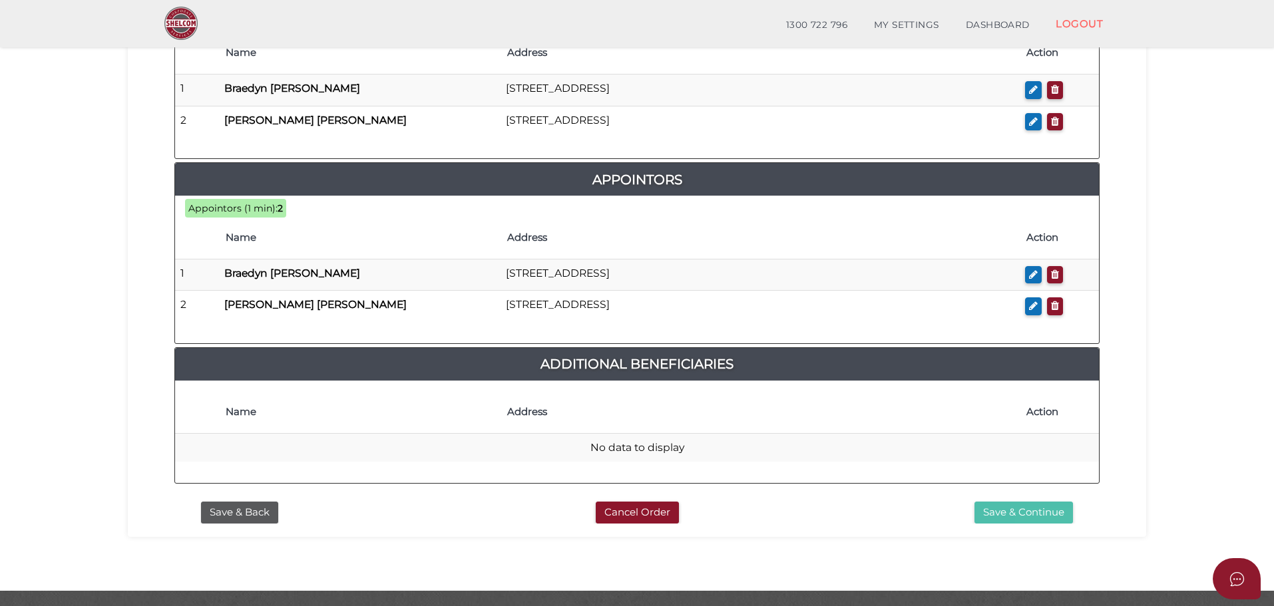
click at [1006, 502] on button "Save & Continue" at bounding box center [1023, 513] width 98 height 22
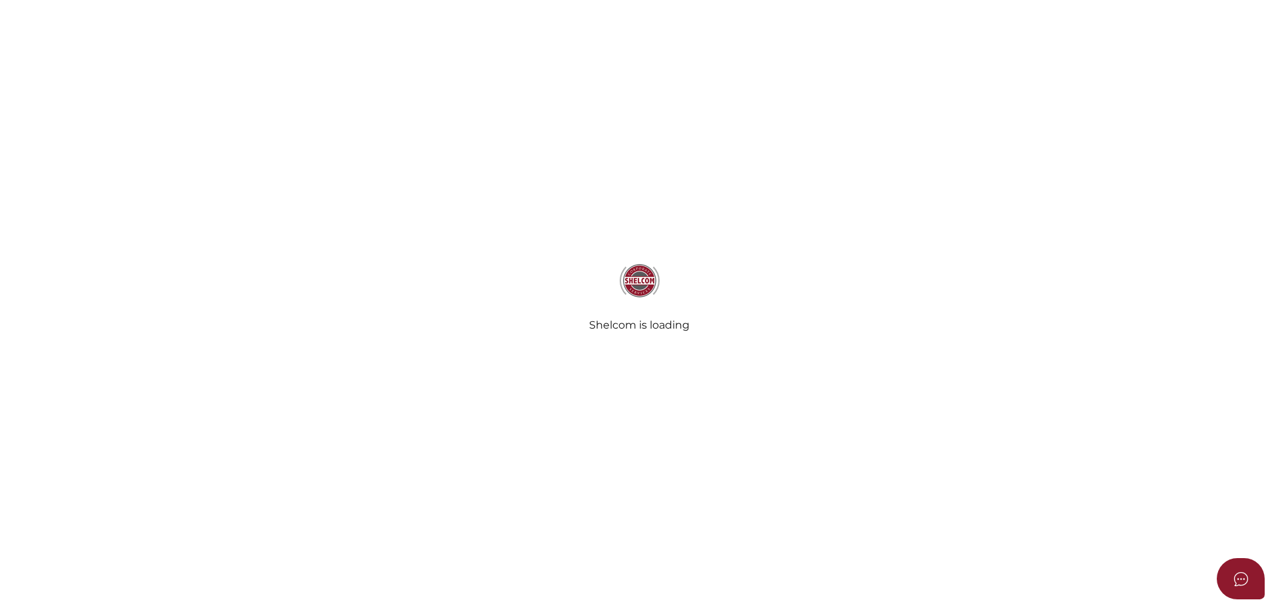
select select "Comb Binding"
radio input "true"
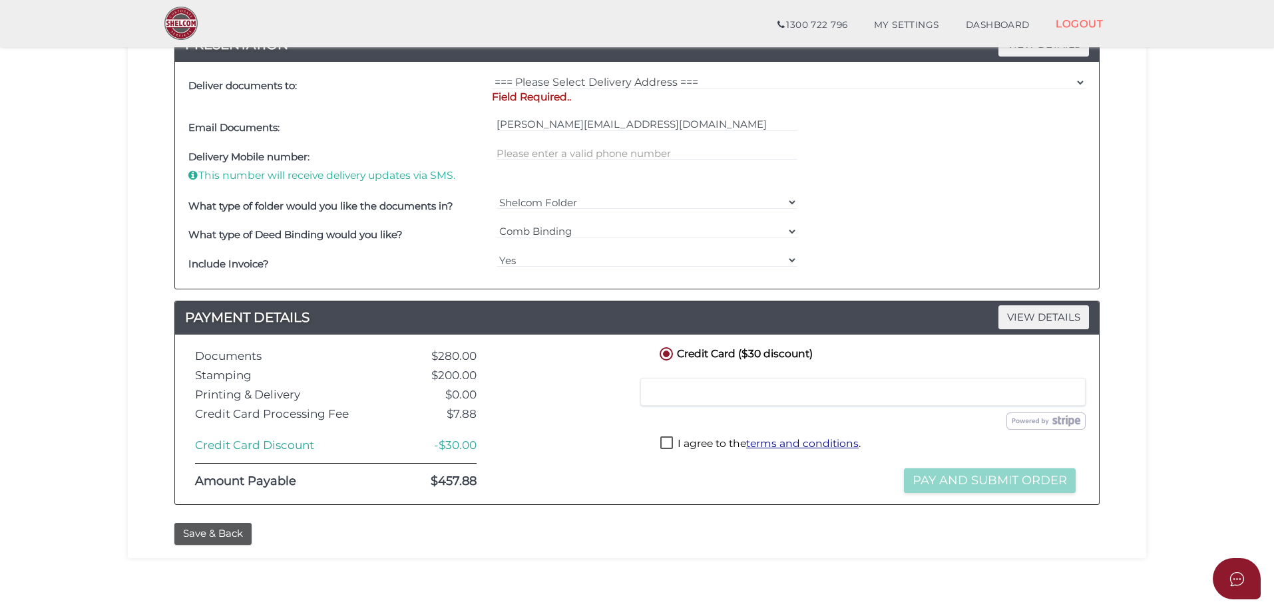
scroll to position [399, 0]
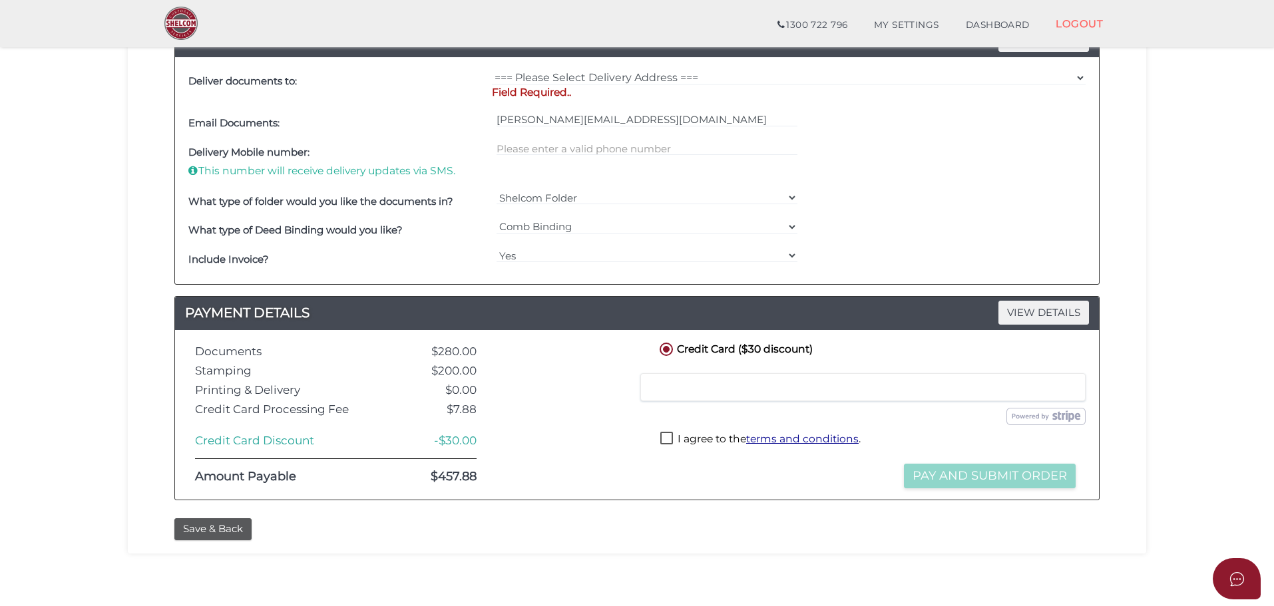
click at [666, 438] on label "I agree to the terms and conditions ." at bounding box center [760, 440] width 200 height 17
checkbox input "true"
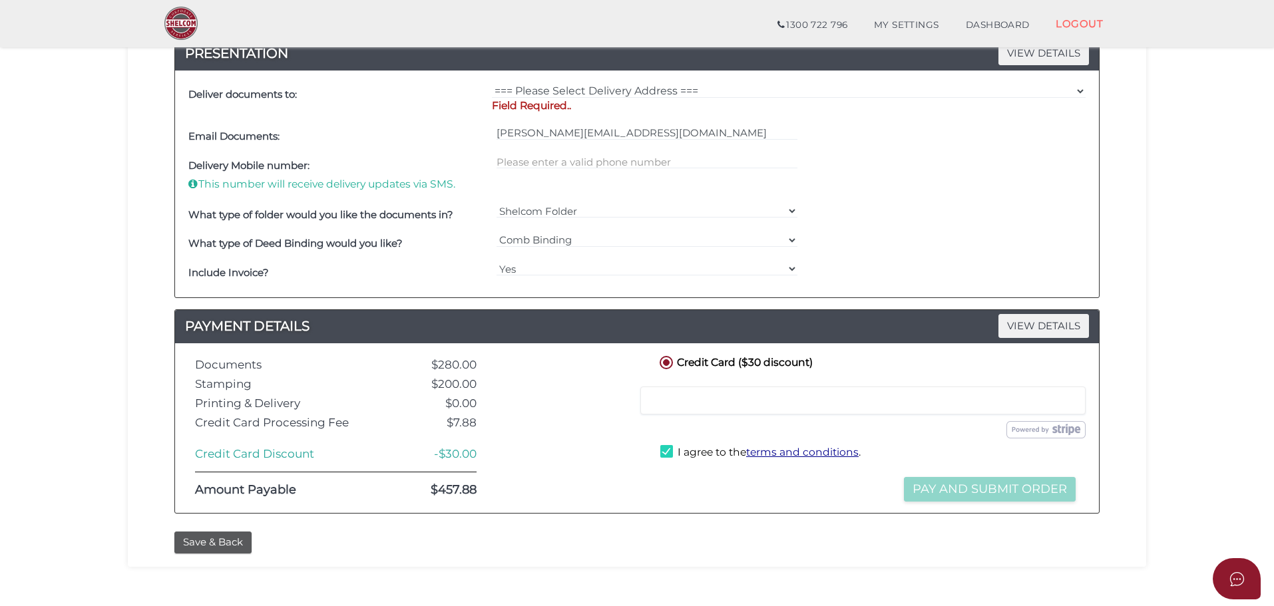
scroll to position [319, 0]
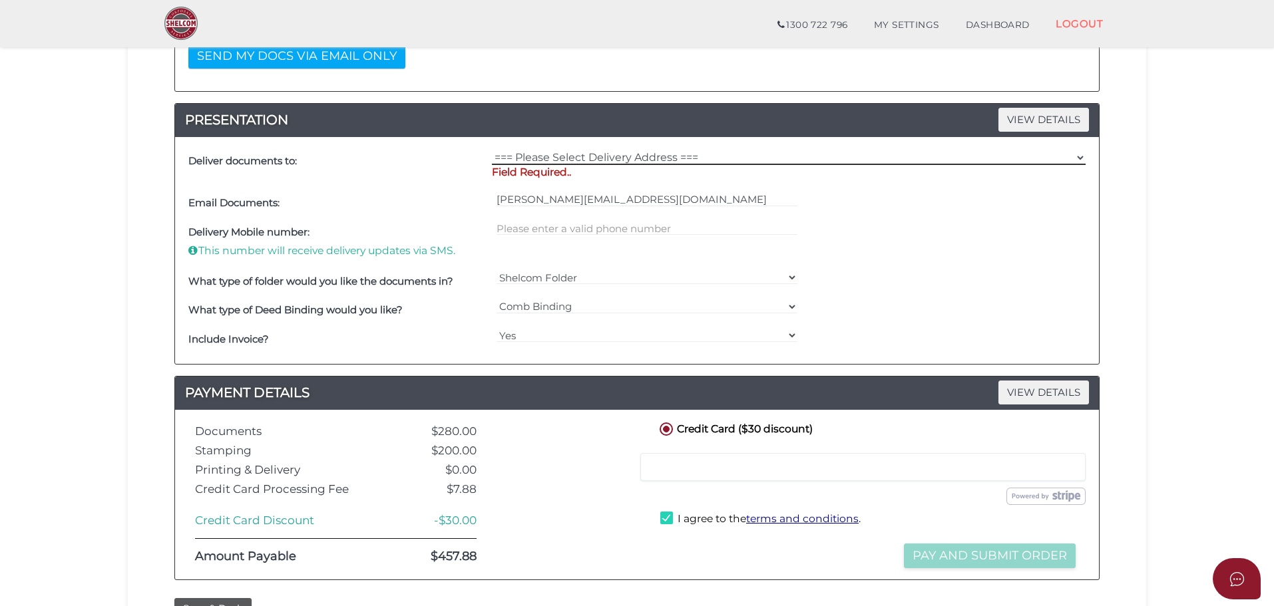
click at [631, 154] on select "=== Please Select Delivery Address === (User Address - Sheree Gatherer) Suite 1…" at bounding box center [789, 157] width 594 height 15
select select "0"
click at [492, 150] on select "=== Please Select Delivery Address === (User Address - Sheree Gatherer) Suite 1…" at bounding box center [789, 157] width 594 height 15
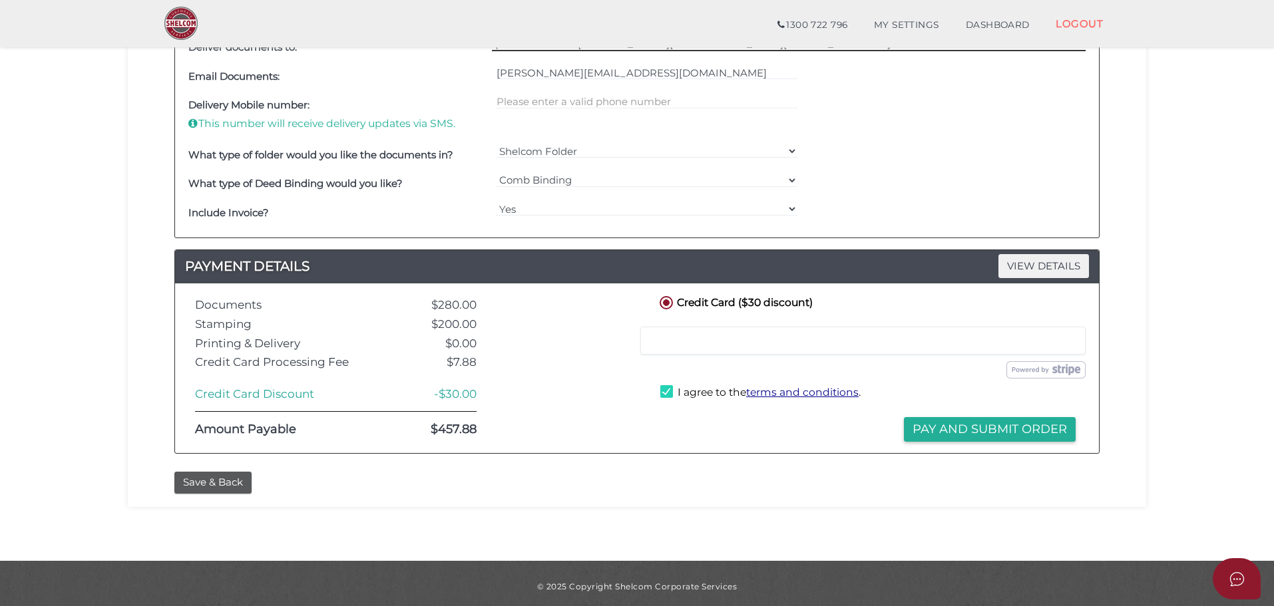
scroll to position [439, 0]
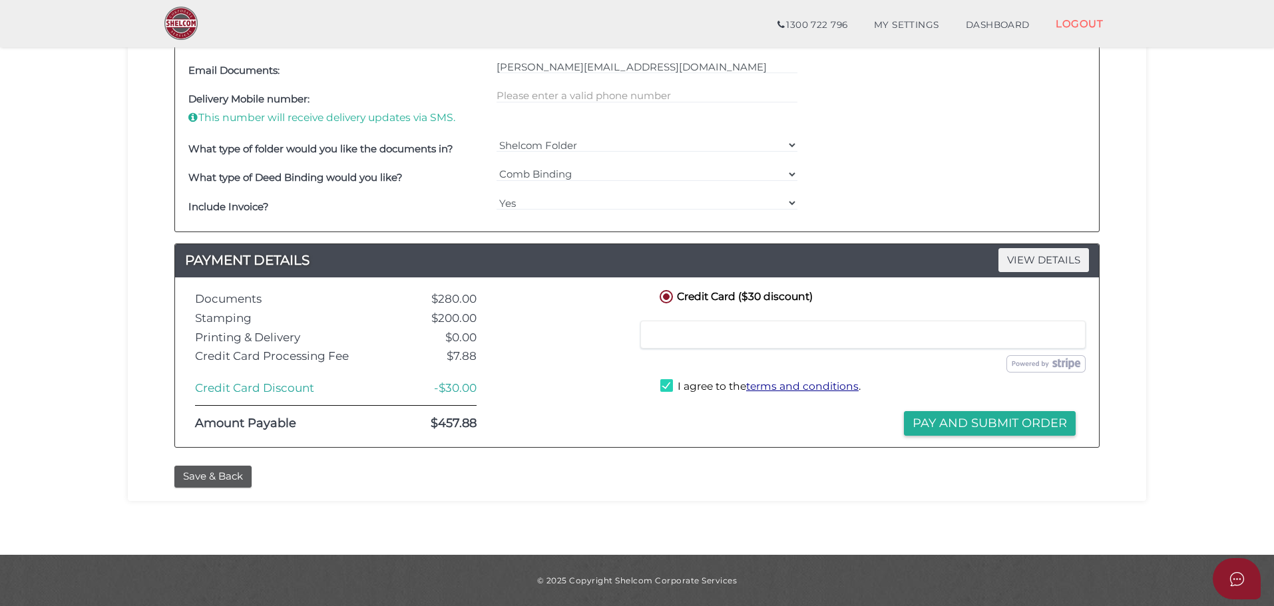
click at [809, 445] on div "Documents $280.00 Stamping $200.00 Printing & Delivery $0.00 Credit Card Proces…" at bounding box center [637, 363] width 924 height 170
click at [927, 425] on button "Pay and Submit Order" at bounding box center [990, 423] width 172 height 25
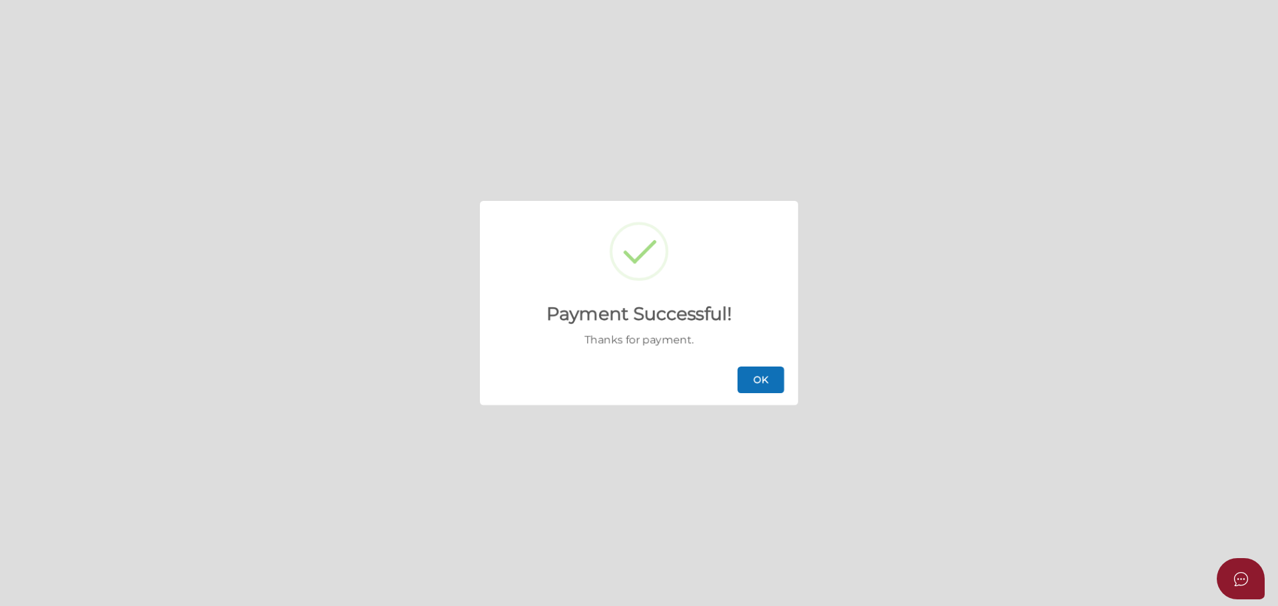
click at [754, 377] on button "OK" at bounding box center [760, 380] width 47 height 27
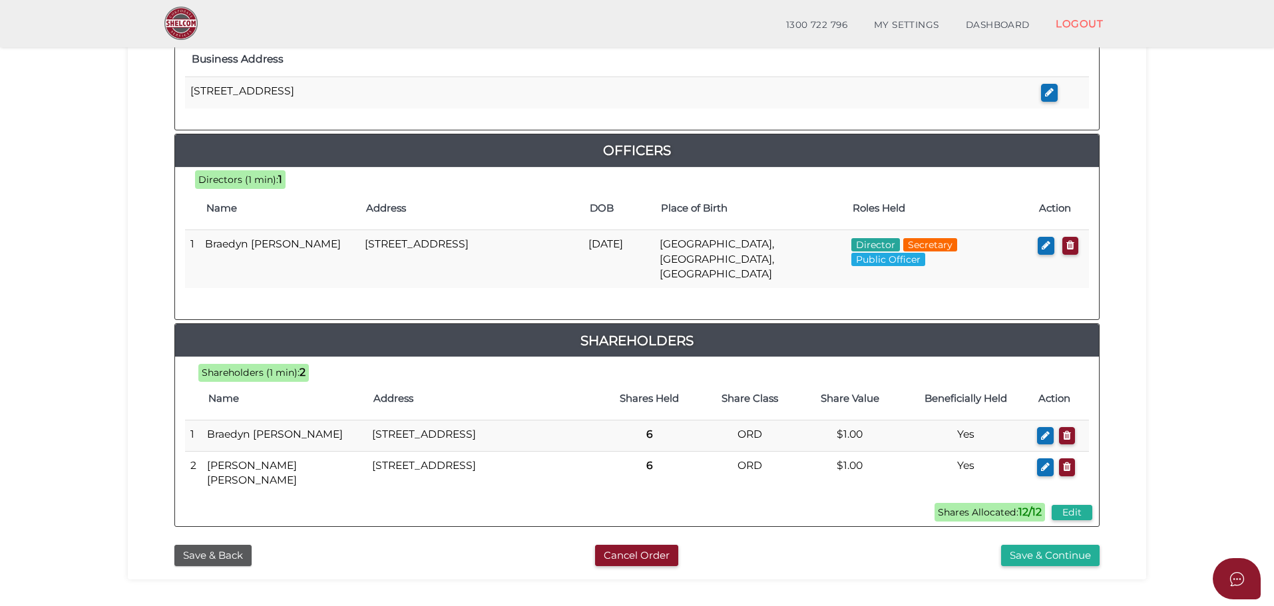
scroll to position [616, 0]
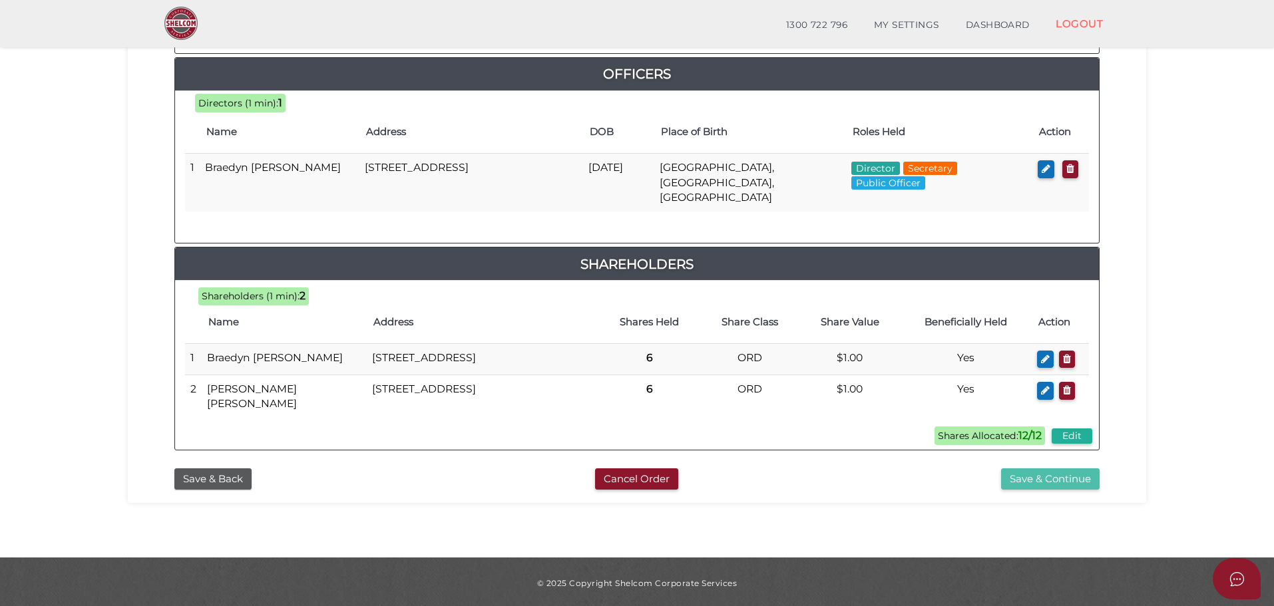
click at [1083, 473] on button "Save & Continue" at bounding box center [1050, 480] width 98 height 22
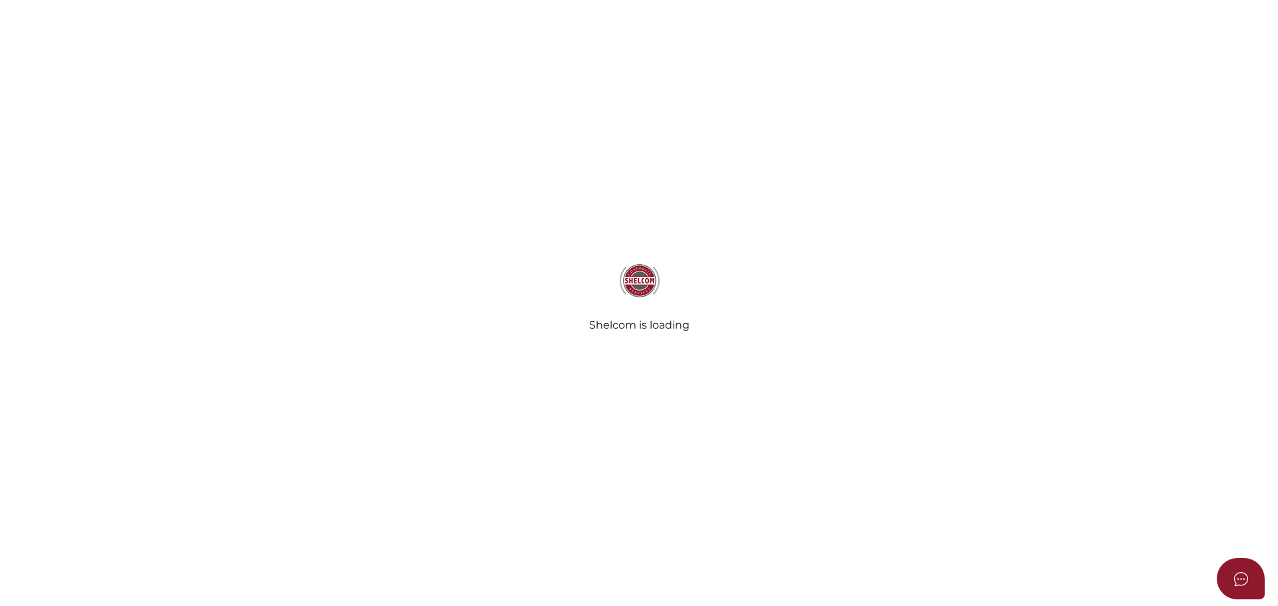
select select "Comb Binding"
select select "No"
radio input "true"
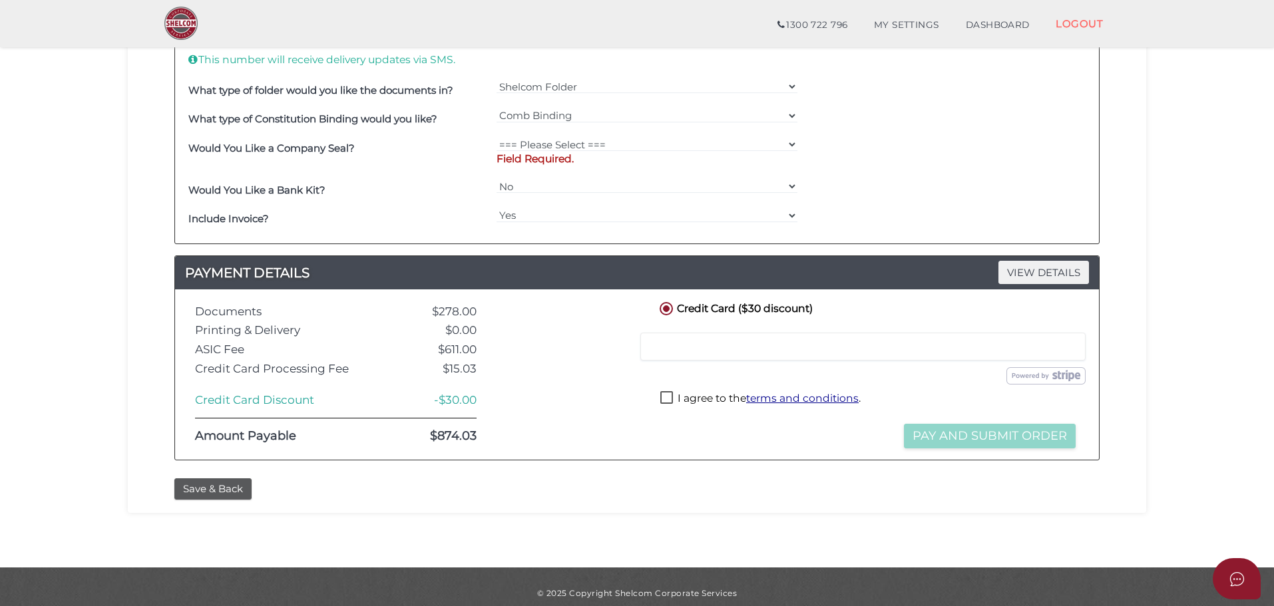
scroll to position [523, 0]
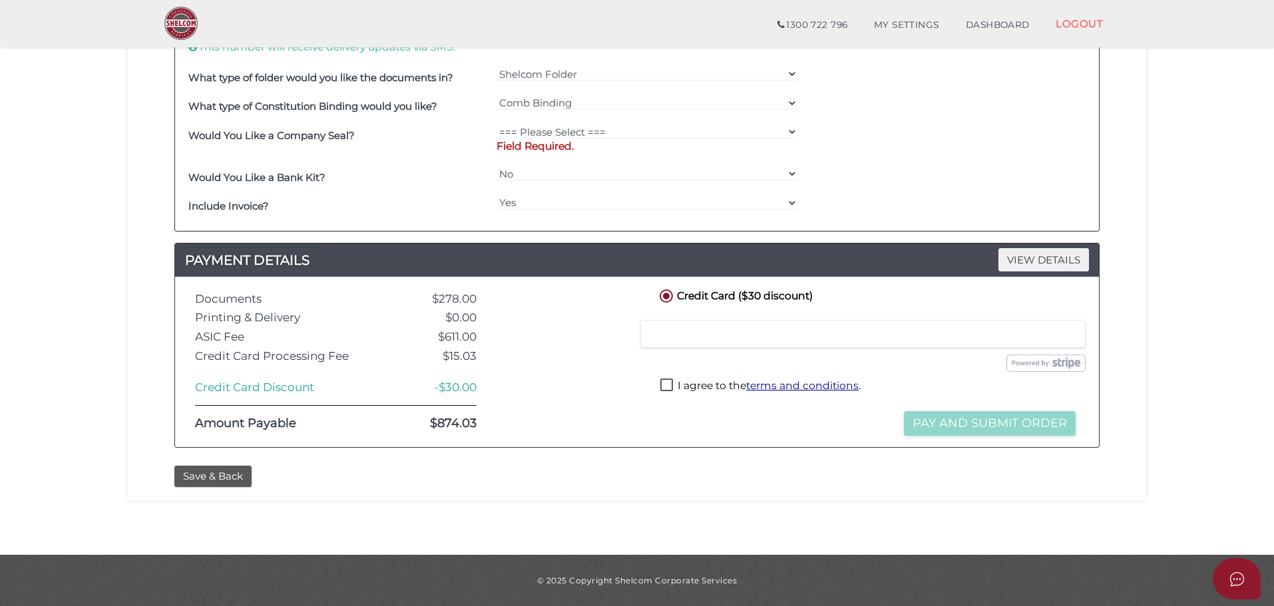
click at [668, 385] on label "I agree to the terms and conditions ." at bounding box center [760, 387] width 200 height 17
click at [666, 387] on label "I agree to the terms and conditions ." at bounding box center [760, 387] width 200 height 17
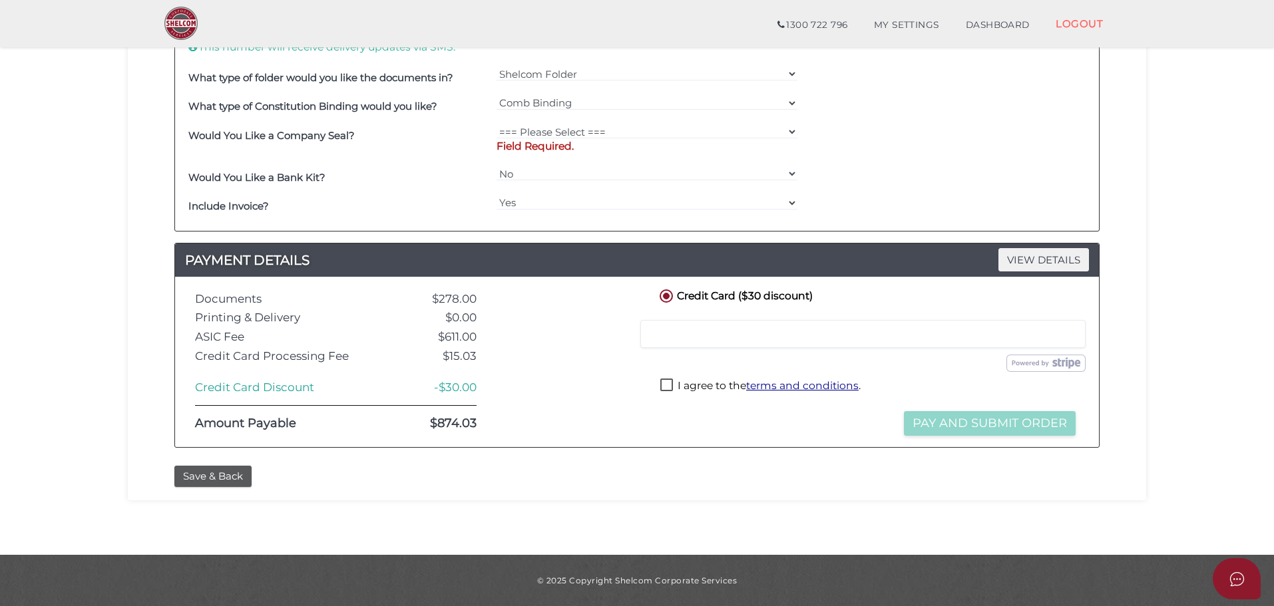
click at [741, 342] on div at bounding box center [862, 334] width 445 height 28
click at [937, 386] on div "I agree to the terms and conditions ." at bounding box center [868, 388] width 422 height 27
click at [672, 383] on label "I agree to the terms and conditions ." at bounding box center [760, 387] width 200 height 17
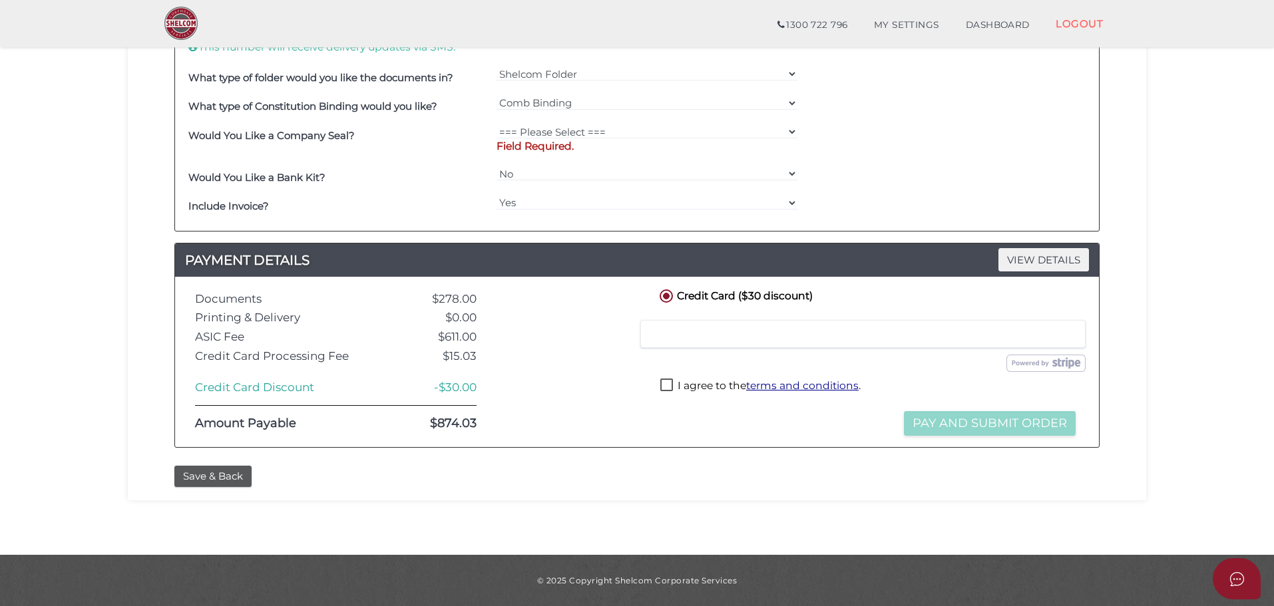
click at [669, 385] on label "I agree to the terms and conditions ." at bounding box center [760, 387] width 200 height 17
click at [1033, 255] on span "VIEW DETAILS" at bounding box center [1043, 259] width 91 height 23
click at [1035, 259] on span "VIEW DETAILS" at bounding box center [1043, 259] width 91 height 23
click at [666, 387] on label "I agree to the terms and conditions ." at bounding box center [760, 387] width 200 height 17
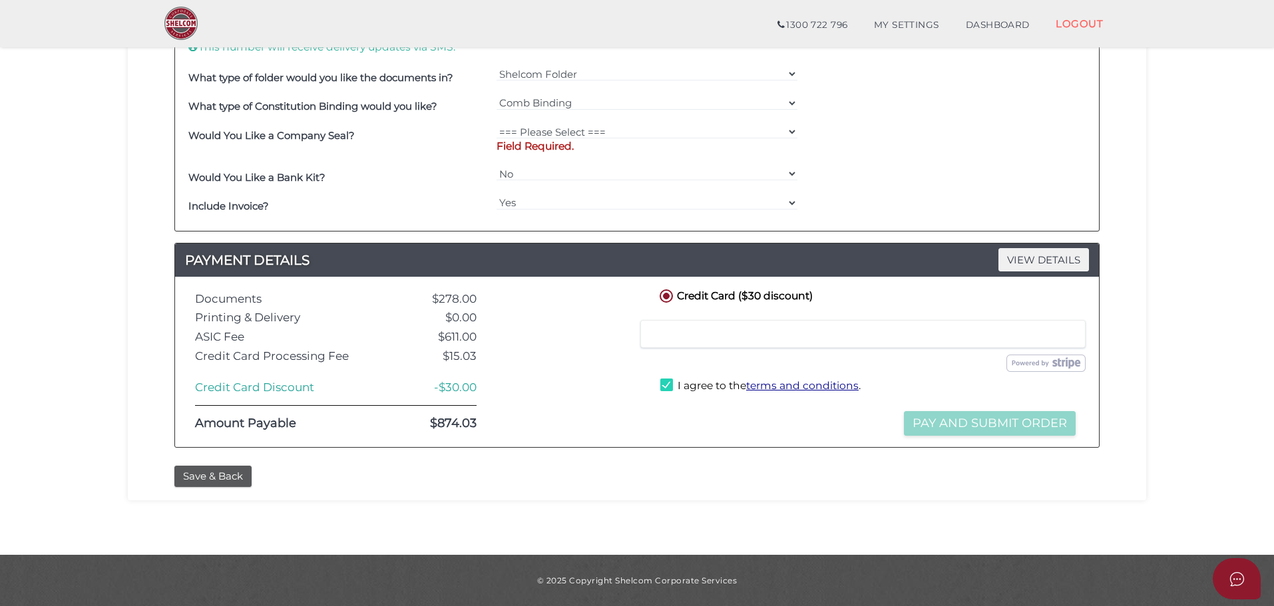
click at [666, 387] on label "I agree to the terms and conditions ." at bounding box center [760, 387] width 200 height 17
checkbox input "true"
click at [1016, 22] on link "DASHBOARD" at bounding box center [997, 25] width 91 height 27
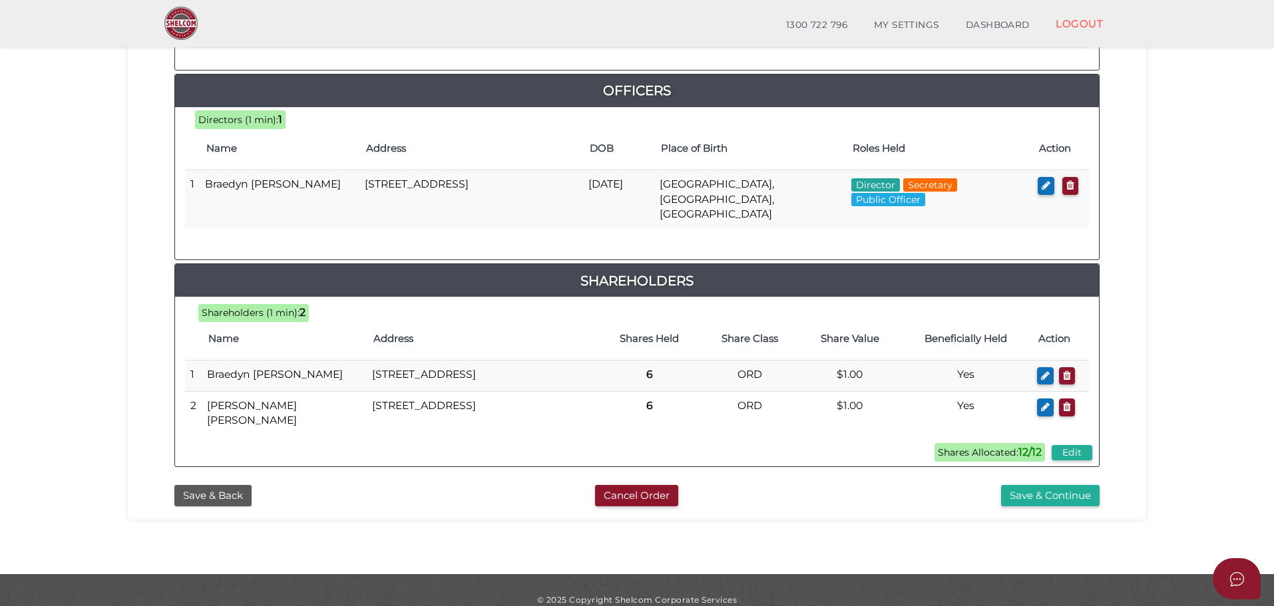
scroll to position [616, 0]
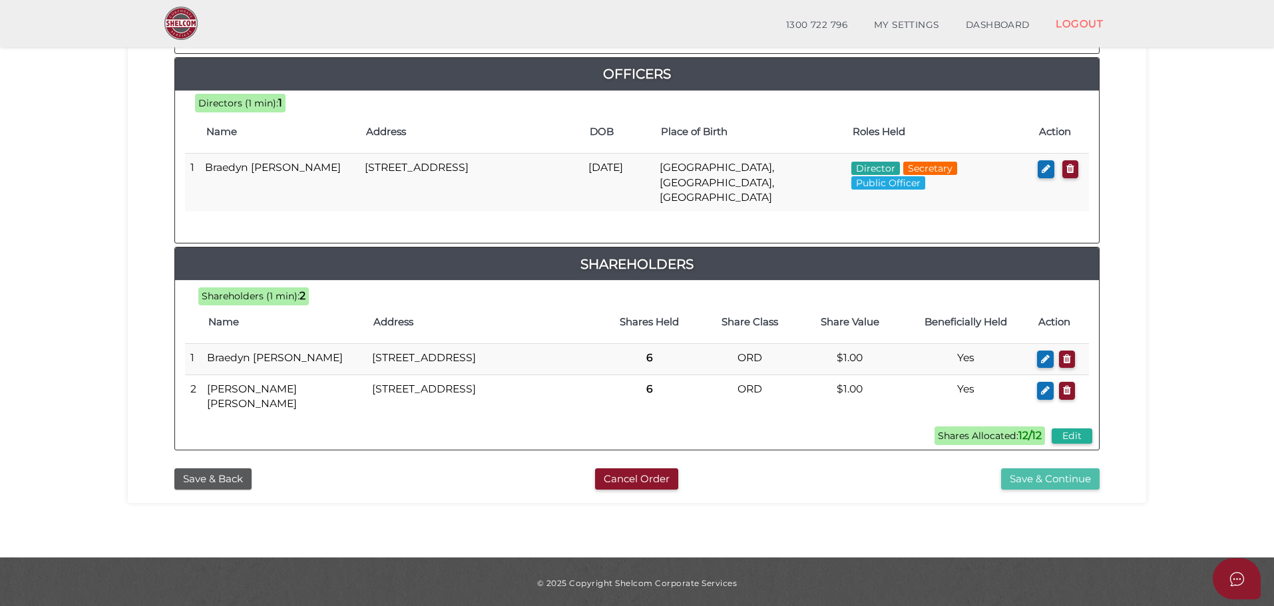
click at [1045, 479] on button "Save & Continue" at bounding box center [1050, 480] width 98 height 22
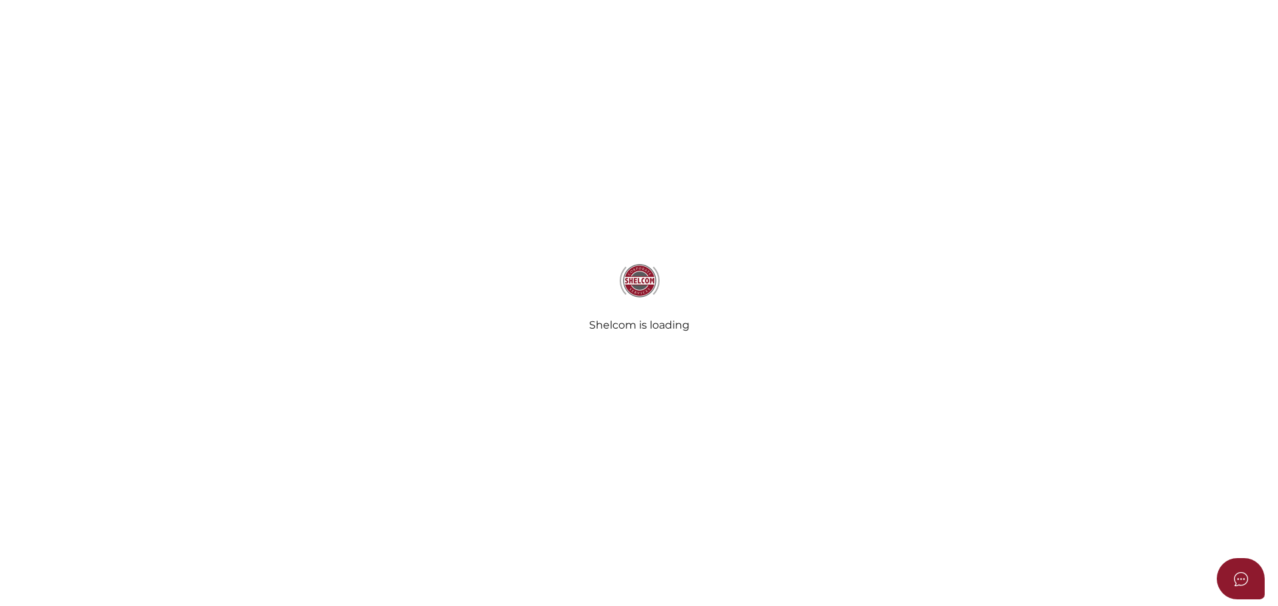
select select "Comb Binding"
select select "No"
radio input "true"
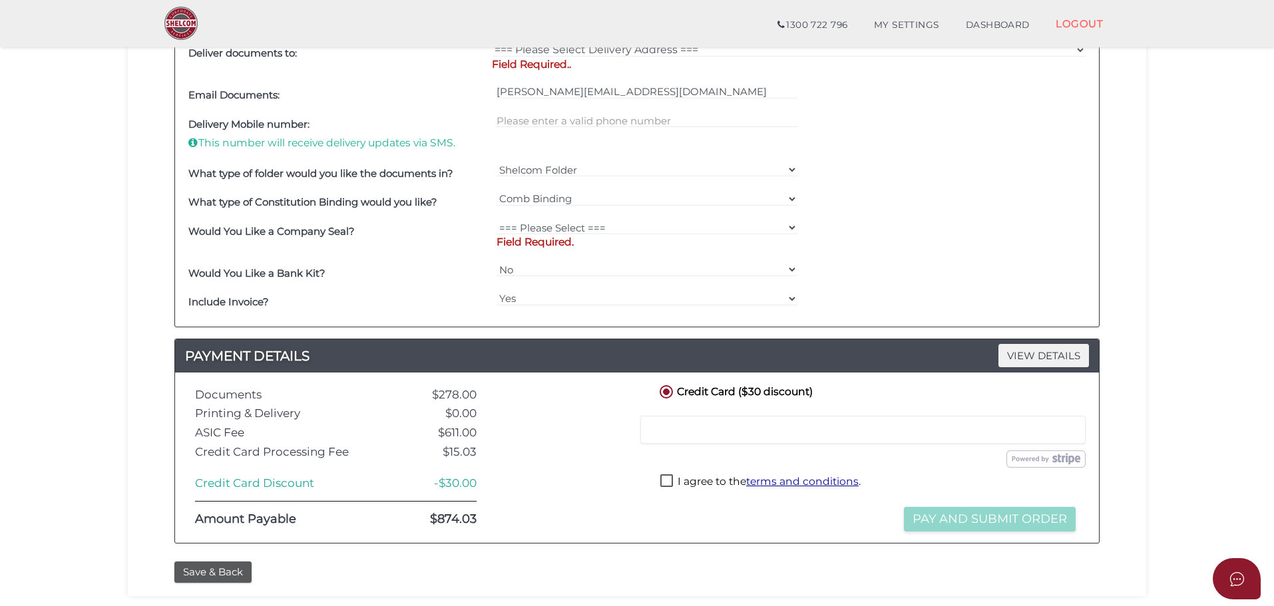
scroll to position [523, 0]
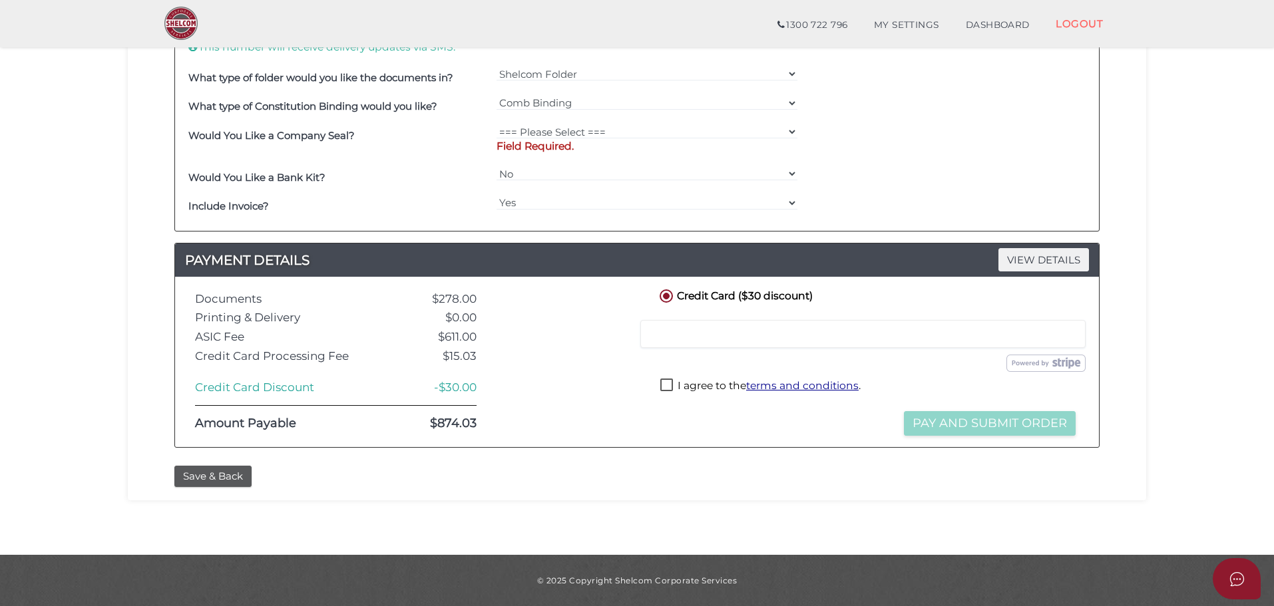
click at [641, 318] on div "Credit or Debit Card Loading saved cards... Select a saved card" at bounding box center [868, 334] width 462 height 35
click at [668, 385] on label "I agree to the terms and conditions ." at bounding box center [760, 387] width 200 height 17
click at [1019, 363] on img at bounding box center [1045, 363] width 79 height 17
click at [557, 427] on div at bounding box center [567, 362] width 160 height 150
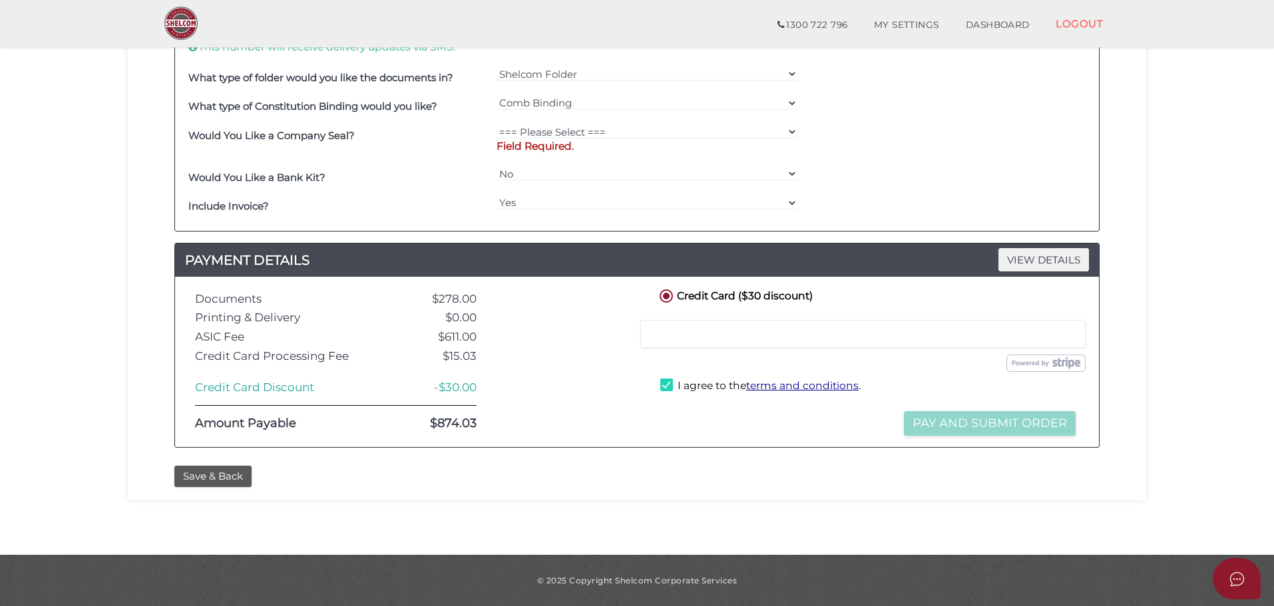
click at [557, 427] on div at bounding box center [567, 362] width 160 height 150
click at [782, 343] on div at bounding box center [862, 334] width 445 height 28
click at [612, 387] on div at bounding box center [567, 362] width 160 height 150
click at [662, 382] on label "I agree to the terms and conditions ." at bounding box center [760, 387] width 200 height 17
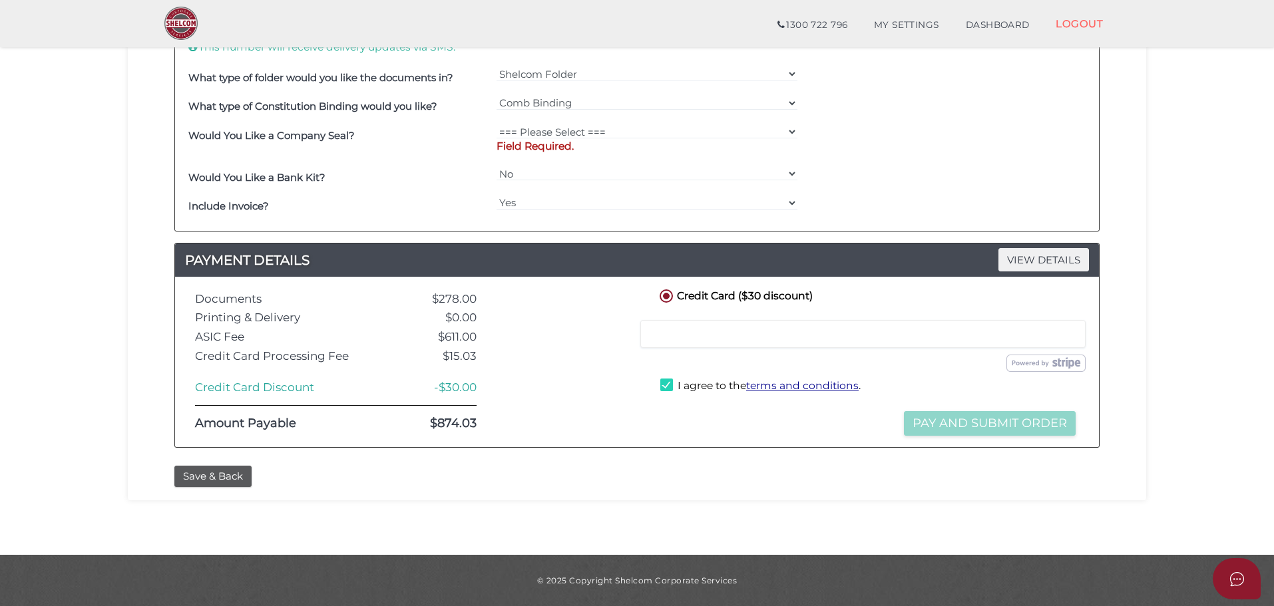
click at [662, 382] on label "I agree to the terms and conditions ." at bounding box center [760, 387] width 200 height 17
click at [732, 327] on div at bounding box center [862, 334] width 445 height 28
click at [805, 432] on div "Credit Card ($30 discount) Credit or Debit Card Loading saved cards... Select a…" at bounding box center [868, 362] width 442 height 150
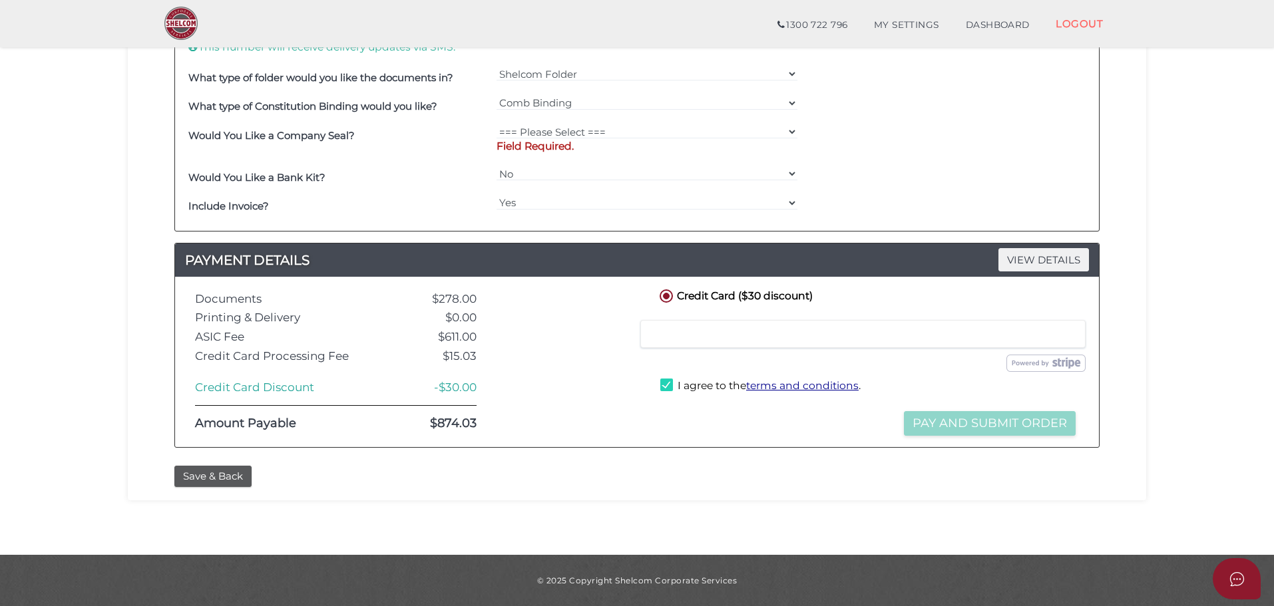
click at [668, 385] on label "I agree to the terms and conditions ." at bounding box center [760, 387] width 200 height 17
click at [672, 385] on label "I agree to the terms and conditions ." at bounding box center [760, 387] width 200 height 17
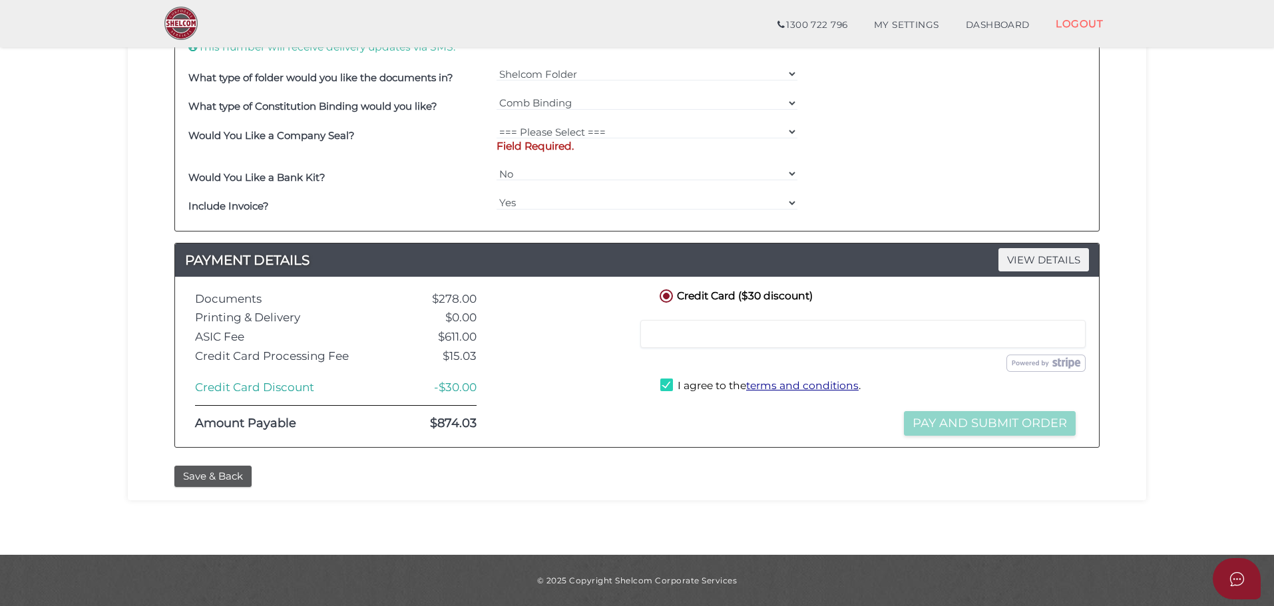
click at [668, 383] on label "I agree to the terms and conditions ." at bounding box center [760, 387] width 200 height 17
click at [451, 459] on div "Order ID: 0555-CcUJs NOTES VIEW DETAILS Note Please send Binder DELIVERY VIEW D…" at bounding box center [637, 56] width 998 height 806
click at [725, 341] on div at bounding box center [862, 334] width 445 height 28
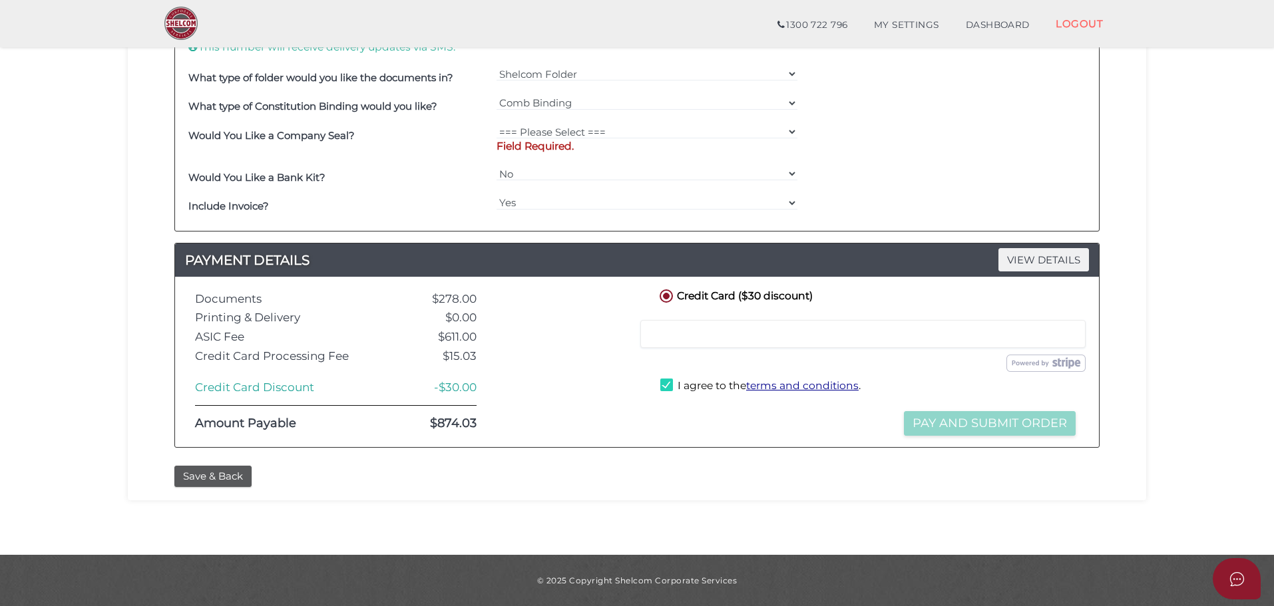
click at [666, 385] on label "I agree to the terms and conditions ." at bounding box center [760, 387] width 200 height 17
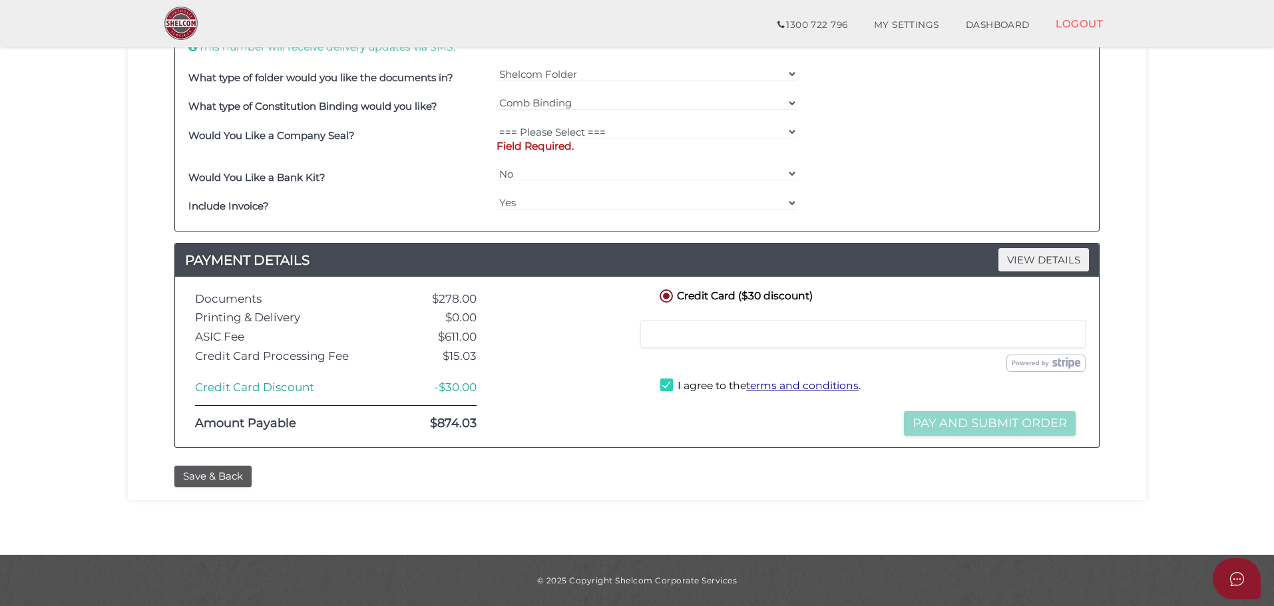
click at [666, 385] on label "I agree to the terms and conditions ." at bounding box center [760, 387] width 200 height 17
checkbox input "true"
click at [715, 341] on div at bounding box center [862, 334] width 445 height 28
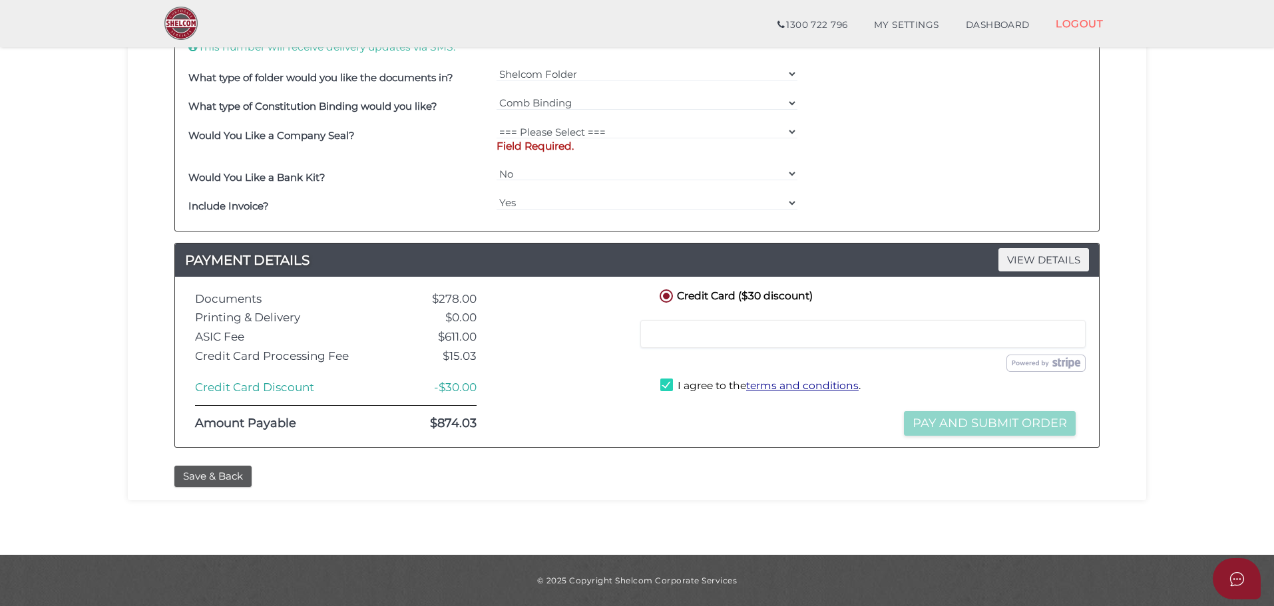
click at [966, 492] on div "092e048117bc1f73145c1280b1228f81 1 REGISTRATION REQUIREMENTS 2 COMPANY DETAILS …" at bounding box center [637, 38] width 1018 height 924
click at [803, 421] on div "Credit Card ($30 discount) Credit or Debit Card Loading saved cards... Select a…" at bounding box center [868, 362] width 442 height 150
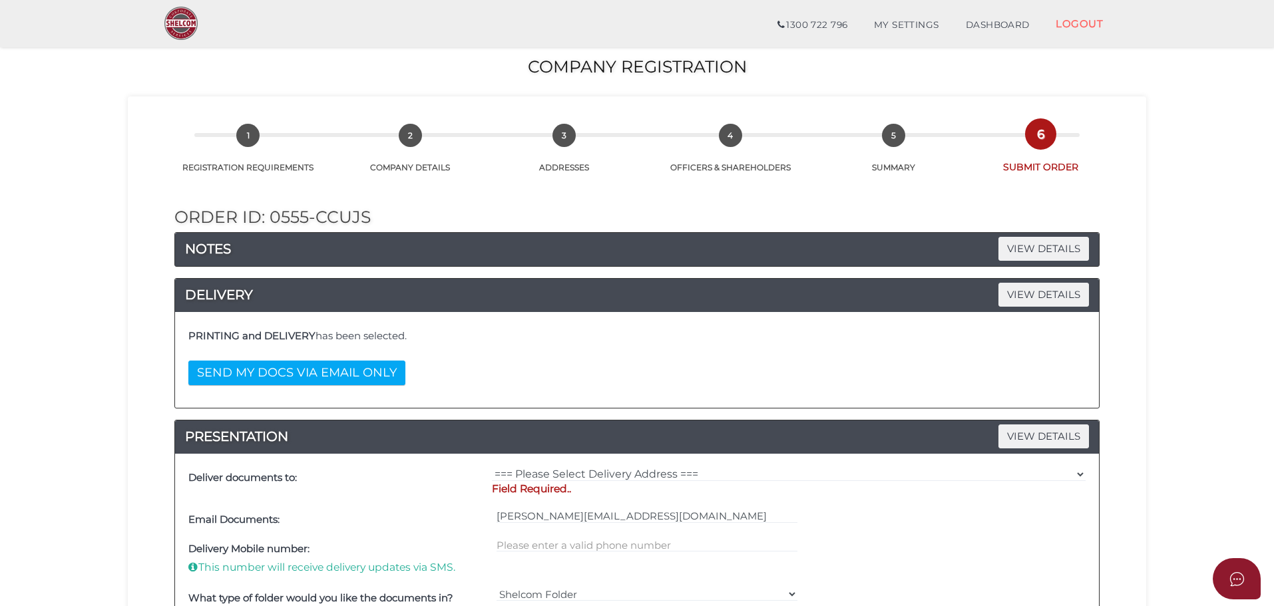
scroll to position [0, 0]
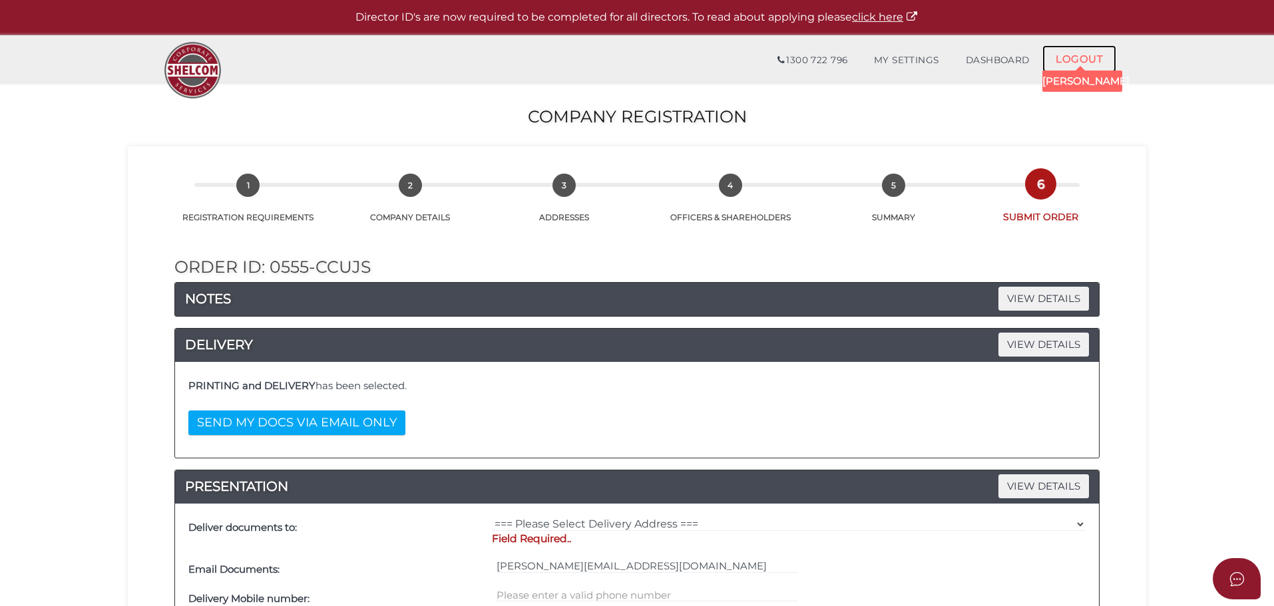
click at [1073, 61] on link "LOGOUT" at bounding box center [1079, 58] width 74 height 27
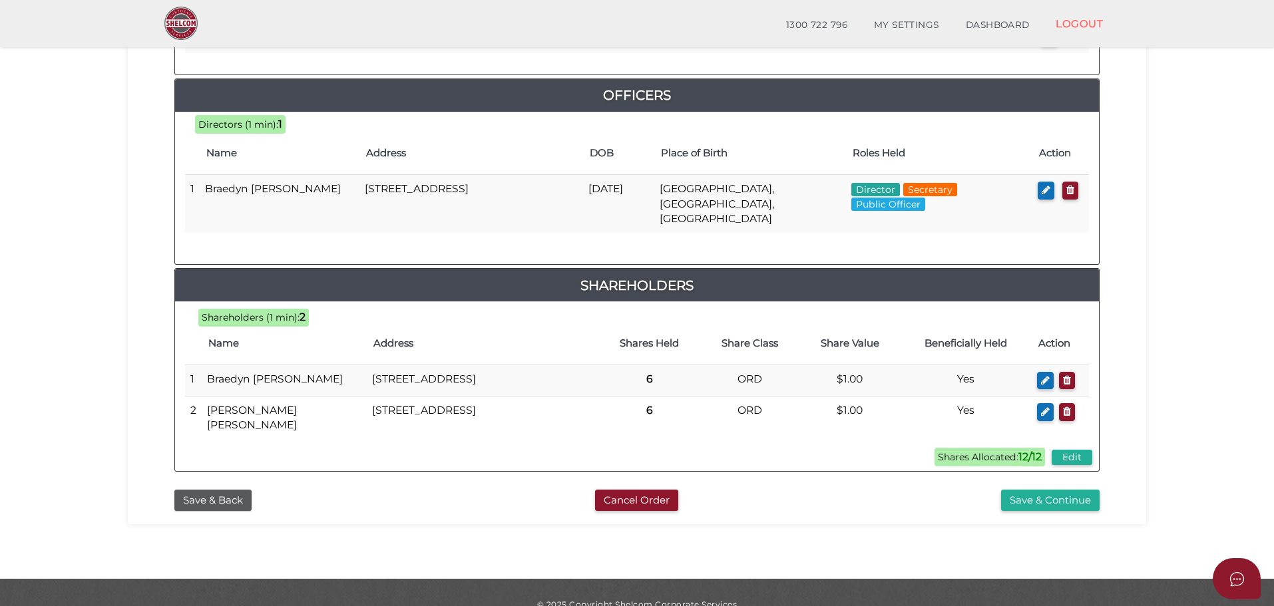
scroll to position [616, 0]
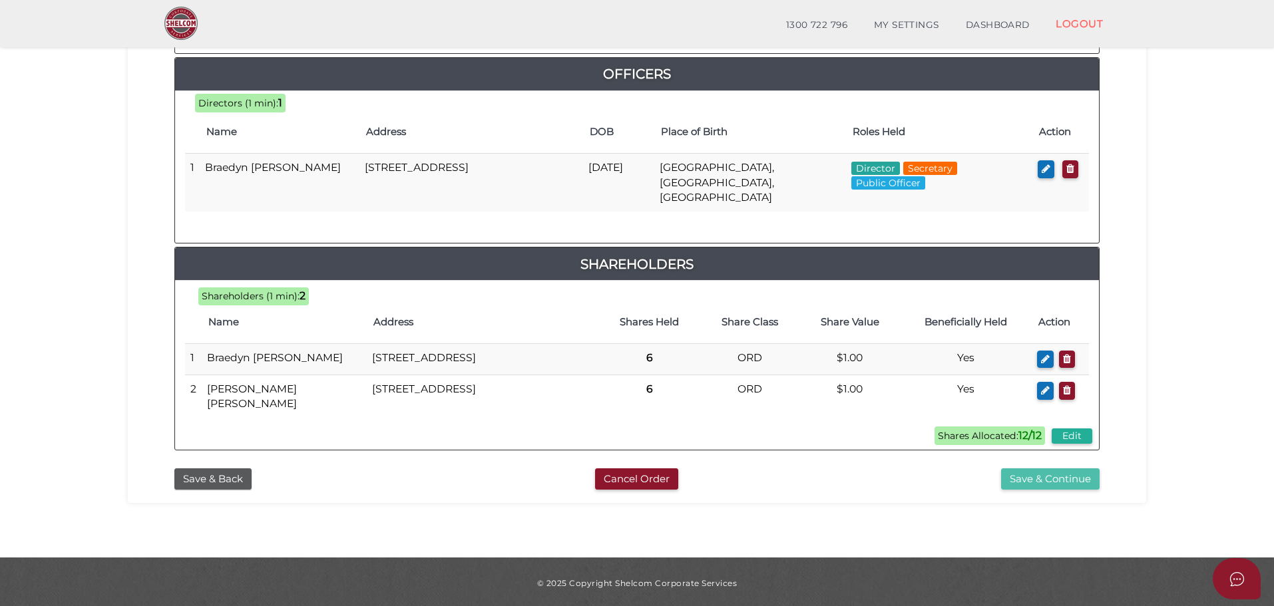
click at [1046, 481] on button "Save & Continue" at bounding box center [1050, 480] width 98 height 22
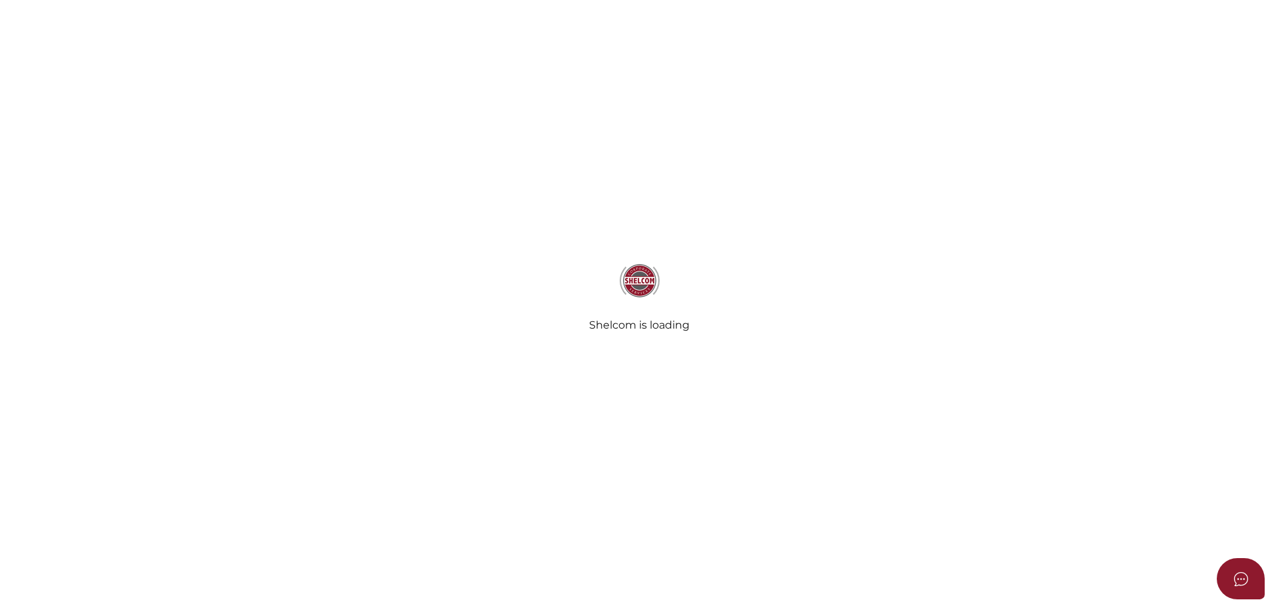
select select "Comb Binding"
select select "No"
radio input "true"
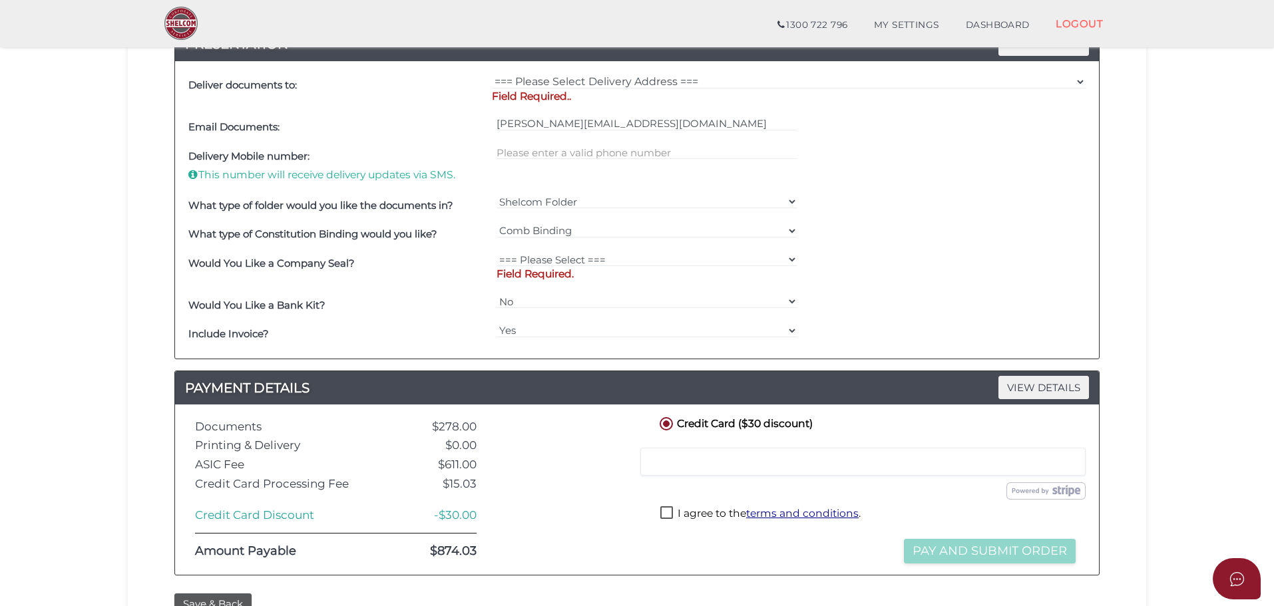
scroll to position [523, 0]
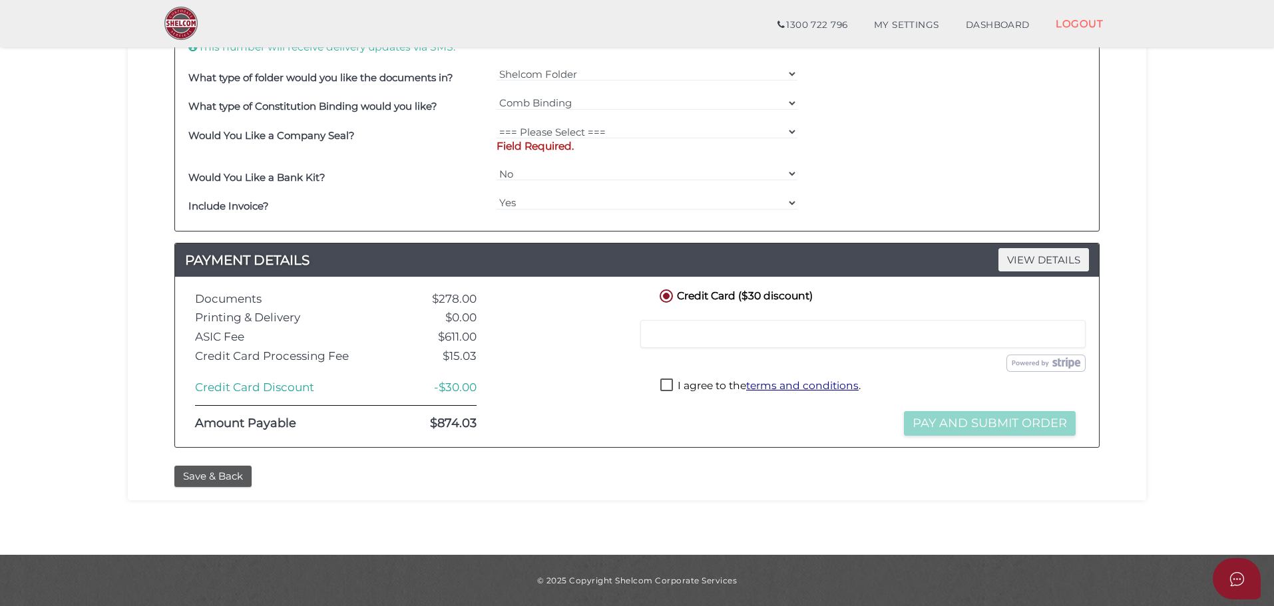
click at [674, 323] on div at bounding box center [862, 334] width 445 height 28
click at [1032, 363] on img at bounding box center [1045, 363] width 79 height 17
click at [665, 383] on label "I agree to the terms and conditions ." at bounding box center [760, 387] width 200 height 17
checkbox input "true"
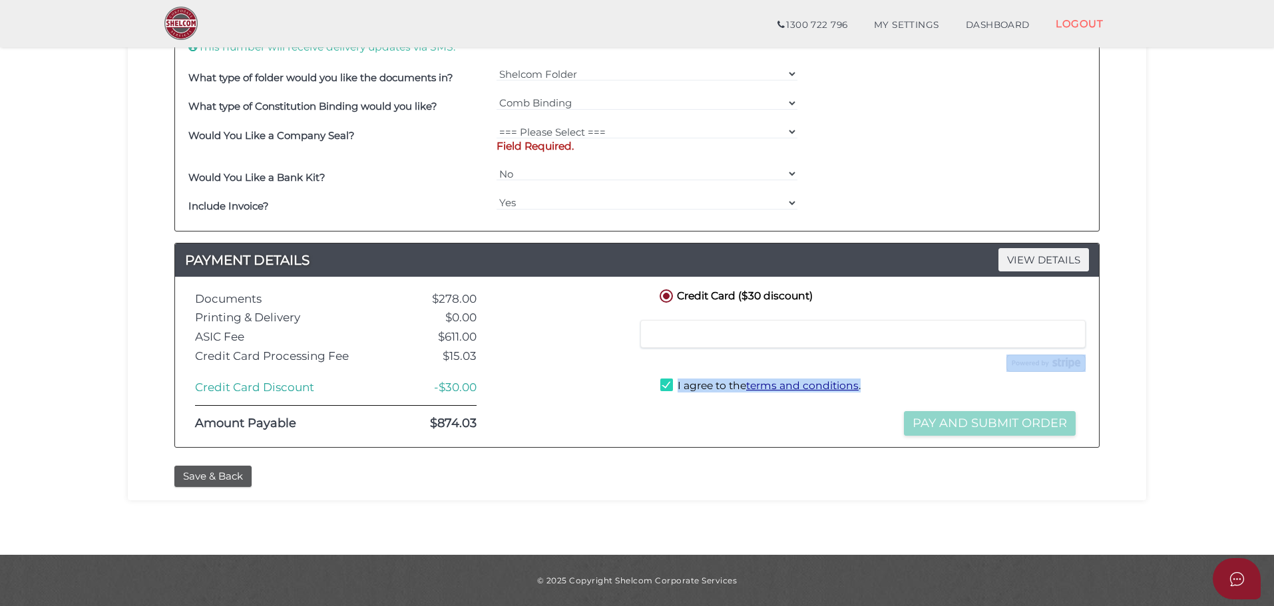
drag, startPoint x: 883, startPoint y: 398, endPoint x: 925, endPoint y: 409, distance: 43.4
click at [925, 409] on div "Credit Card ($30 discount) Credit or Debit Card Loading saved cards... Select a…" at bounding box center [868, 362] width 442 height 150
click at [920, 399] on div "I agree to the terms and conditions ." at bounding box center [868, 388] width 422 height 27
click at [239, 476] on button "Save & Back" at bounding box center [212, 477] width 77 height 22
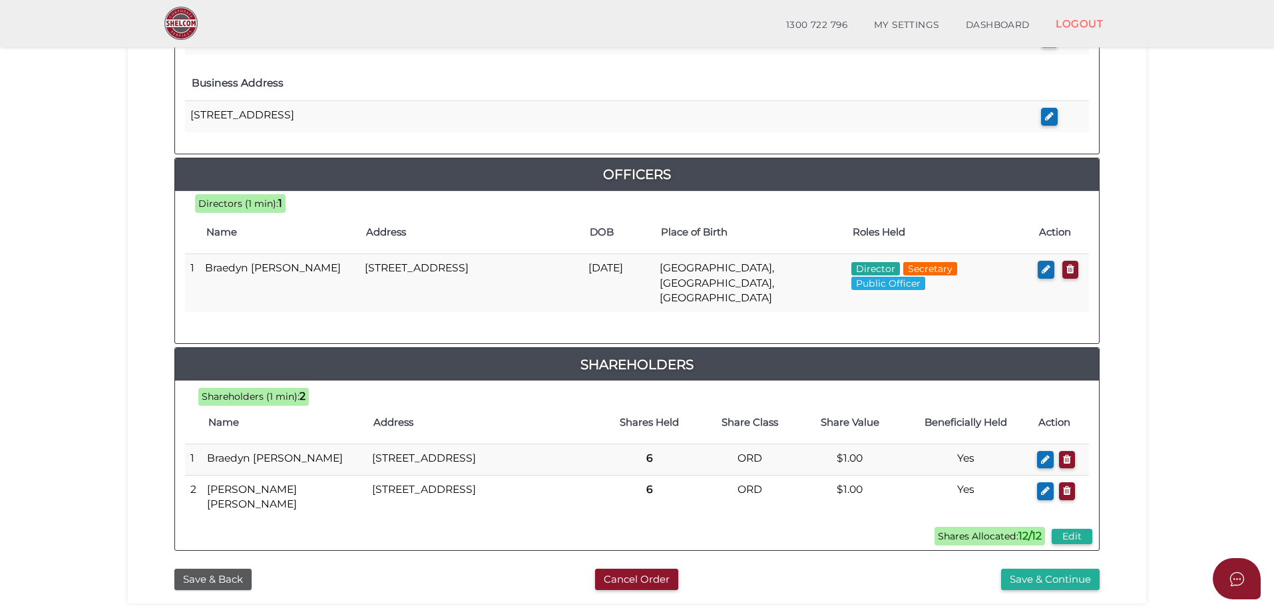
scroll to position [616, 0]
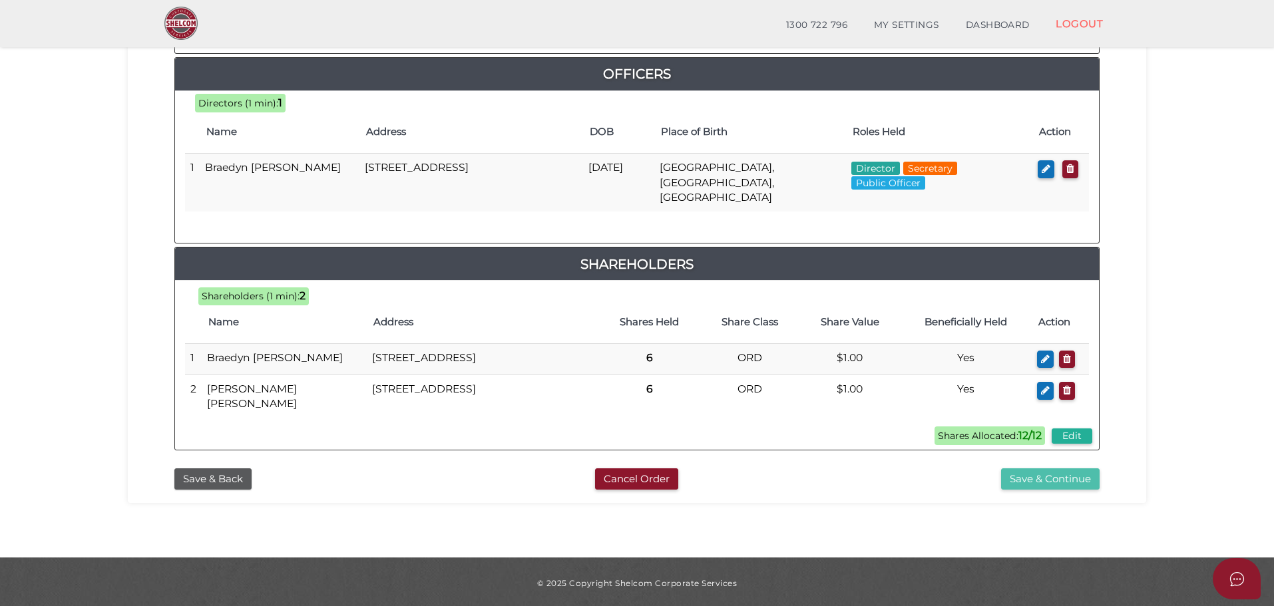
click at [1040, 478] on button "Save & Continue" at bounding box center [1050, 480] width 98 height 22
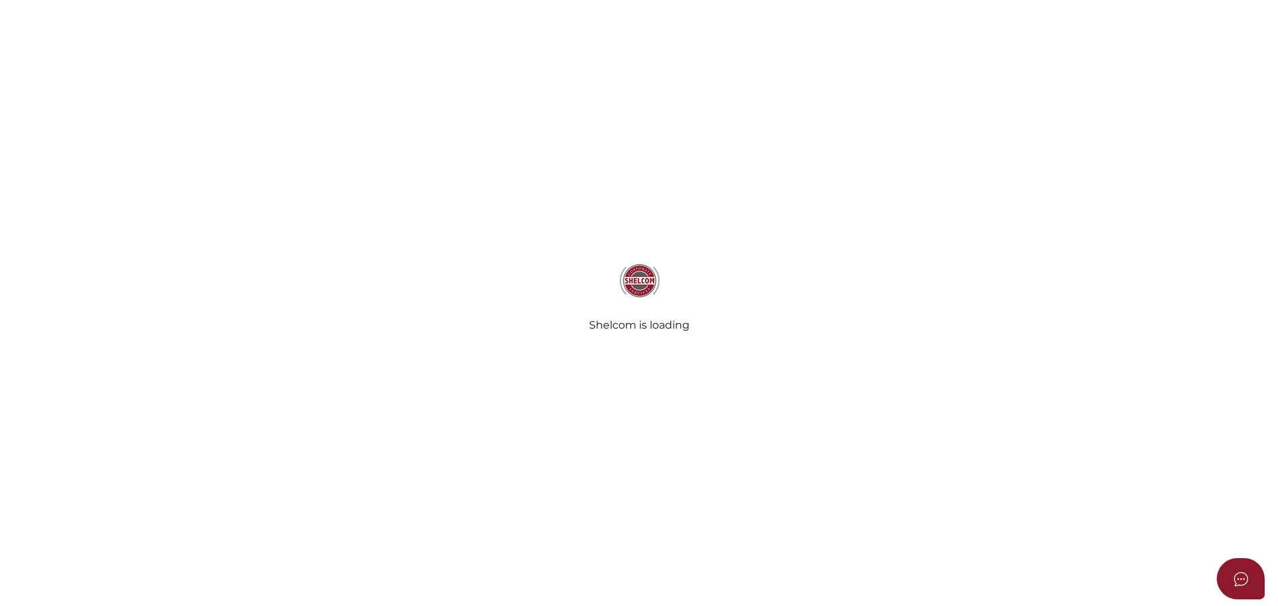
select select "Comb Binding"
select select "No"
radio input "true"
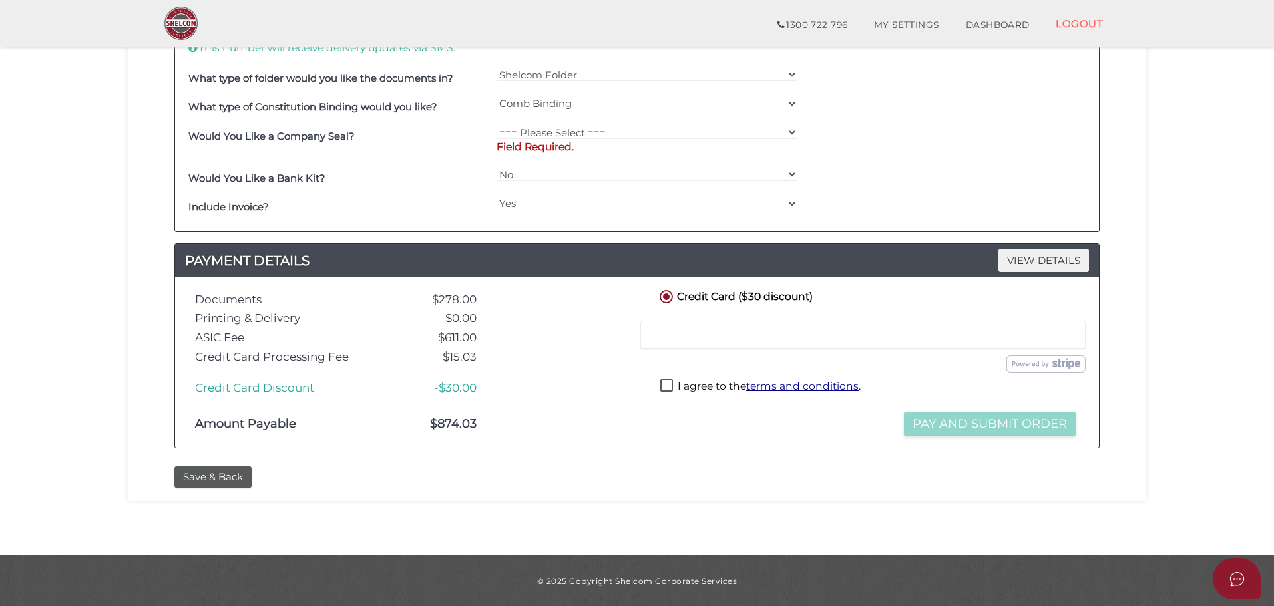
scroll to position [523, 0]
click at [686, 327] on div at bounding box center [862, 334] width 445 height 28
click at [670, 387] on label "I agree to the terms and conditions ." at bounding box center [760, 387] width 200 height 17
checkbox input "true"
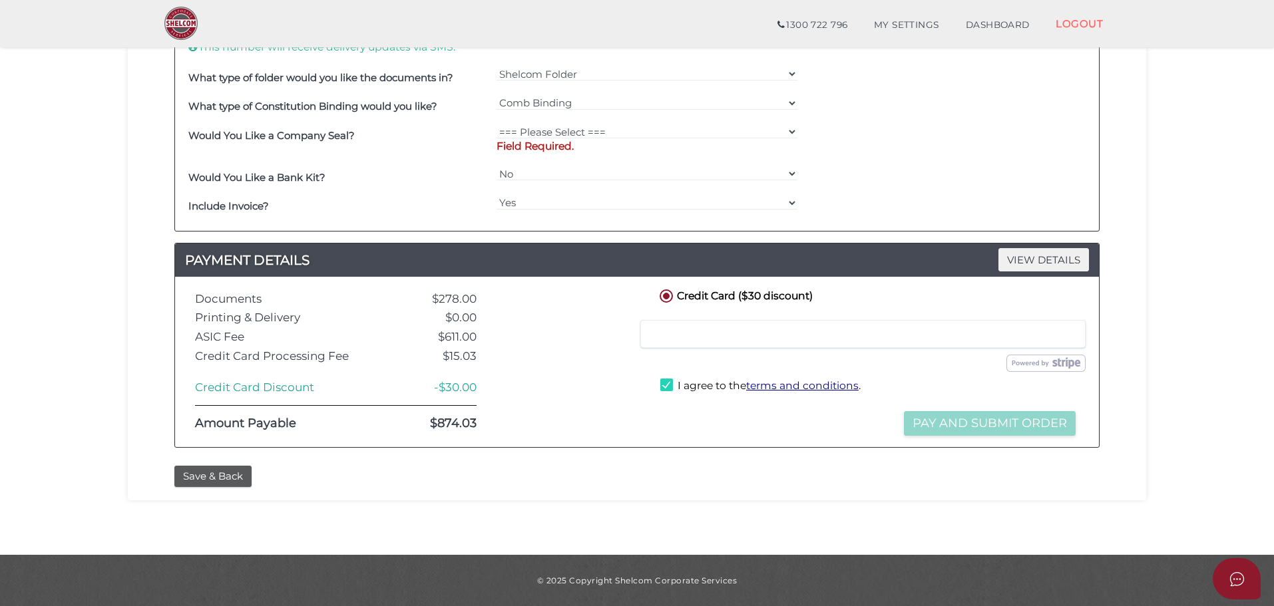
click at [787, 365] on div "Submit Order and Pay" at bounding box center [867, 363] width 455 height 17
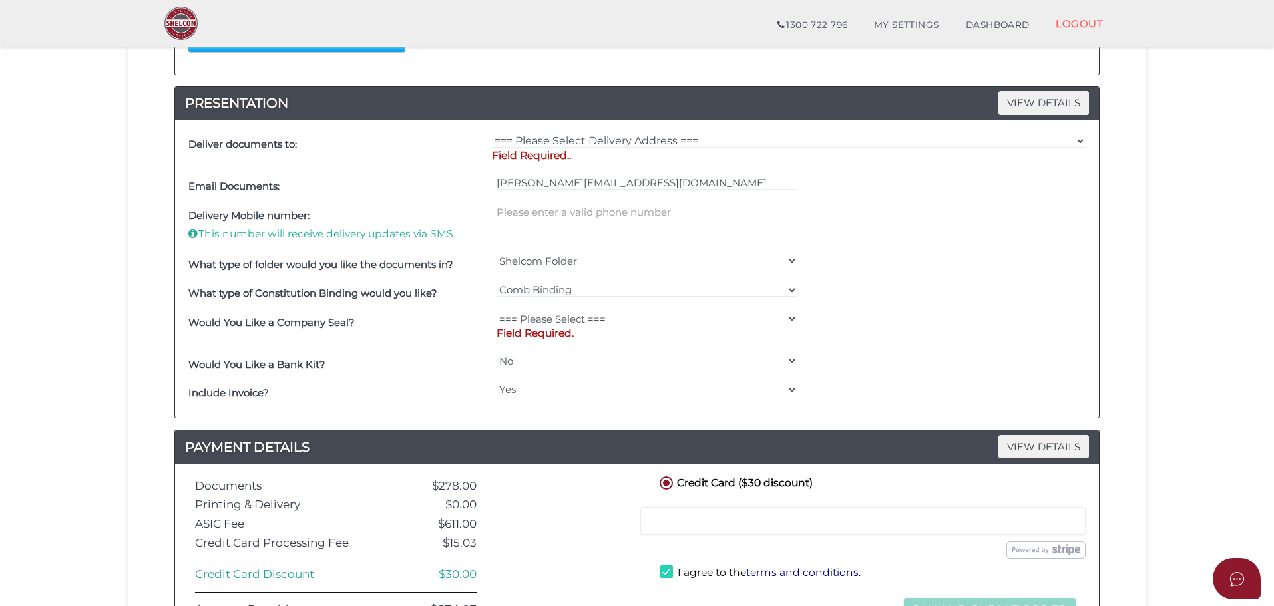
scroll to position [257, 0]
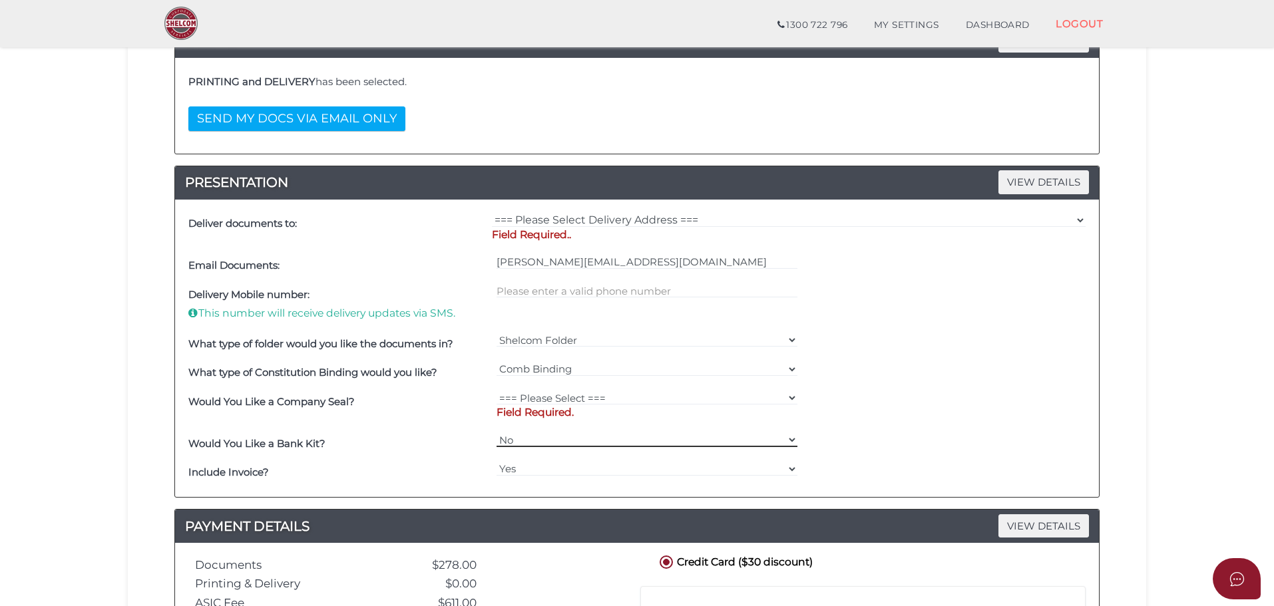
click at [789, 437] on select "Yes No" at bounding box center [646, 440] width 301 height 15
select select "Yes"
click at [496, 433] on select "Yes No" at bounding box center [646, 440] width 301 height 15
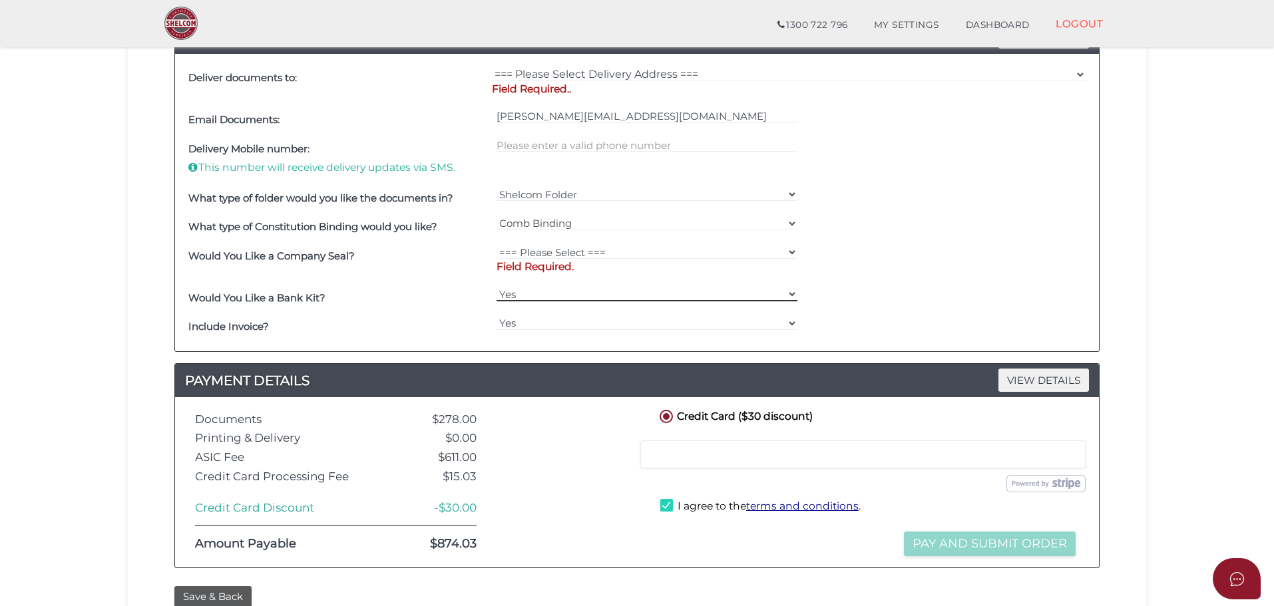
scroll to position [523, 0]
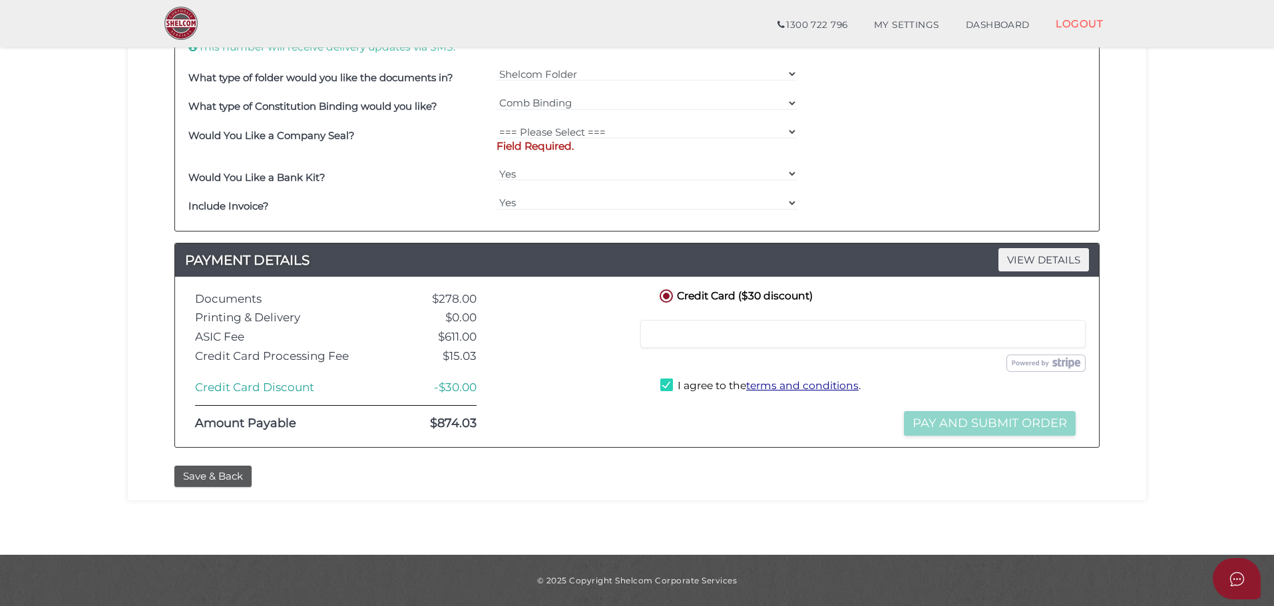
click at [689, 358] on div "Submit Order and Pay" at bounding box center [867, 363] width 455 height 17
click at [565, 412] on div at bounding box center [567, 362] width 160 height 150
click at [704, 457] on div "Order ID: 0555-CcUJs NOTES VIEW DETAILS Note Please send Binder DELIVERY VIEW D…" at bounding box center [637, 56] width 998 height 806
click at [747, 447] on div "Documents $278.00 Printing & Delivery $0.00 ASIC Fee $611.00 Credit Card Proces…" at bounding box center [637, 362] width 924 height 170
click at [880, 341] on div at bounding box center [862, 334] width 445 height 28
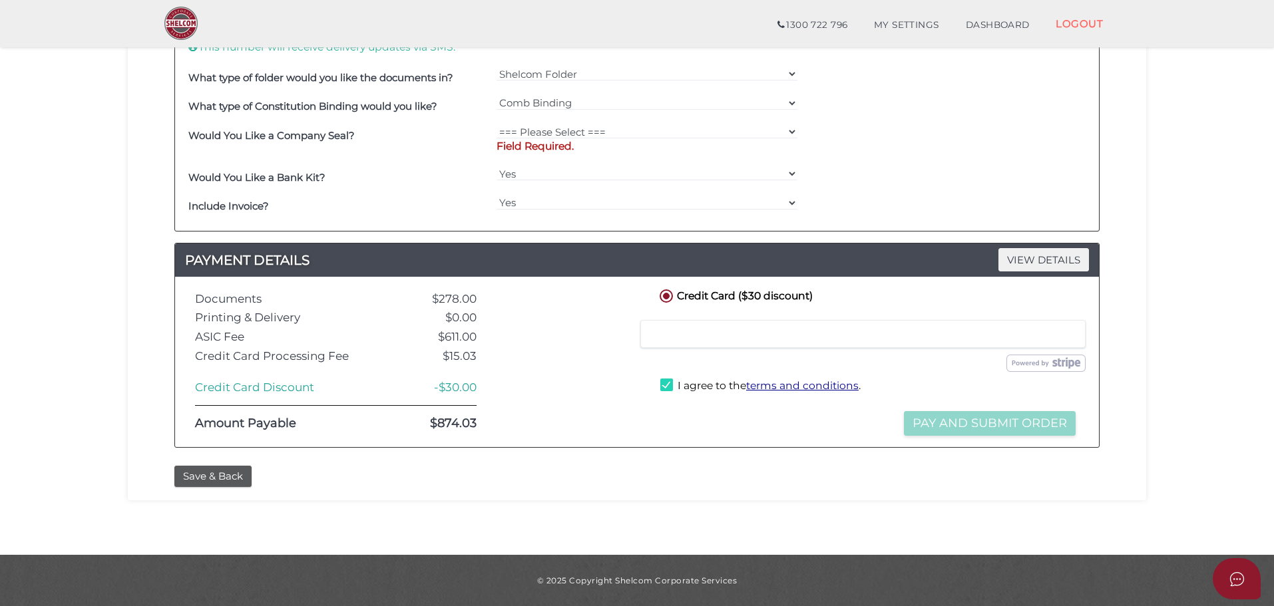
click at [668, 359] on div "Submit Order and Pay" at bounding box center [867, 363] width 455 height 17
click at [941, 436] on div "Credit Card ($30 discount) Credit or Debit Card Loading saved cards... Select a…" at bounding box center [868, 362] width 442 height 150
click at [589, 390] on div at bounding box center [567, 362] width 160 height 150
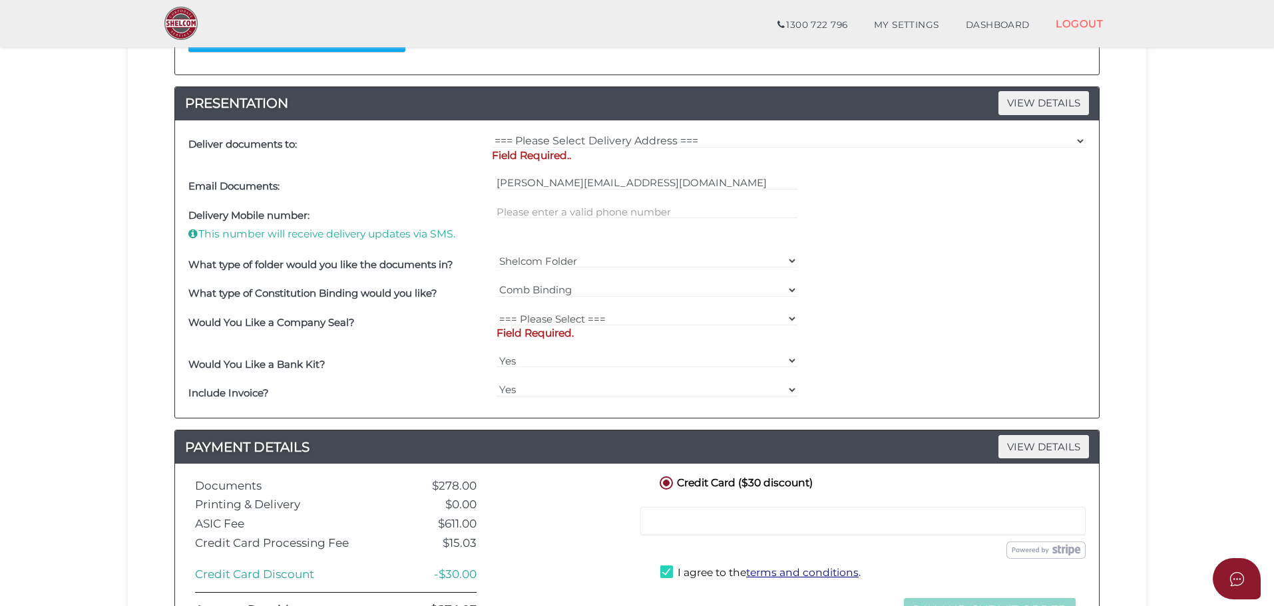
scroll to position [323, 0]
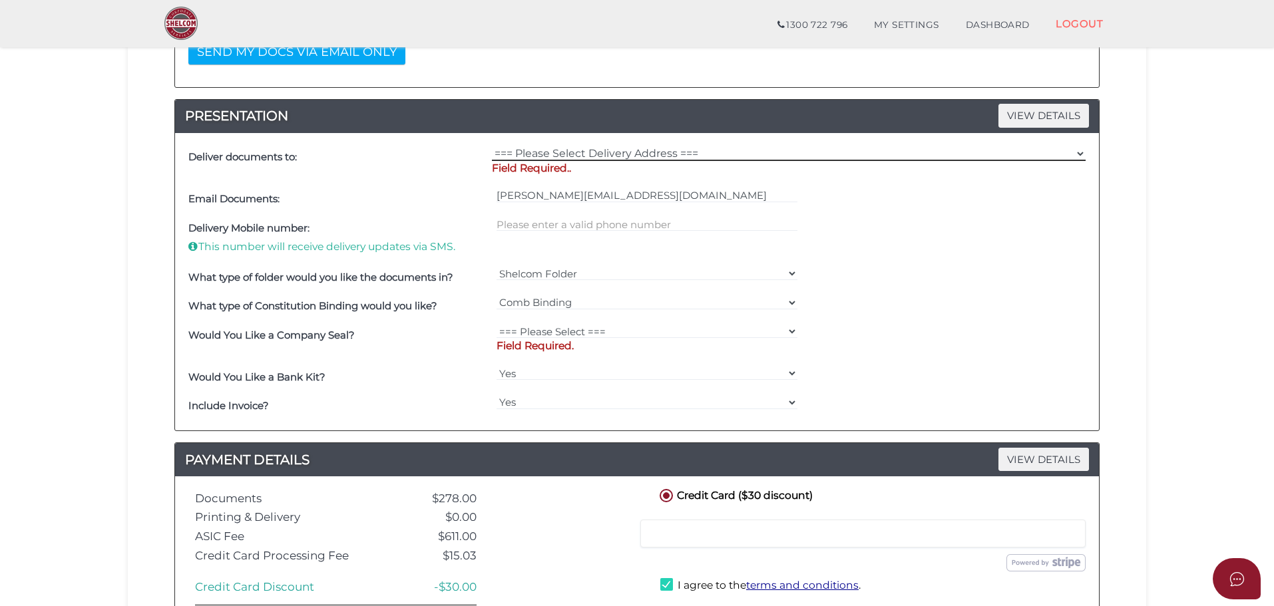
click at [612, 156] on select "=== Please Select Delivery Address === (User Address - [PERSON_NAME][STREET_ADD…" at bounding box center [789, 153] width 594 height 15
select select "0"
click at [492, 146] on select "=== Please Select Delivery Address === (User Address - [PERSON_NAME][STREET_ADD…" at bounding box center [789, 153] width 594 height 15
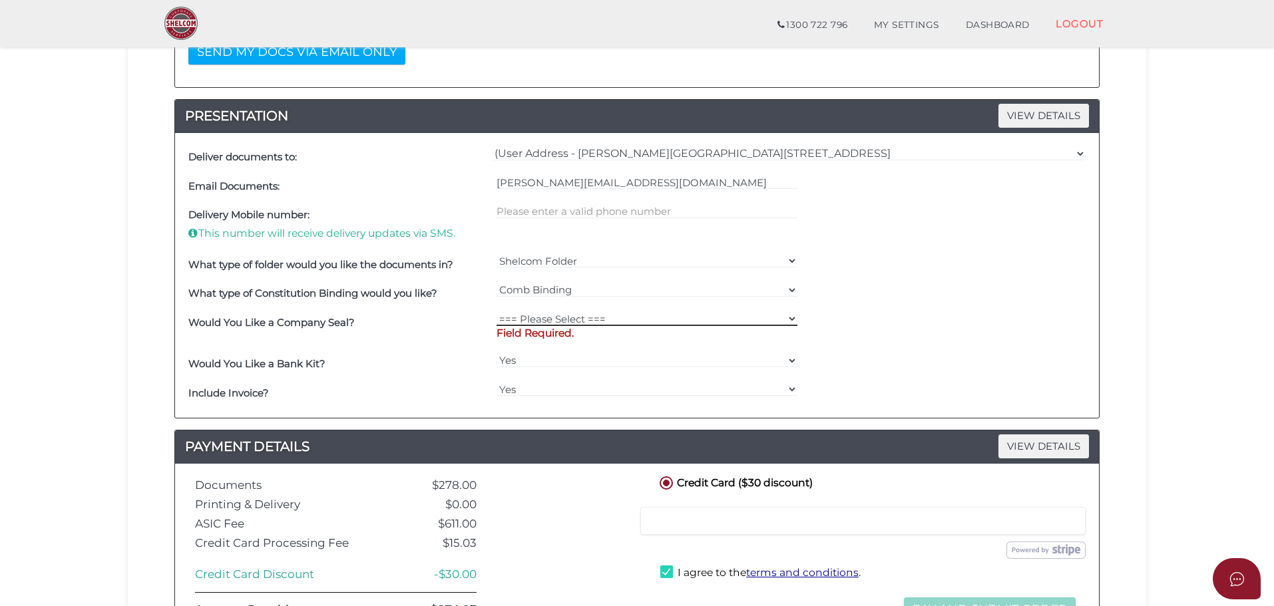
click at [574, 317] on select "=== Please Select === Fold Seal $50 No Seal" at bounding box center [646, 318] width 301 height 15
click at [544, 386] on select "Yes No" at bounding box center [646, 389] width 301 height 15
click at [560, 318] on select "=== Please Select === Fold Seal $50 No Seal" at bounding box center [646, 318] width 301 height 15
select select "0"
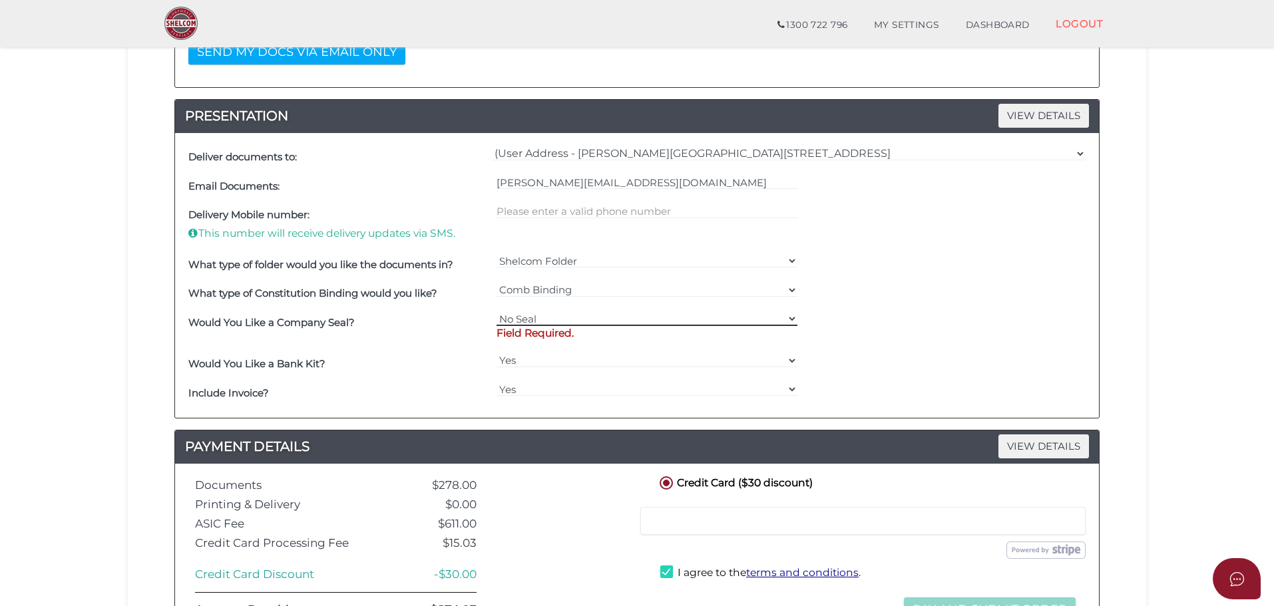
click at [496, 311] on select "=== Please Select === Fold Seal $50 No Seal" at bounding box center [646, 318] width 301 height 15
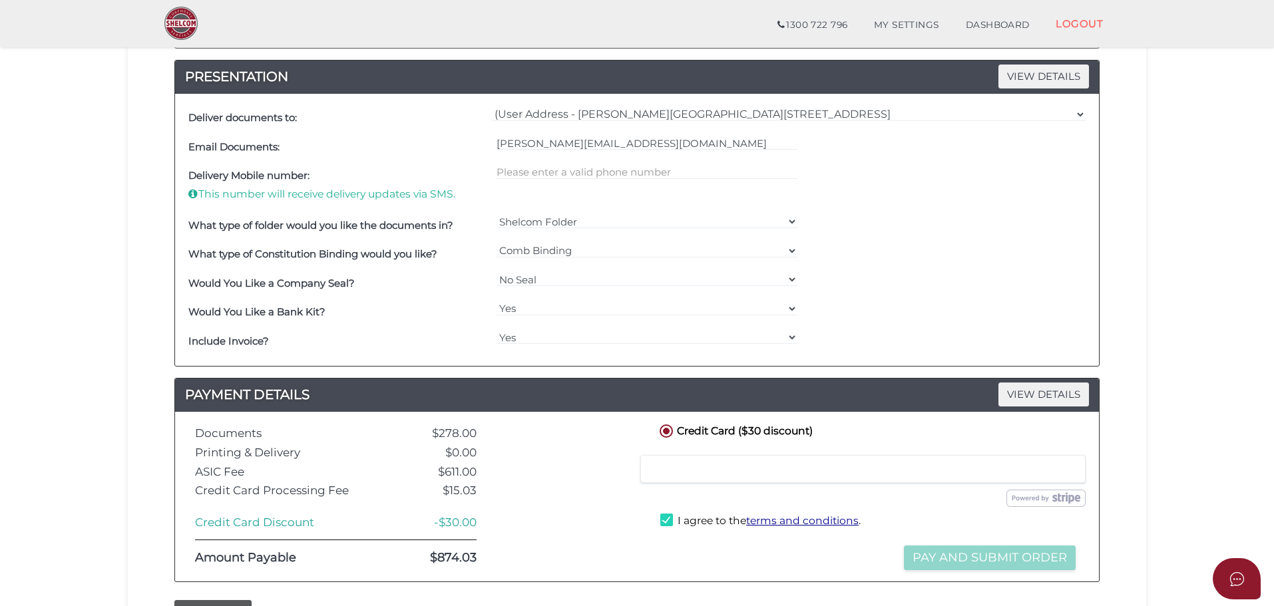
scroll to position [364, 0]
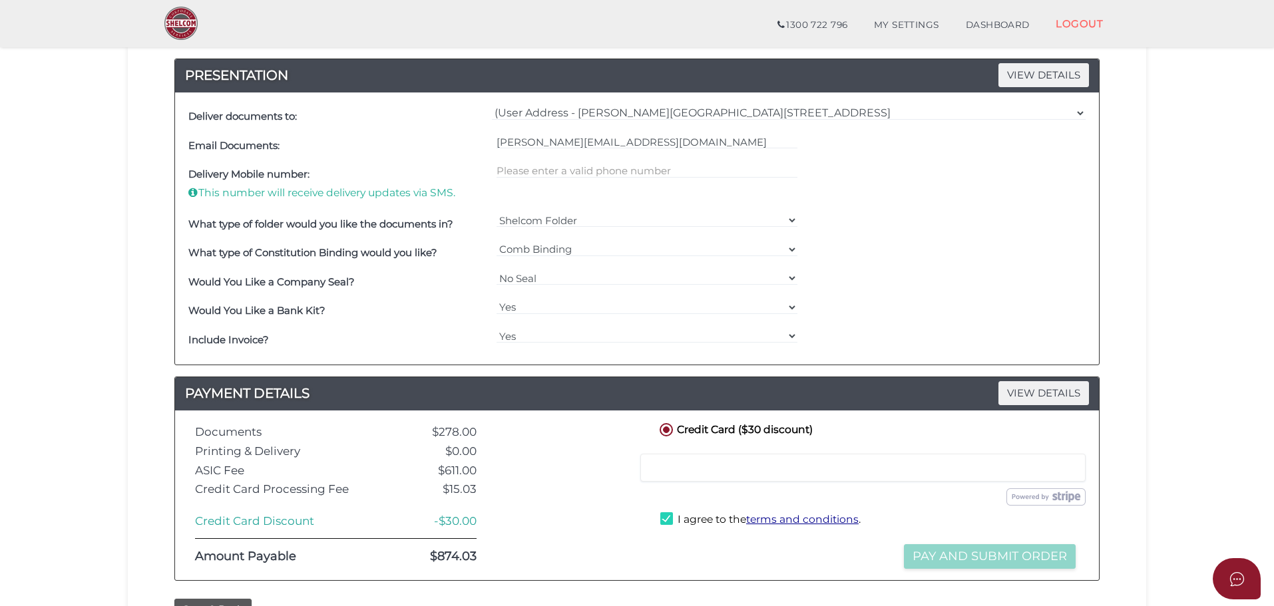
drag, startPoint x: 862, startPoint y: 461, endPoint x: 846, endPoint y: 461, distance: 16.0
click at [862, 462] on iframe at bounding box center [863, 468] width 428 height 12
drag, startPoint x: 1035, startPoint y: 461, endPoint x: 992, endPoint y: 462, distance: 43.3
click at [982, 462] on iframe at bounding box center [863, 468] width 428 height 12
click at [674, 544] on div "Submit Order Pay and Submit Order" at bounding box center [868, 542] width 422 height 13
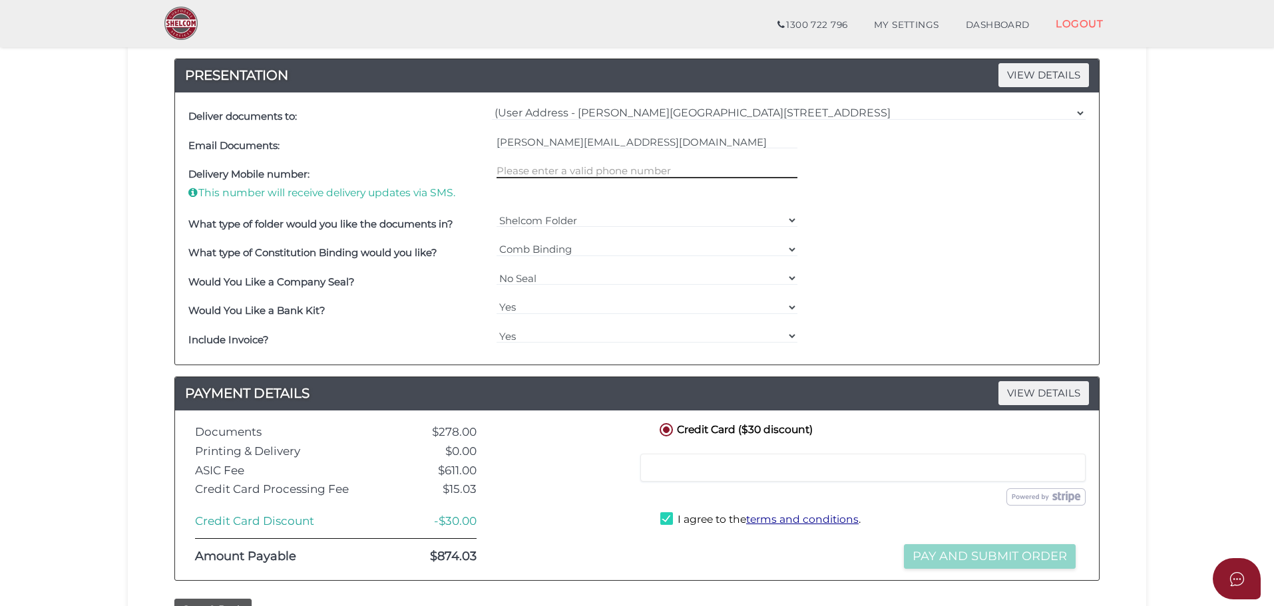
click at [524, 173] on input "text" at bounding box center [646, 171] width 301 height 15
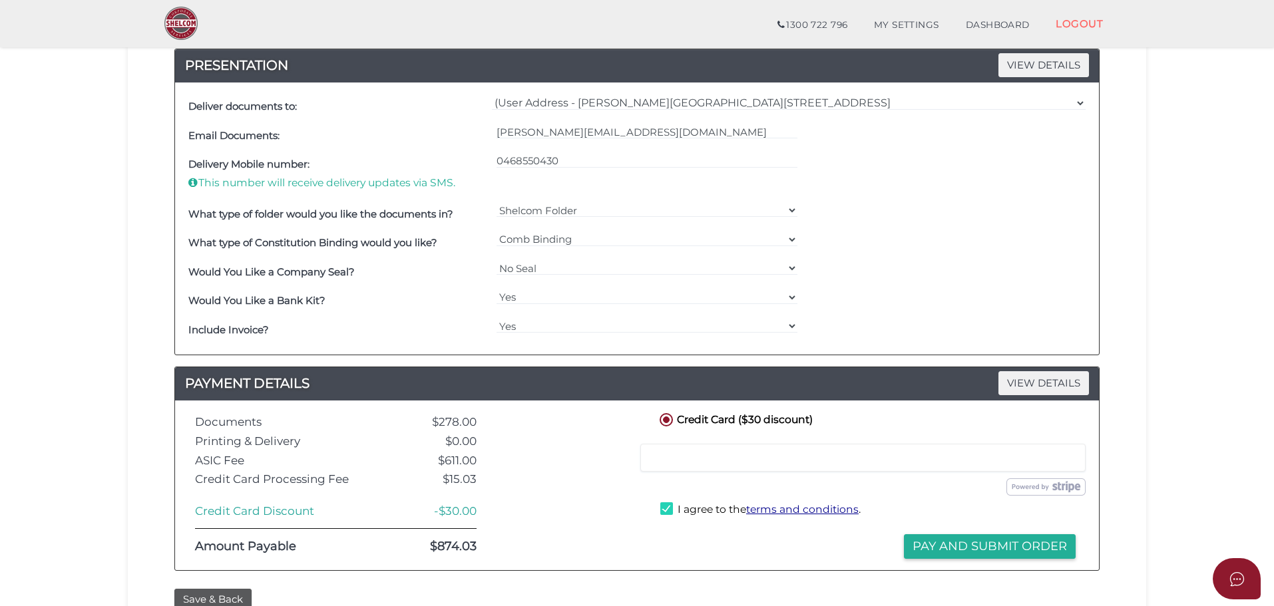
scroll to position [231, 0]
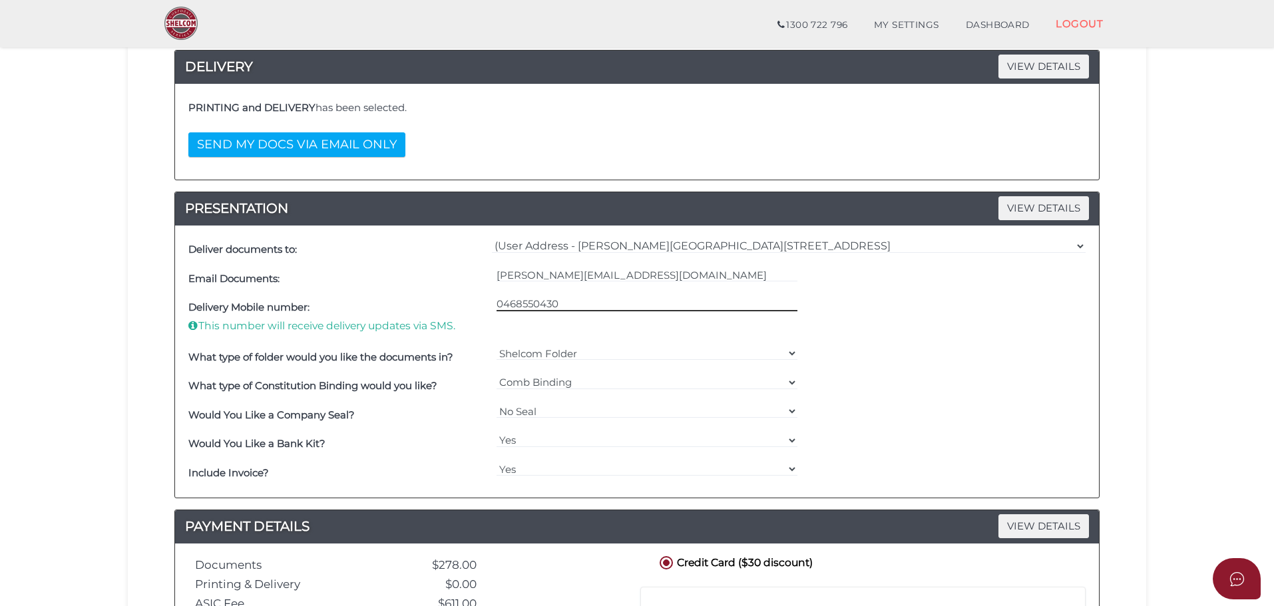
drag, startPoint x: 542, startPoint y: 306, endPoint x: 415, endPoint y: 305, distance: 127.8
click at [415, 305] on div "Delivery Mobile number: This number will receive delivery updates via SMS. [PHO…" at bounding box center [637, 317] width 904 height 49
type input "0413492586"
click at [687, 329] on div "0413492586" at bounding box center [647, 317] width 308 height 49
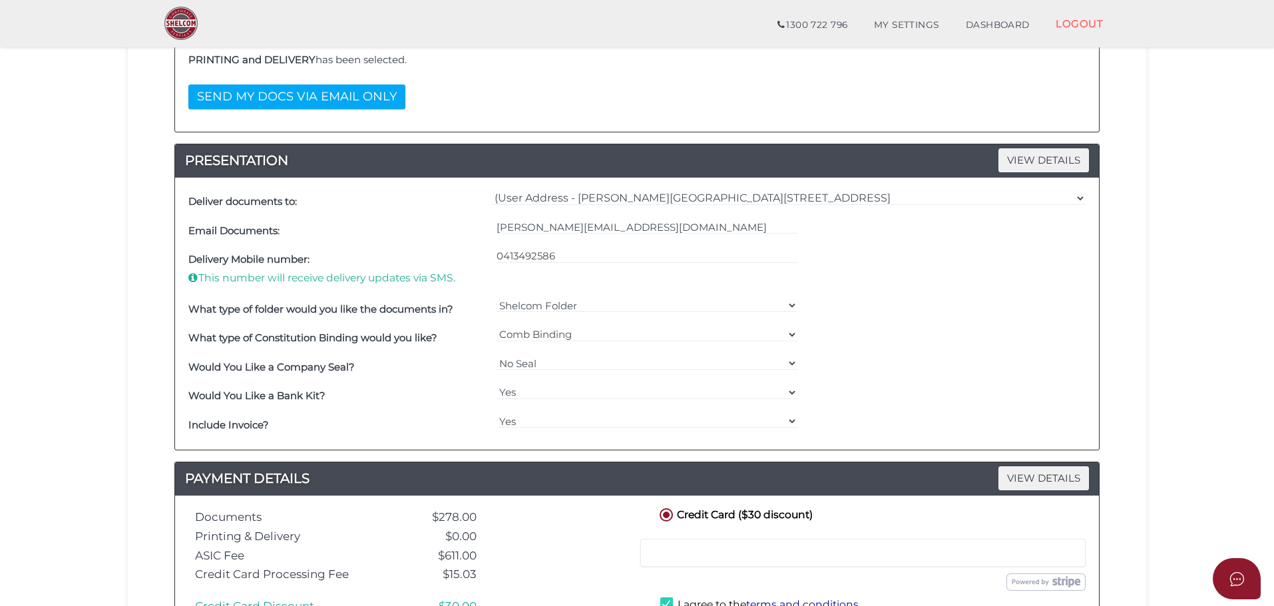
scroll to position [497, 0]
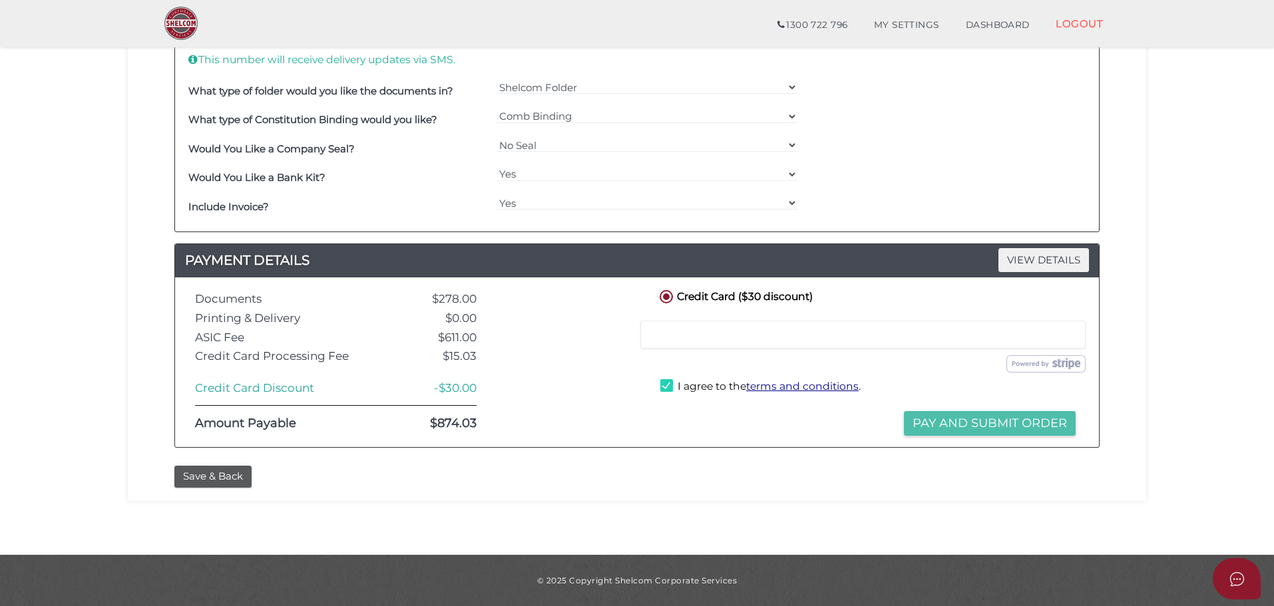
click at [1009, 427] on button "Pay and Submit Order" at bounding box center [990, 423] width 172 height 25
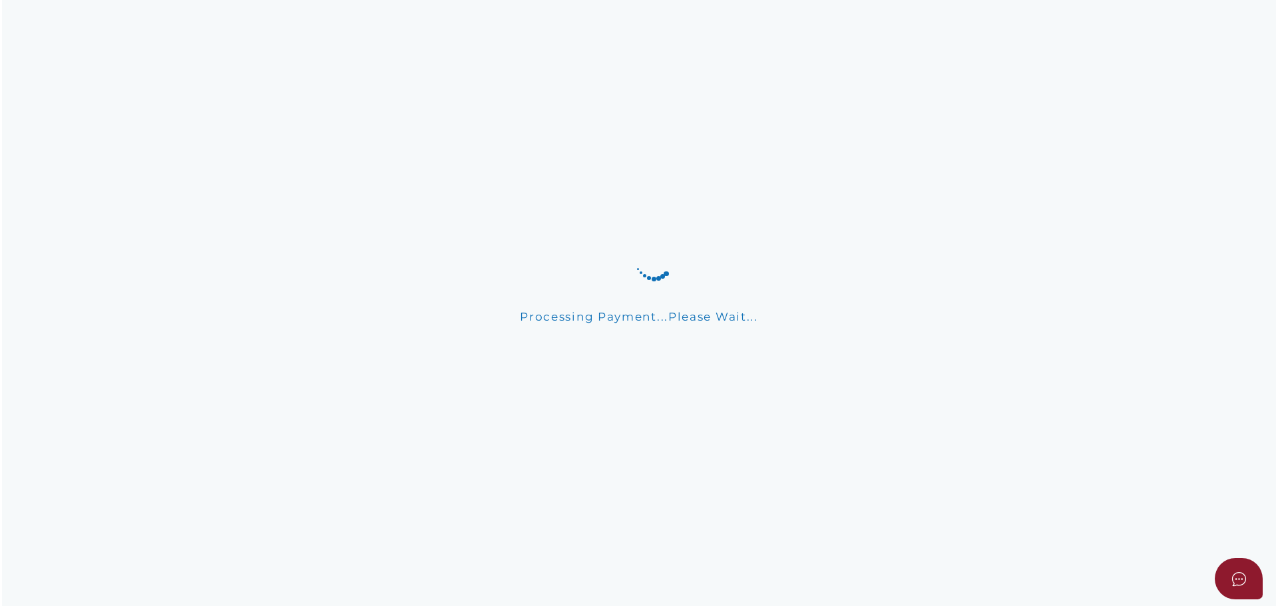
scroll to position [0, 0]
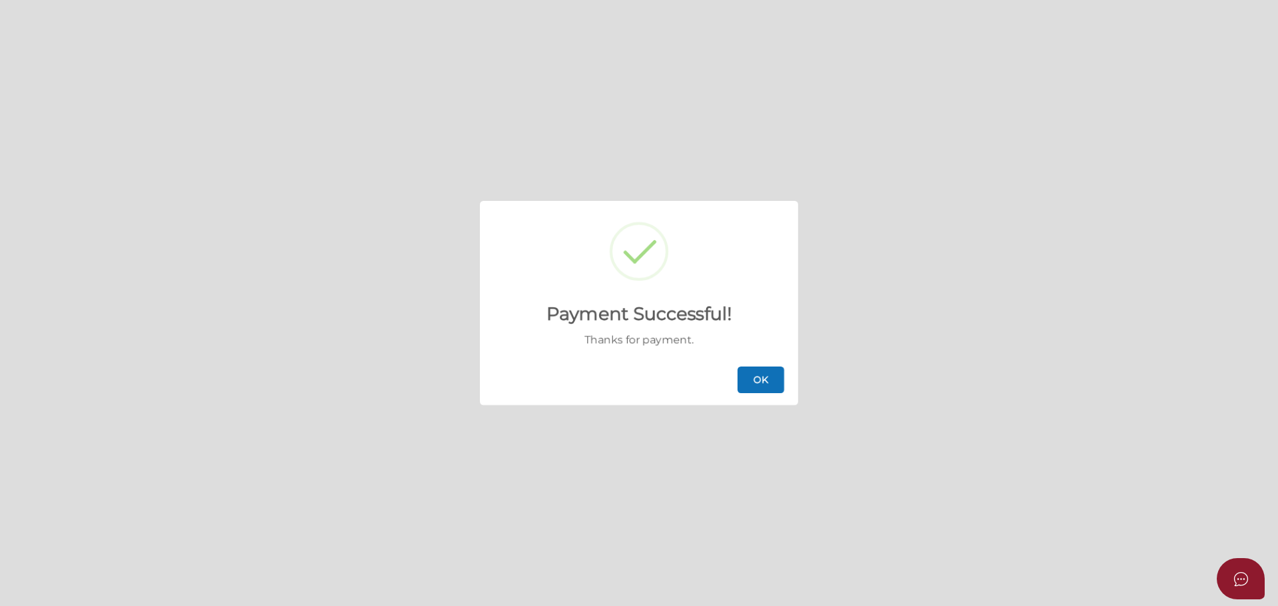
click at [746, 383] on button "OK" at bounding box center [760, 380] width 47 height 27
